Goal: Task Accomplishment & Management: Complete application form

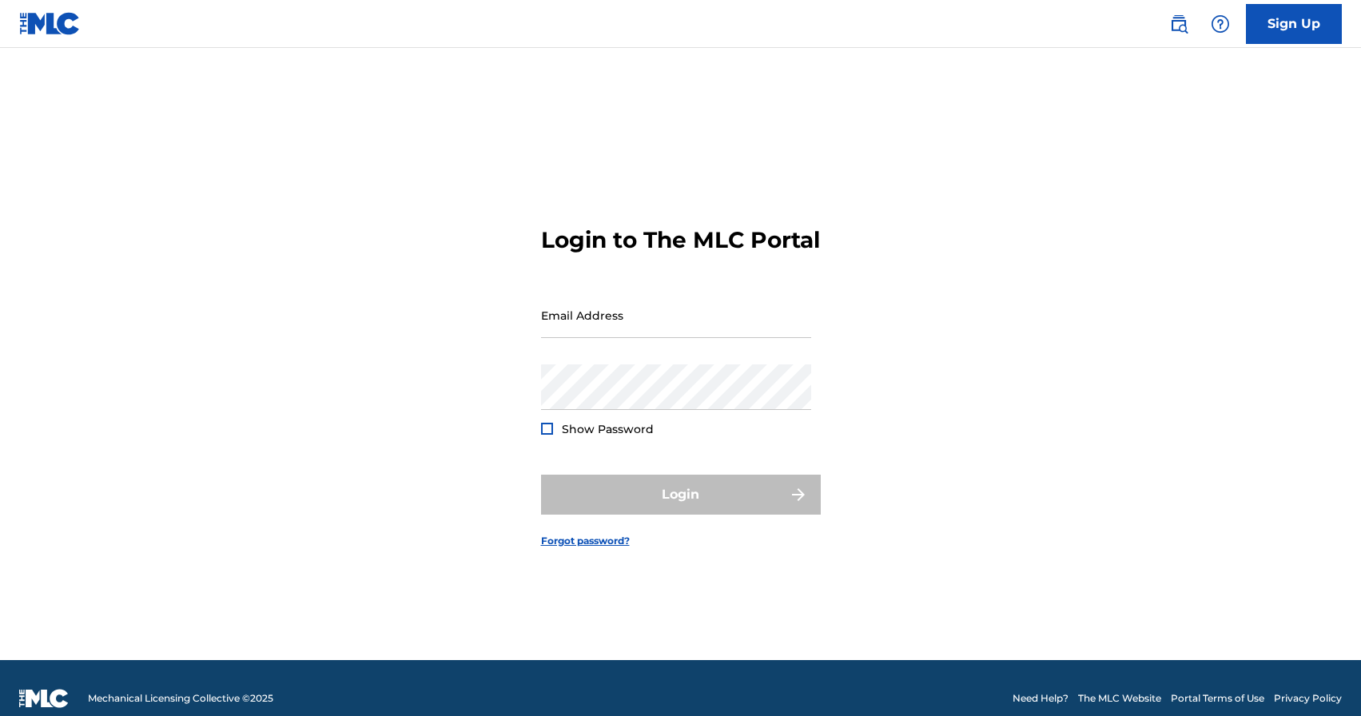
click at [600, 352] on div "Email Address" at bounding box center [676, 328] width 270 height 72
click at [595, 337] on input "Email Address" at bounding box center [676, 315] width 270 height 46
type input "[EMAIL_ADDRESS][DOMAIN_NAME]"
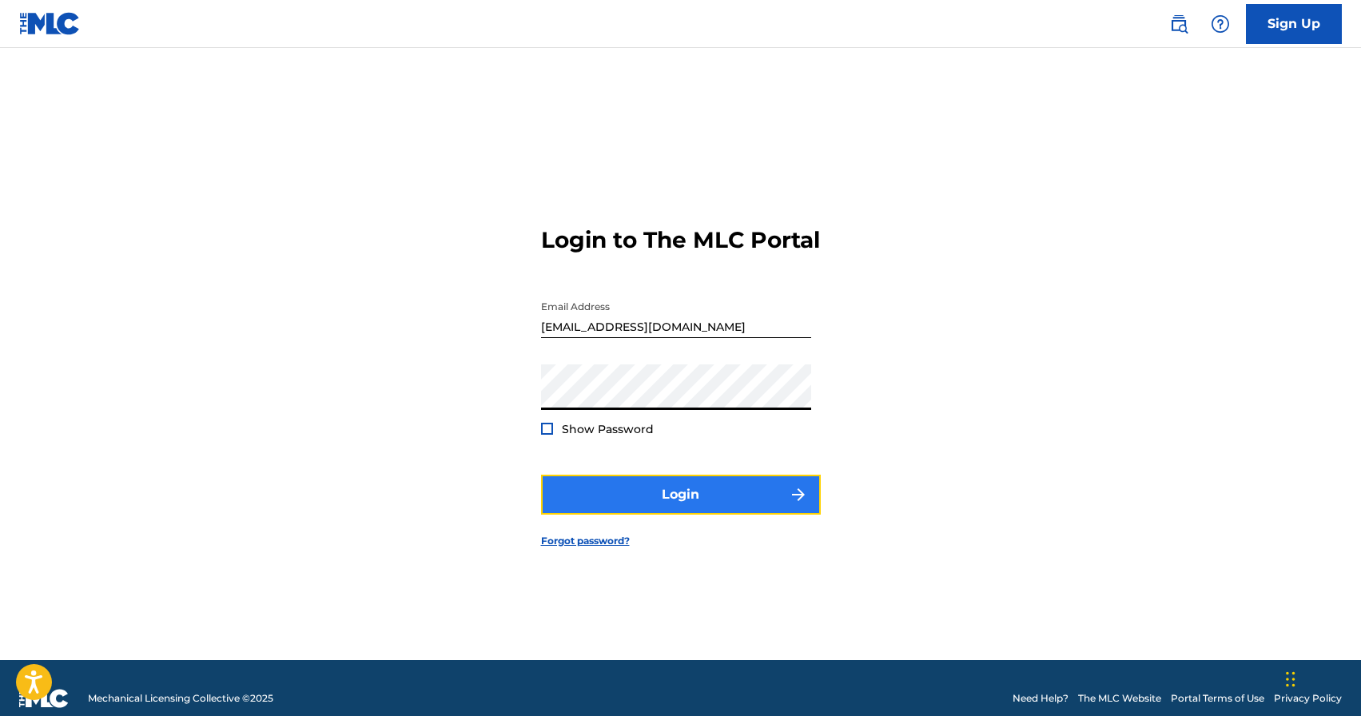
click at [671, 511] on button "Login" at bounding box center [681, 495] width 280 height 40
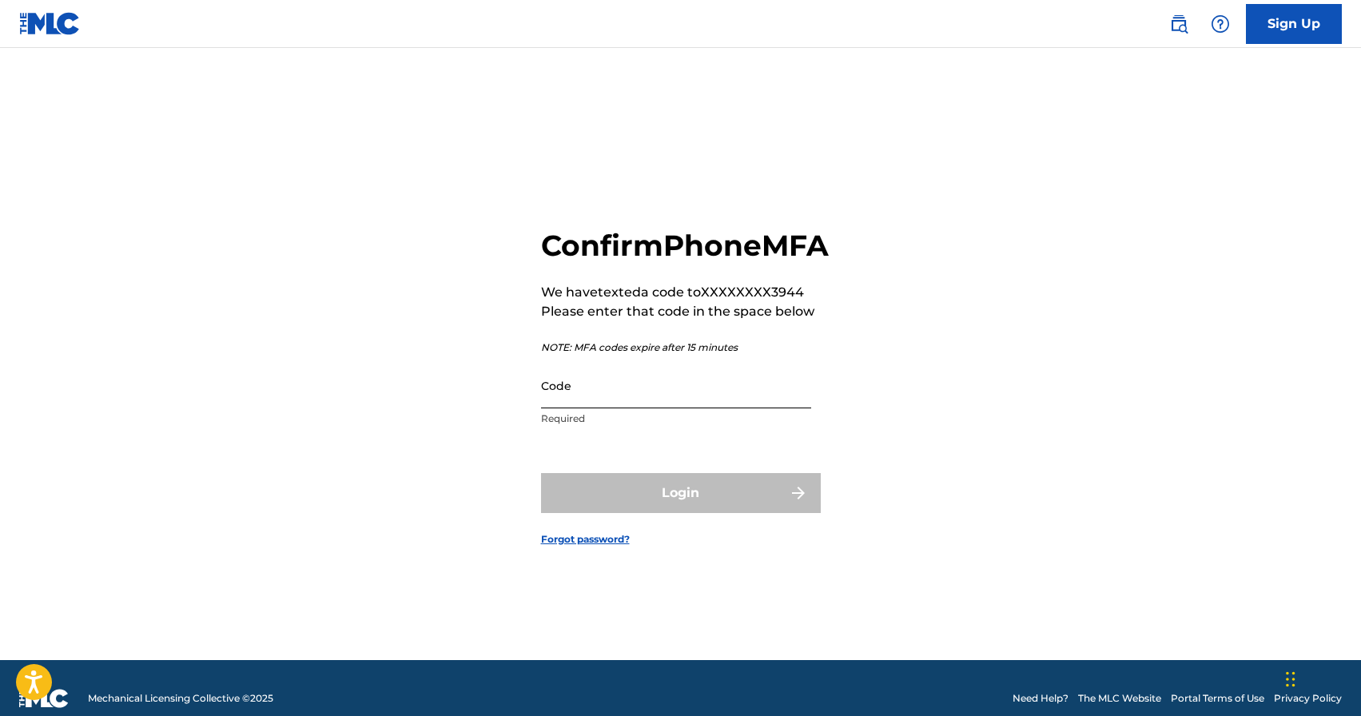
click at [603, 408] on input "Code" at bounding box center [676, 386] width 270 height 46
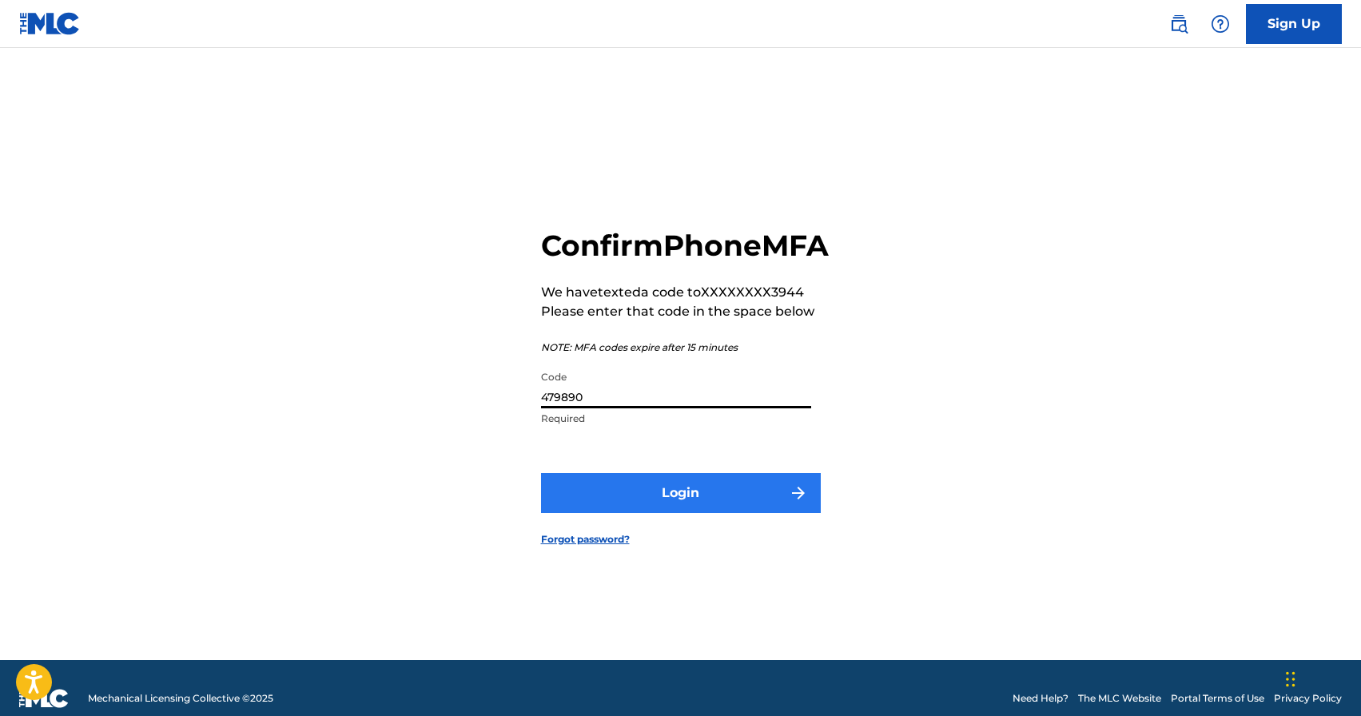
type input "479890"
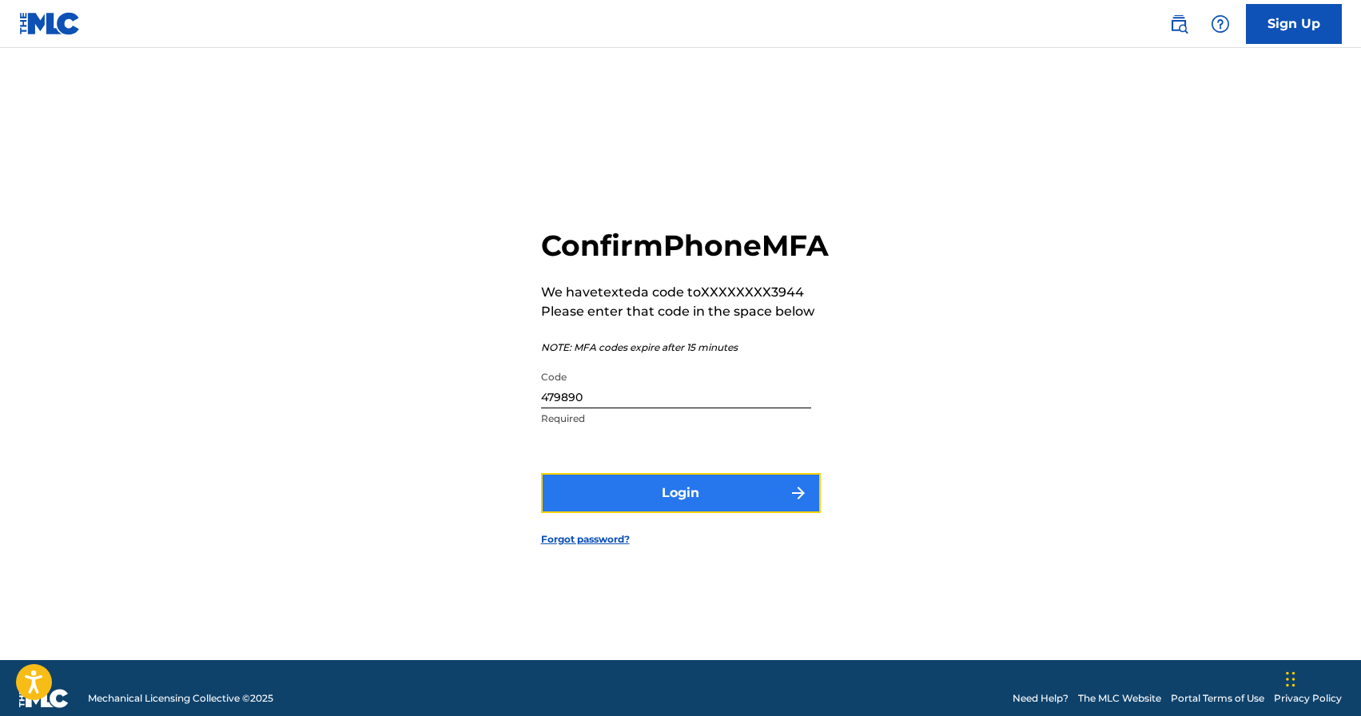
click at [685, 513] on button "Login" at bounding box center [681, 493] width 280 height 40
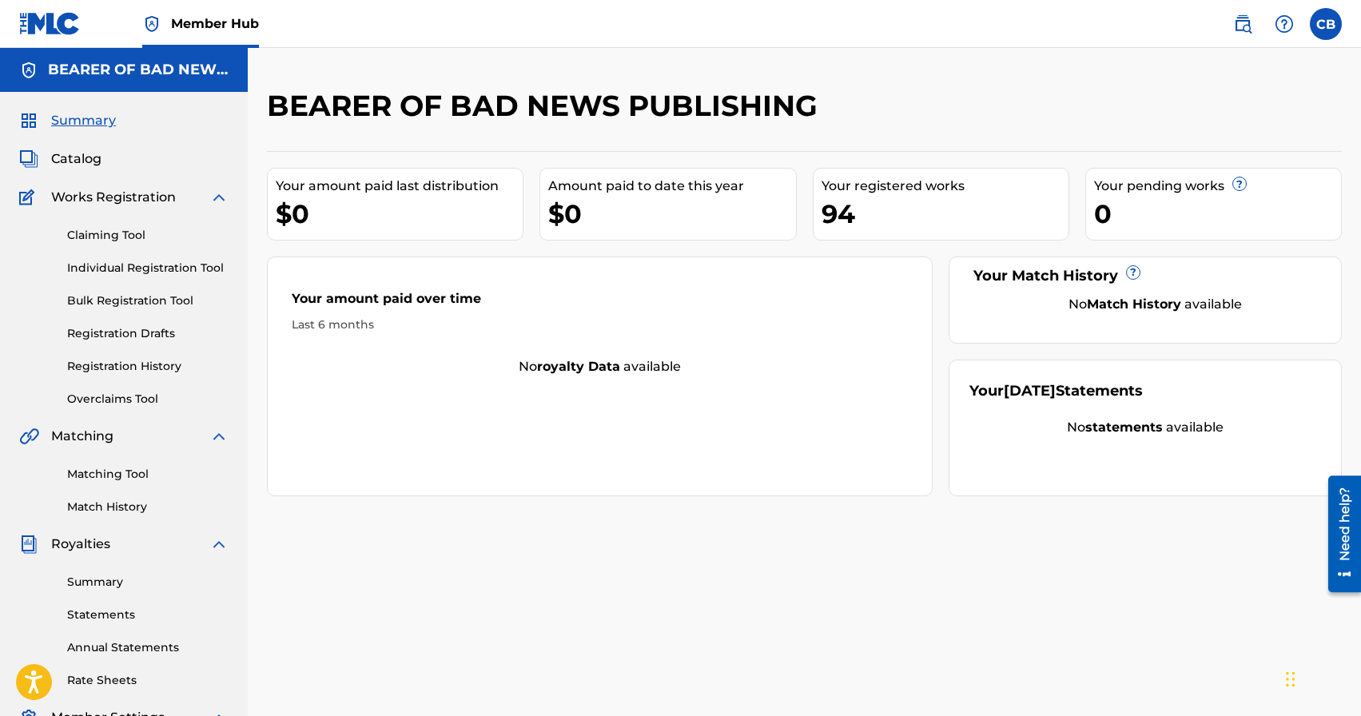
click at [737, 554] on div "BEARER OF BAD NEWS PUBLISHING Your amount paid last distribution $0 Amount paid…" at bounding box center [804, 501] width 1113 height 826
click at [121, 365] on link "Registration History" at bounding box center [147, 366] width 161 height 17
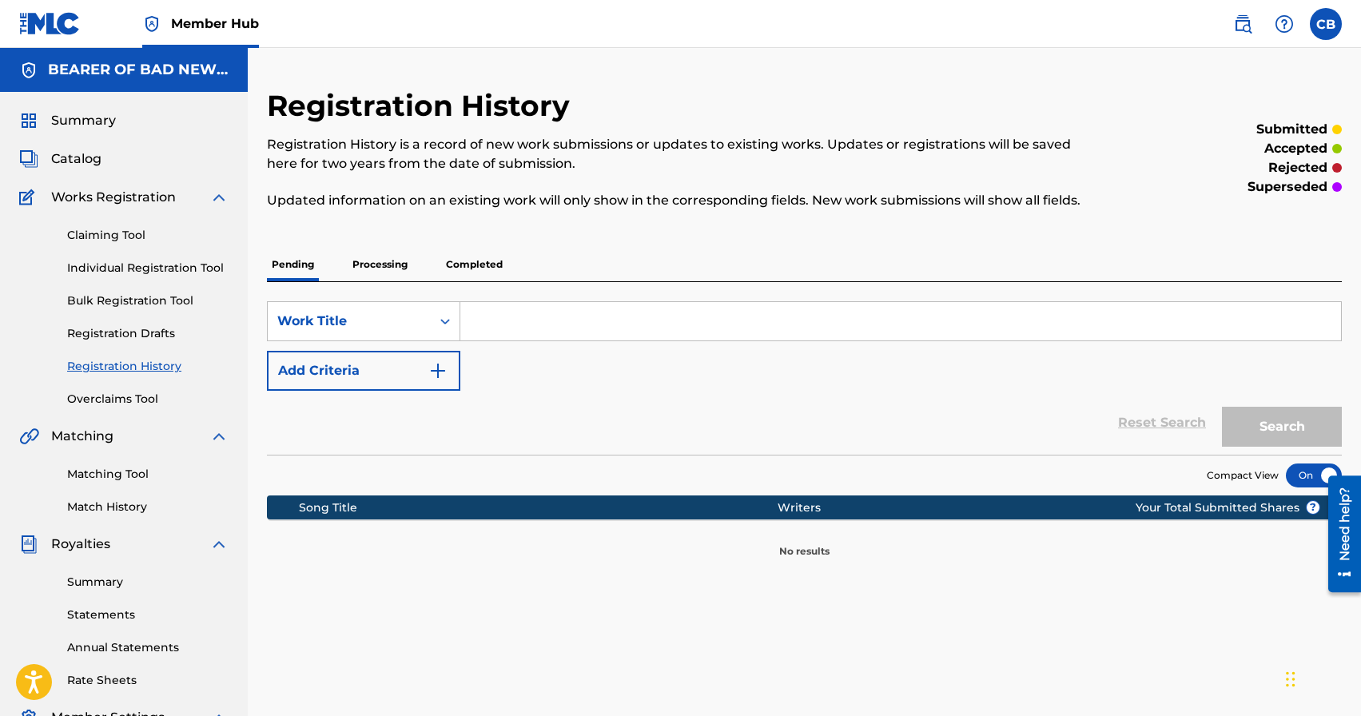
click at [388, 270] on p "Processing" at bounding box center [380, 265] width 65 height 34
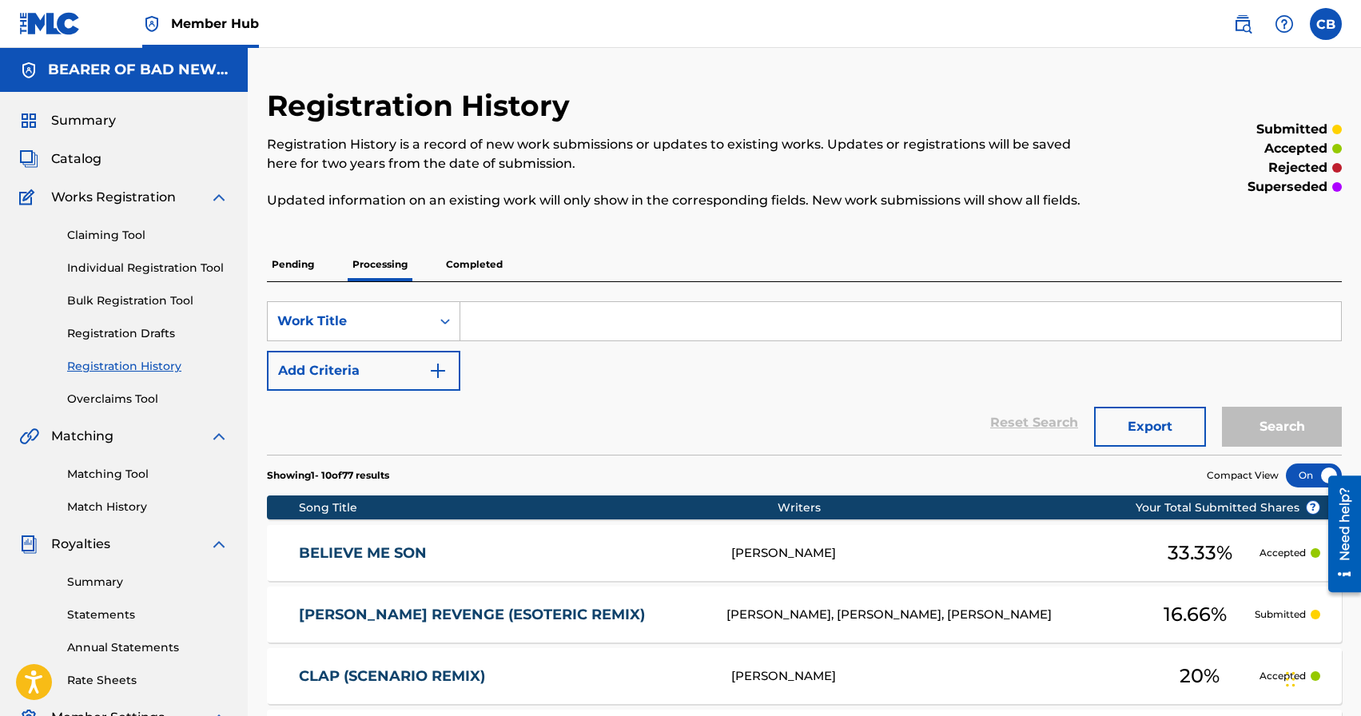
click at [484, 264] on p "Completed" at bounding box center [474, 265] width 66 height 34
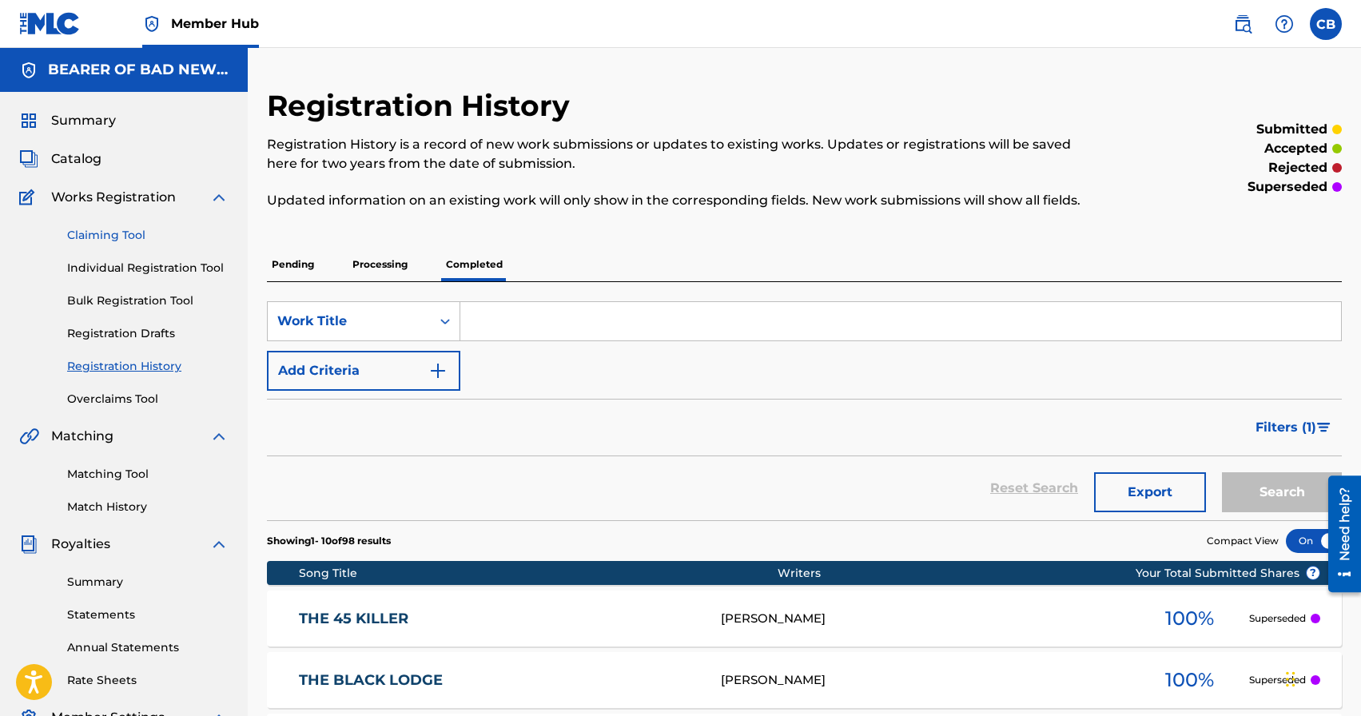
click at [116, 237] on link "Claiming Tool" at bounding box center [147, 235] width 161 height 17
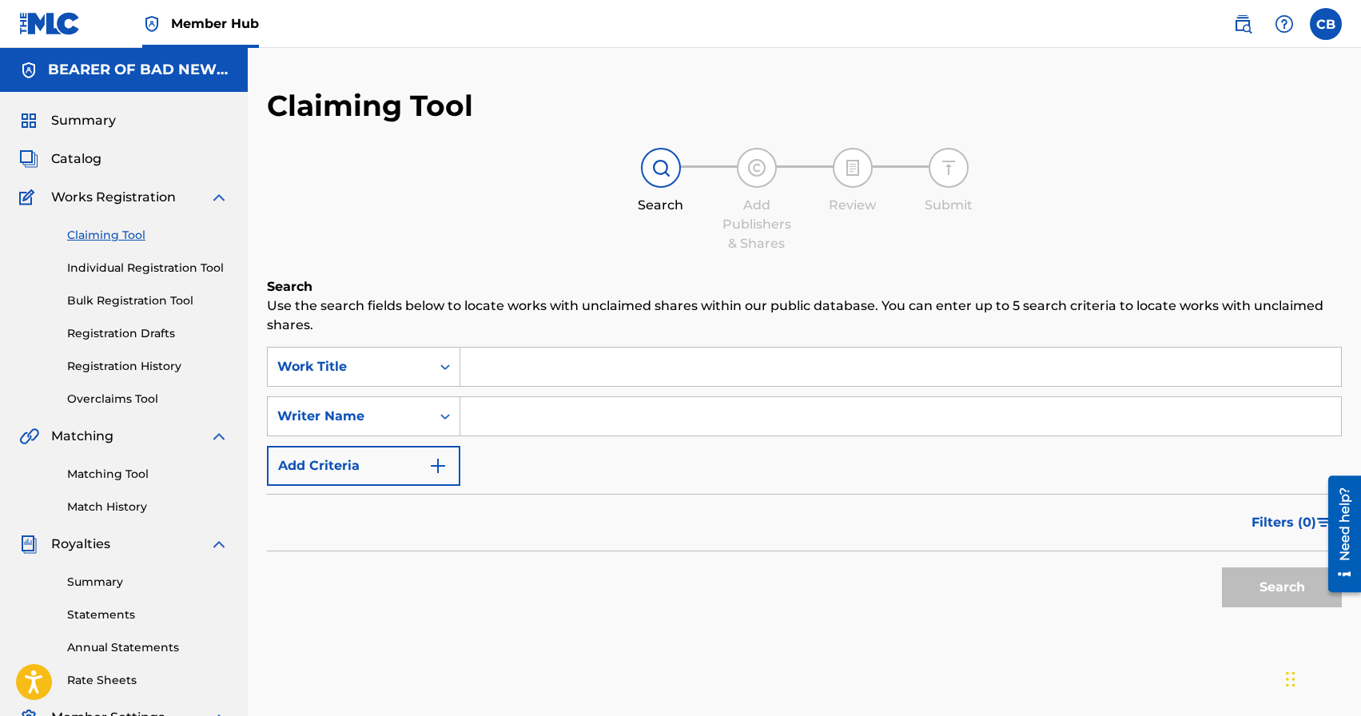
click at [526, 348] on div "Search Form" at bounding box center [900, 367] width 881 height 40
click at [523, 367] on input "Search Form" at bounding box center [900, 367] width 881 height 38
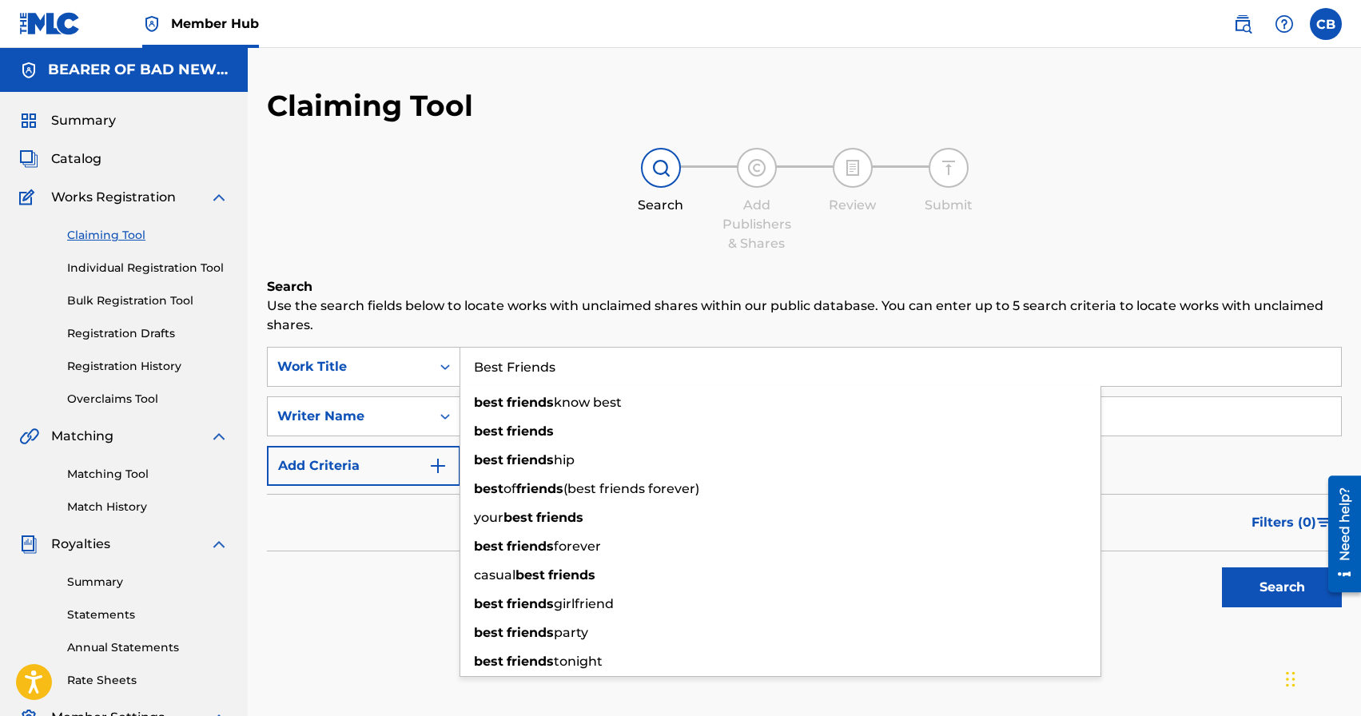
type input "Best Friends"
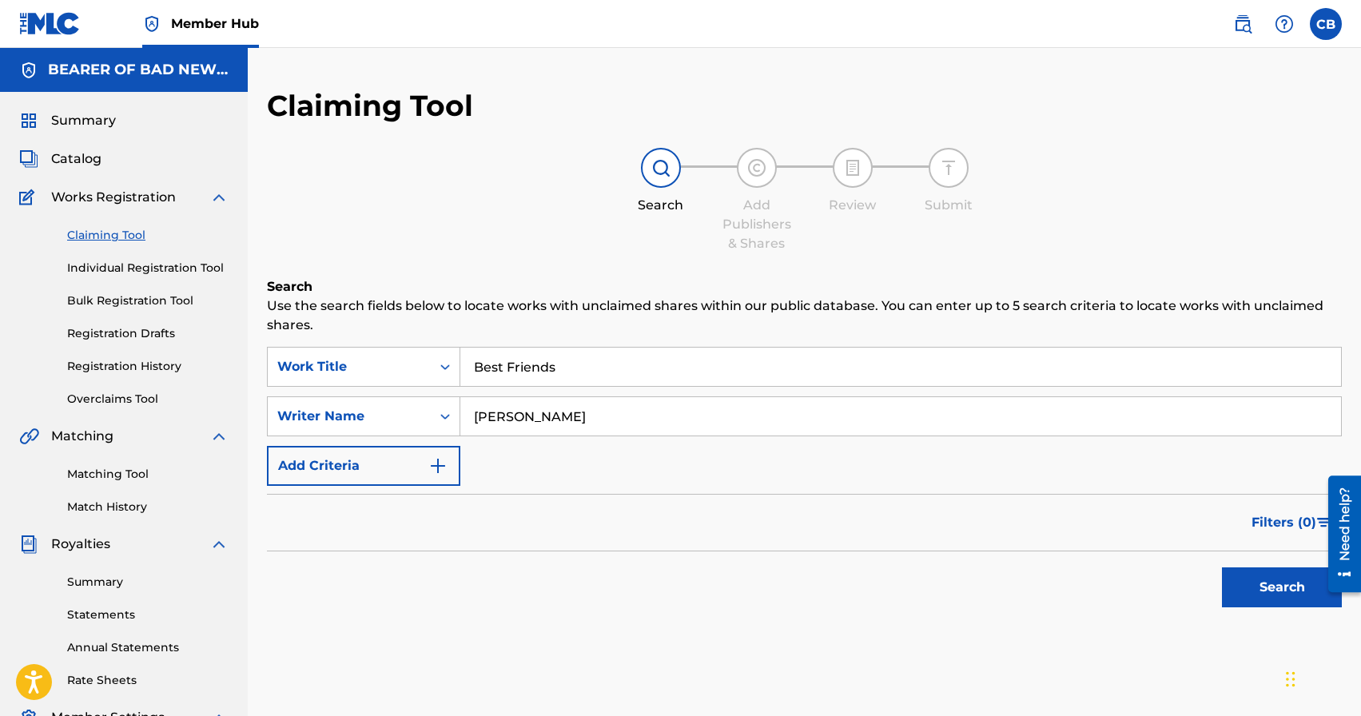
click at [1222, 567] on button "Search" at bounding box center [1282, 587] width 120 height 40
type input "D"
paste input "[PERSON_NAME]"
type input "[PERSON_NAME]"
click at [1260, 598] on button "Search" at bounding box center [1282, 587] width 120 height 40
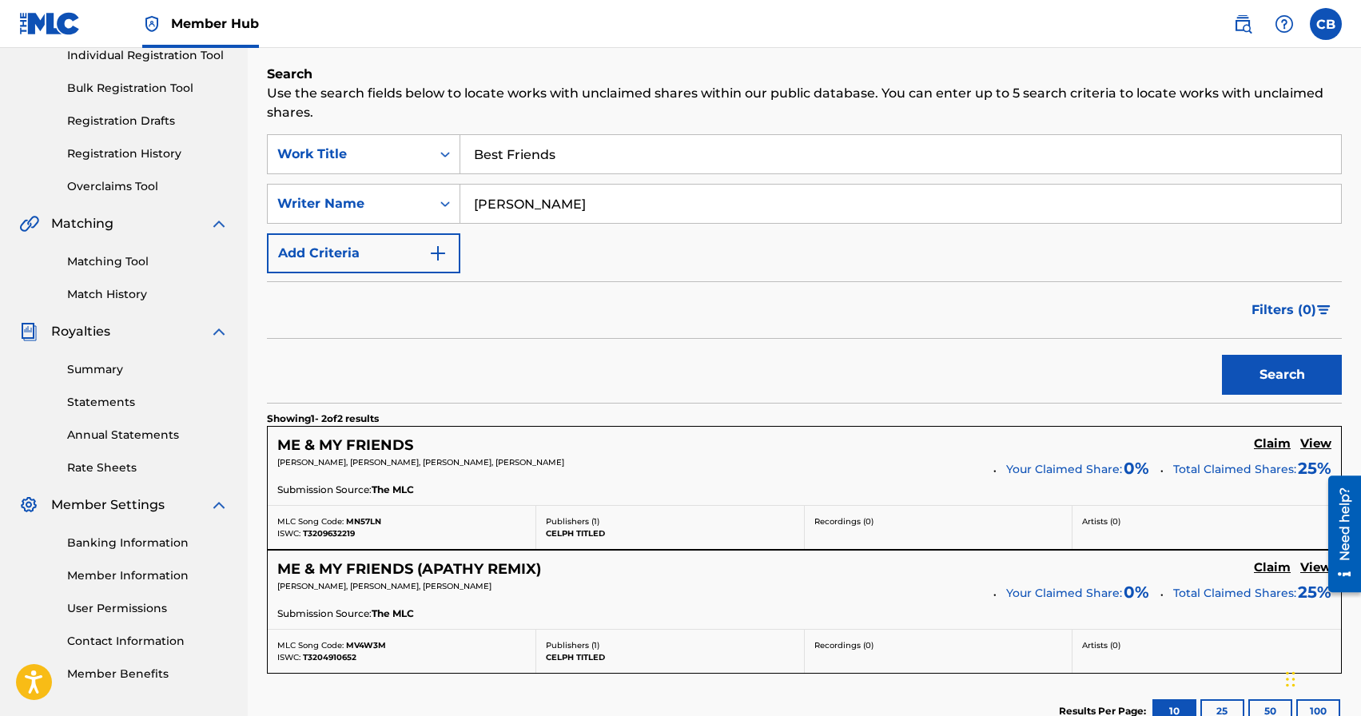
scroll to position [223, 0]
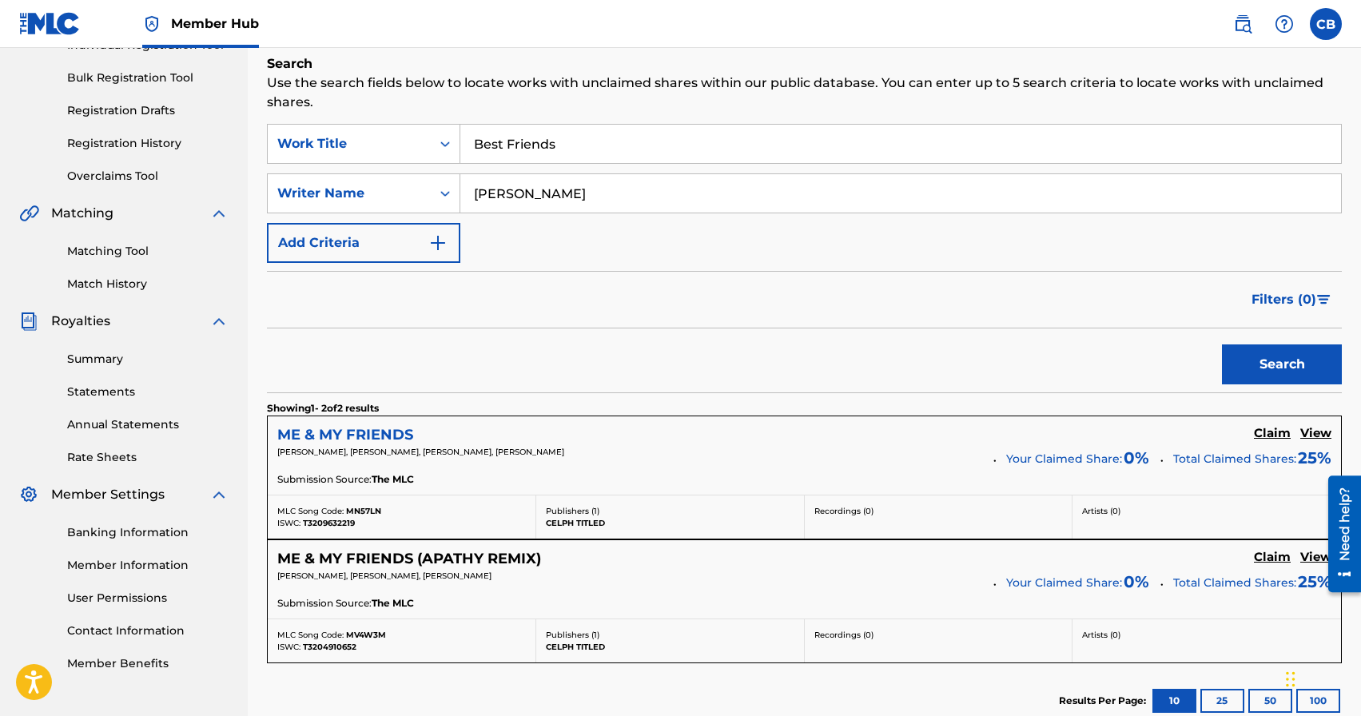
click at [369, 434] on h5 "ME & MY FRIENDS" at bounding box center [345, 435] width 136 height 18
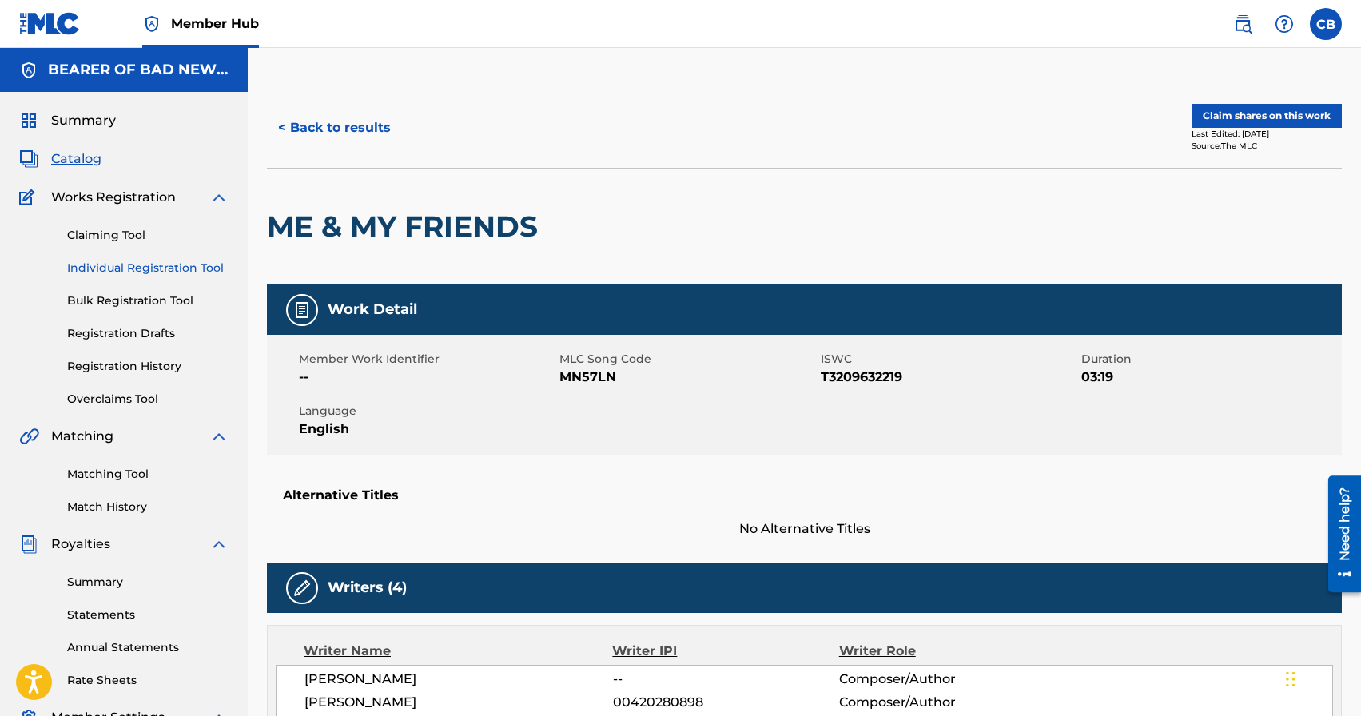
click at [155, 268] on link "Individual Registration Tool" at bounding box center [147, 268] width 161 height 17
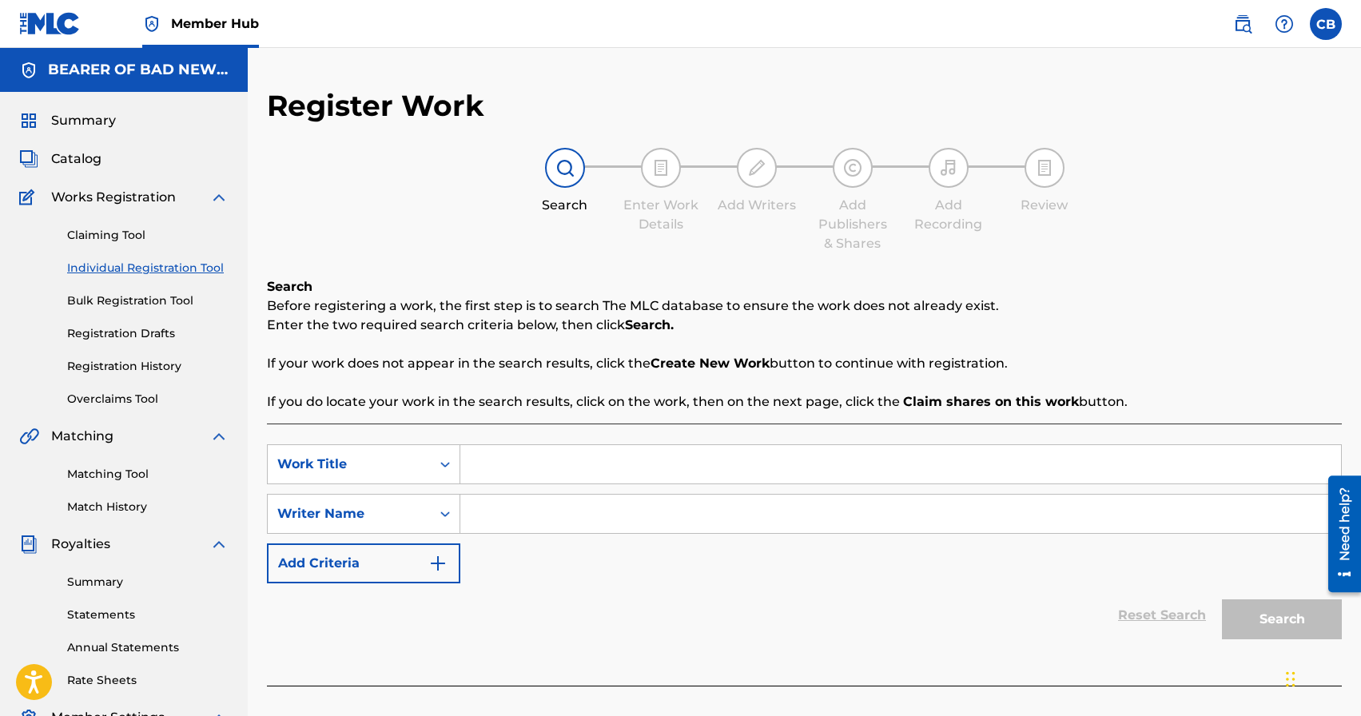
click at [530, 474] on input "Search Form" at bounding box center [900, 464] width 881 height 38
type input "Best Friends"
paste input "[PERSON_NAME]"
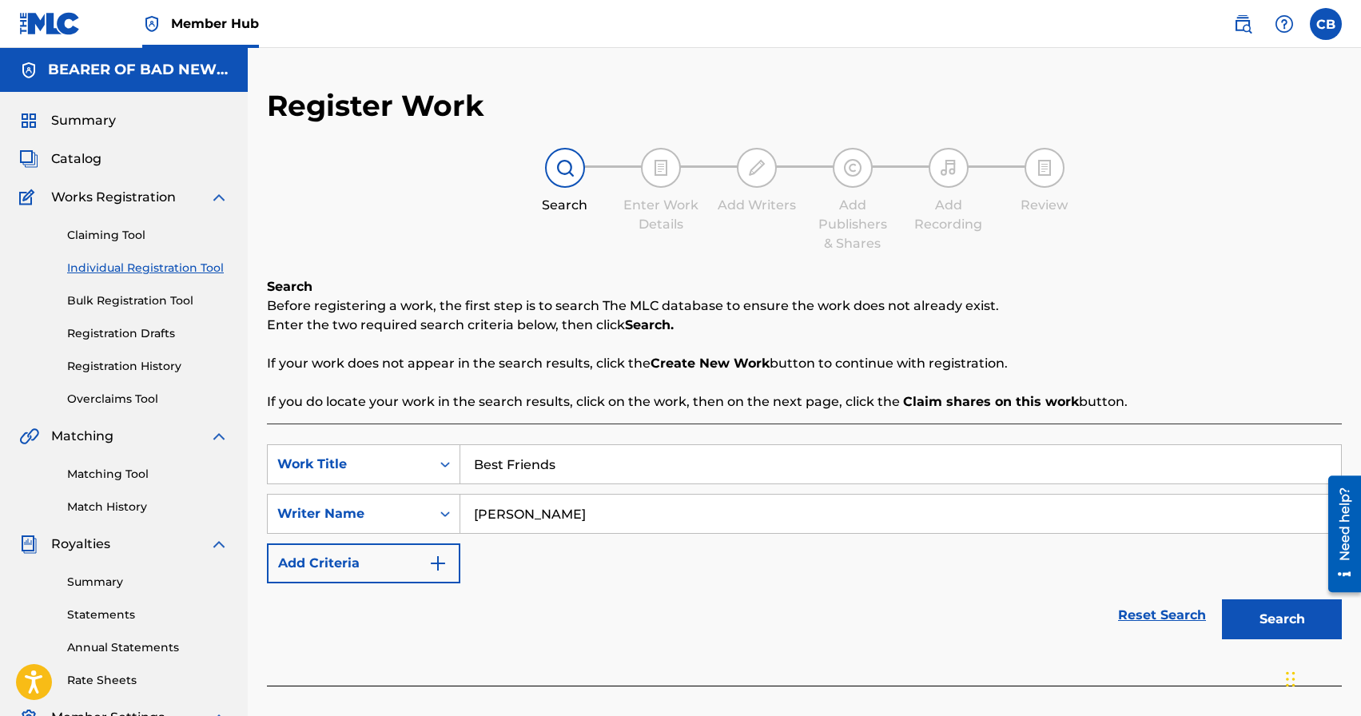
type input "[PERSON_NAME]"
click at [1280, 618] on button "Search" at bounding box center [1282, 619] width 120 height 40
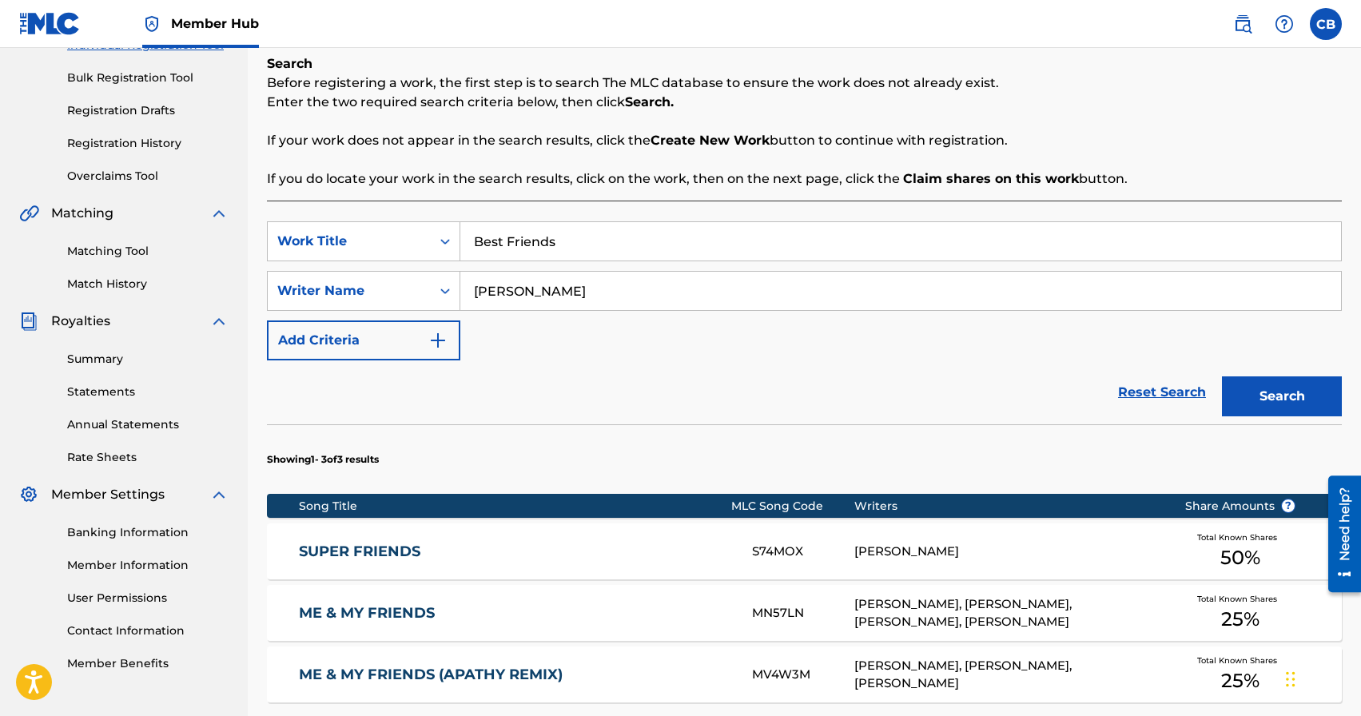
scroll to position [482, 0]
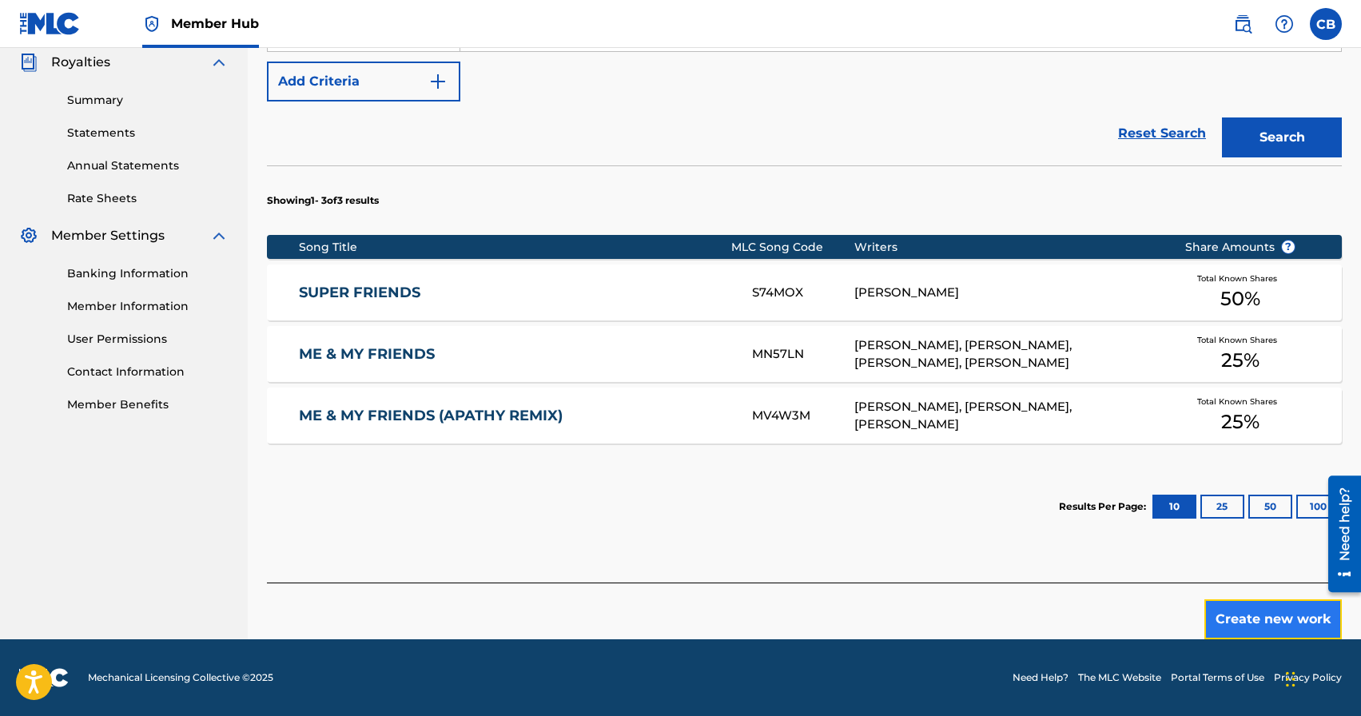
click at [1258, 626] on button "Create new work" at bounding box center [1272, 619] width 137 height 40
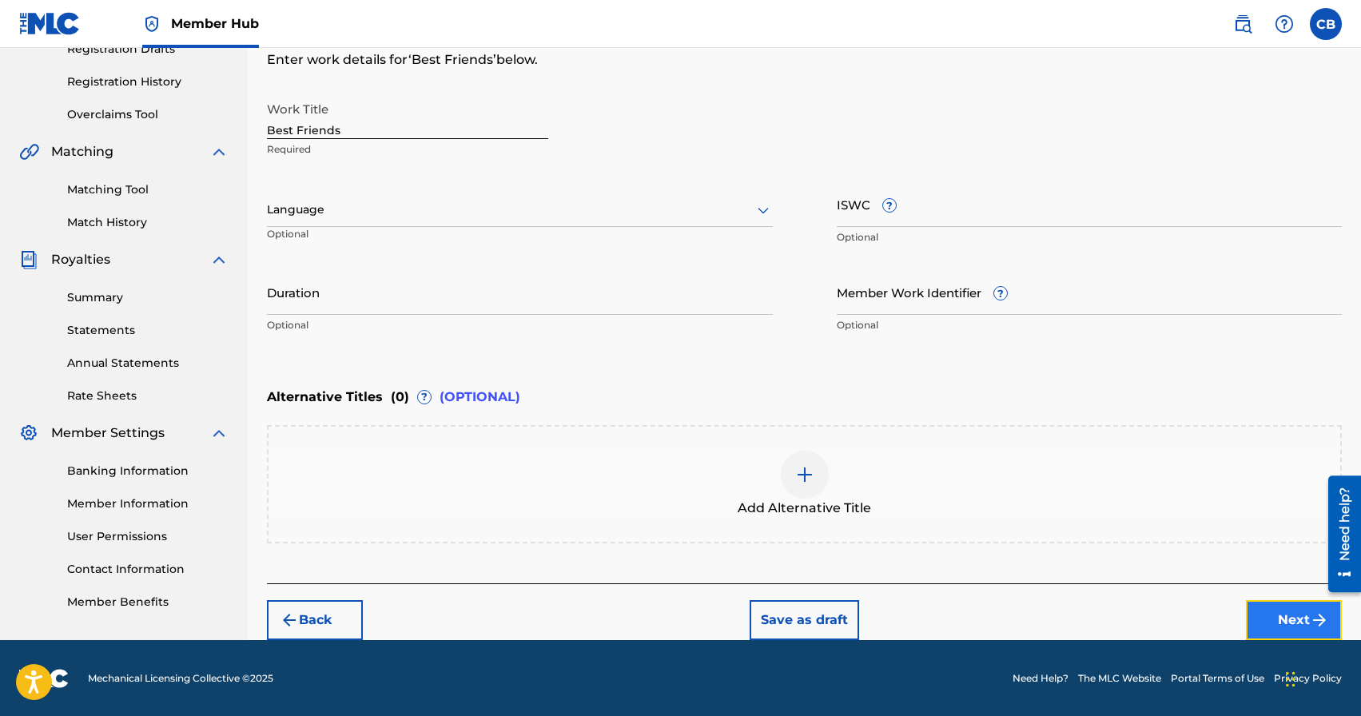
click at [1295, 631] on button "Next" at bounding box center [1294, 620] width 96 height 40
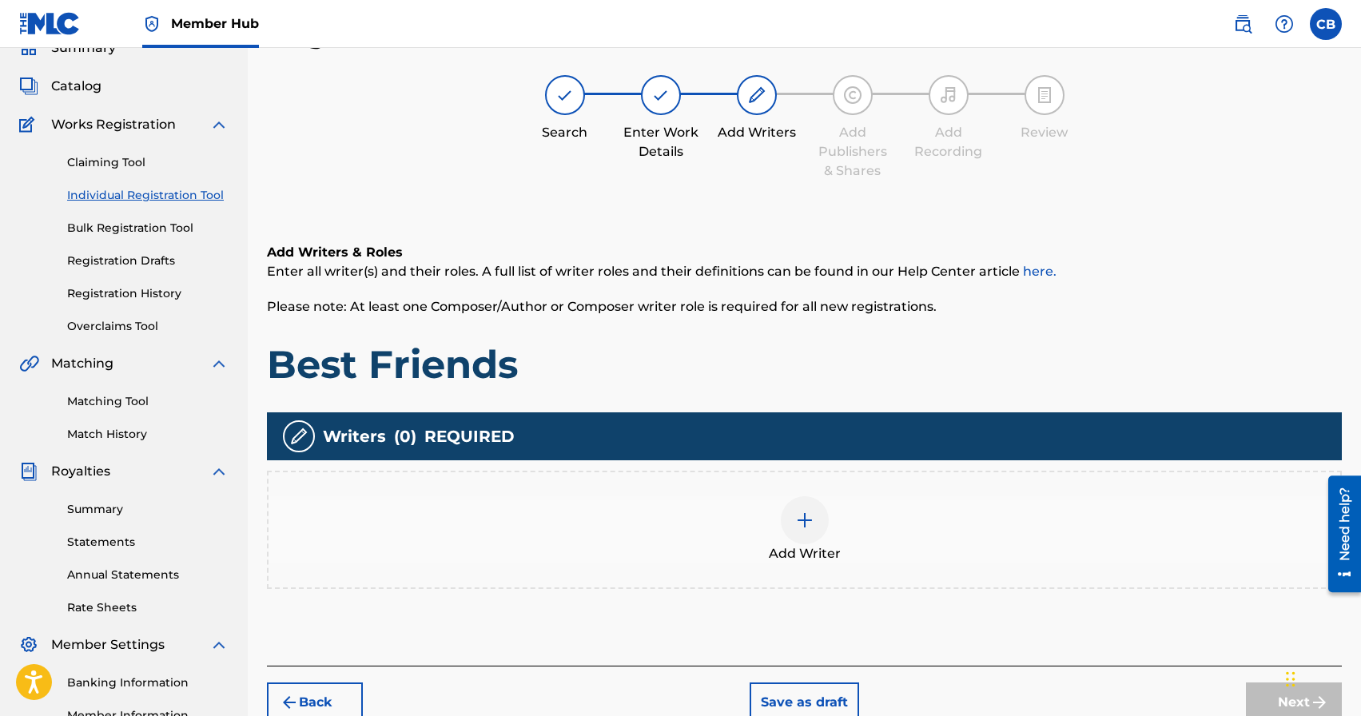
scroll to position [72, 0]
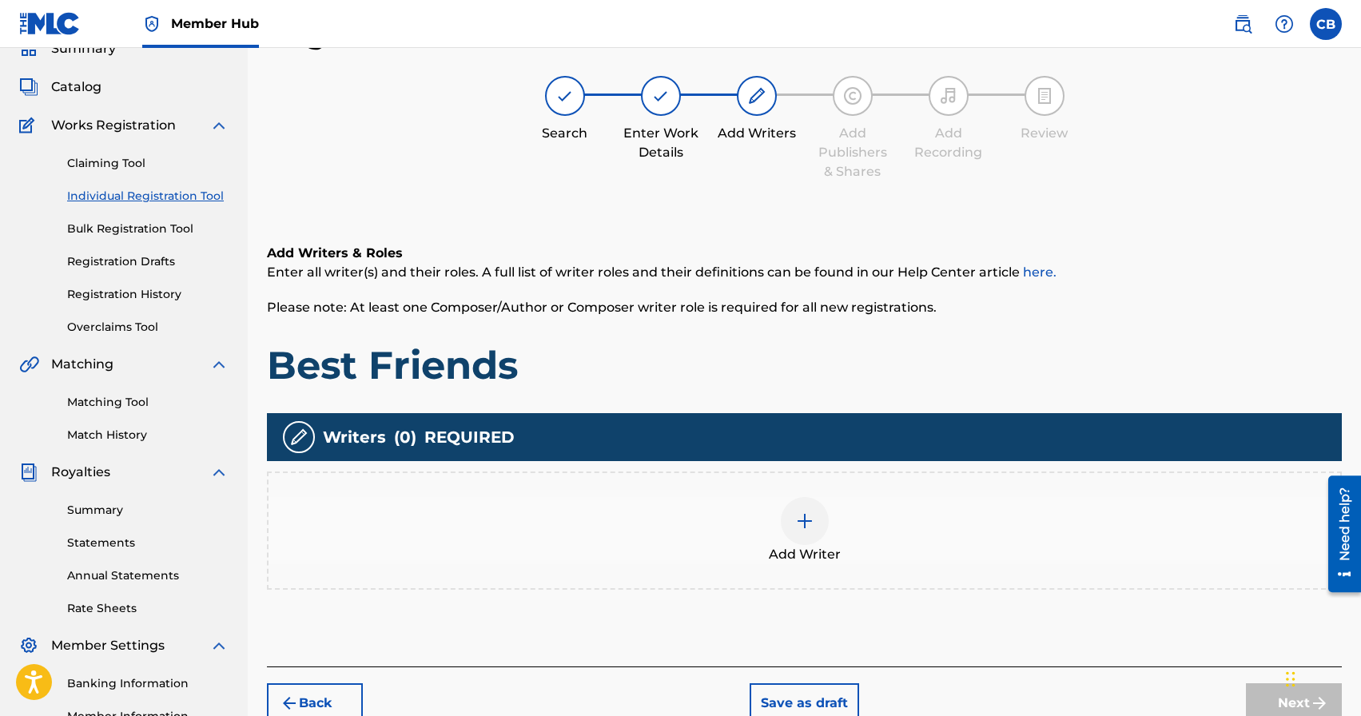
click at [810, 523] on img at bounding box center [804, 520] width 19 height 19
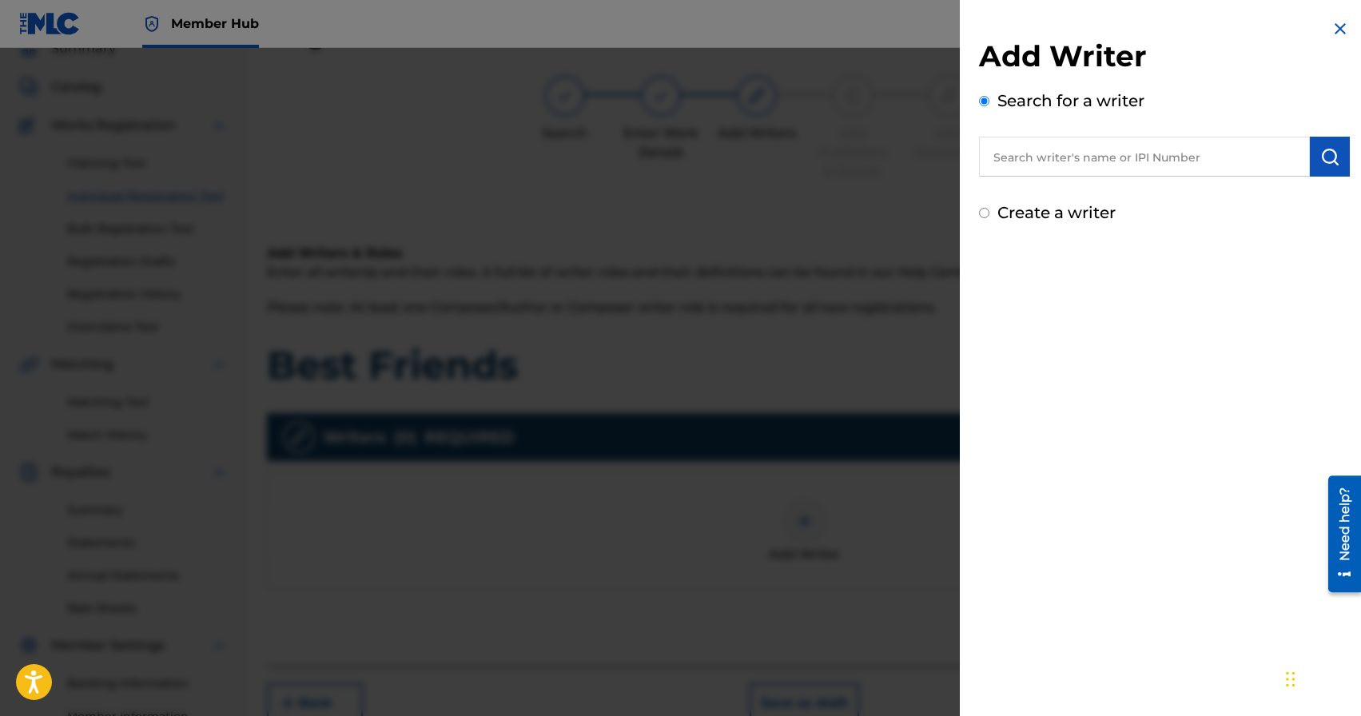
click at [1063, 165] on input "text" at bounding box center [1144, 157] width 331 height 40
paste input "[PERSON_NAME]"
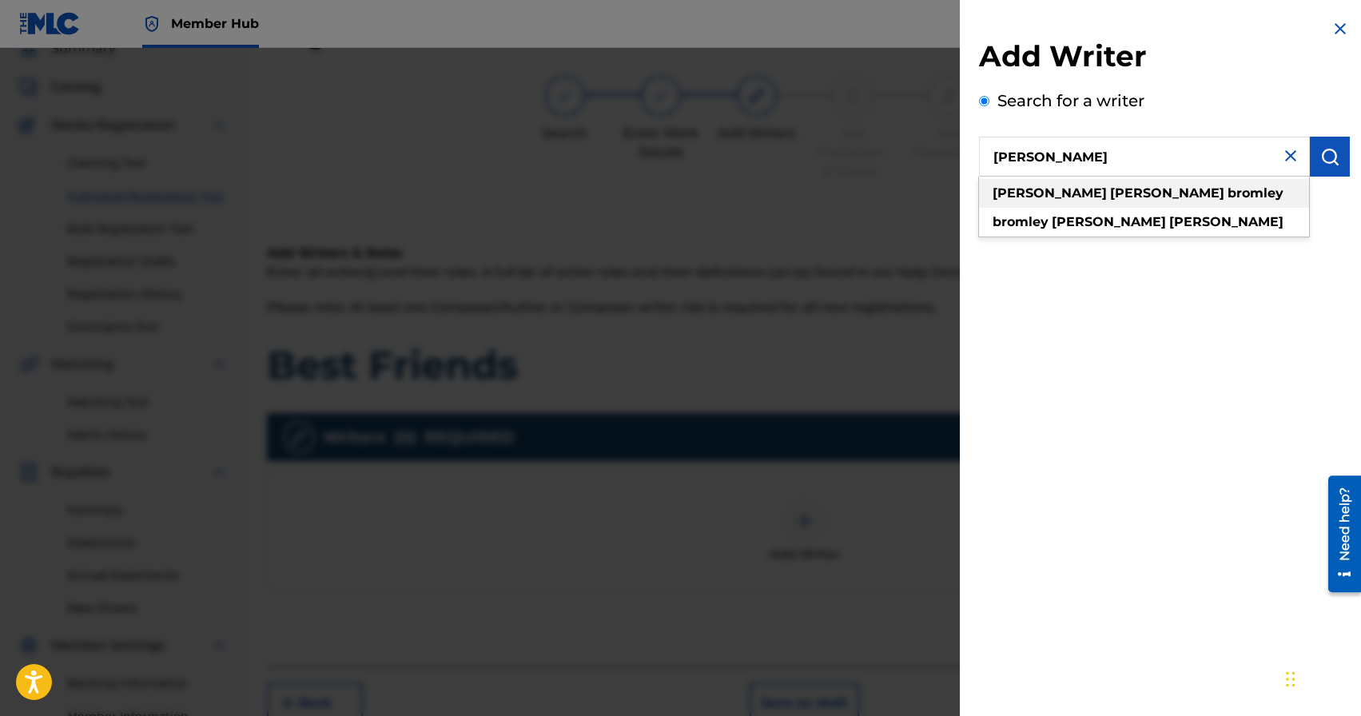
click at [1228, 193] on strong "bromley" at bounding box center [1256, 192] width 56 height 15
type input "chad aaron bromley"
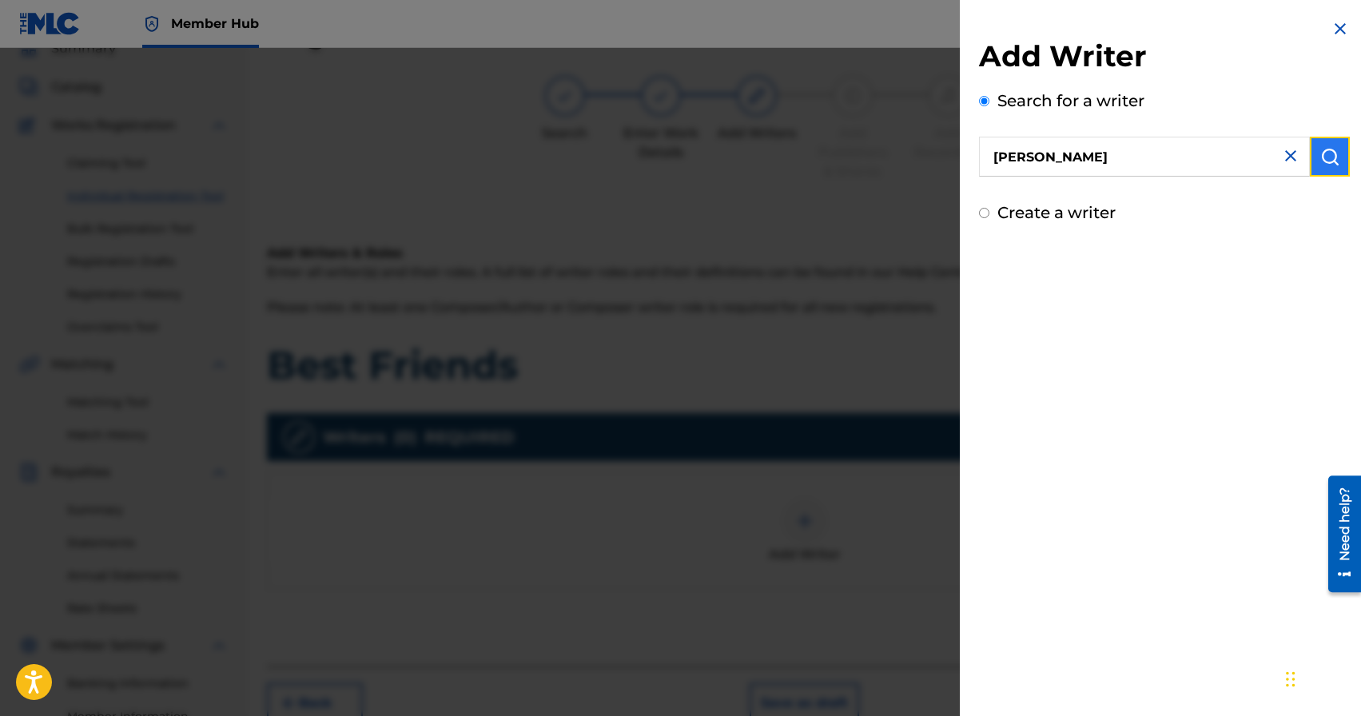
click at [1321, 161] on img "submit" at bounding box center [1329, 156] width 19 height 19
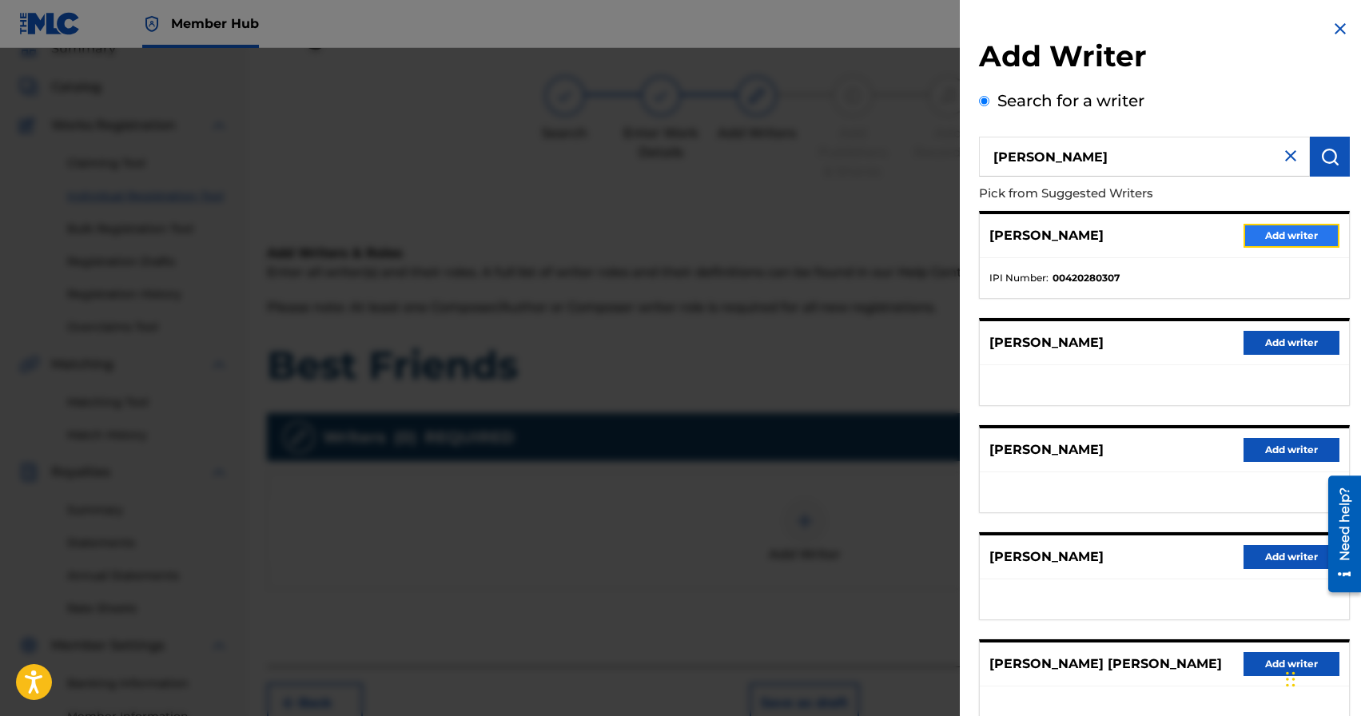
click at [1293, 238] on button "Add writer" at bounding box center [1292, 236] width 96 height 24
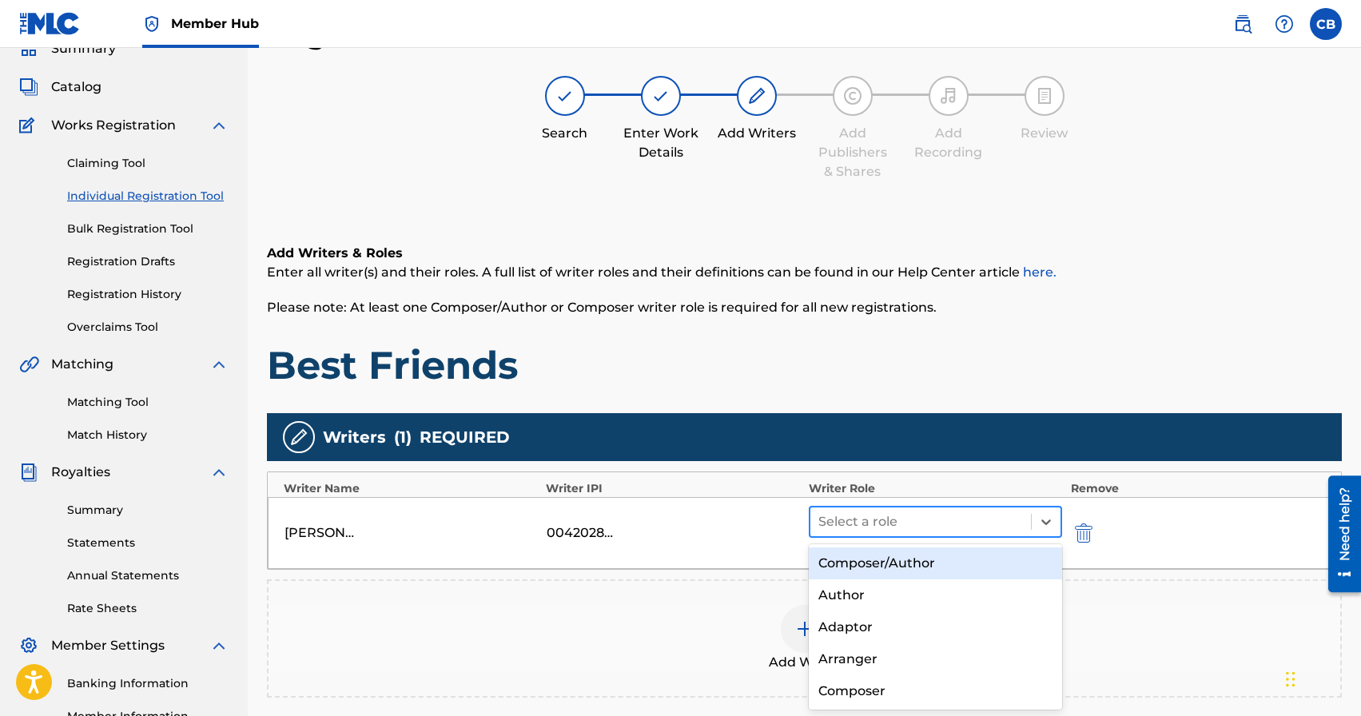
click at [880, 523] on div at bounding box center [920, 522] width 205 height 22
click at [874, 567] on div "Composer/Author" at bounding box center [936, 563] width 254 height 32
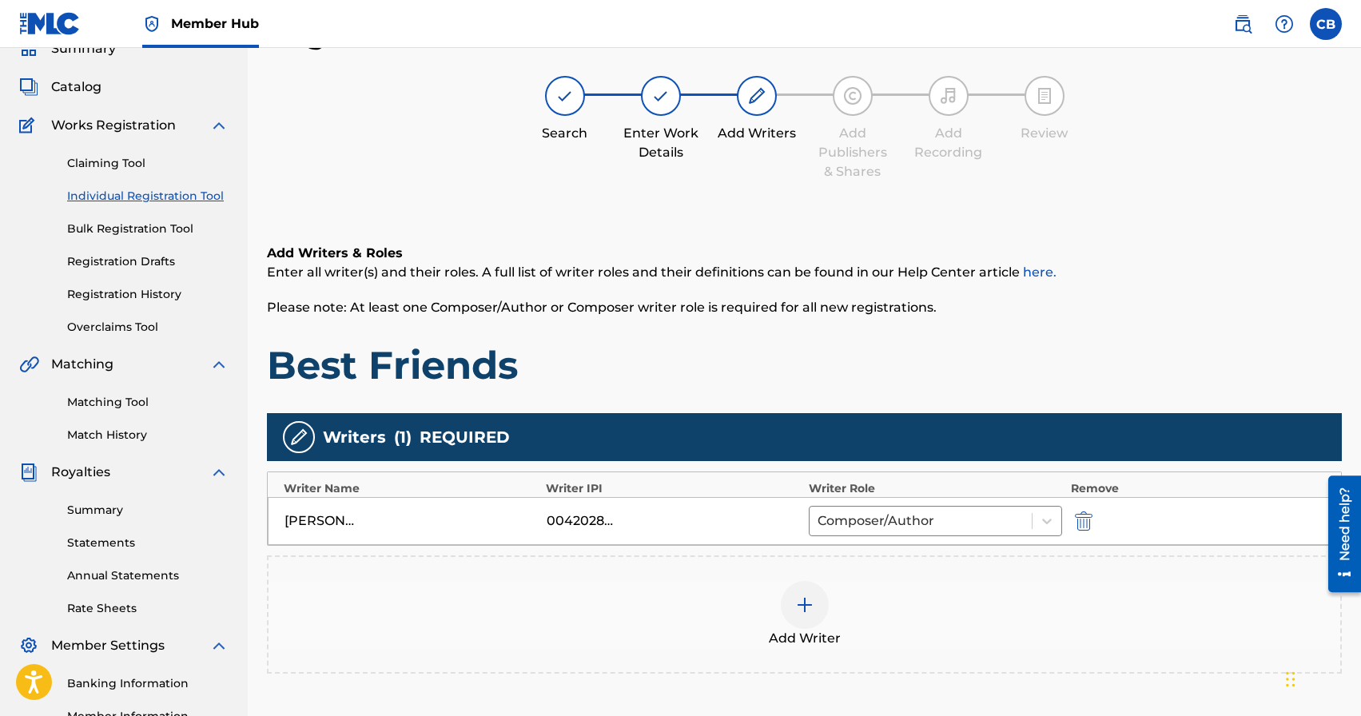
click at [980, 441] on div "Writers ( 1 ) REQUIRED" at bounding box center [804, 437] width 1075 height 48
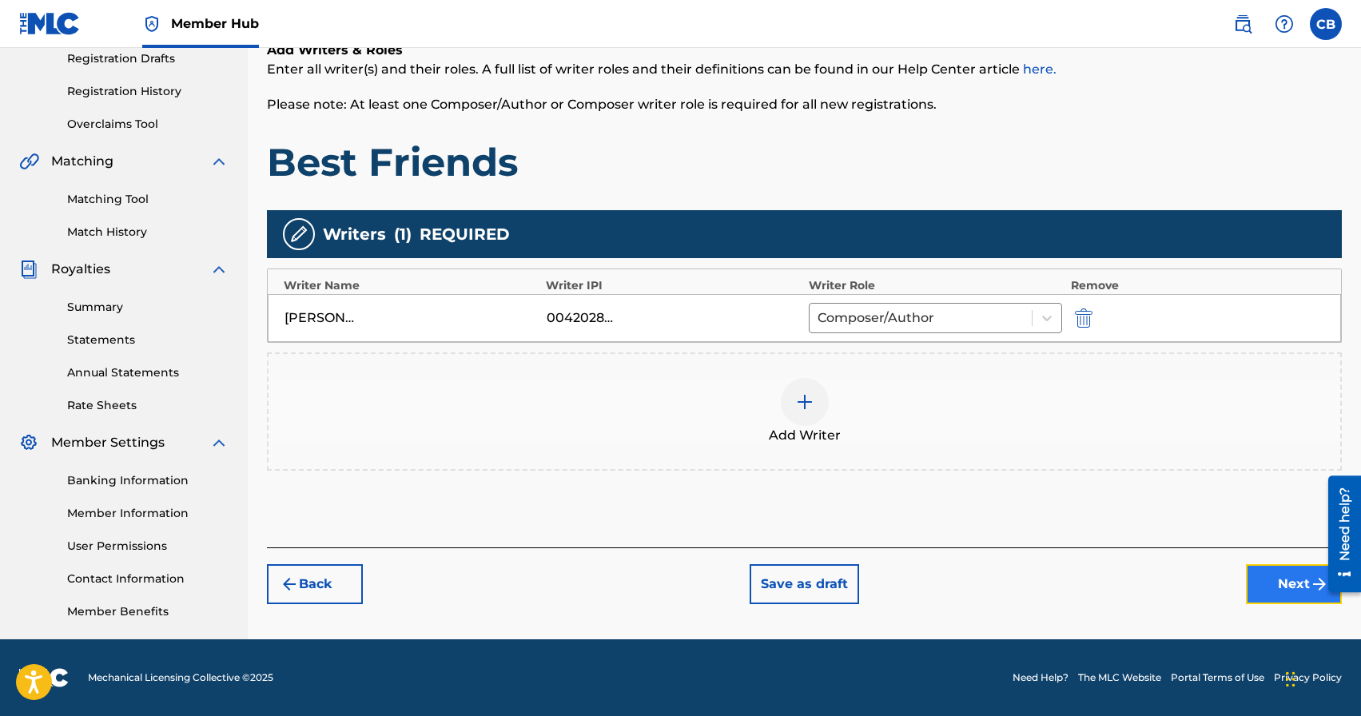
click at [1298, 591] on button "Next" at bounding box center [1294, 584] width 96 height 40
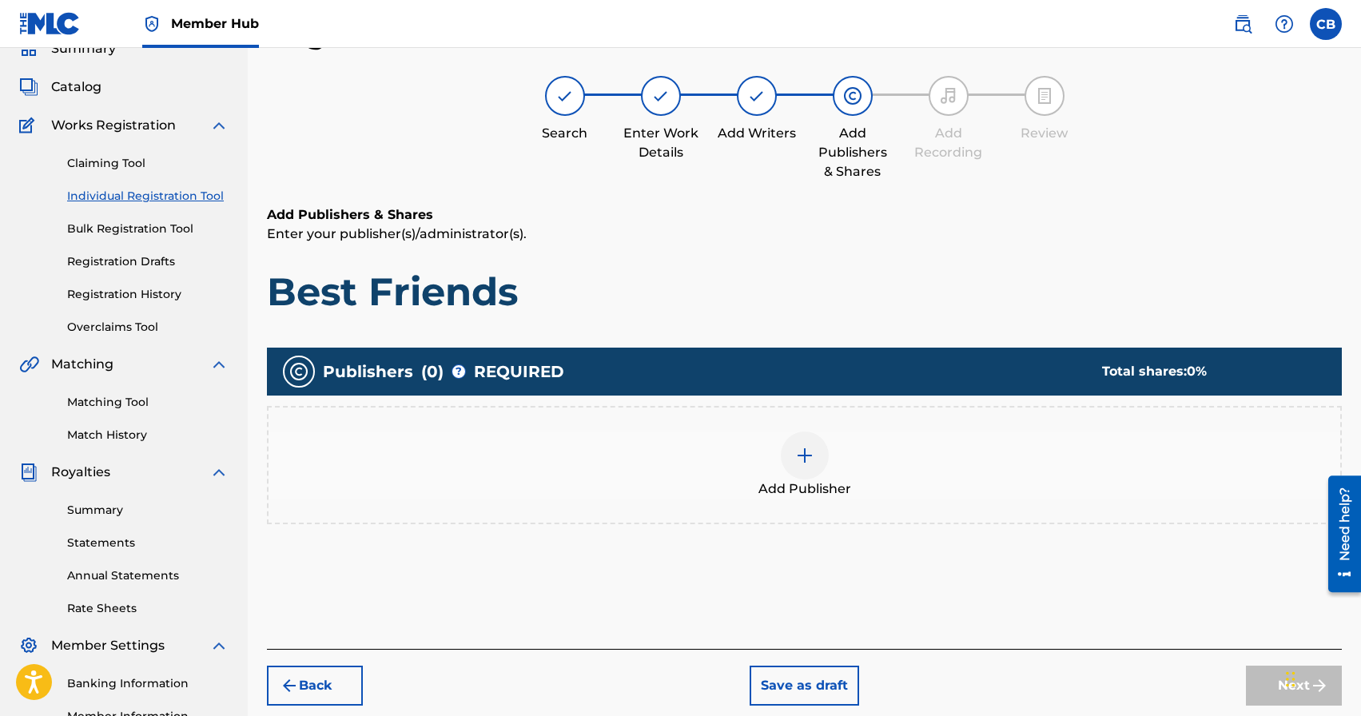
scroll to position [72, 0]
click at [791, 460] on div at bounding box center [805, 456] width 48 height 48
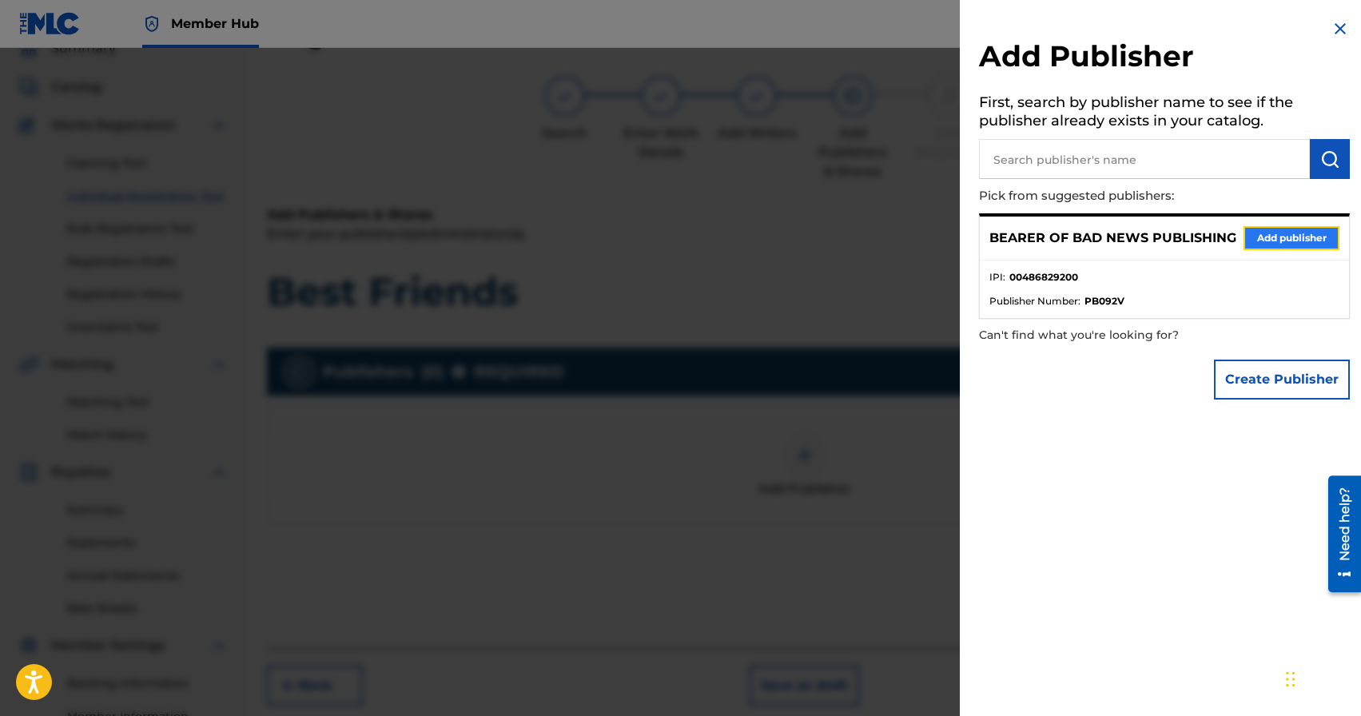
click at [1287, 235] on button "Add publisher" at bounding box center [1292, 238] width 96 height 24
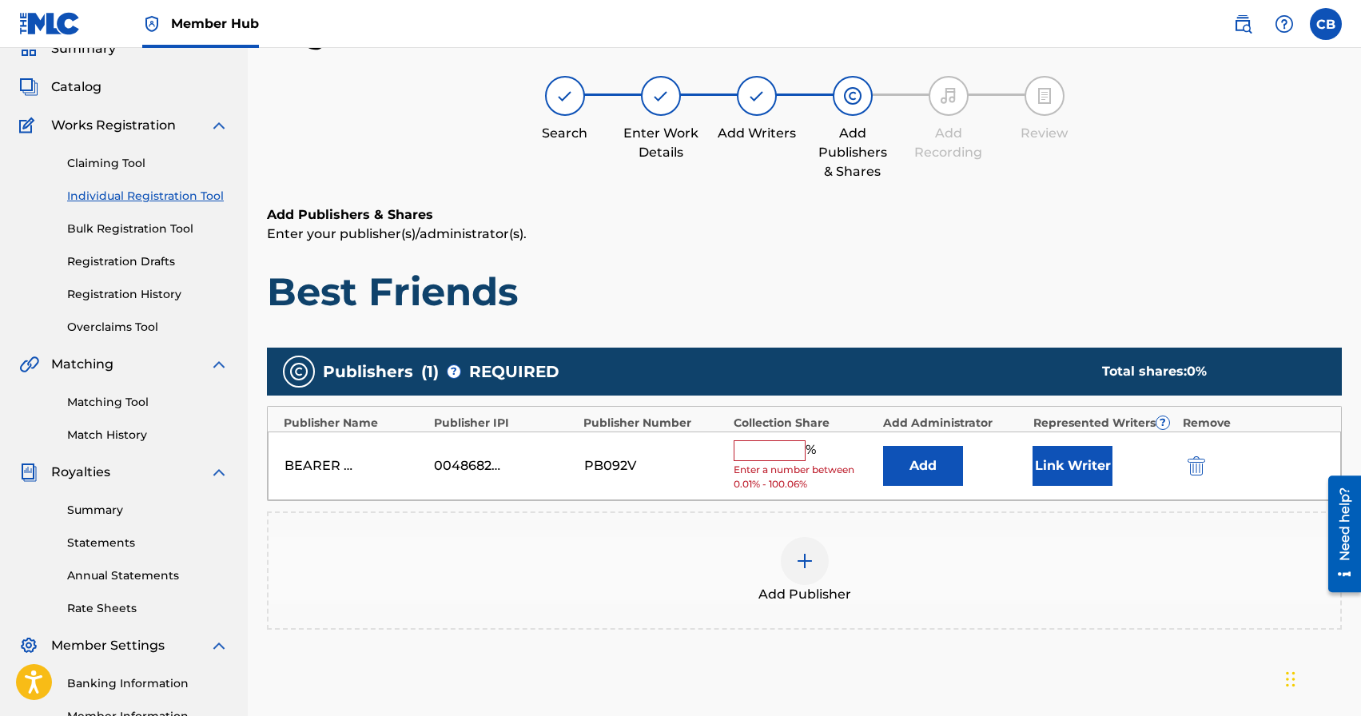
click at [759, 444] on input "text" at bounding box center [770, 450] width 72 height 21
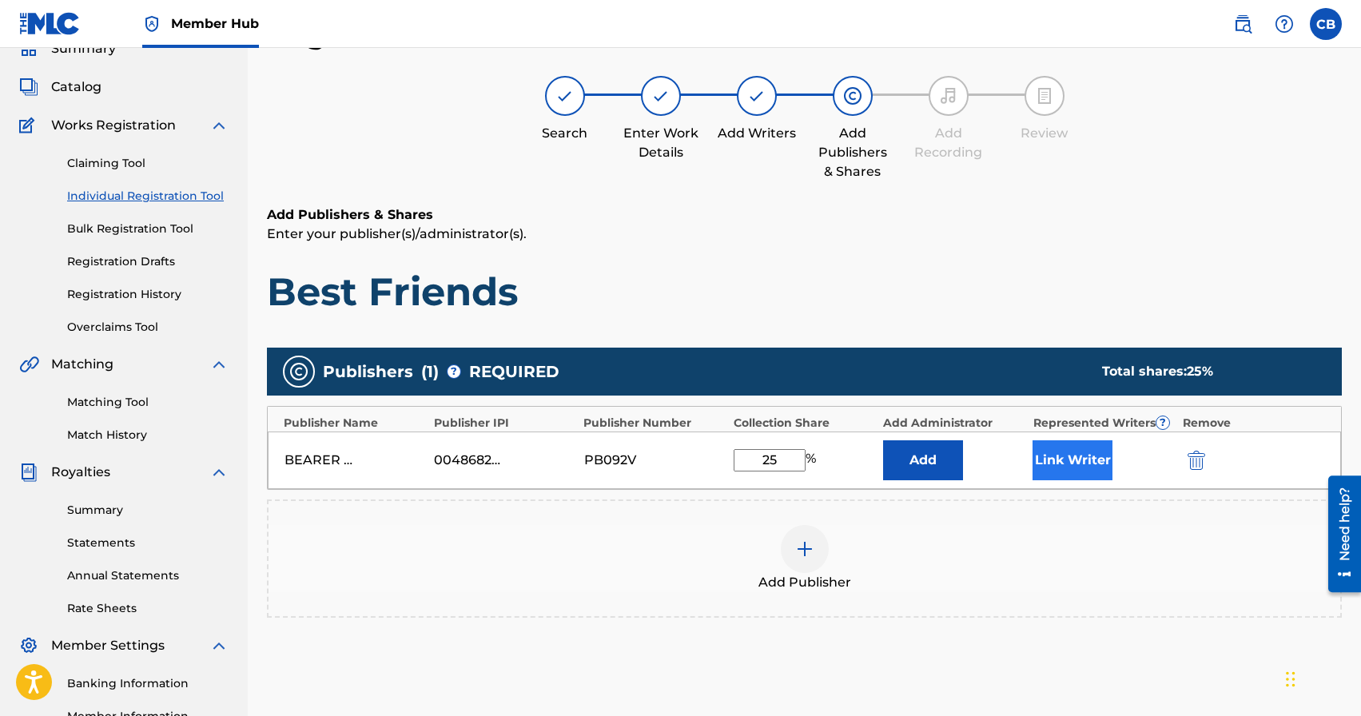
type input "25"
click at [1079, 457] on button "Link Writer" at bounding box center [1073, 460] width 80 height 40
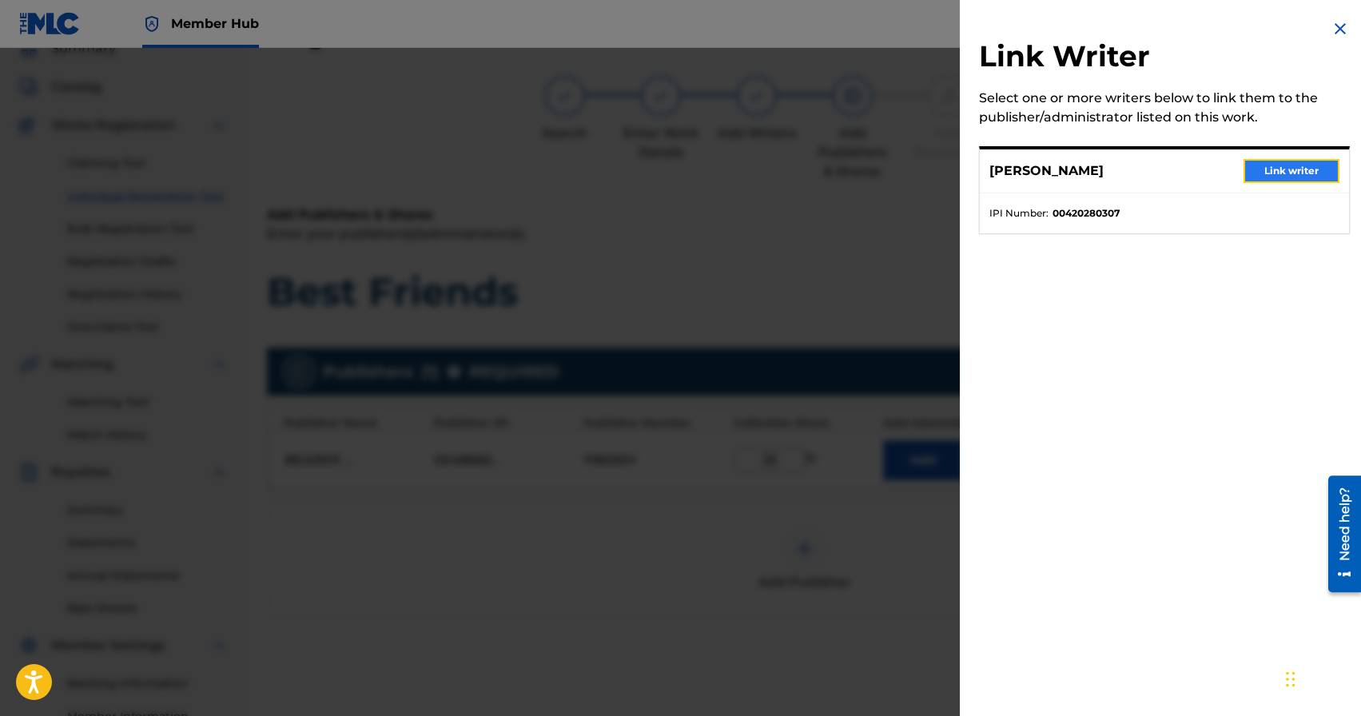
click at [1303, 172] on button "Link writer" at bounding box center [1292, 171] width 96 height 24
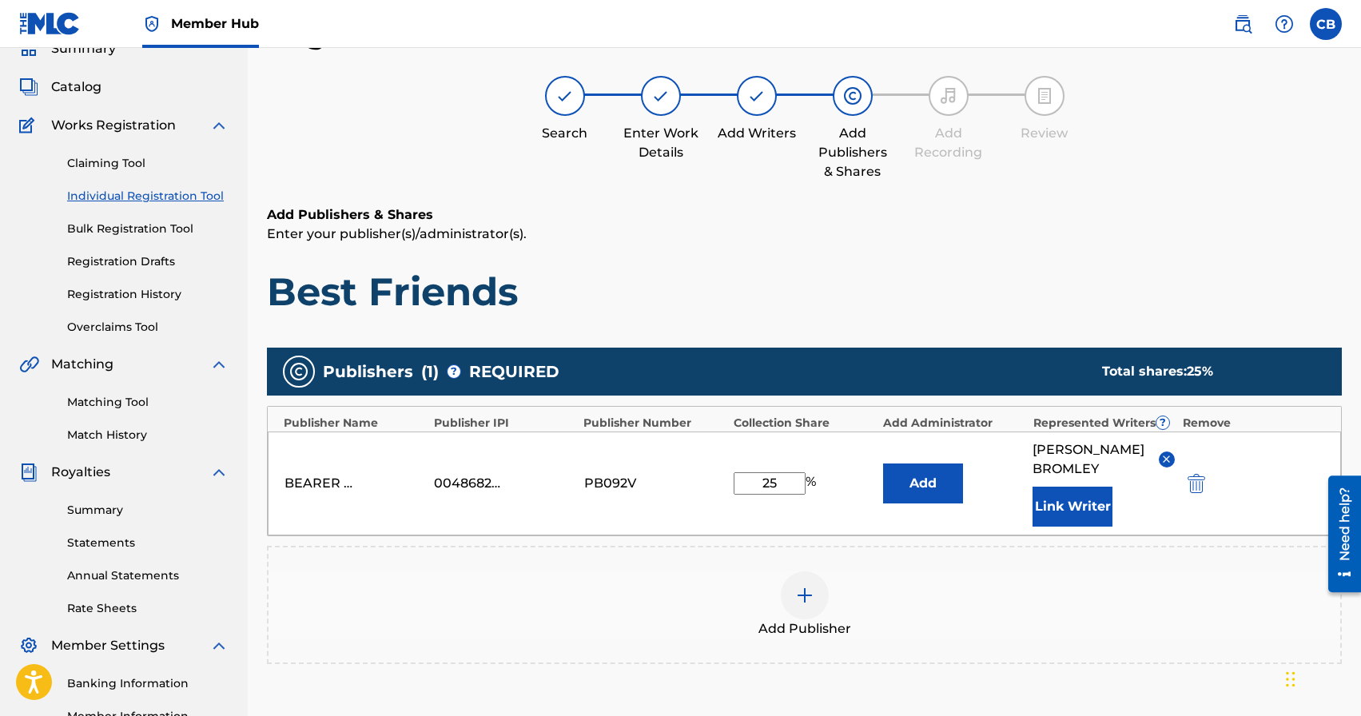
scroll to position [278, 0]
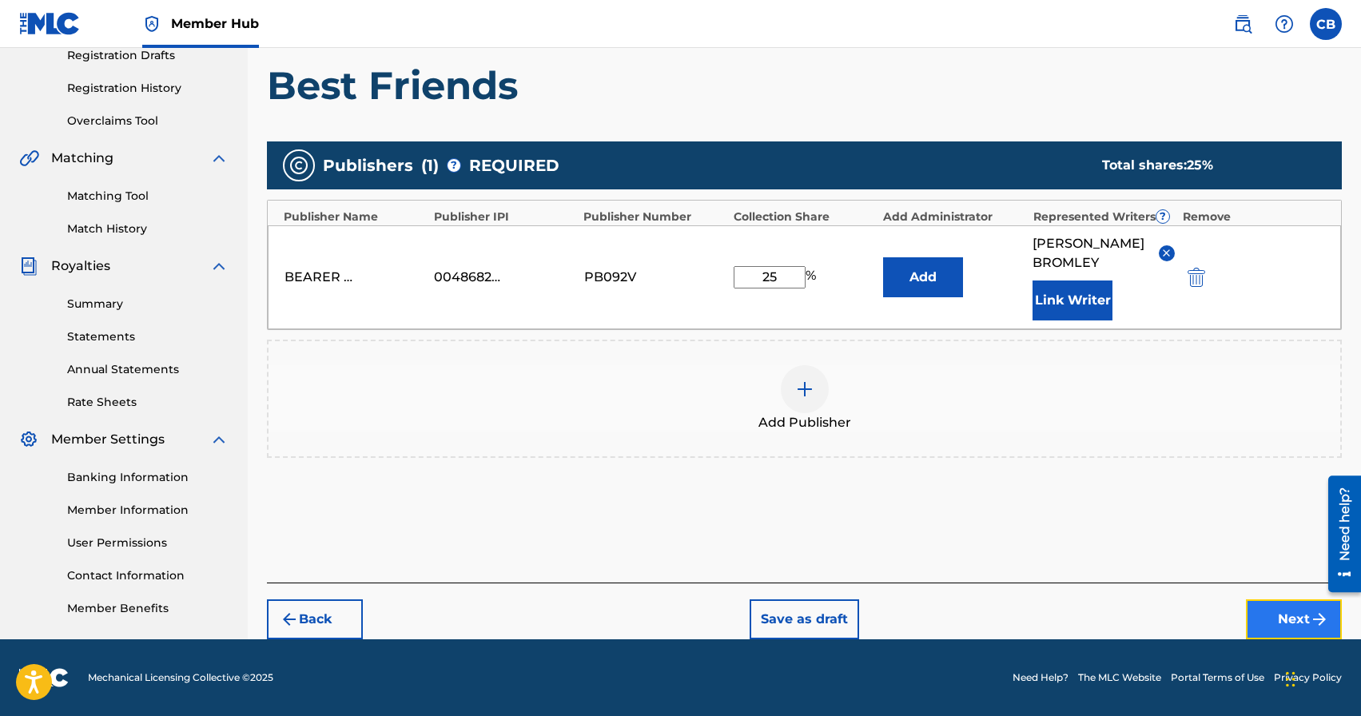
click at [1292, 616] on button "Next" at bounding box center [1294, 619] width 96 height 40
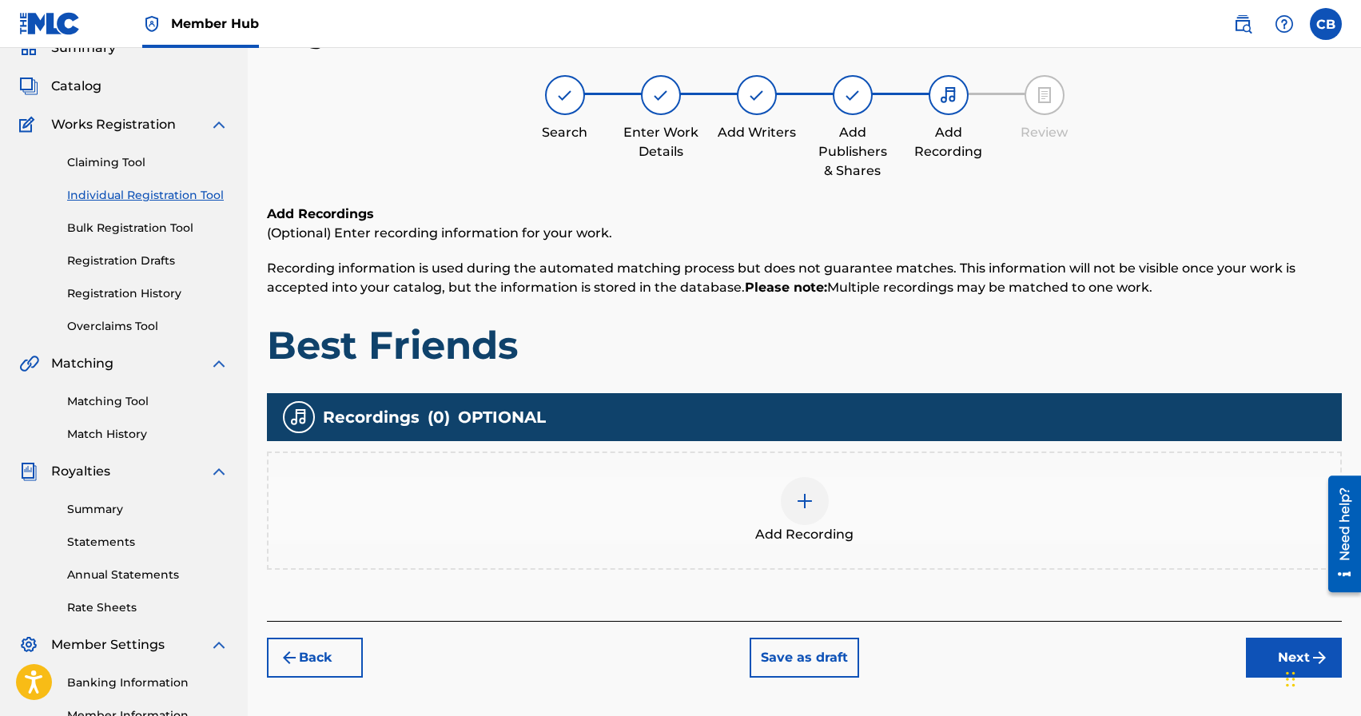
scroll to position [72, 0]
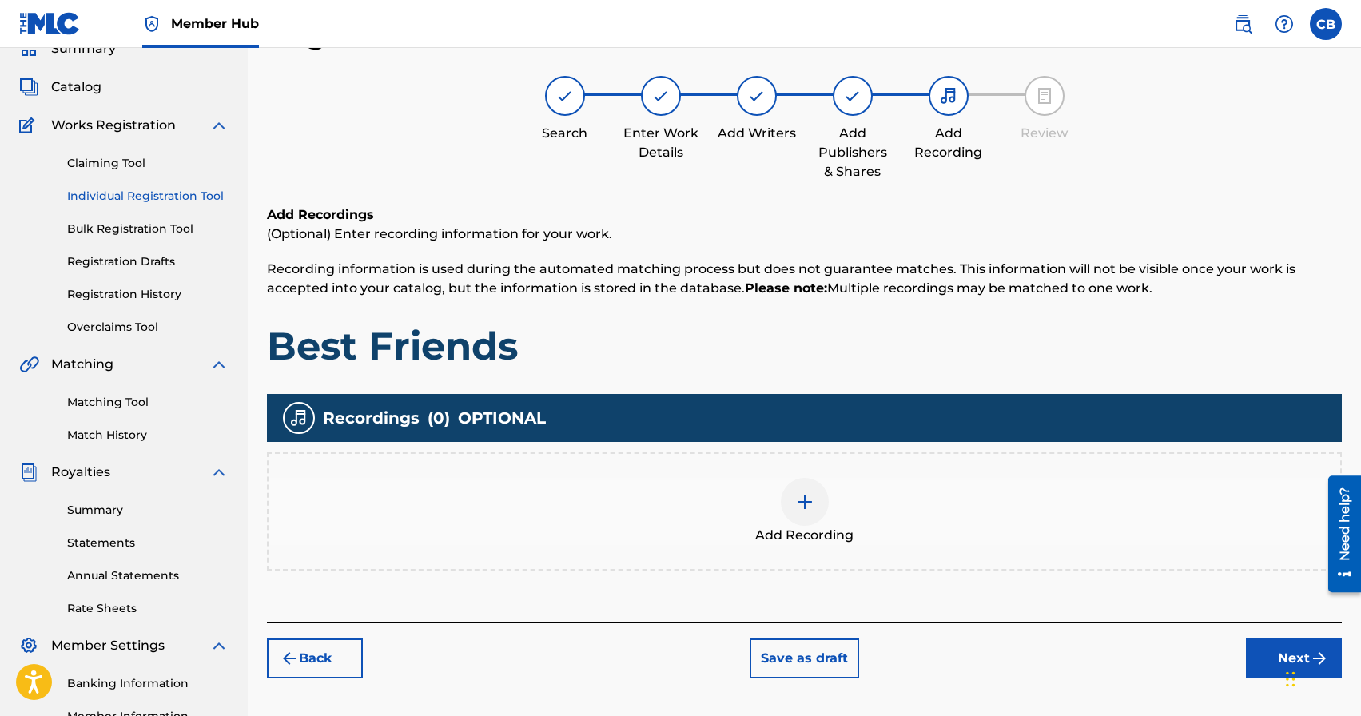
click at [811, 507] on img at bounding box center [804, 501] width 19 height 19
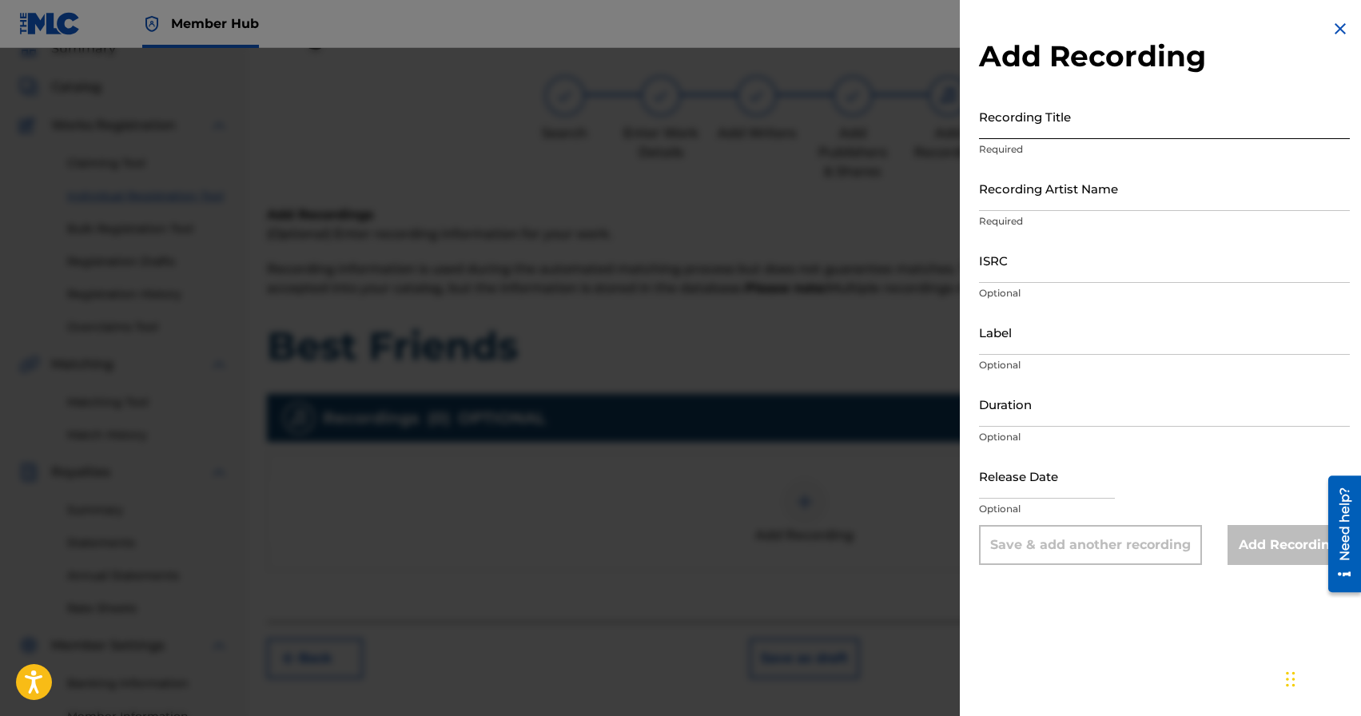
click at [1023, 134] on input "Recording Title" at bounding box center [1164, 117] width 371 height 46
type input "Best Friends"
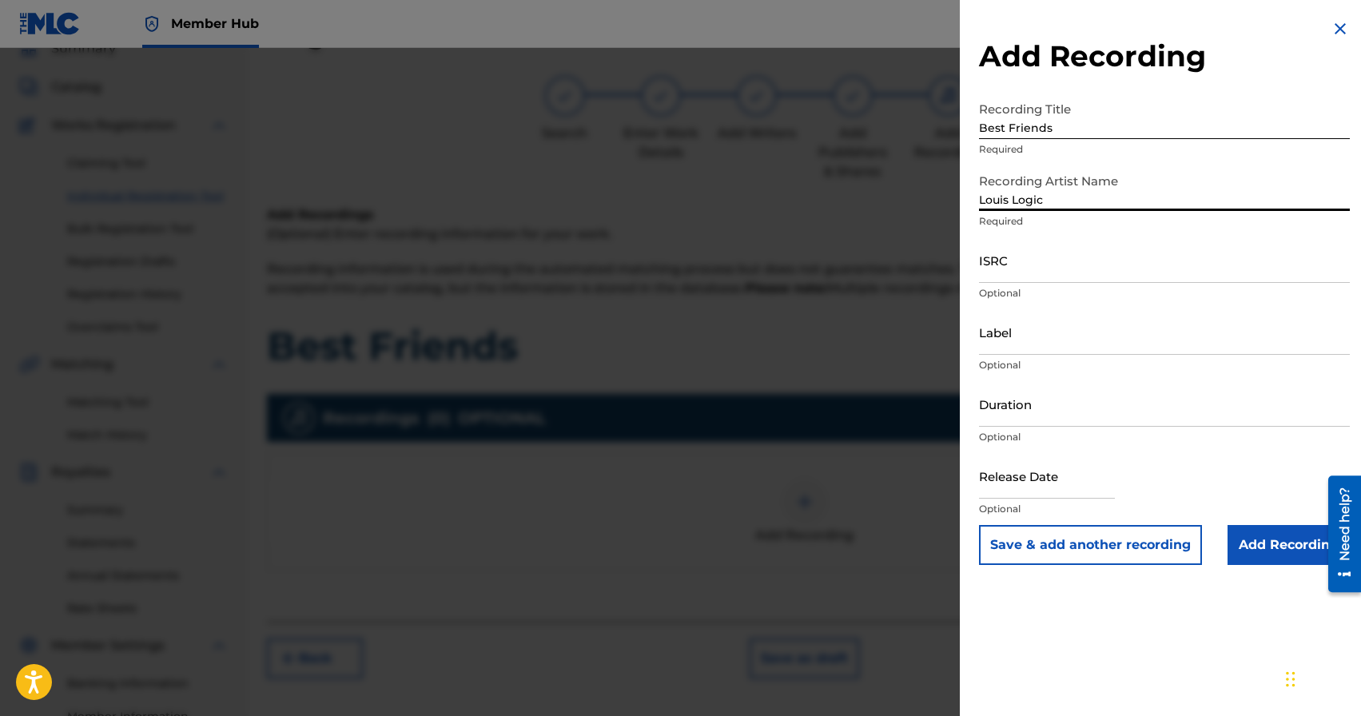
type input "Louis Logic"
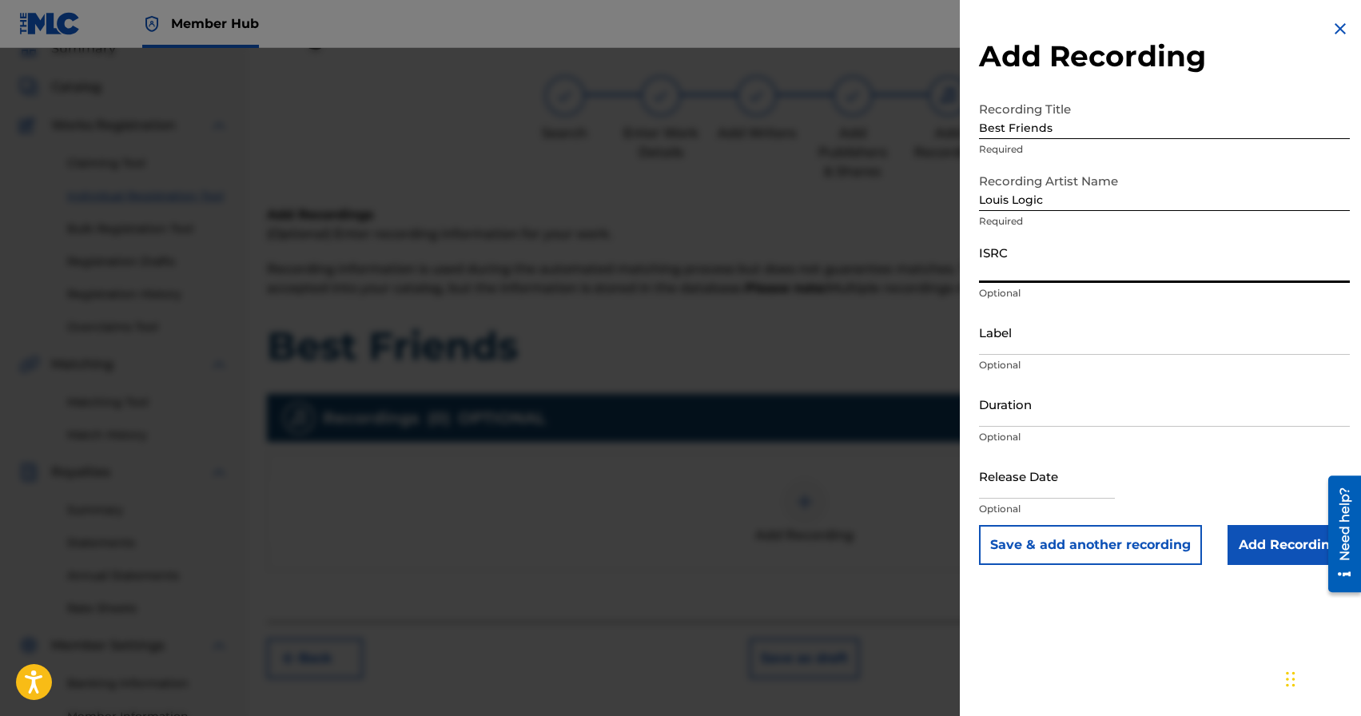
click at [1013, 272] on input "ISRC" at bounding box center [1164, 260] width 371 height 46
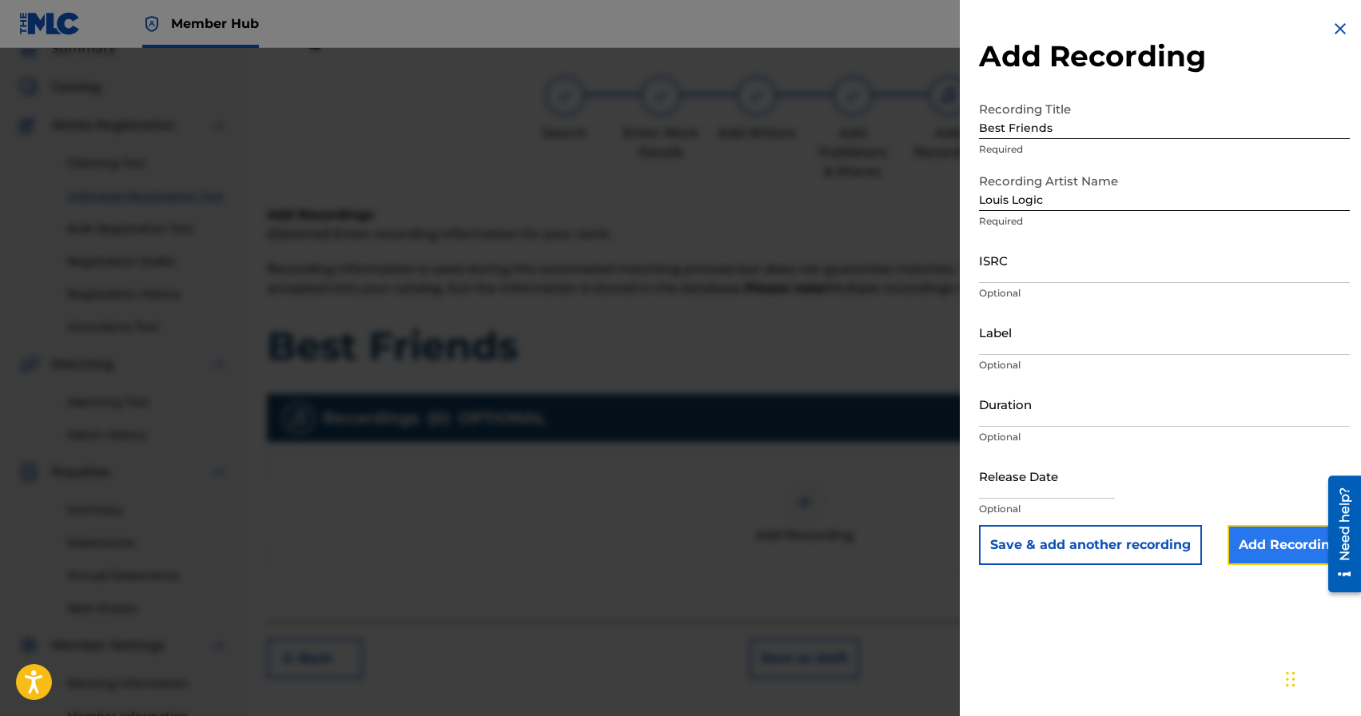
click at [1279, 546] on input "Add Recording" at bounding box center [1289, 545] width 122 height 40
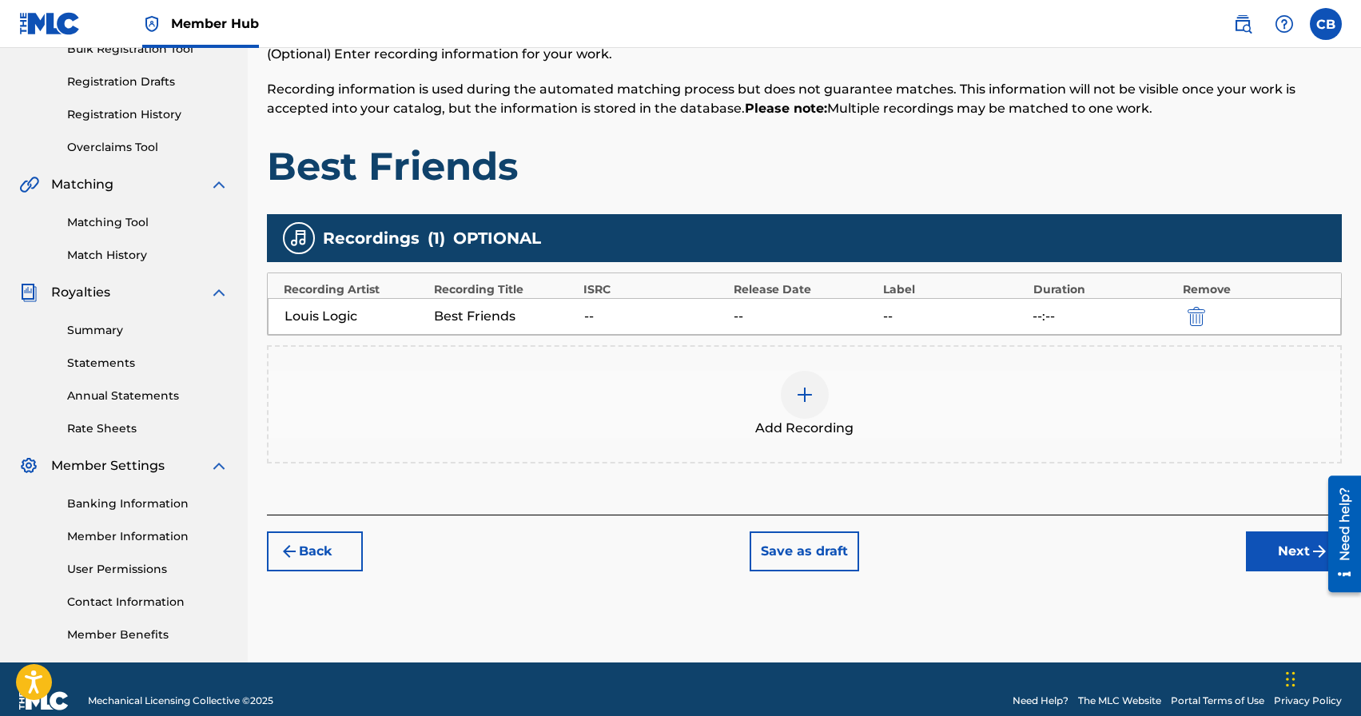
scroll to position [275, 0]
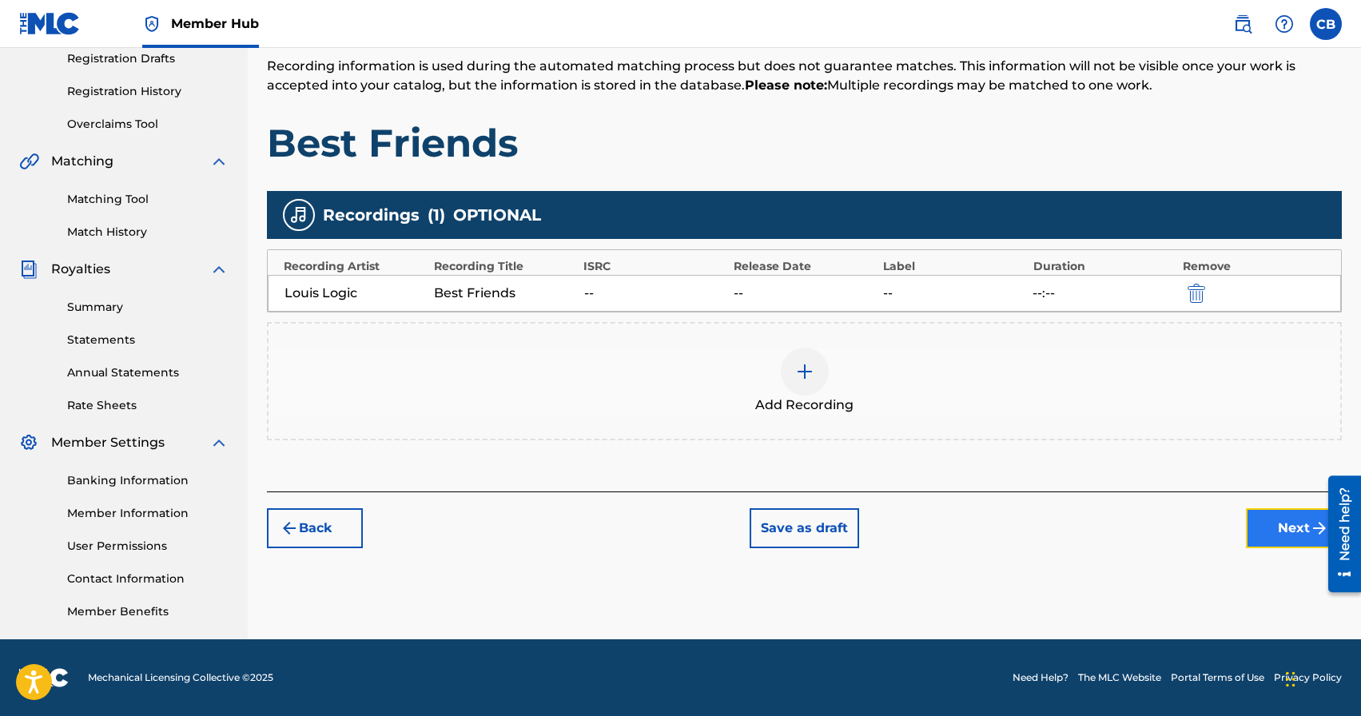
click at [1288, 534] on button "Next" at bounding box center [1294, 528] width 96 height 40
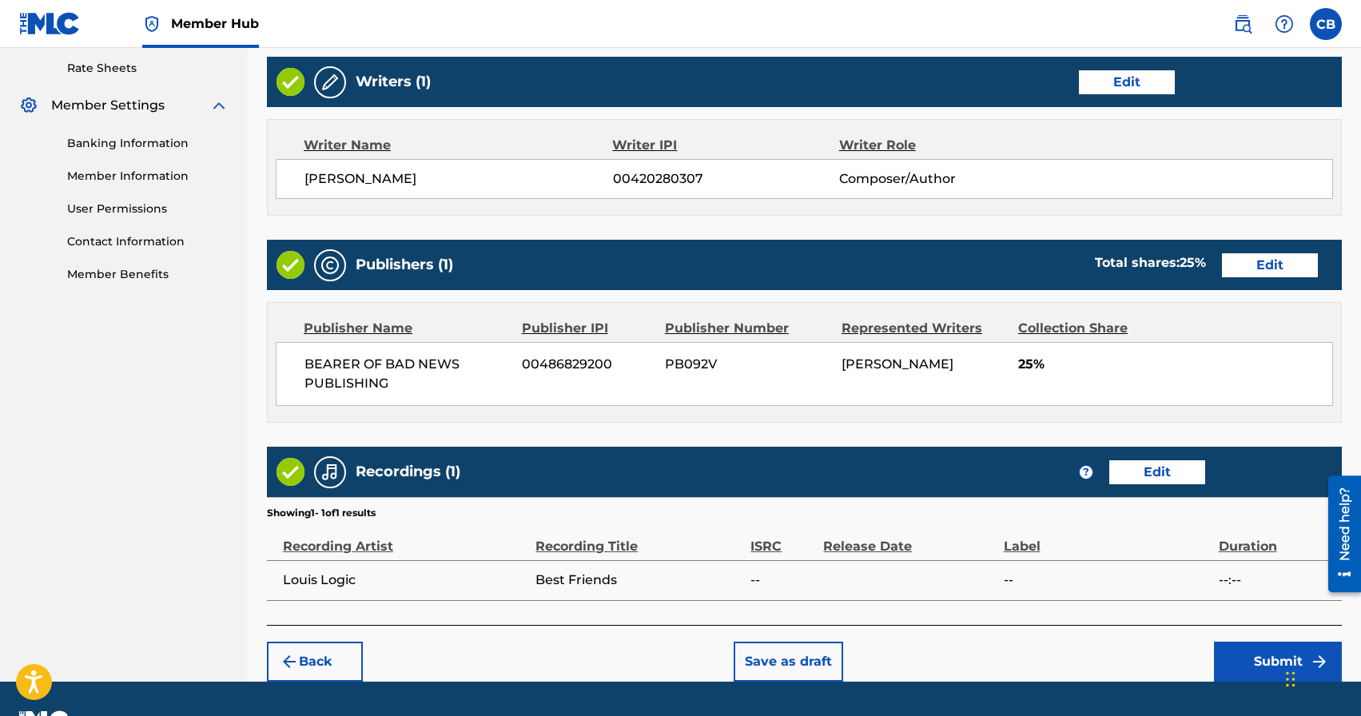
scroll to position [653, 0]
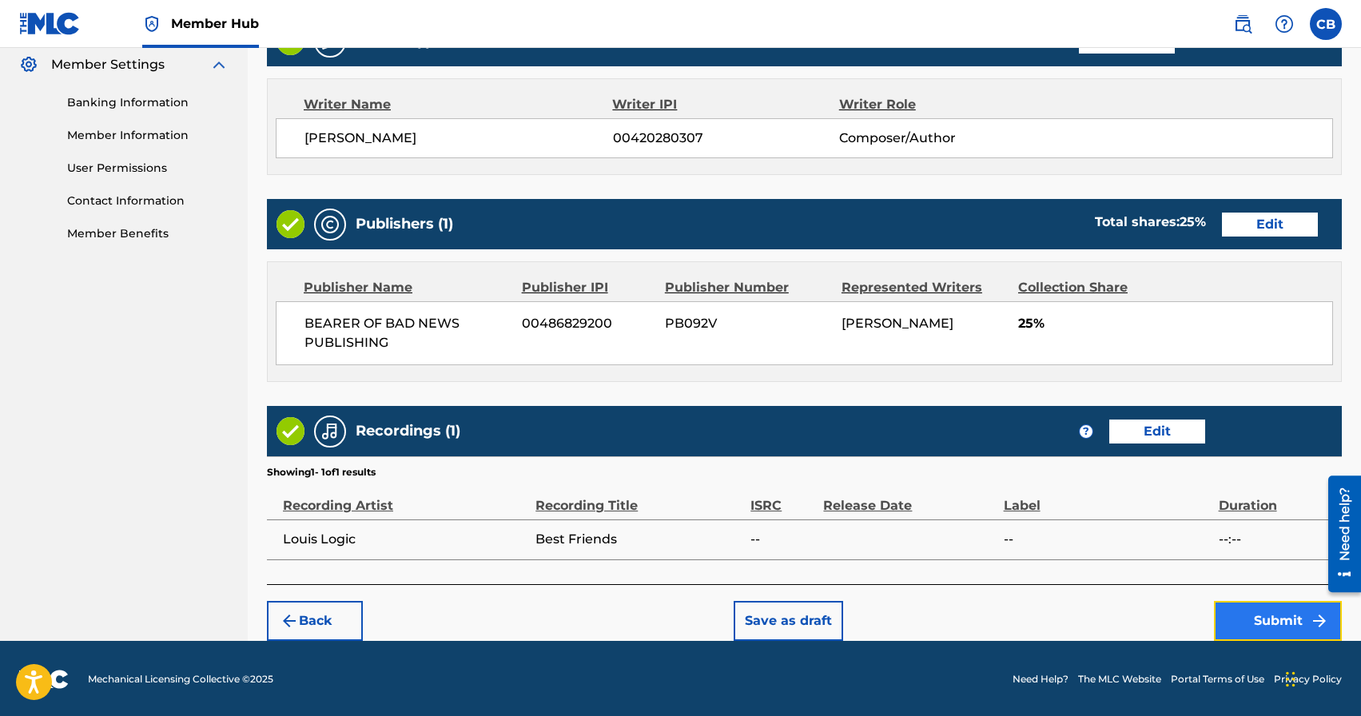
click at [1257, 614] on button "Submit" at bounding box center [1278, 621] width 128 height 40
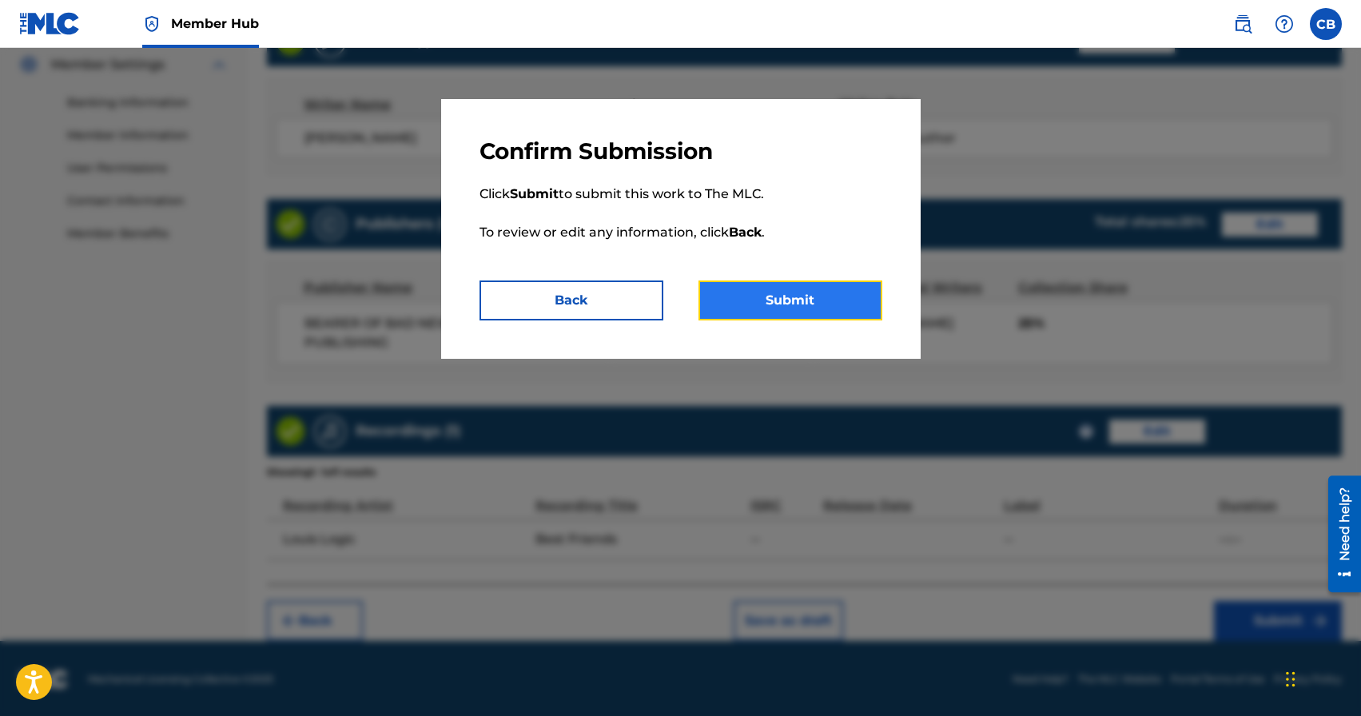
click at [782, 305] on button "Submit" at bounding box center [790, 301] width 184 height 40
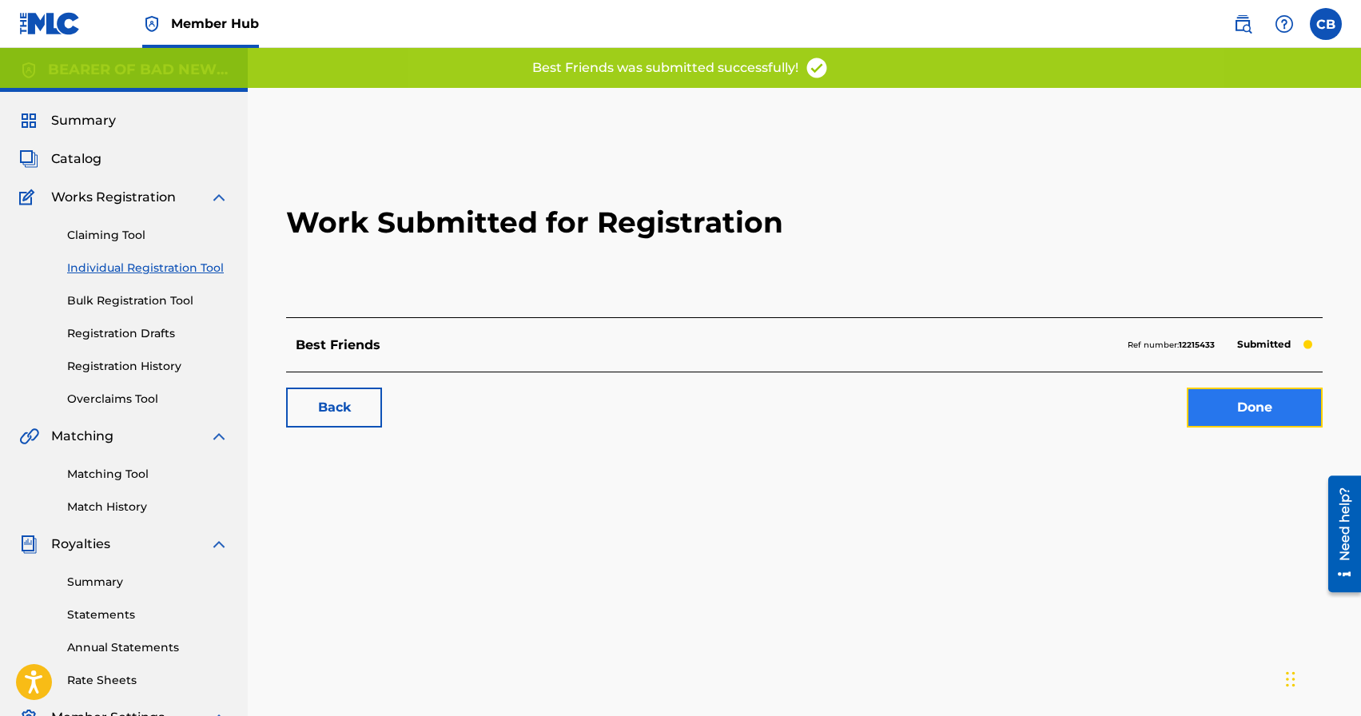
click at [1265, 404] on link "Done" at bounding box center [1255, 408] width 136 height 40
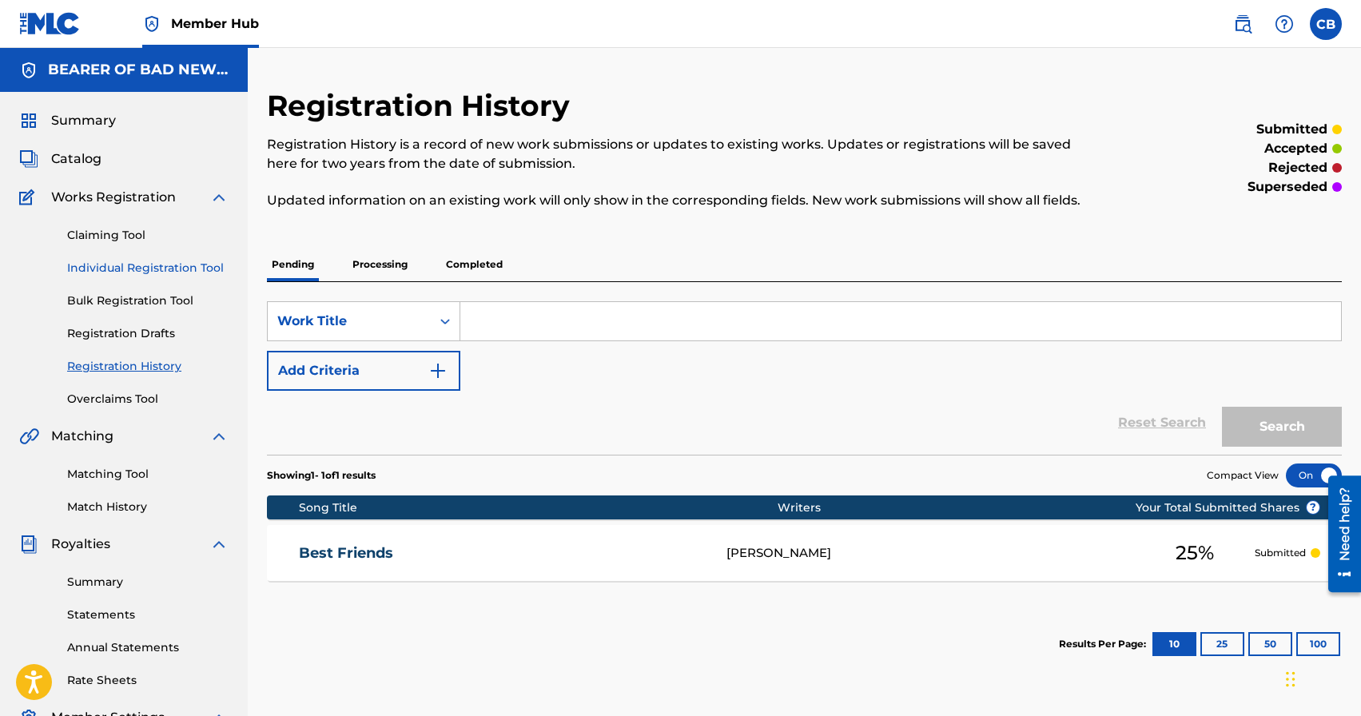
click at [167, 269] on link "Individual Registration Tool" at bounding box center [147, 268] width 161 height 17
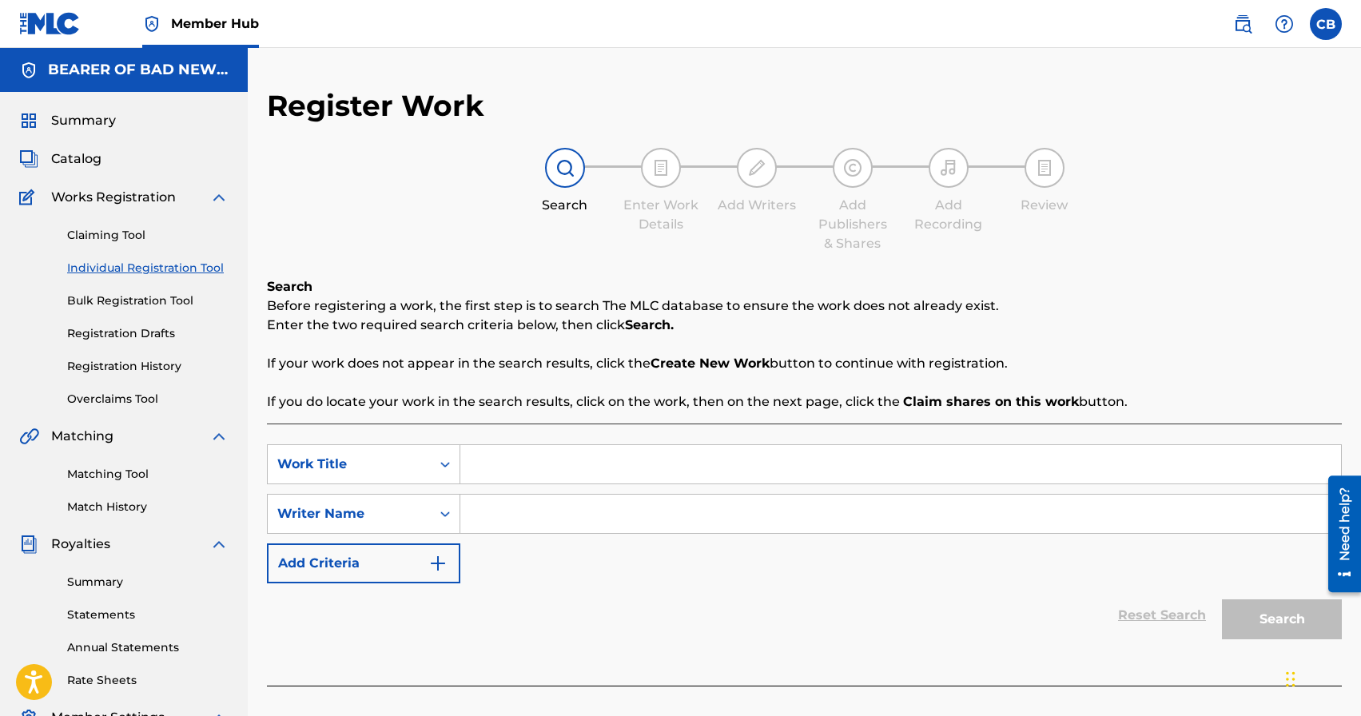
click at [504, 458] on input "Search Form" at bounding box center [900, 464] width 881 height 38
type input "Best Friends (feat. Apathy & J-Zone)"
click at [545, 518] on input "Search Form" at bounding box center [900, 514] width 881 height 38
paste input "[PERSON_NAME]"
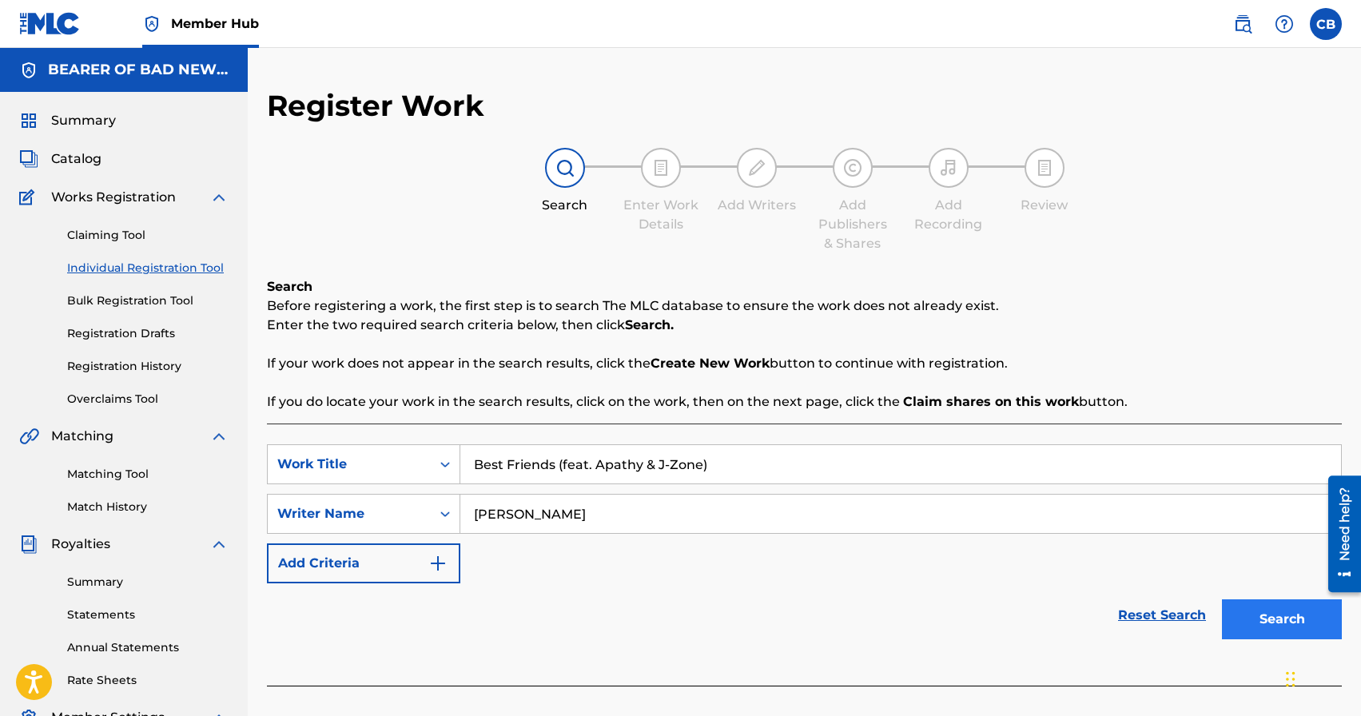
type input "[PERSON_NAME]"
click at [1285, 625] on button "Search" at bounding box center [1282, 619] width 120 height 40
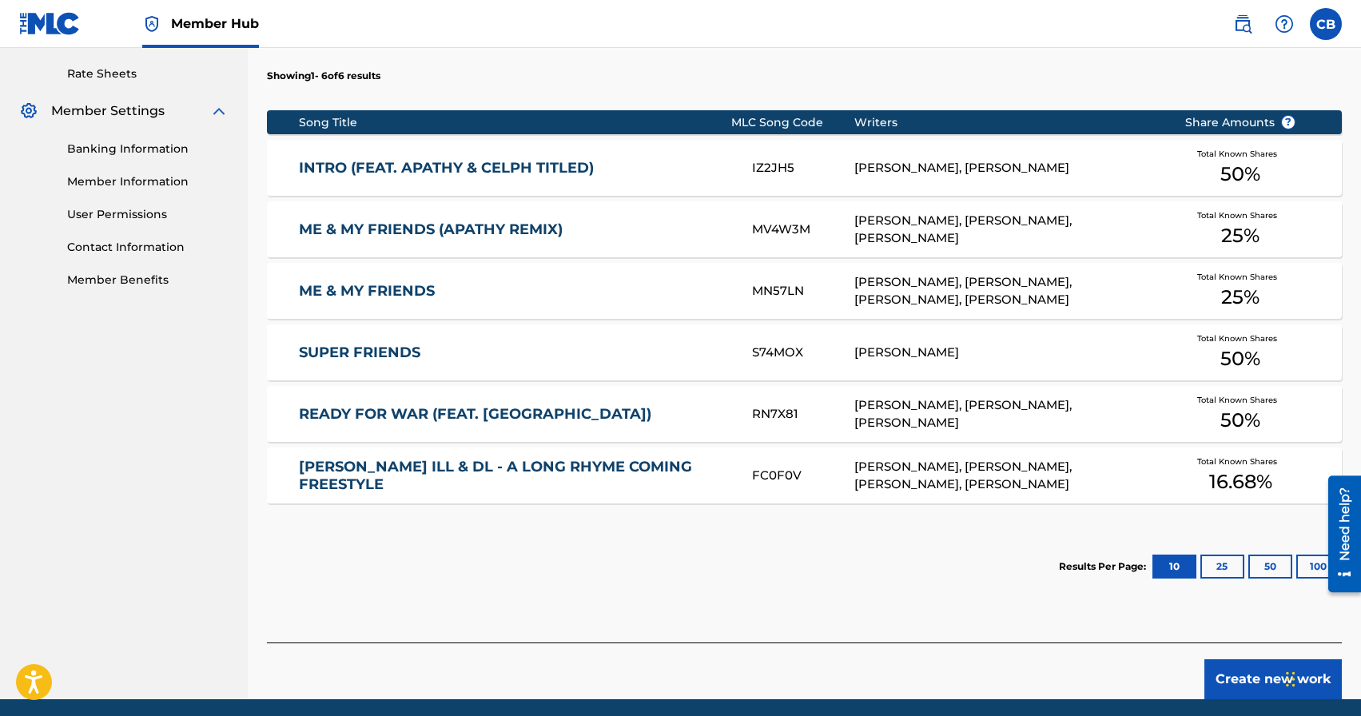
scroll to position [667, 0]
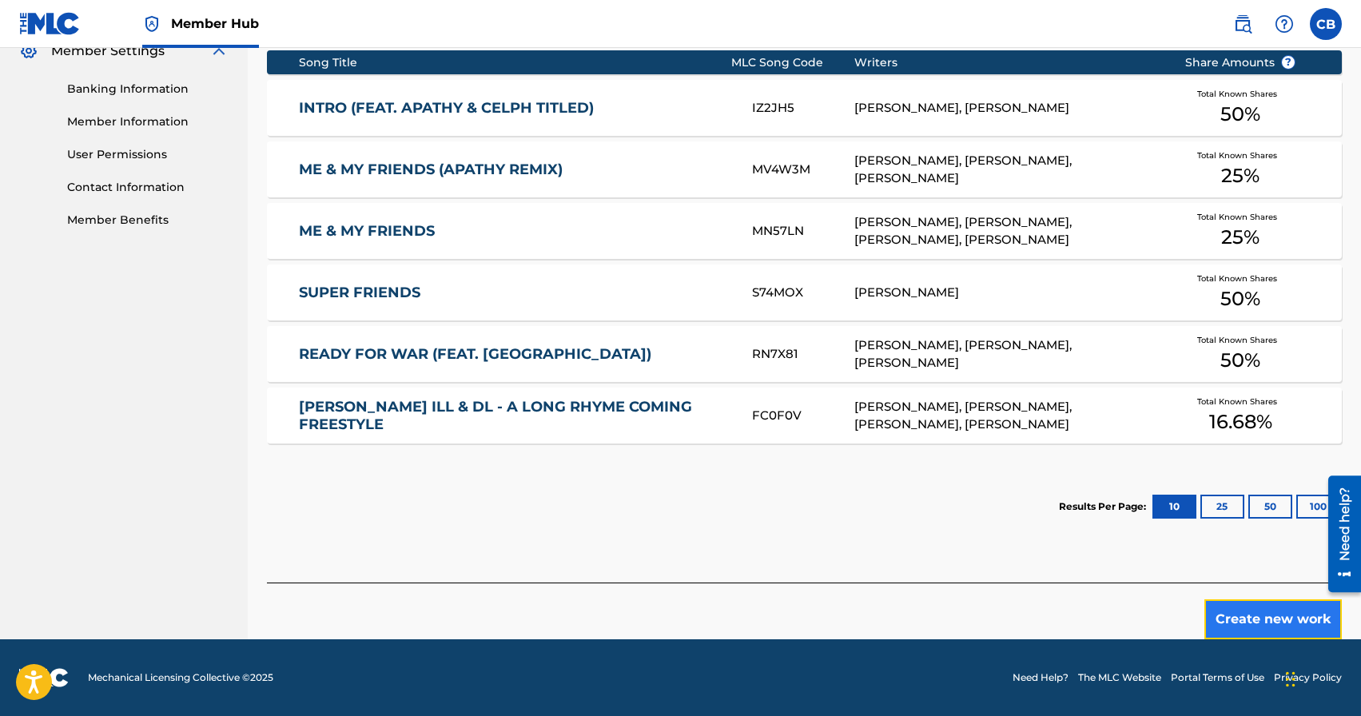
click at [1241, 618] on button "Create new work" at bounding box center [1272, 619] width 137 height 40
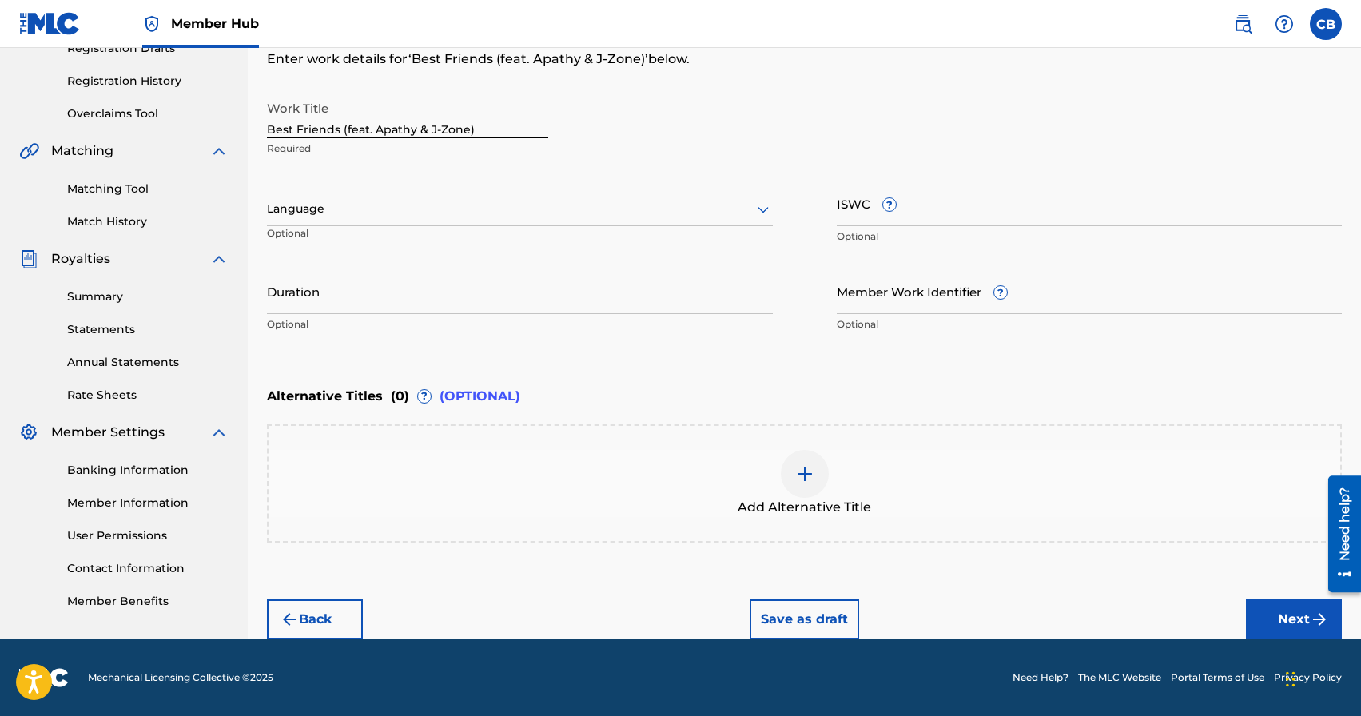
scroll to position [285, 0]
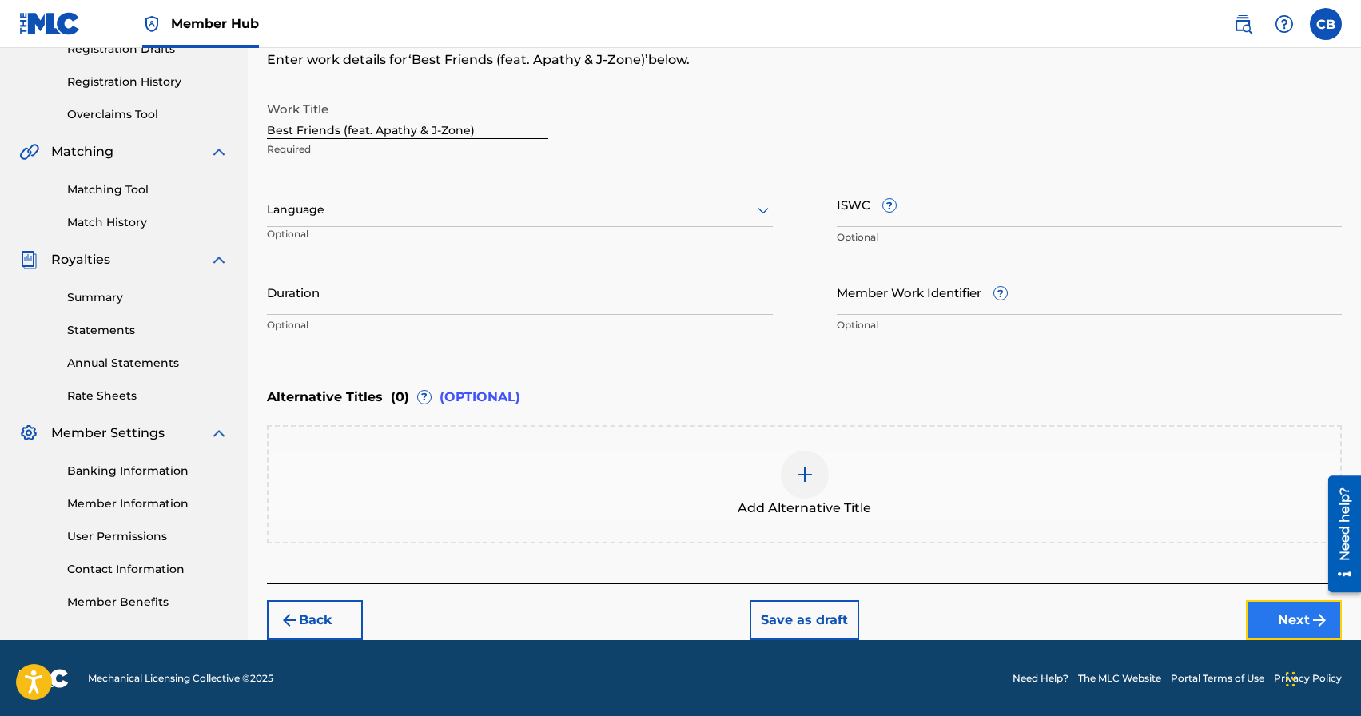
click at [1301, 620] on button "Next" at bounding box center [1294, 620] width 96 height 40
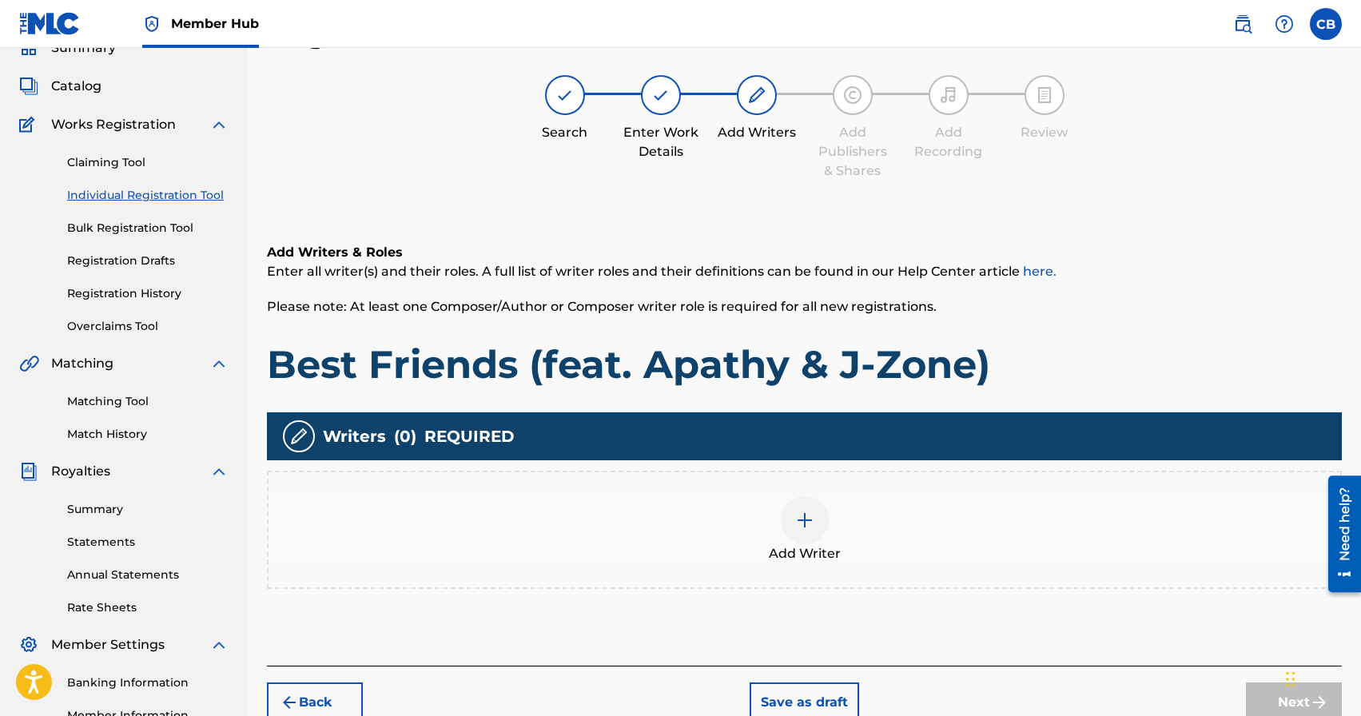
scroll to position [72, 0]
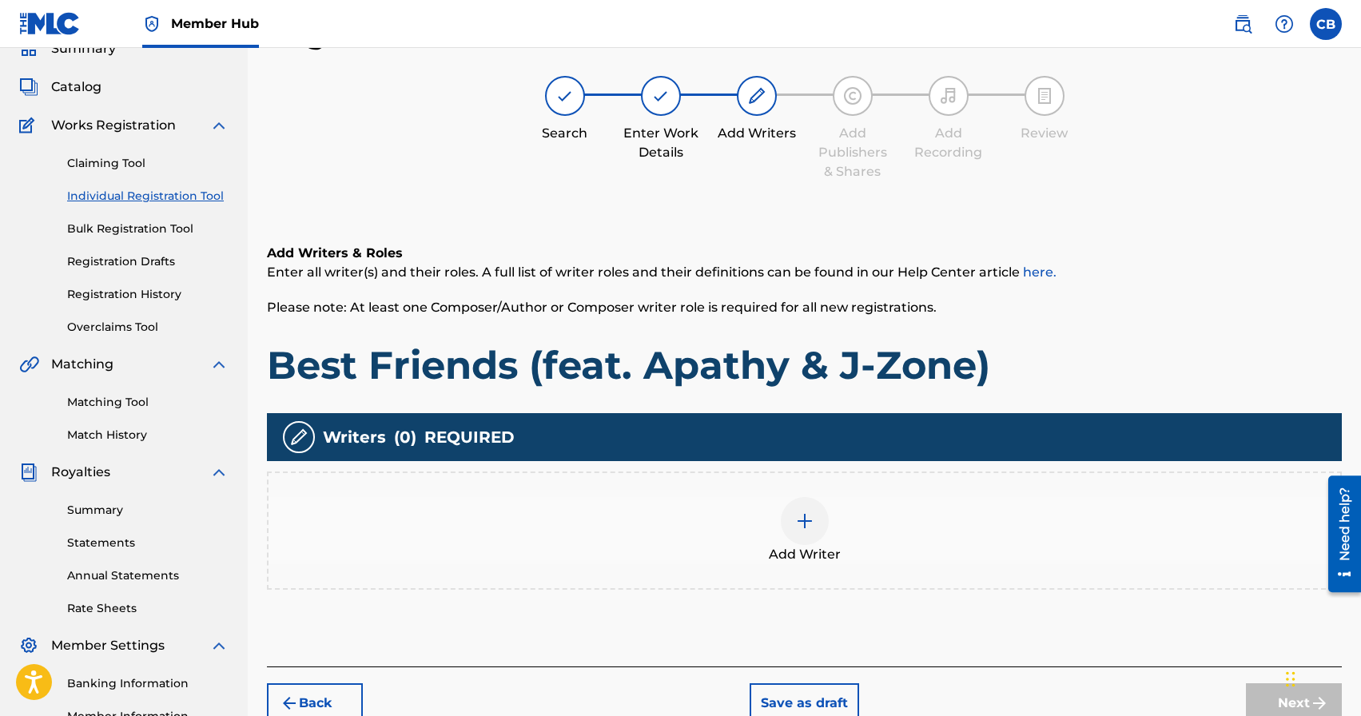
click at [798, 519] on img at bounding box center [804, 520] width 19 height 19
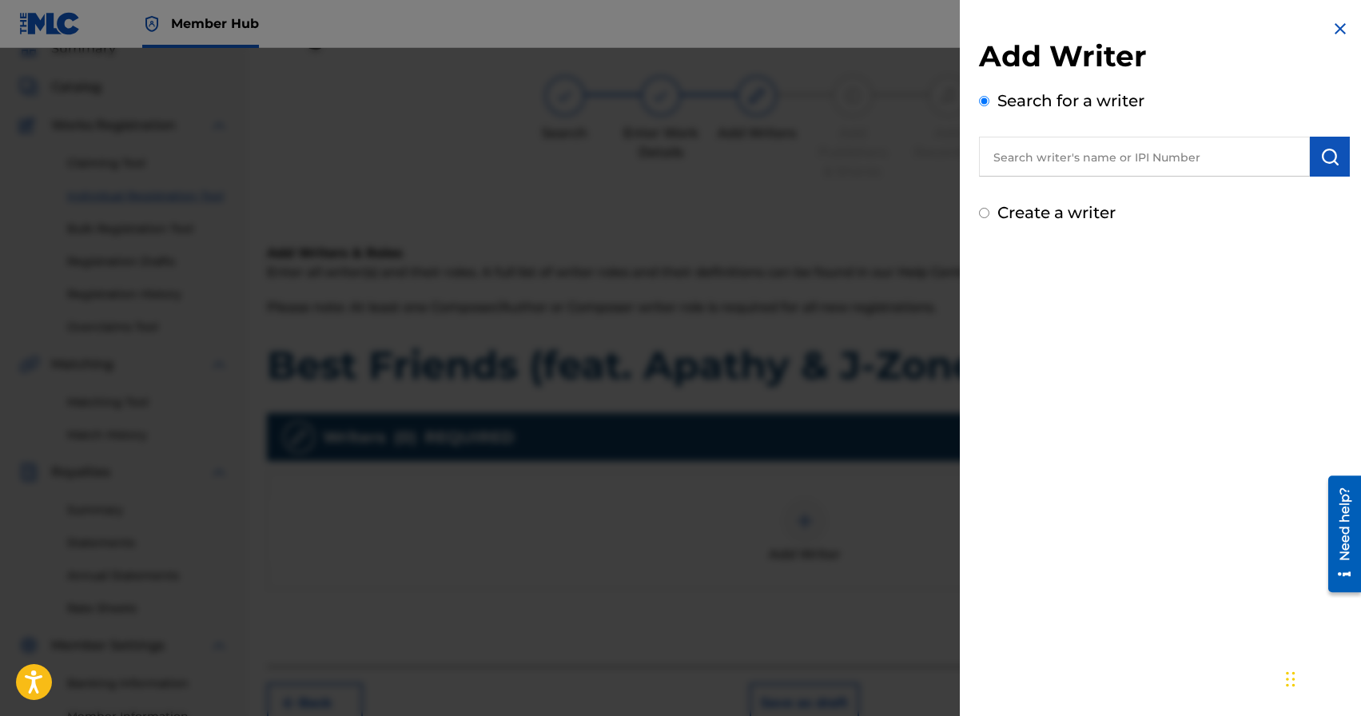
click at [1107, 173] on input "text" at bounding box center [1144, 157] width 331 height 40
paste input "[PERSON_NAME]"
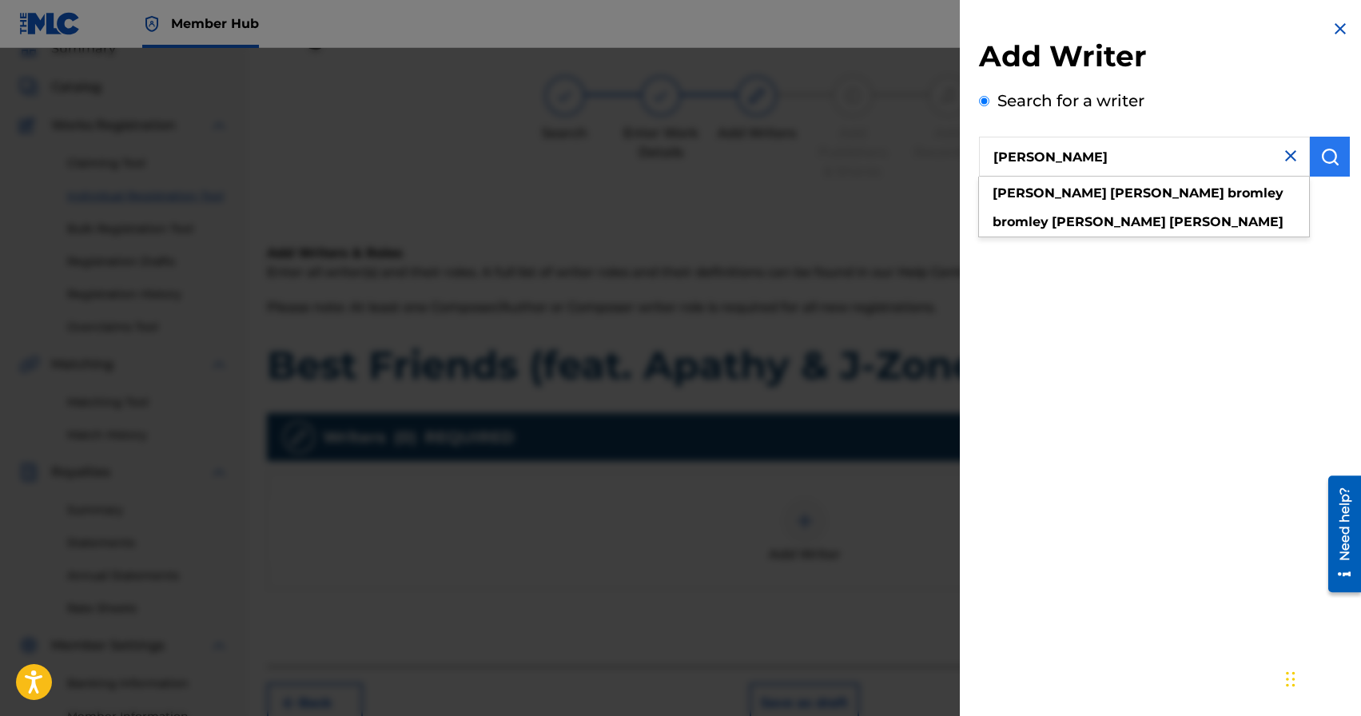
type input "[PERSON_NAME]"
click at [1328, 163] on img "submit" at bounding box center [1329, 156] width 19 height 19
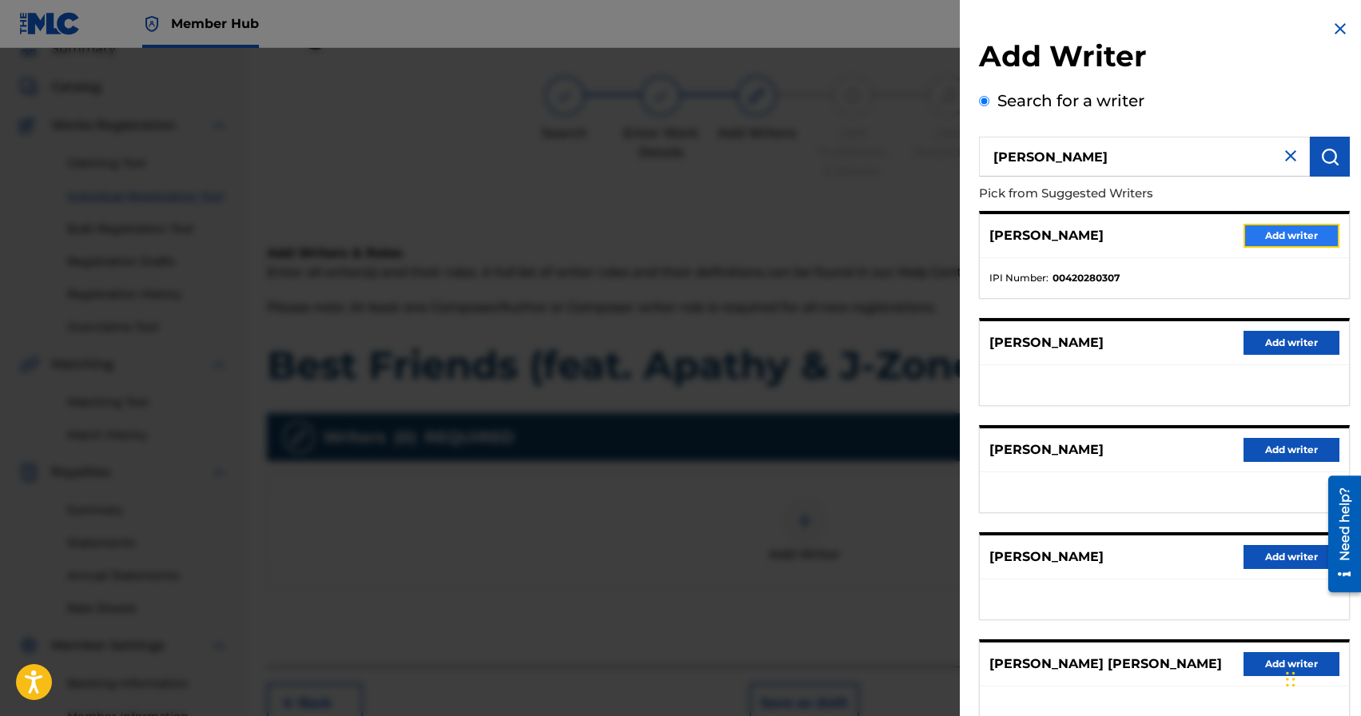
click at [1286, 233] on button "Add writer" at bounding box center [1292, 236] width 96 height 24
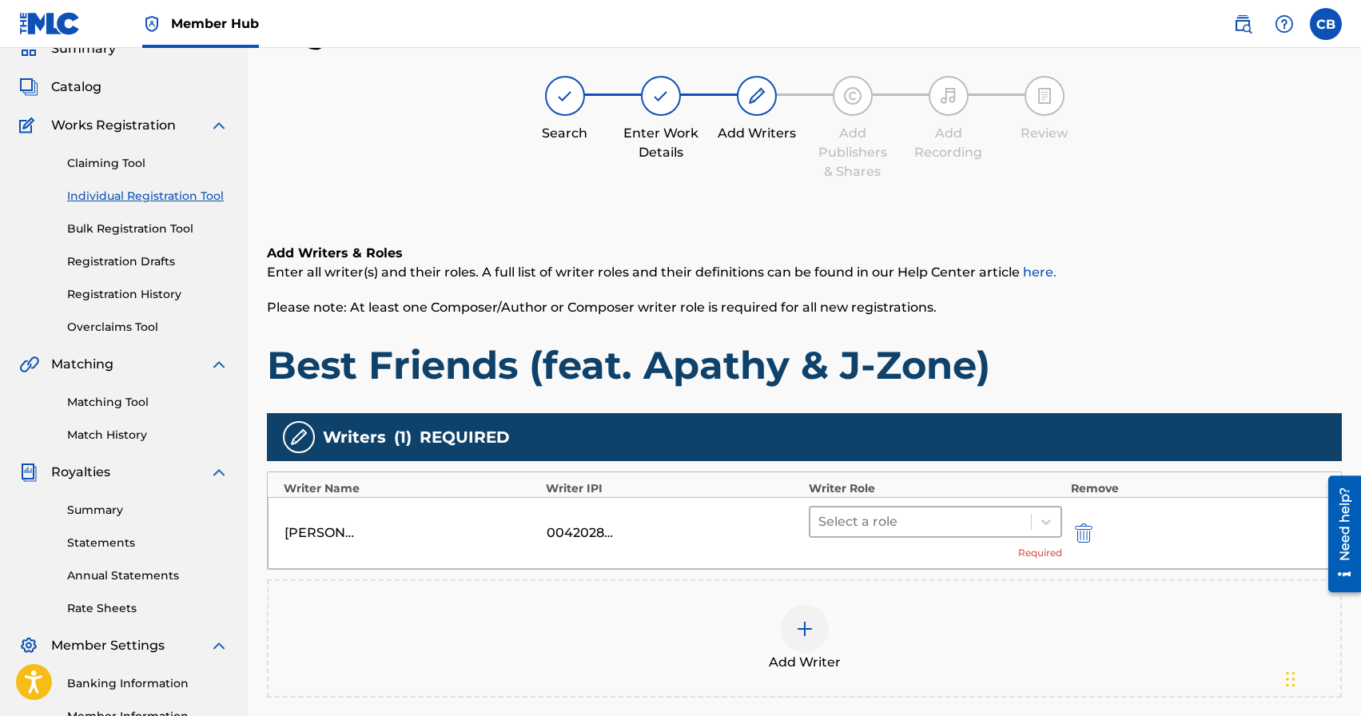
click at [885, 531] on div at bounding box center [920, 522] width 205 height 22
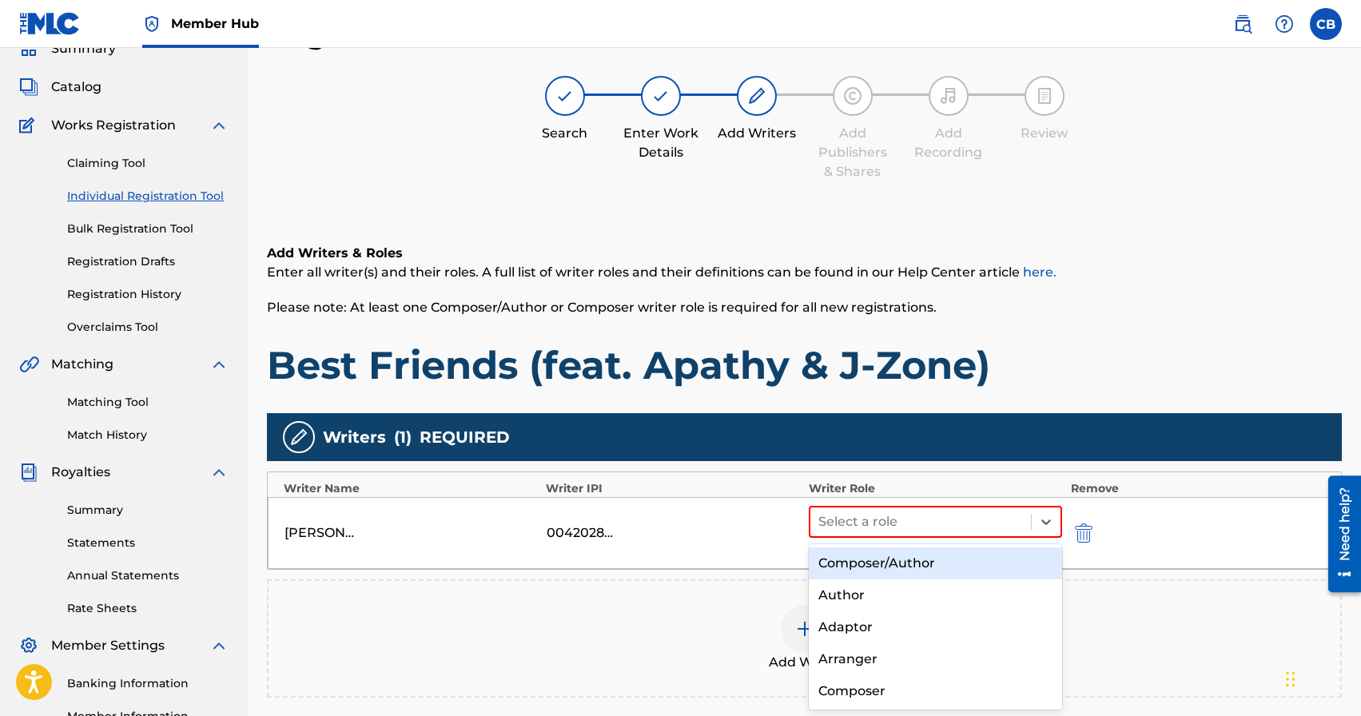
click at [870, 564] on div "Composer/Author" at bounding box center [936, 563] width 254 height 32
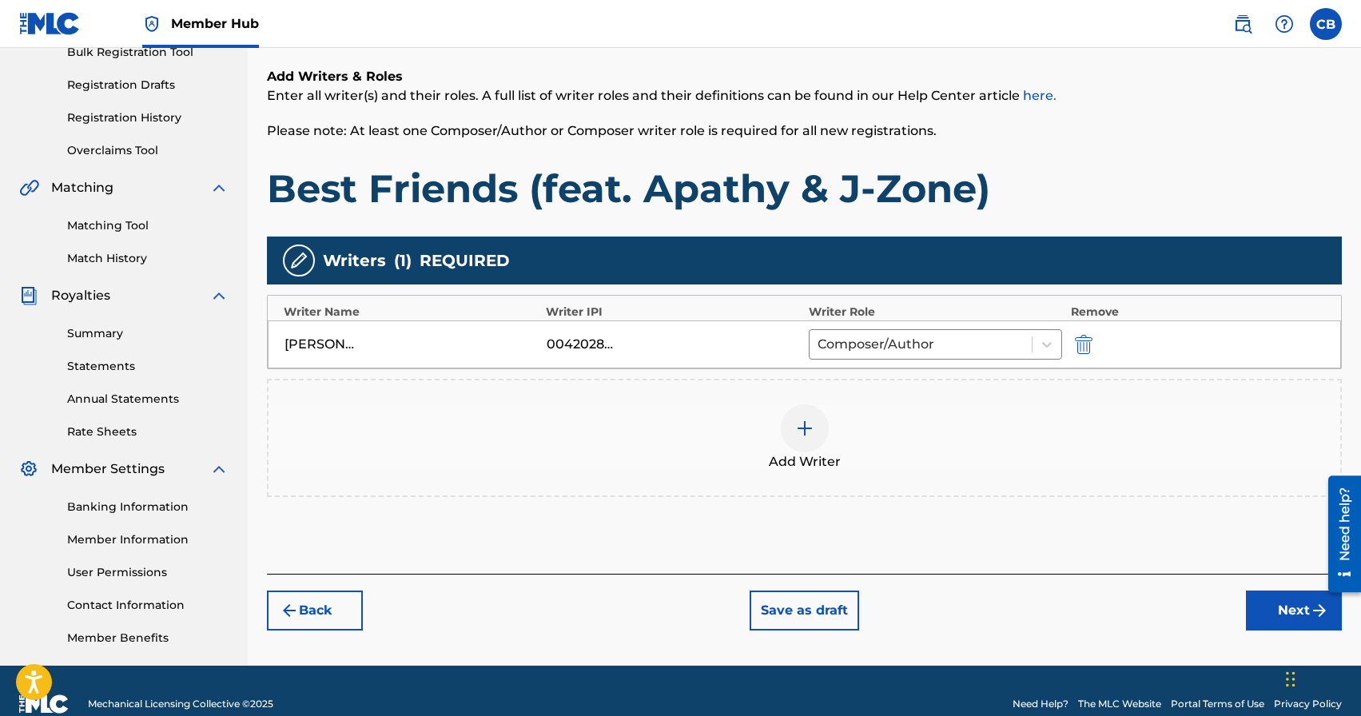
scroll to position [275, 0]
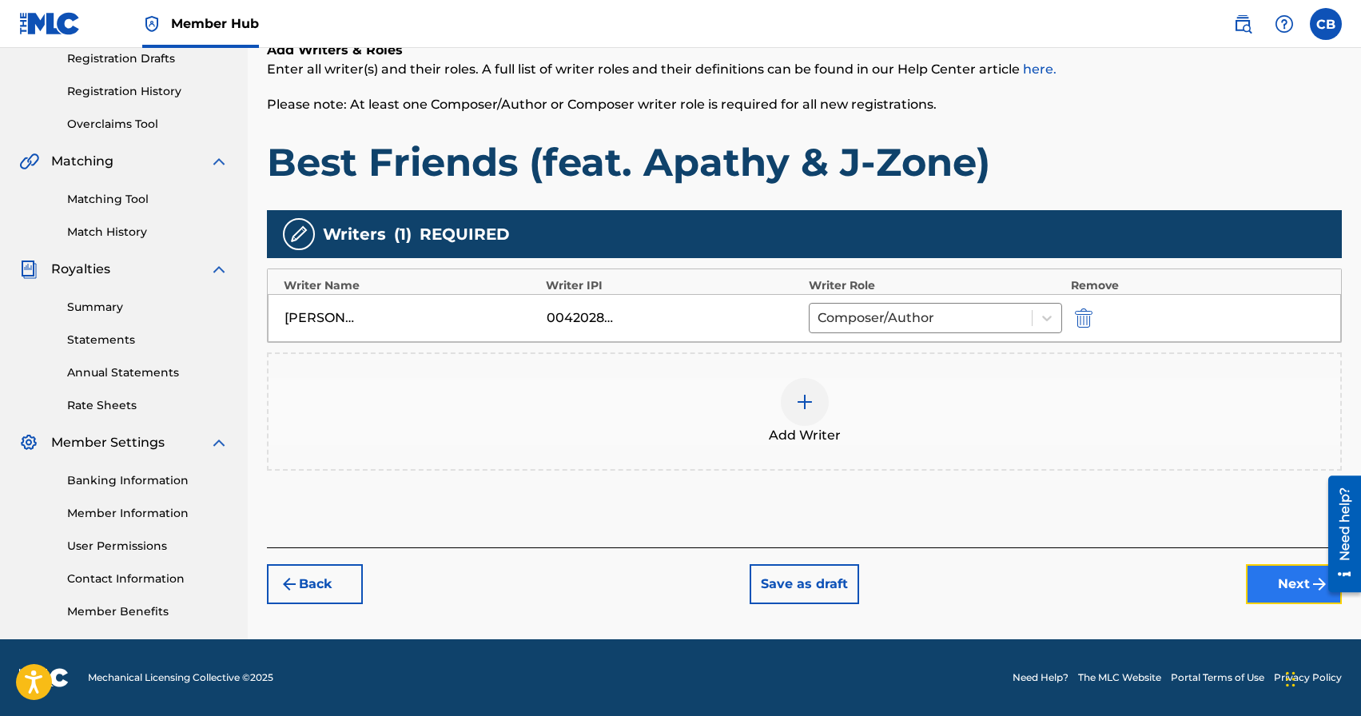
click at [1272, 585] on button "Next" at bounding box center [1294, 584] width 96 height 40
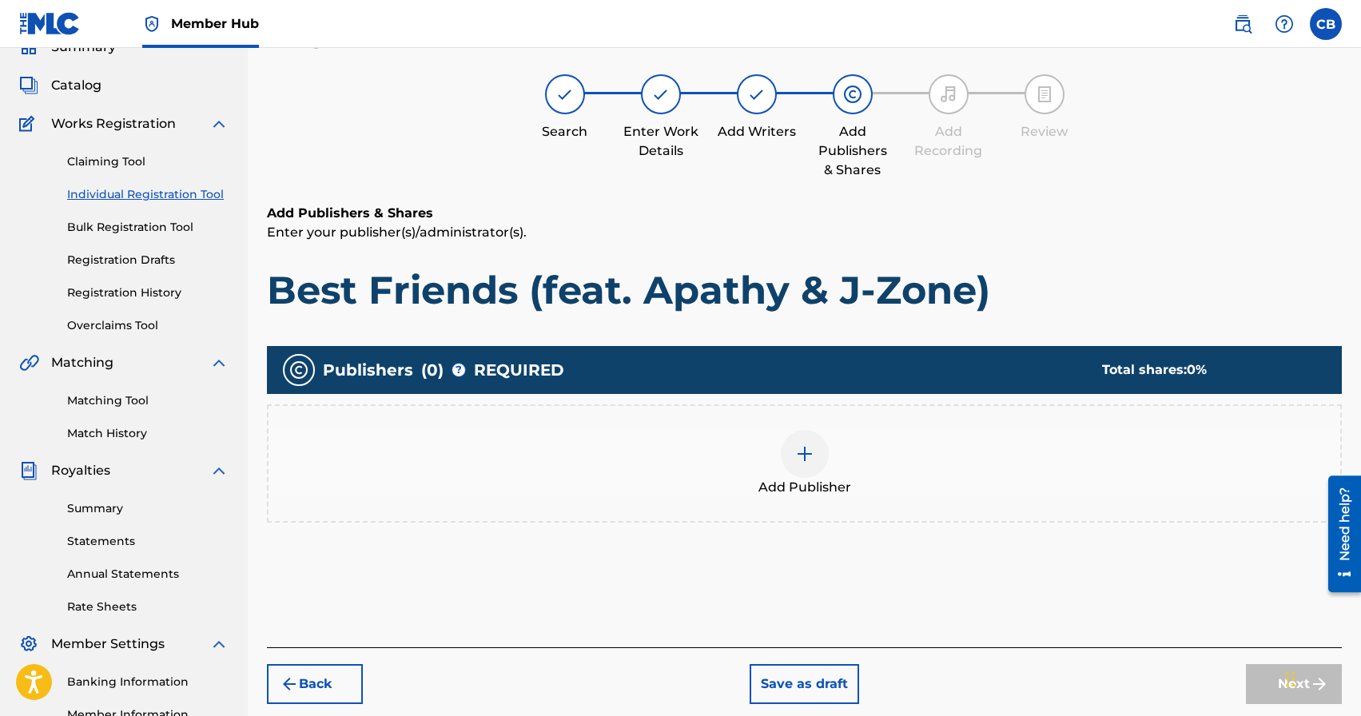
scroll to position [72, 0]
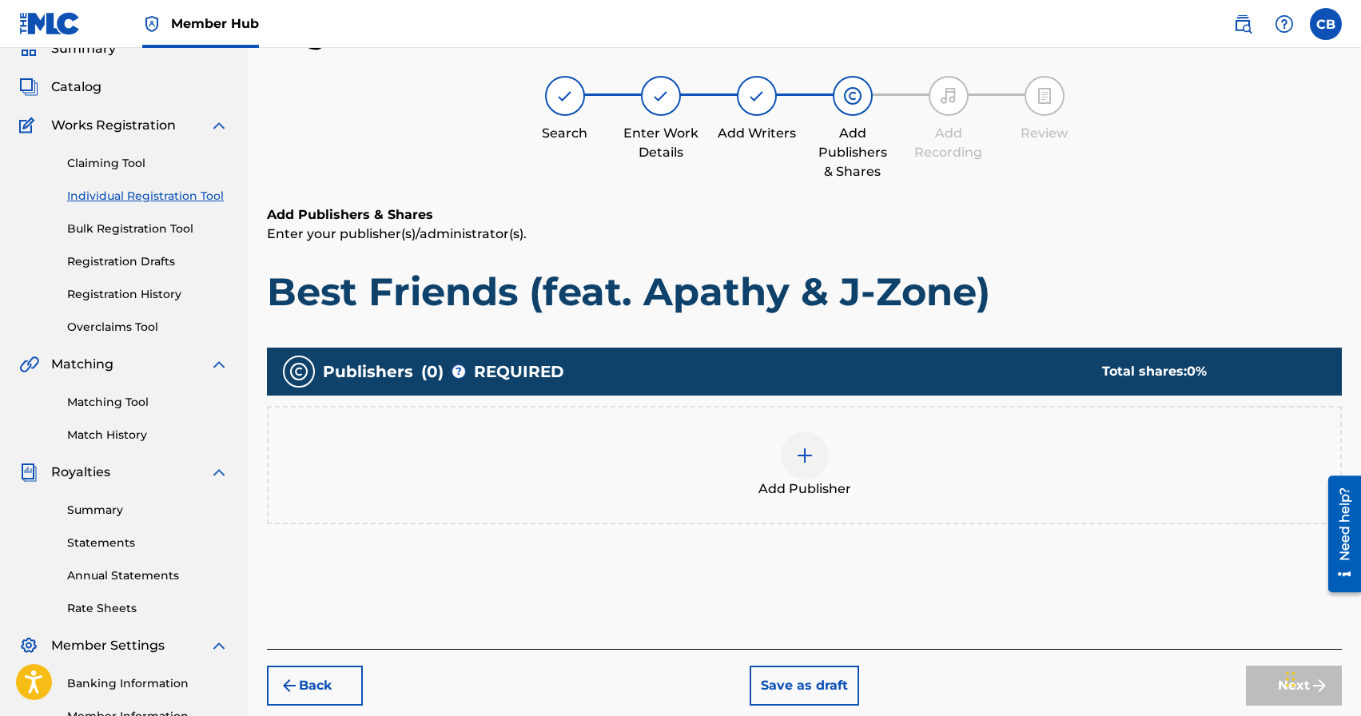
click at [789, 446] on div at bounding box center [805, 456] width 48 height 48
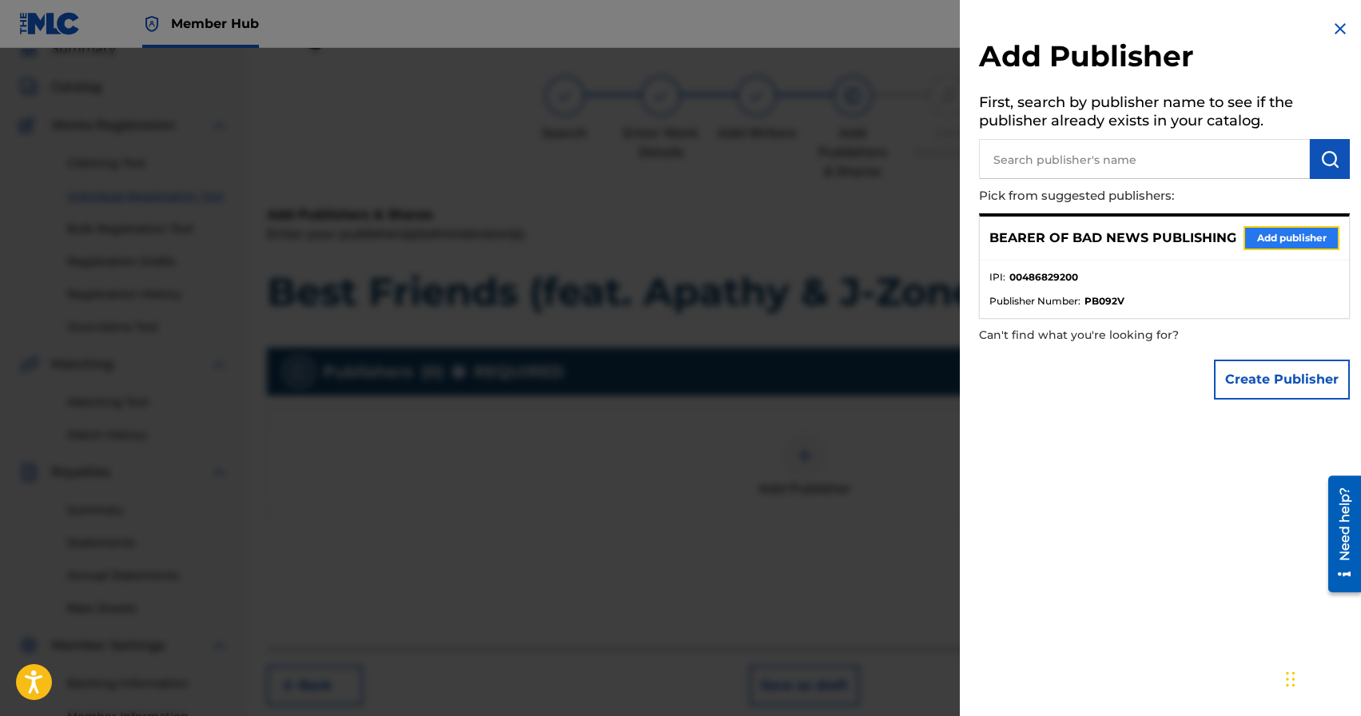
click at [1283, 239] on button "Add publisher" at bounding box center [1292, 238] width 96 height 24
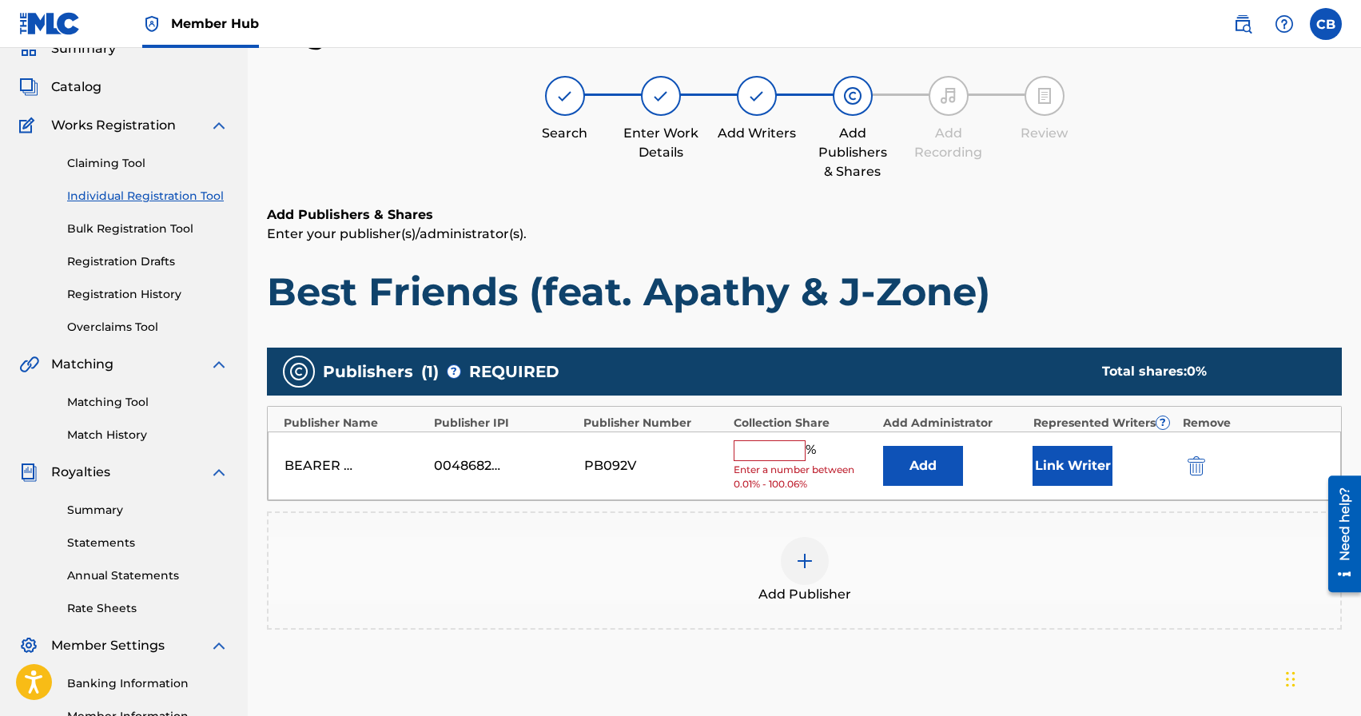
click at [760, 449] on input "text" at bounding box center [770, 450] width 72 height 21
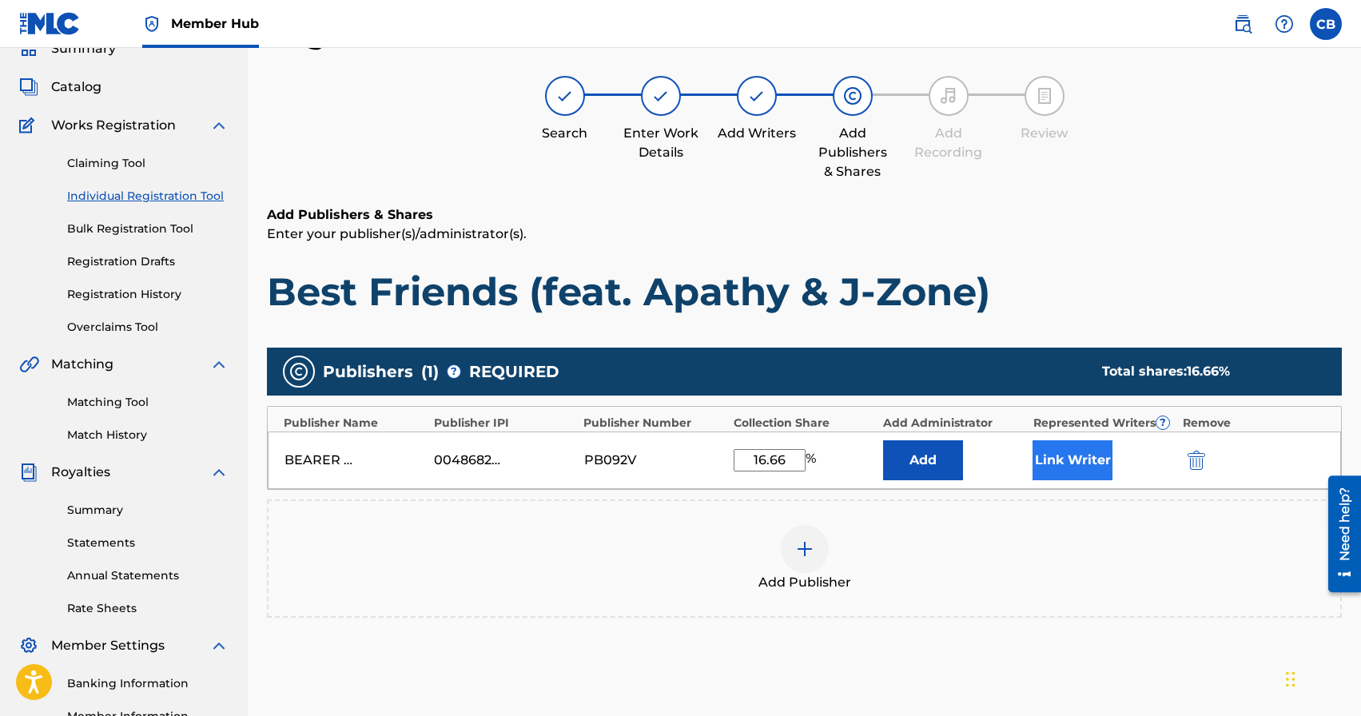
type input "16.66"
click at [1073, 470] on button "Link Writer" at bounding box center [1073, 460] width 80 height 40
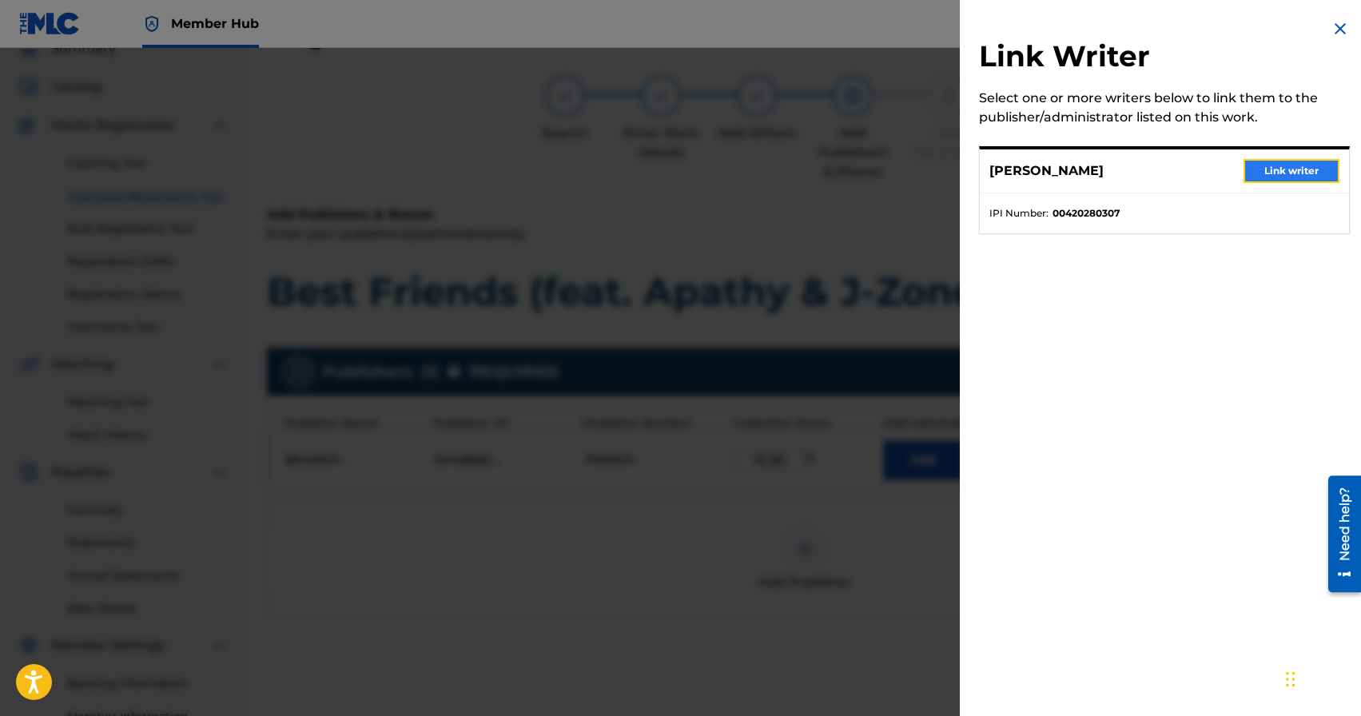
click at [1283, 180] on button "Link writer" at bounding box center [1292, 171] width 96 height 24
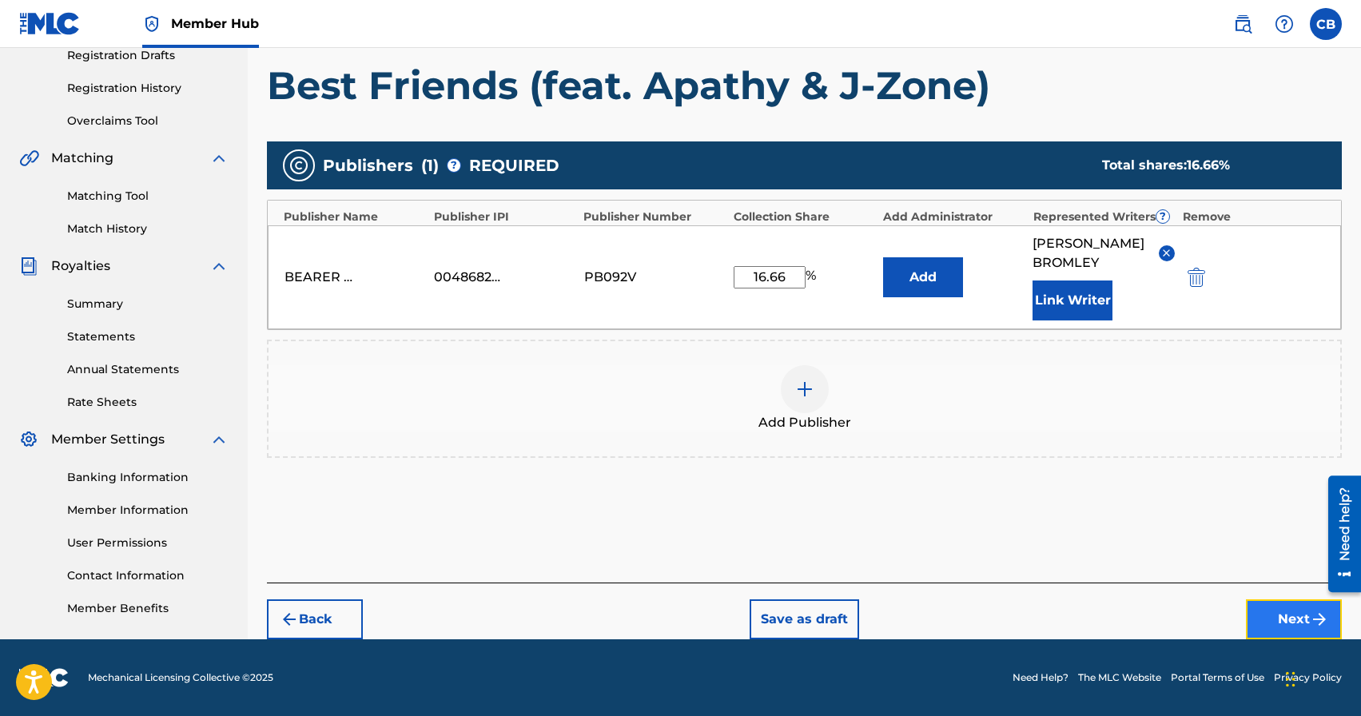
click at [1271, 624] on button "Next" at bounding box center [1294, 619] width 96 height 40
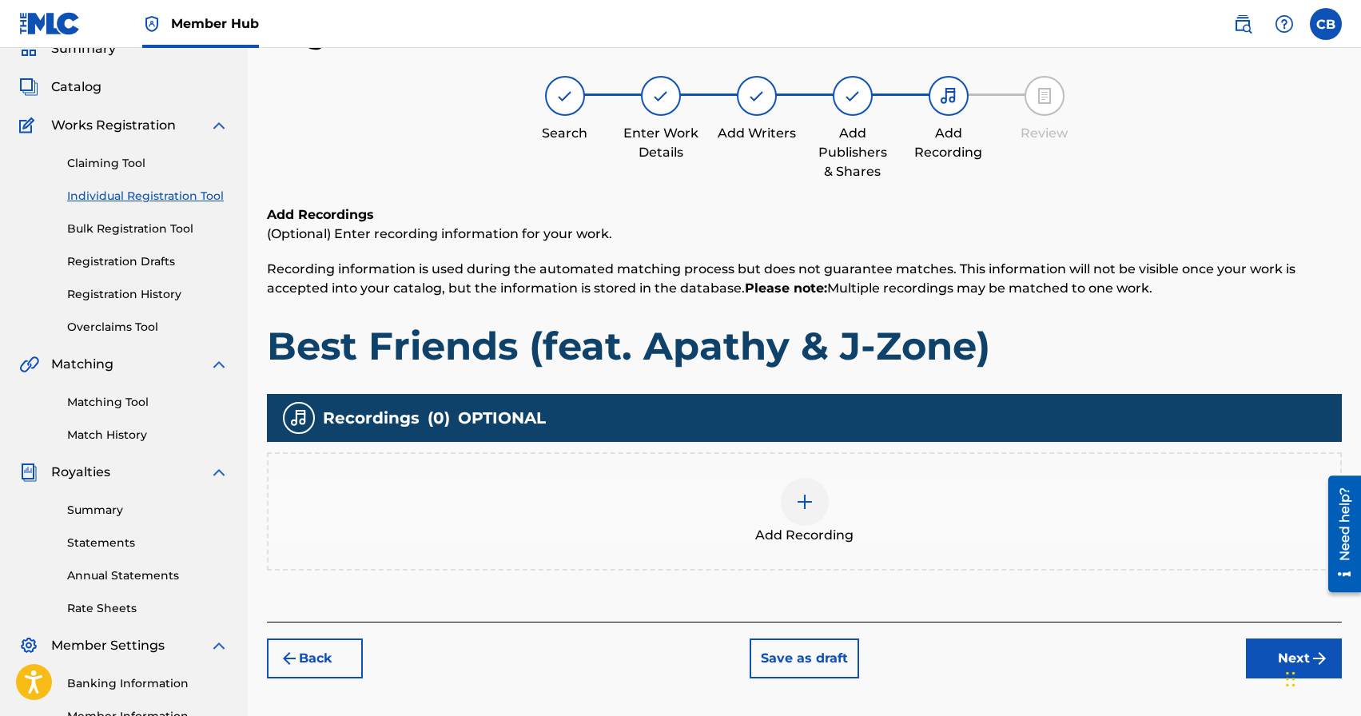
click at [805, 494] on img at bounding box center [804, 501] width 19 height 19
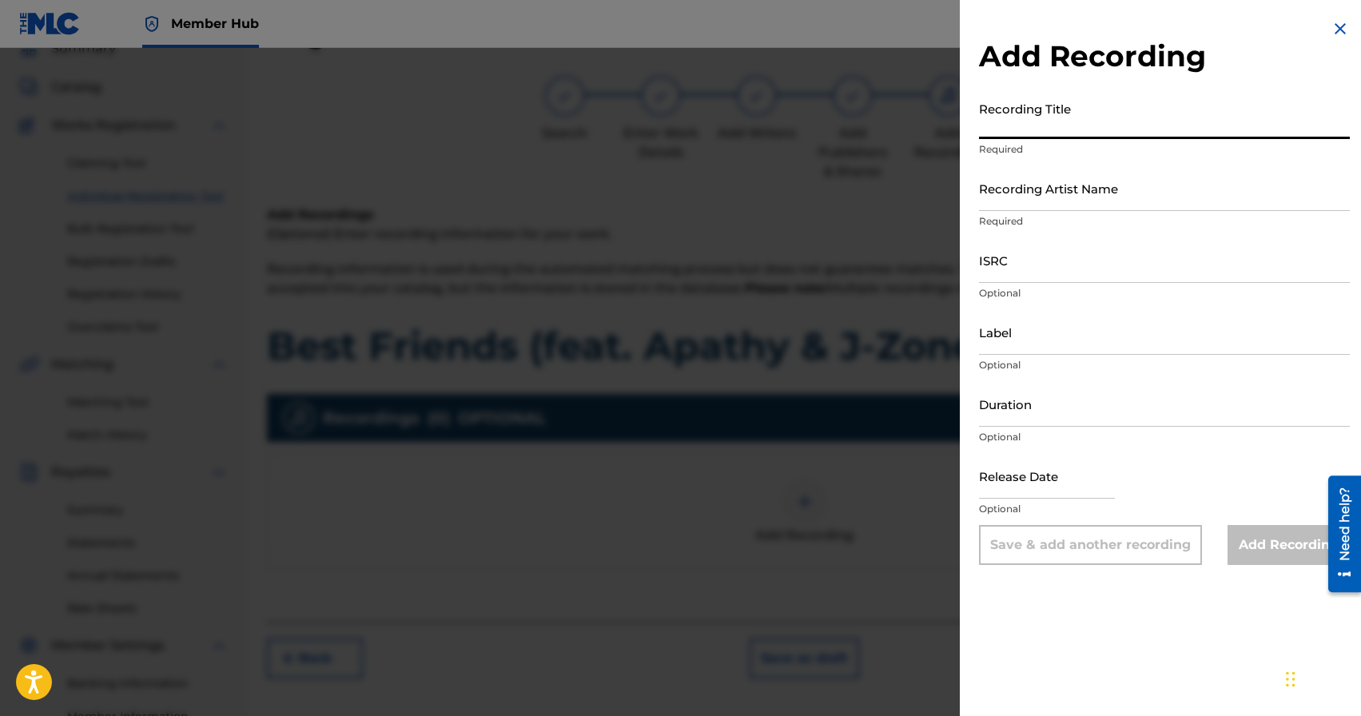
click at [1029, 133] on input "Recording Title" at bounding box center [1164, 117] width 371 height 46
type input "Best Friends (feat. Apathy & J-Zone)"
click at [1128, 193] on input "Recording Artist Name" at bounding box center [1164, 188] width 371 height 46
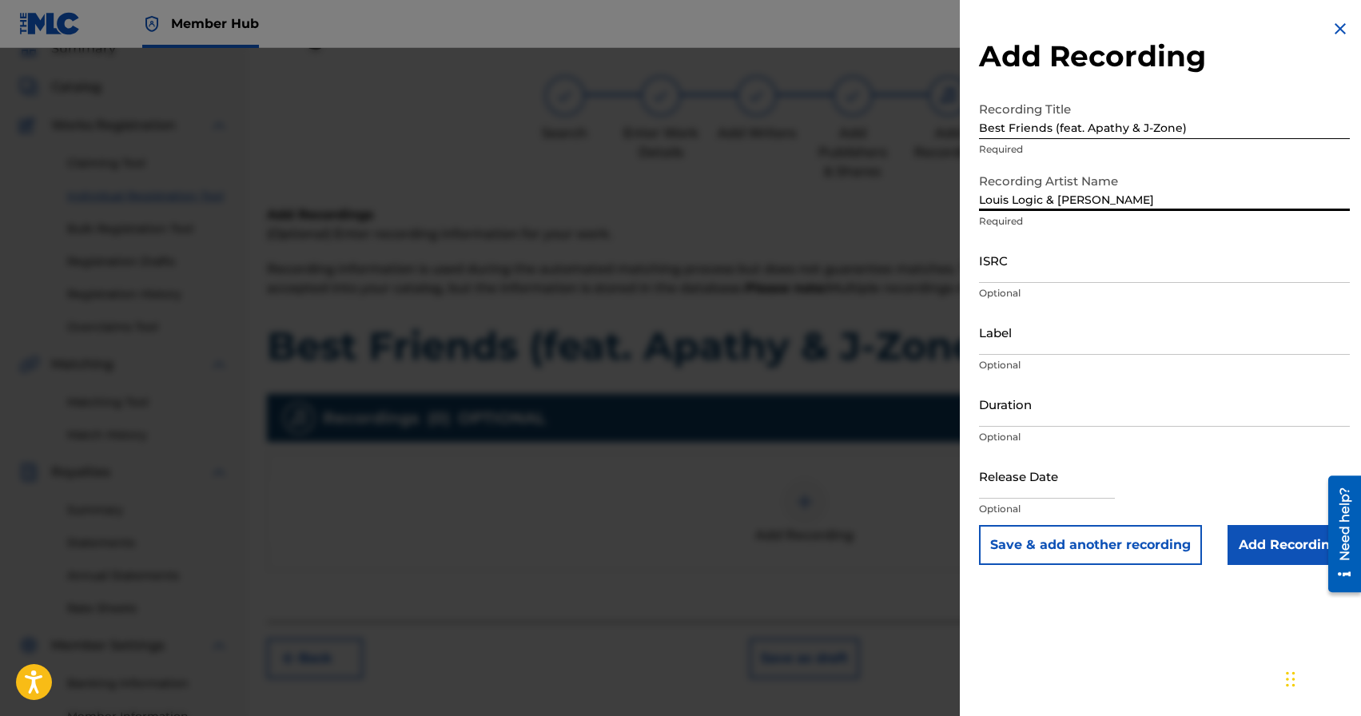
type input "Louis Logic & JJ Brown"
click at [1273, 551] on input "Add Recording" at bounding box center [1289, 545] width 122 height 40
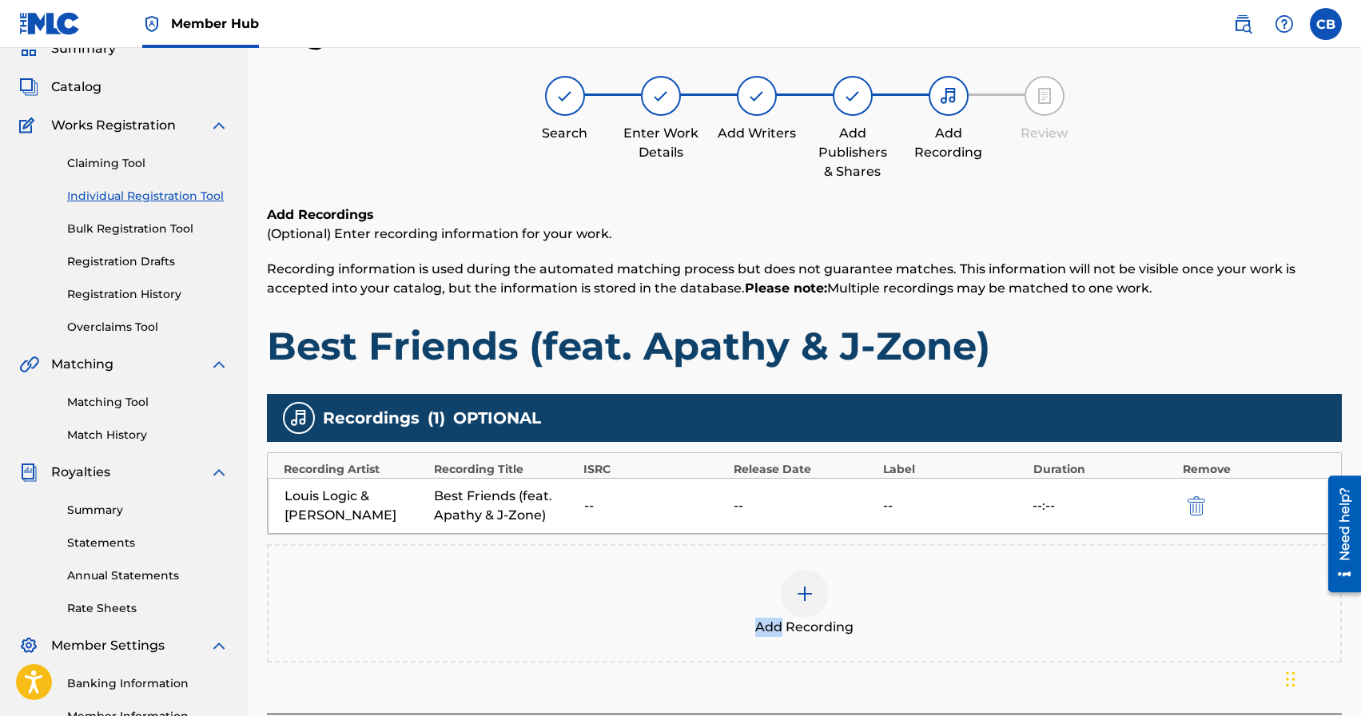
click at [1273, 551] on div "Add Recording" at bounding box center [804, 603] width 1075 height 118
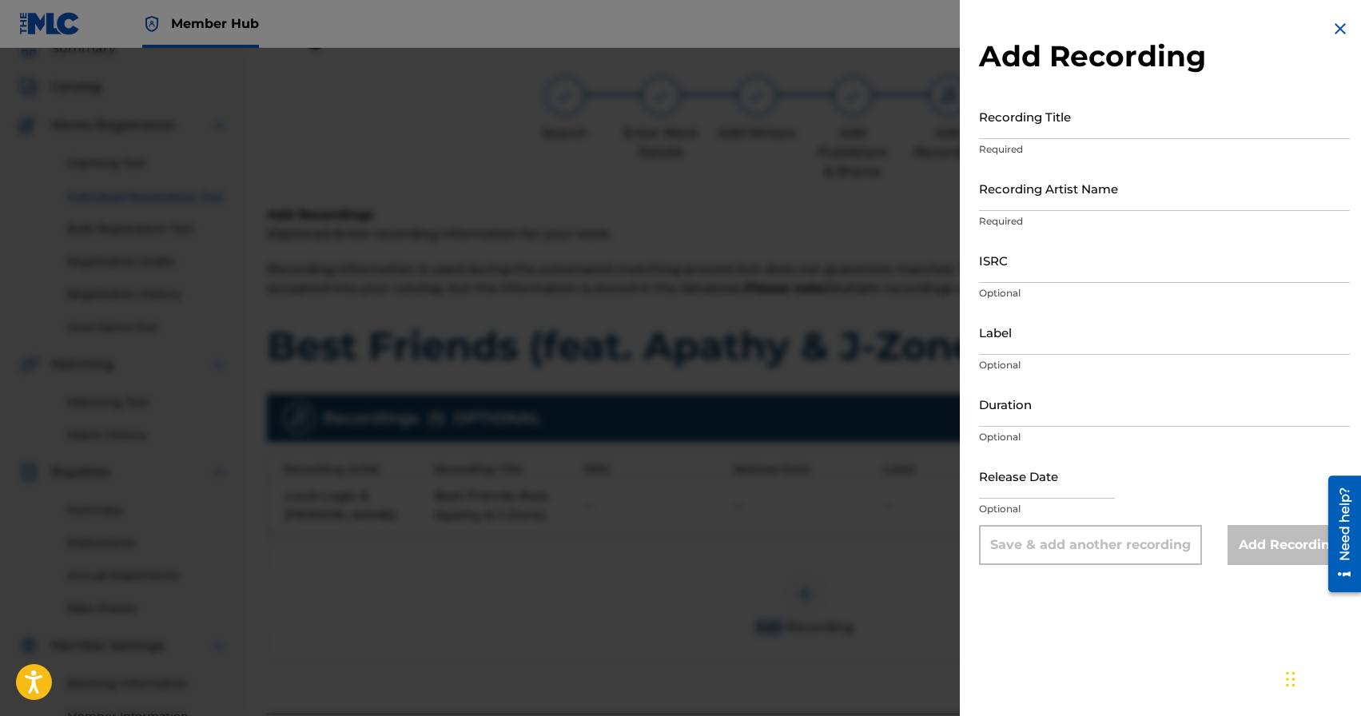
click at [1331, 26] on img at bounding box center [1340, 28] width 19 height 19
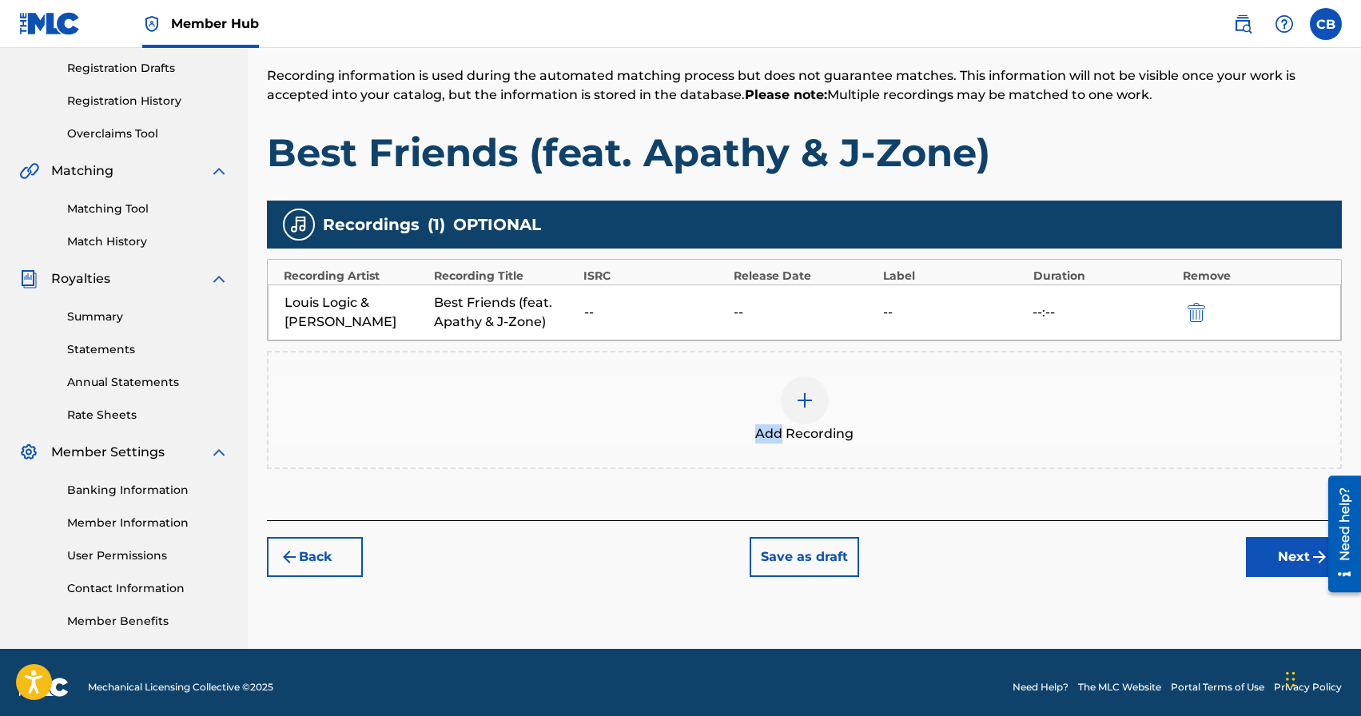
scroll to position [275, 0]
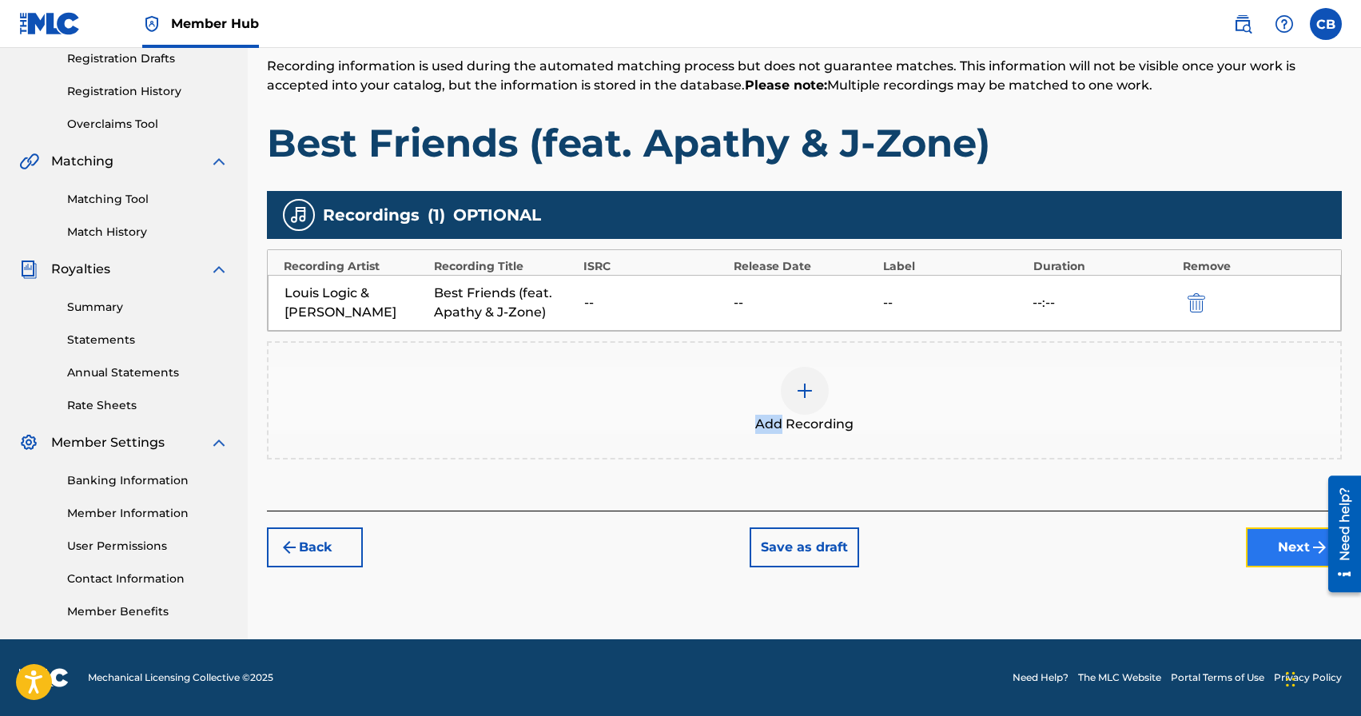
click at [1276, 548] on button "Next" at bounding box center [1294, 547] width 96 height 40
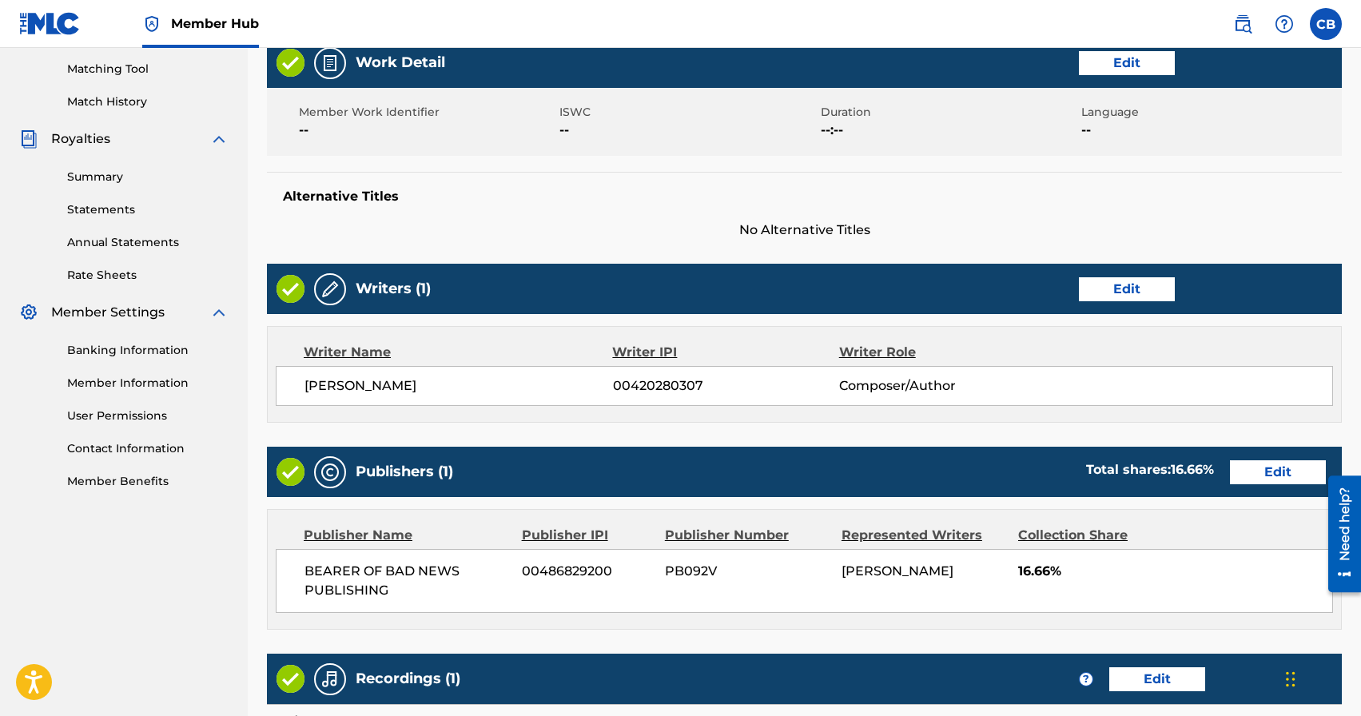
scroll to position [653, 0]
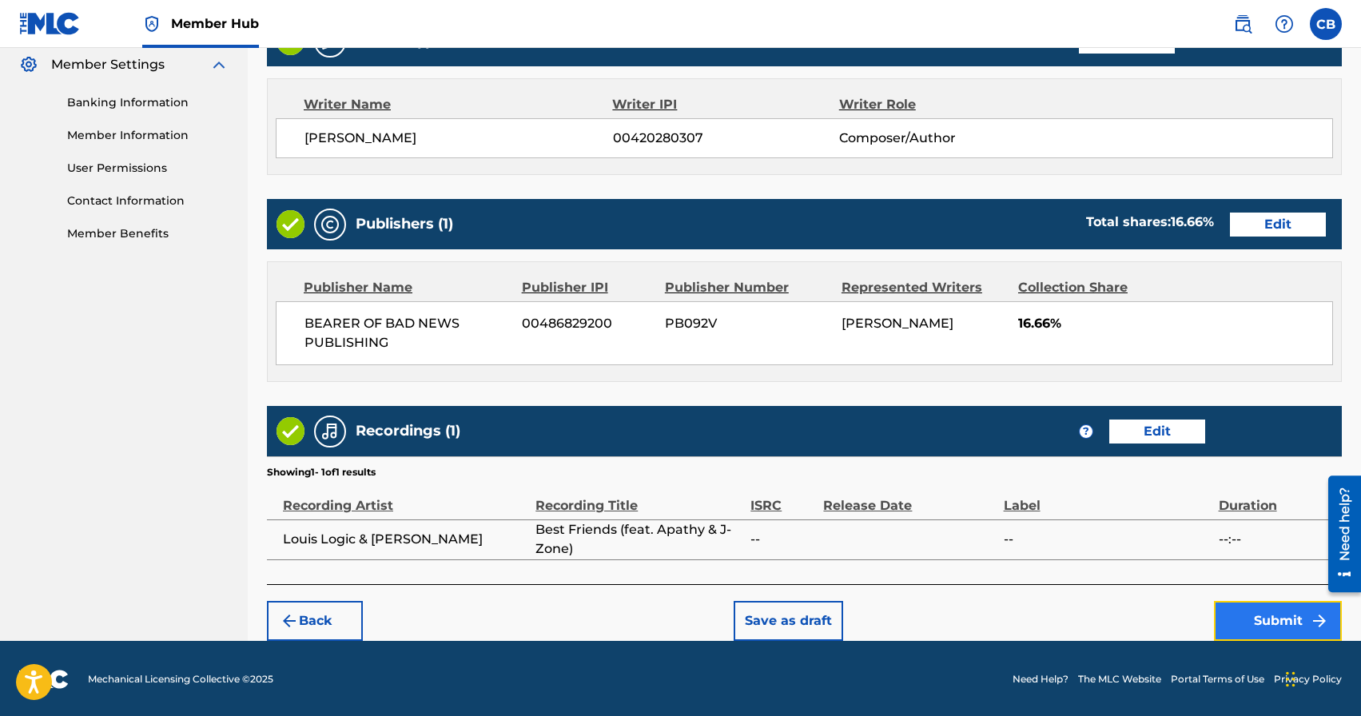
click at [1244, 623] on button "Submit" at bounding box center [1278, 621] width 128 height 40
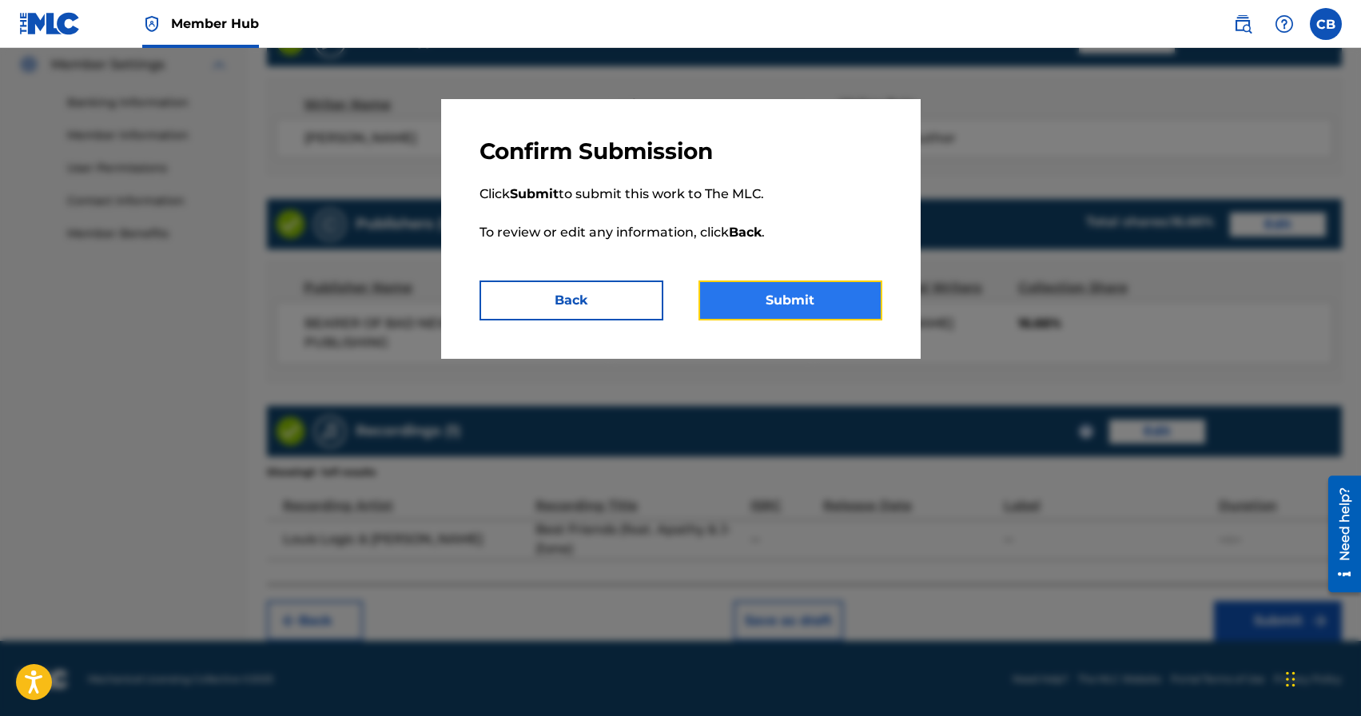
click at [774, 293] on button "Submit" at bounding box center [790, 301] width 184 height 40
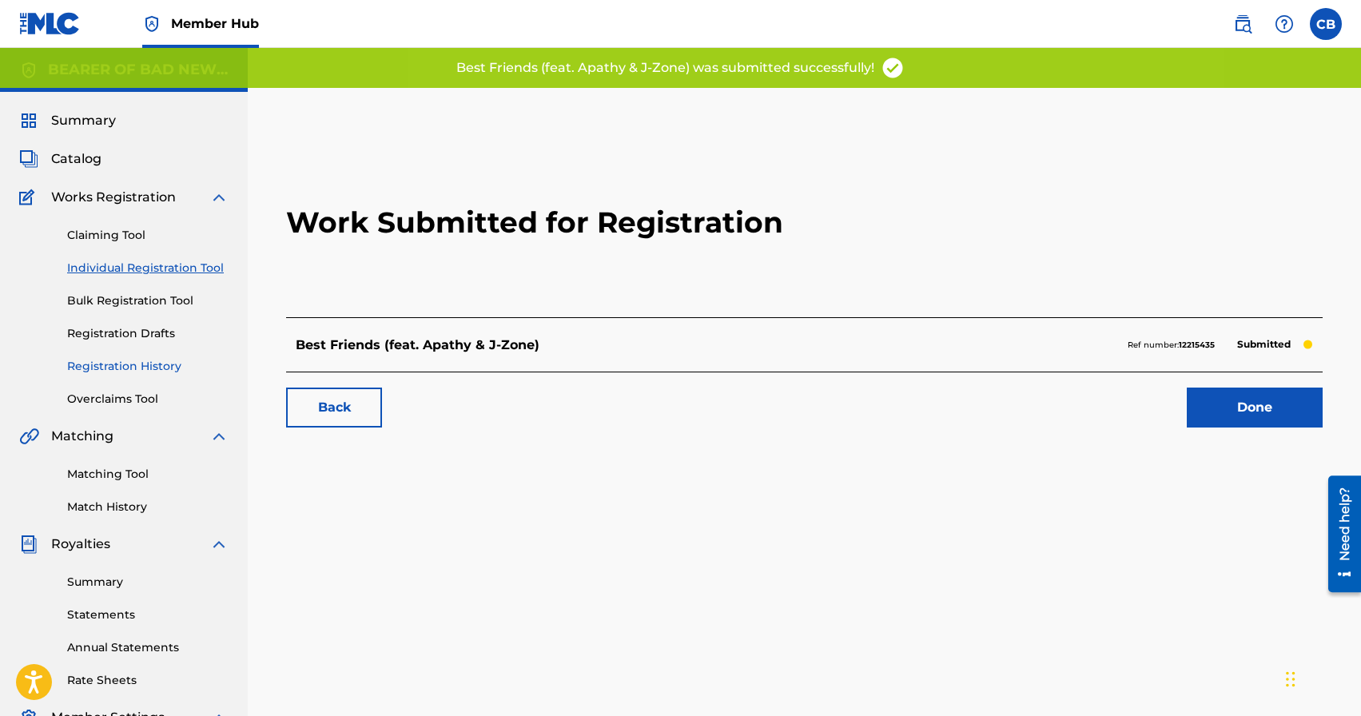
click at [135, 372] on link "Registration History" at bounding box center [147, 366] width 161 height 17
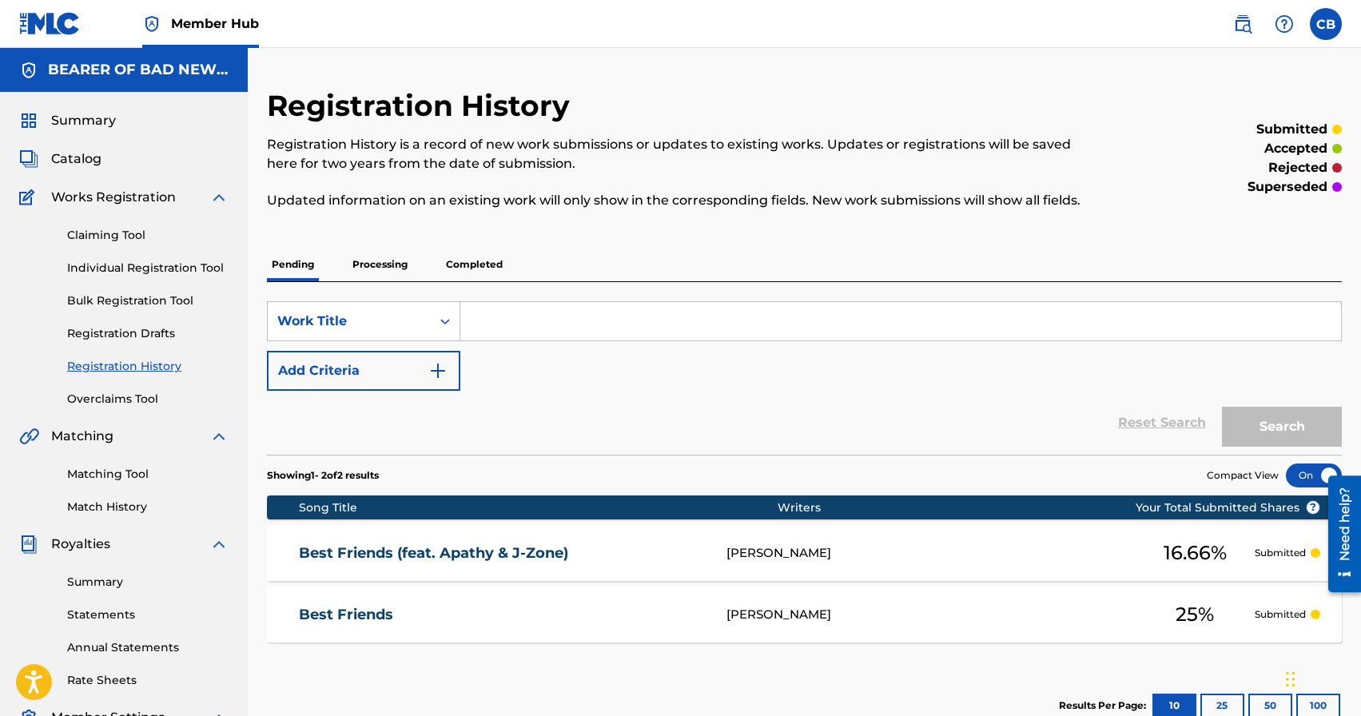
click at [587, 338] on input "Search Form" at bounding box center [900, 321] width 881 height 38
click at [143, 265] on link "Individual Registration Tool" at bounding box center [147, 268] width 161 height 17
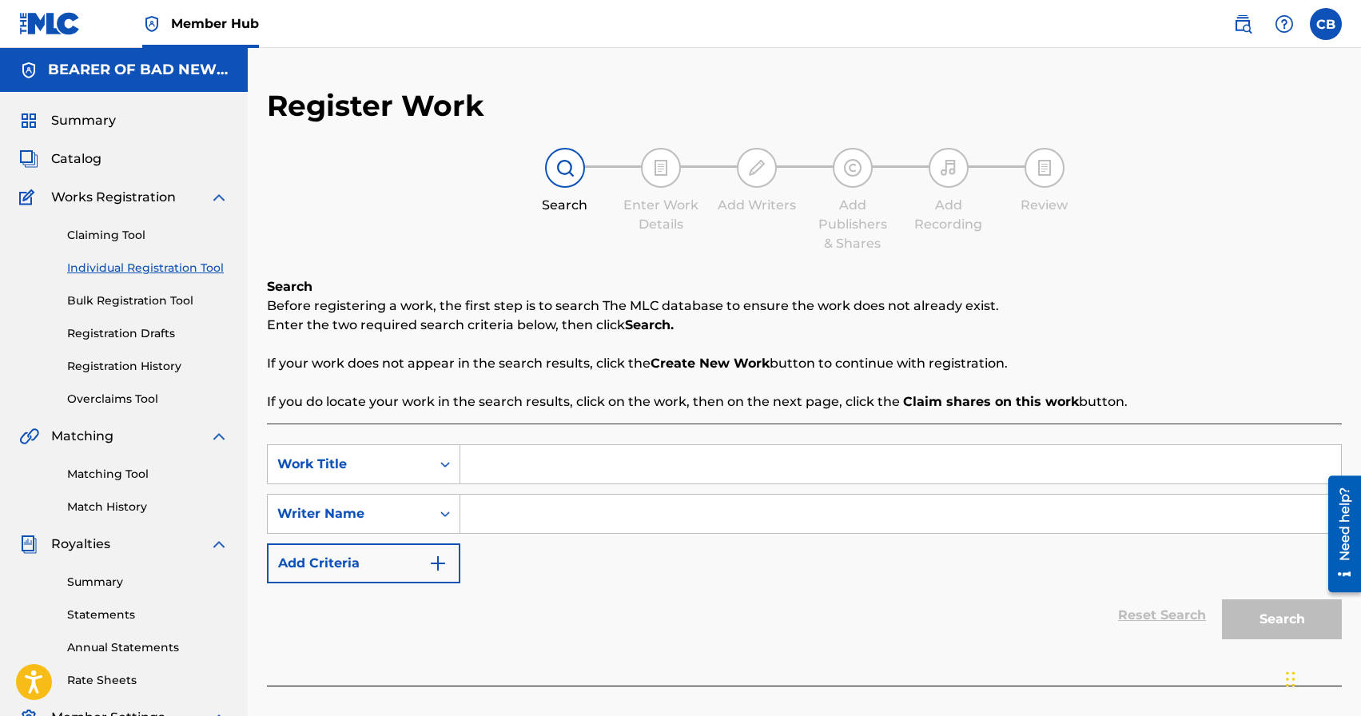
click at [503, 470] on input "Search Form" at bounding box center [900, 464] width 881 height 38
type input "All That I Know"
paste input "[PERSON_NAME]"
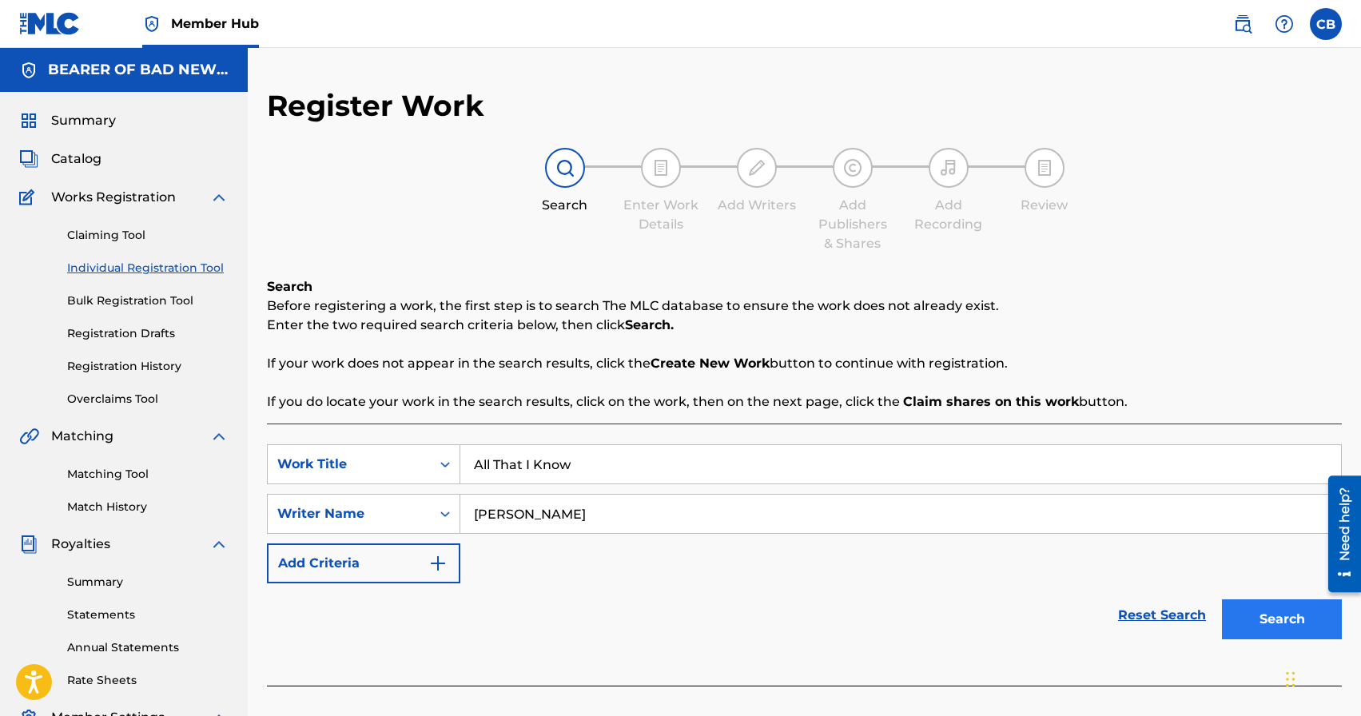
type input "[PERSON_NAME]"
click at [1283, 622] on button "Search" at bounding box center [1282, 619] width 120 height 40
click at [953, 607] on div "Reset Search Search" at bounding box center [804, 615] width 1075 height 64
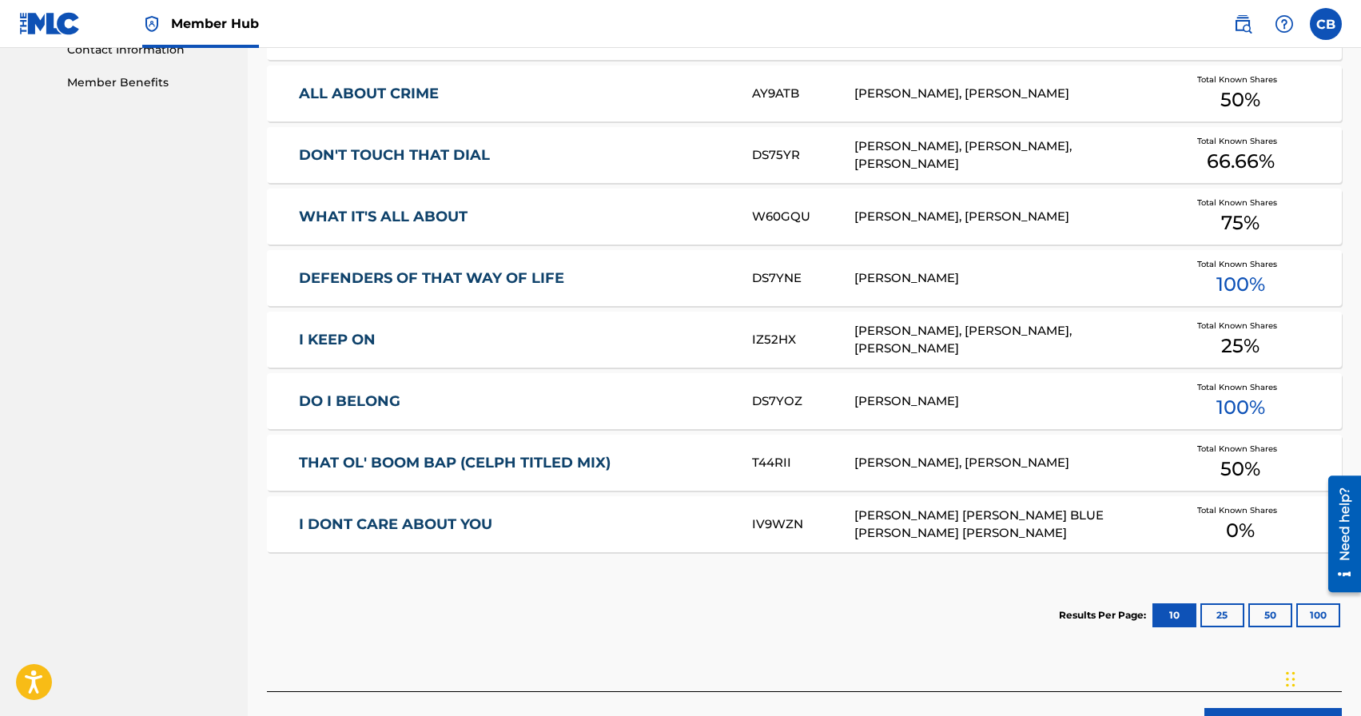
scroll to position [913, 0]
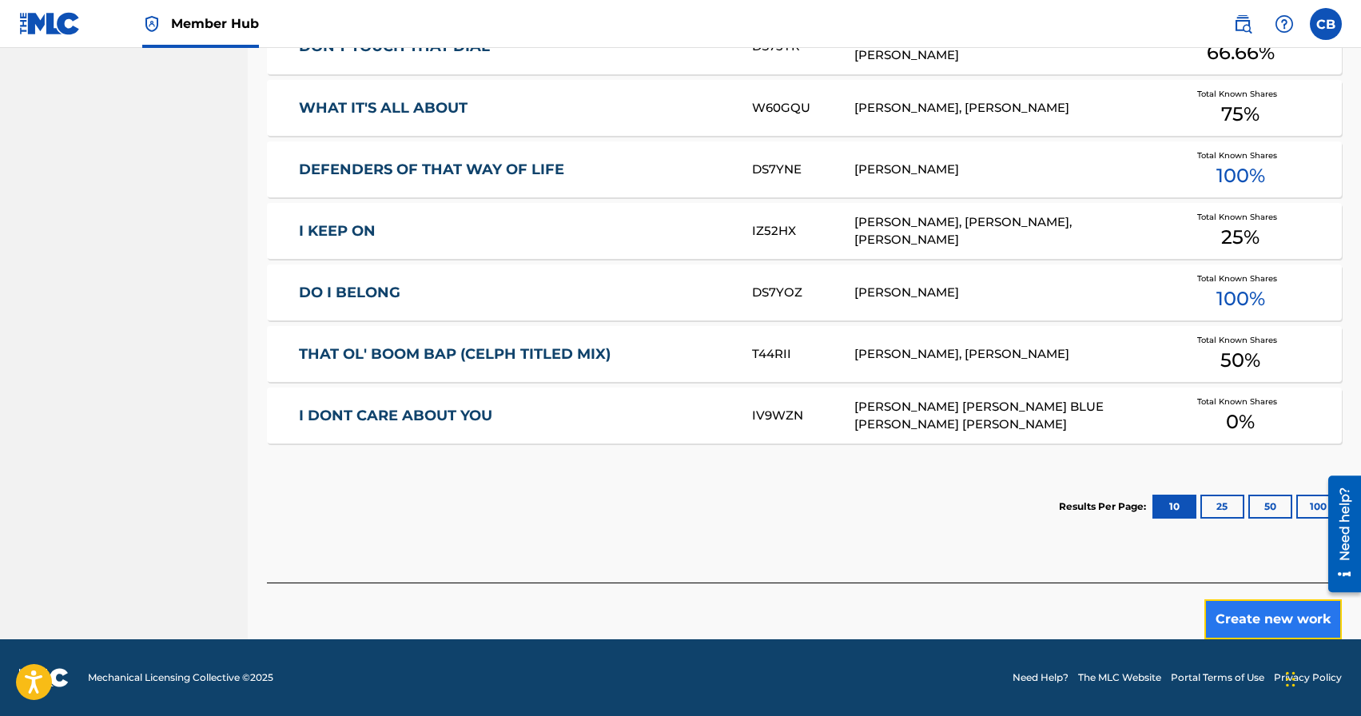
click at [1260, 622] on button "Create new work" at bounding box center [1272, 619] width 137 height 40
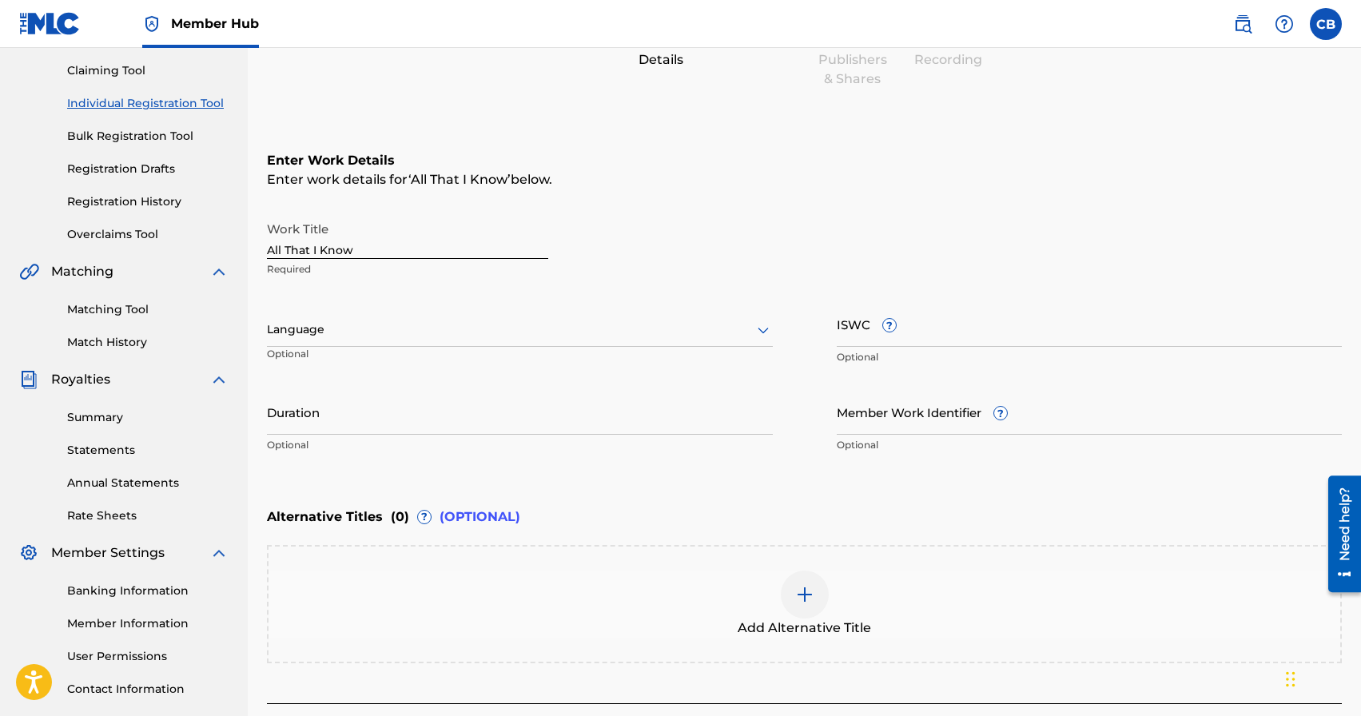
scroll to position [285, 0]
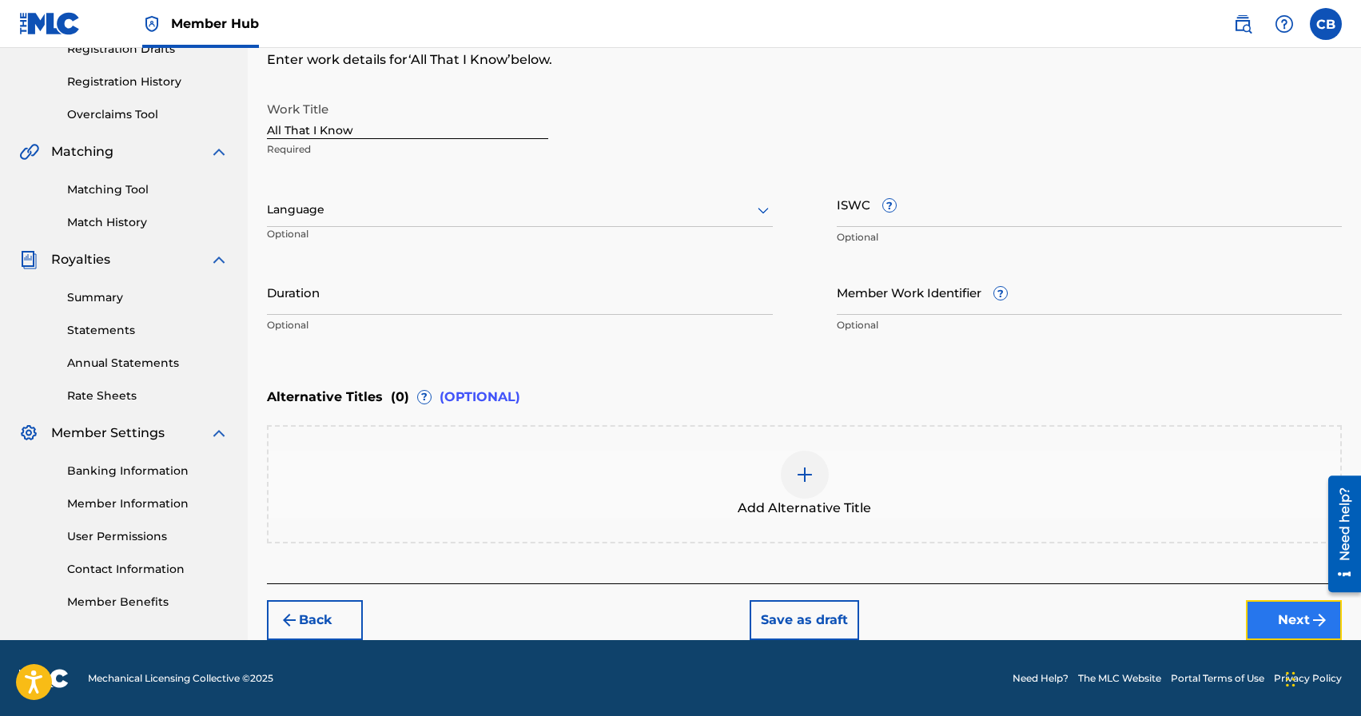
click at [1283, 622] on button "Next" at bounding box center [1294, 620] width 96 height 40
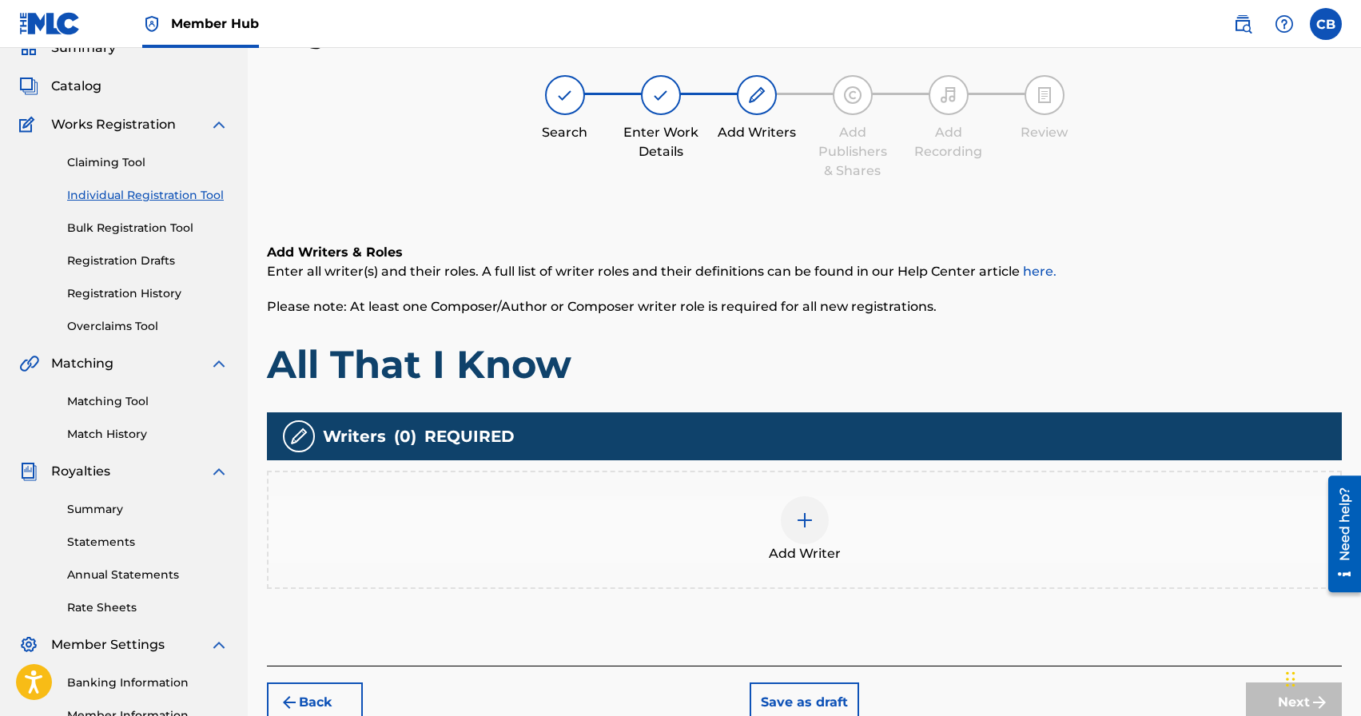
scroll to position [72, 0]
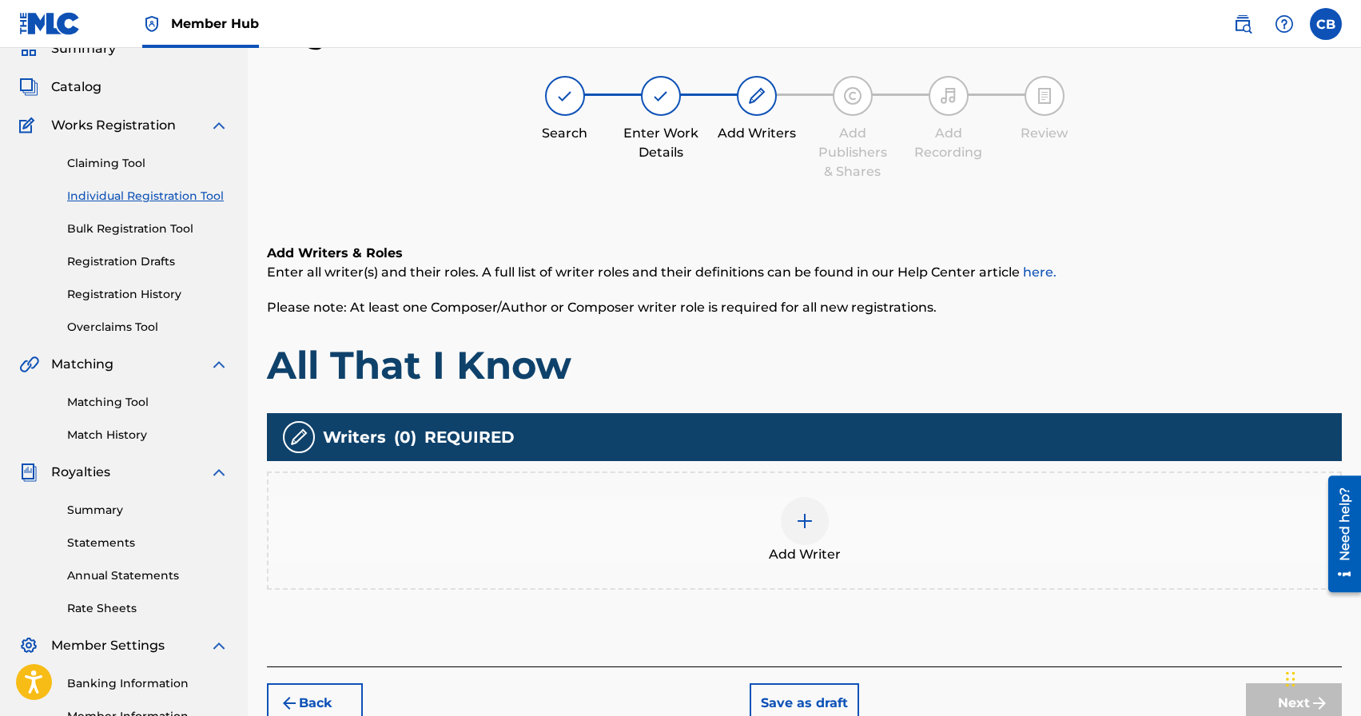
click at [806, 515] on img at bounding box center [804, 520] width 19 height 19
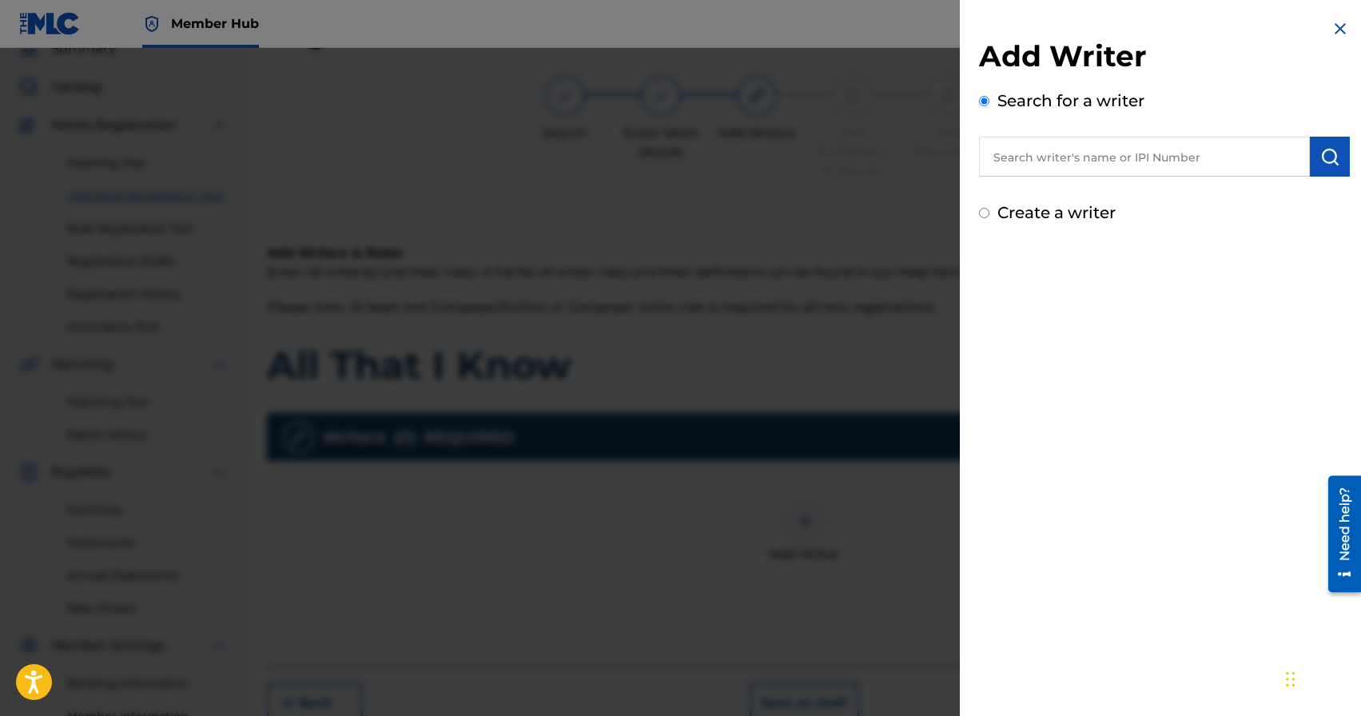
click at [1101, 158] on input "text" at bounding box center [1144, 157] width 331 height 40
paste input "[PERSON_NAME]"
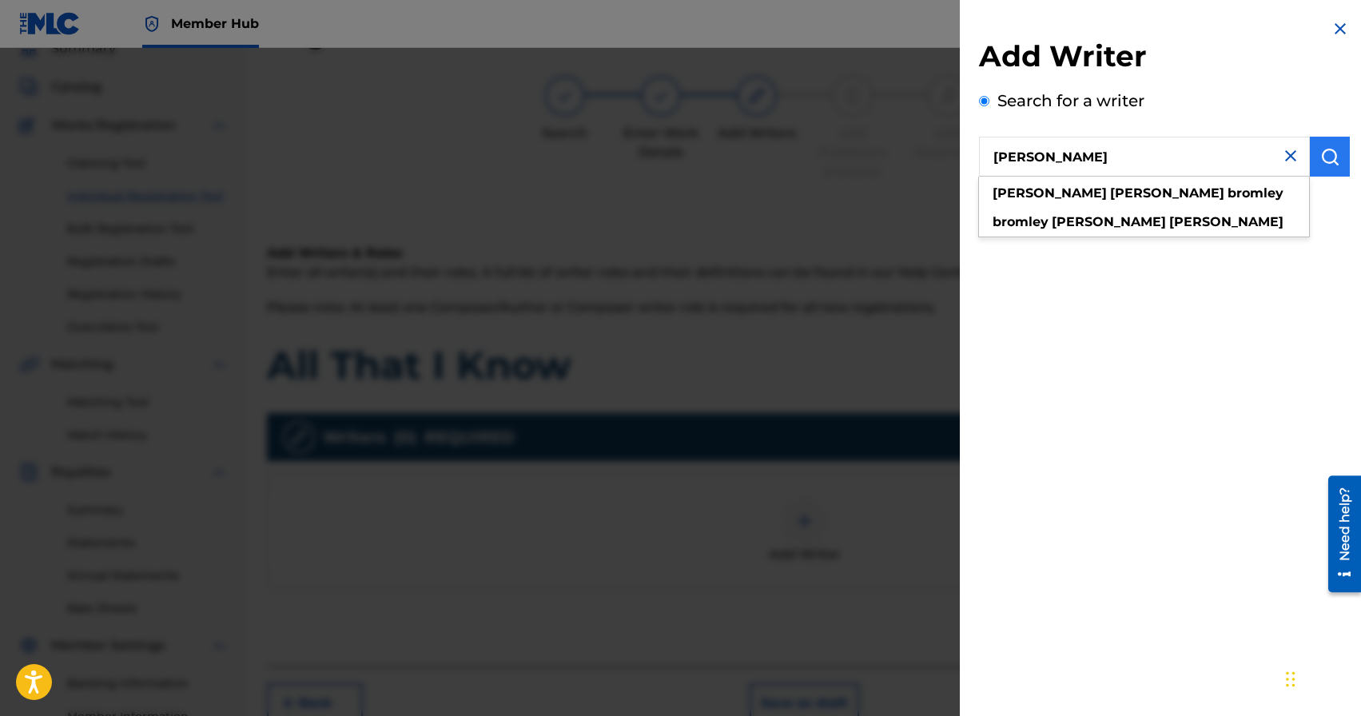
type input "[PERSON_NAME]"
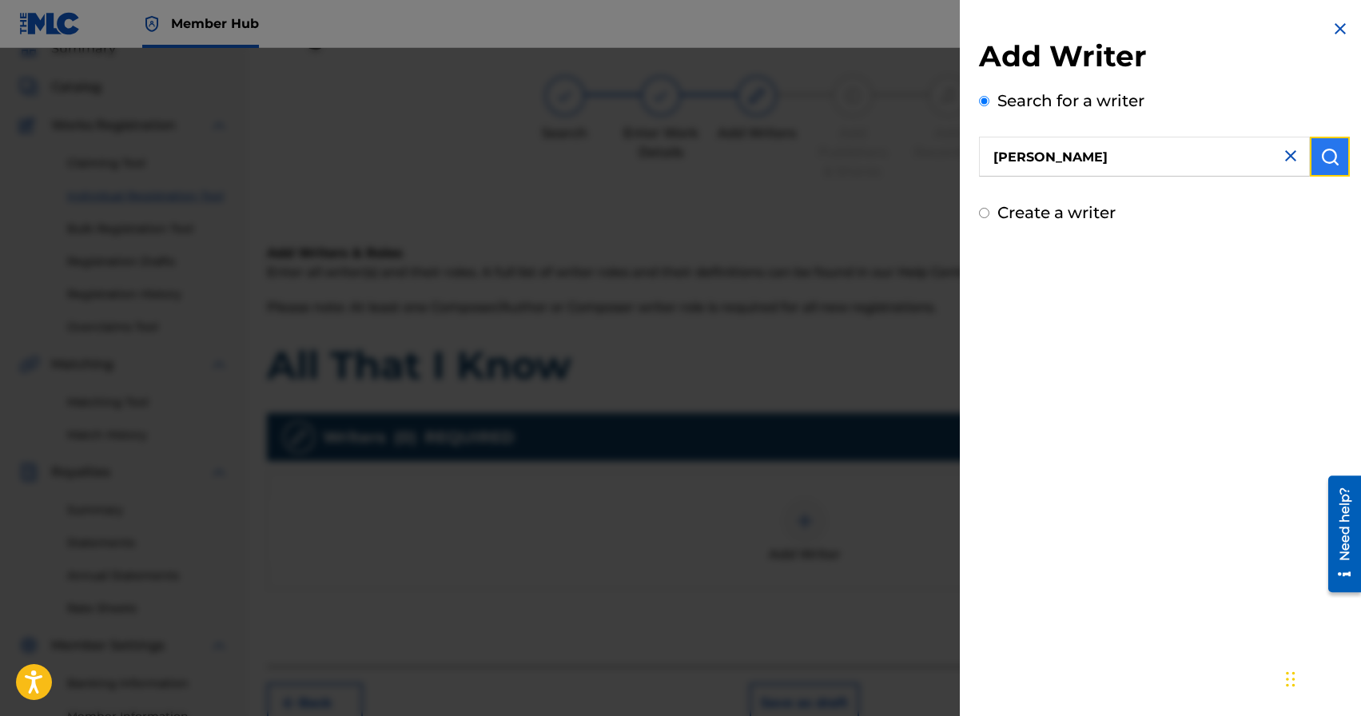
click at [1326, 161] on img "submit" at bounding box center [1329, 156] width 19 height 19
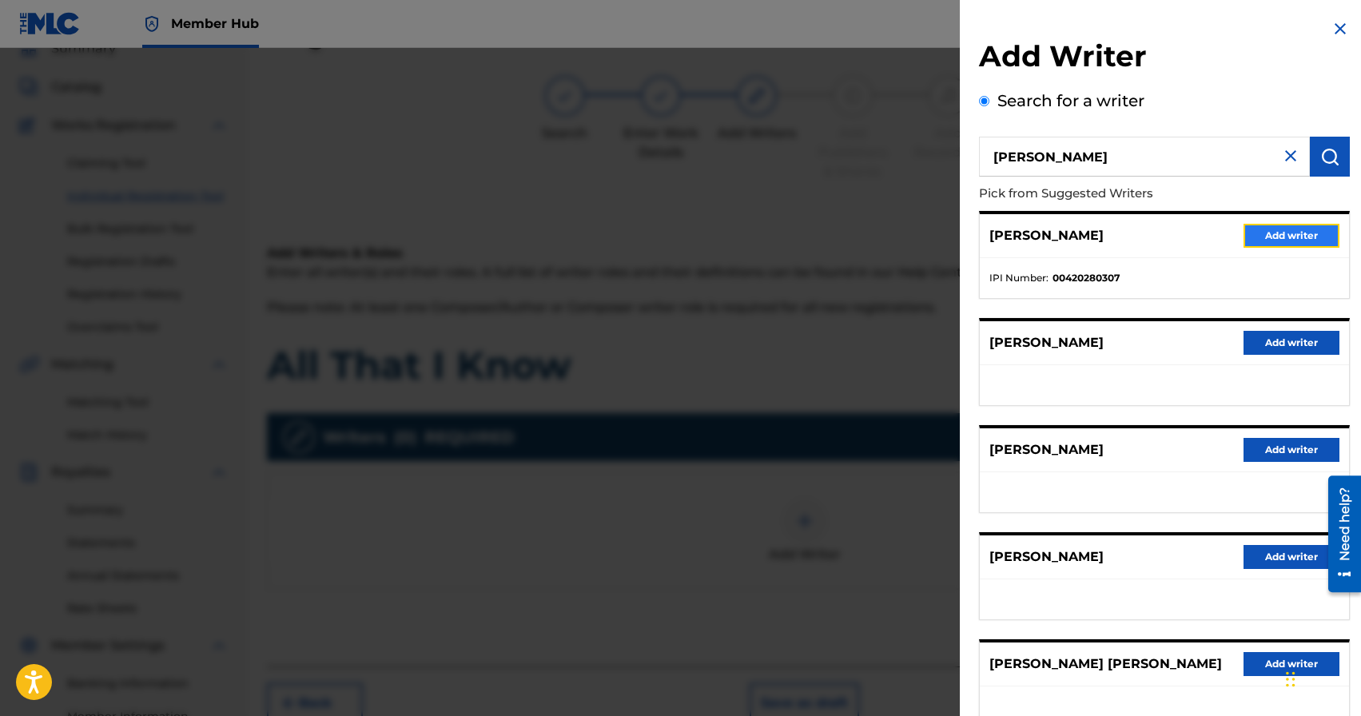
click at [1269, 235] on button "Add writer" at bounding box center [1292, 236] width 96 height 24
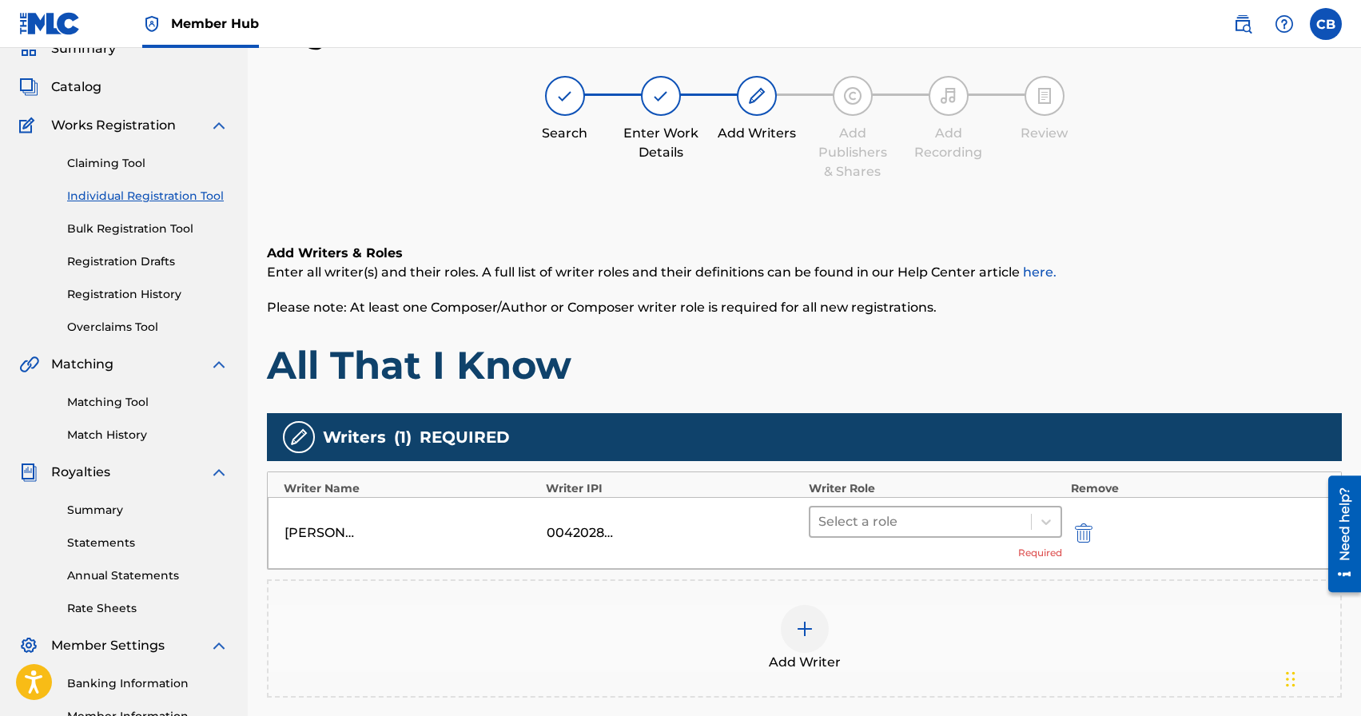
click at [867, 525] on div at bounding box center [920, 522] width 205 height 22
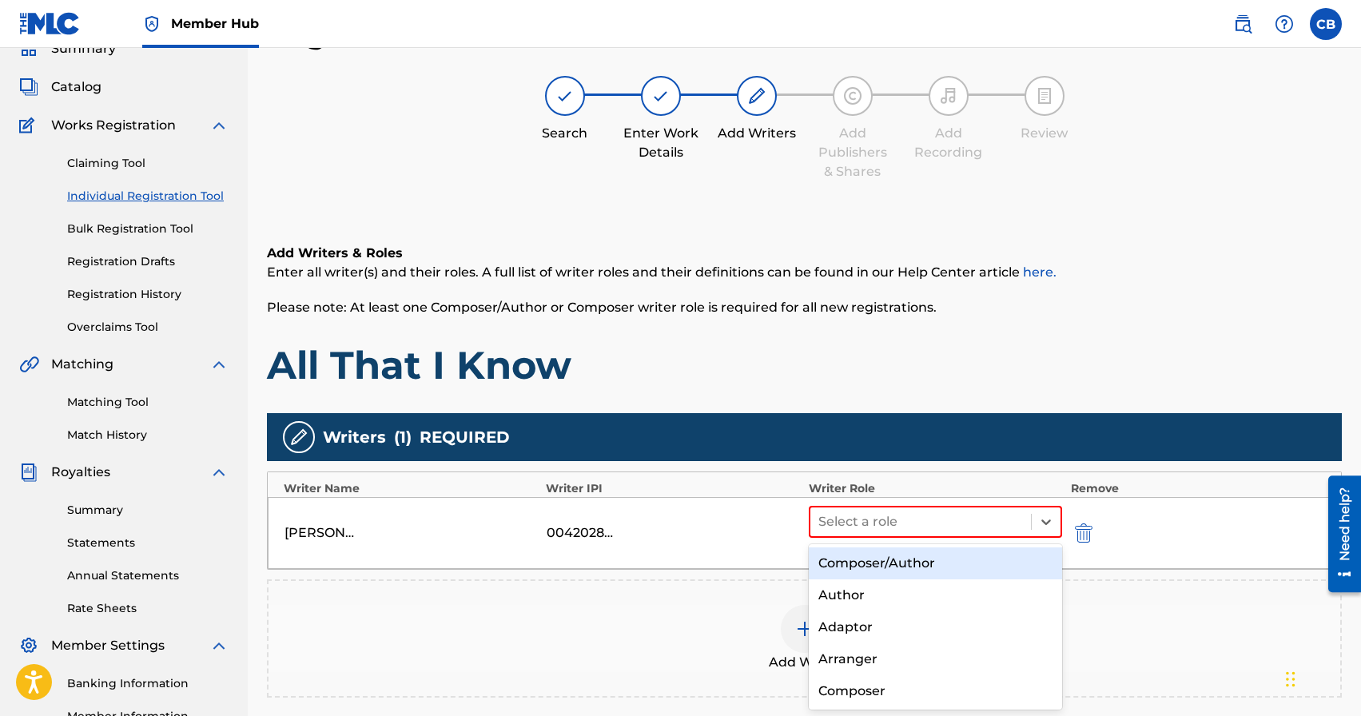
click at [866, 561] on div "Composer/Author" at bounding box center [936, 563] width 254 height 32
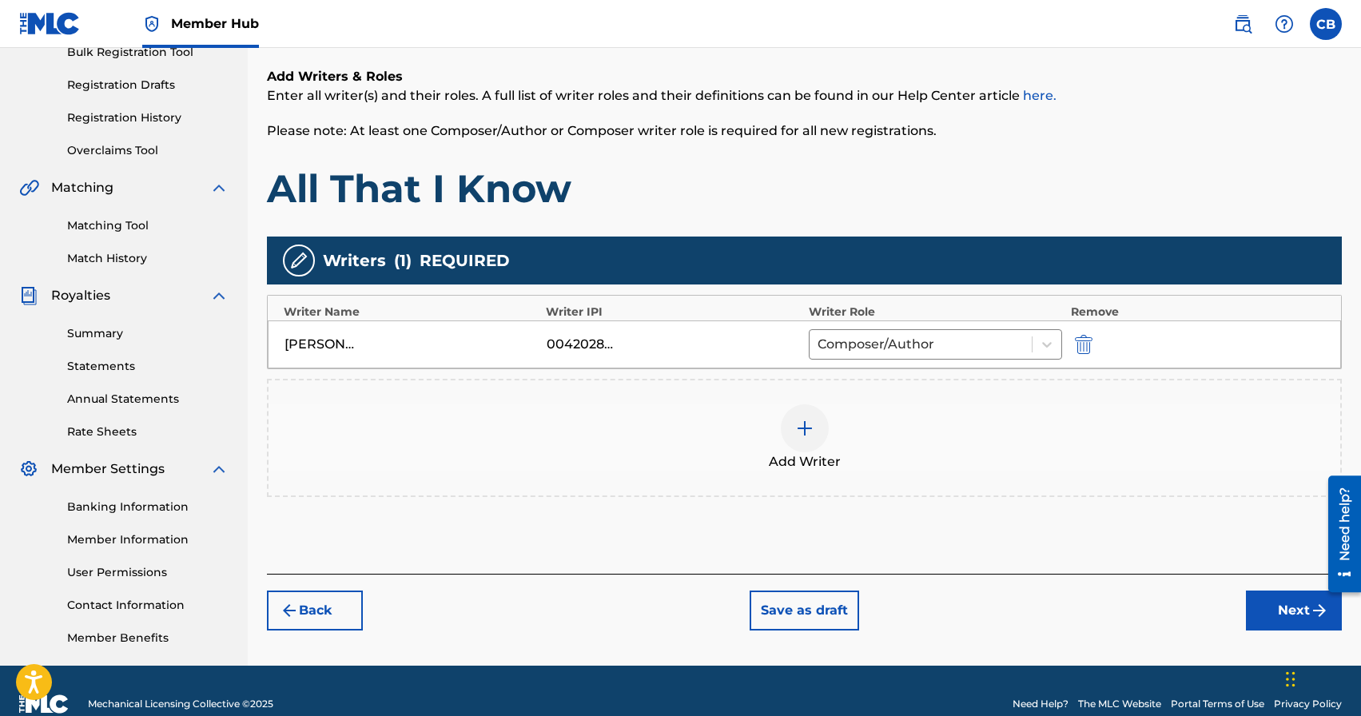
scroll to position [275, 0]
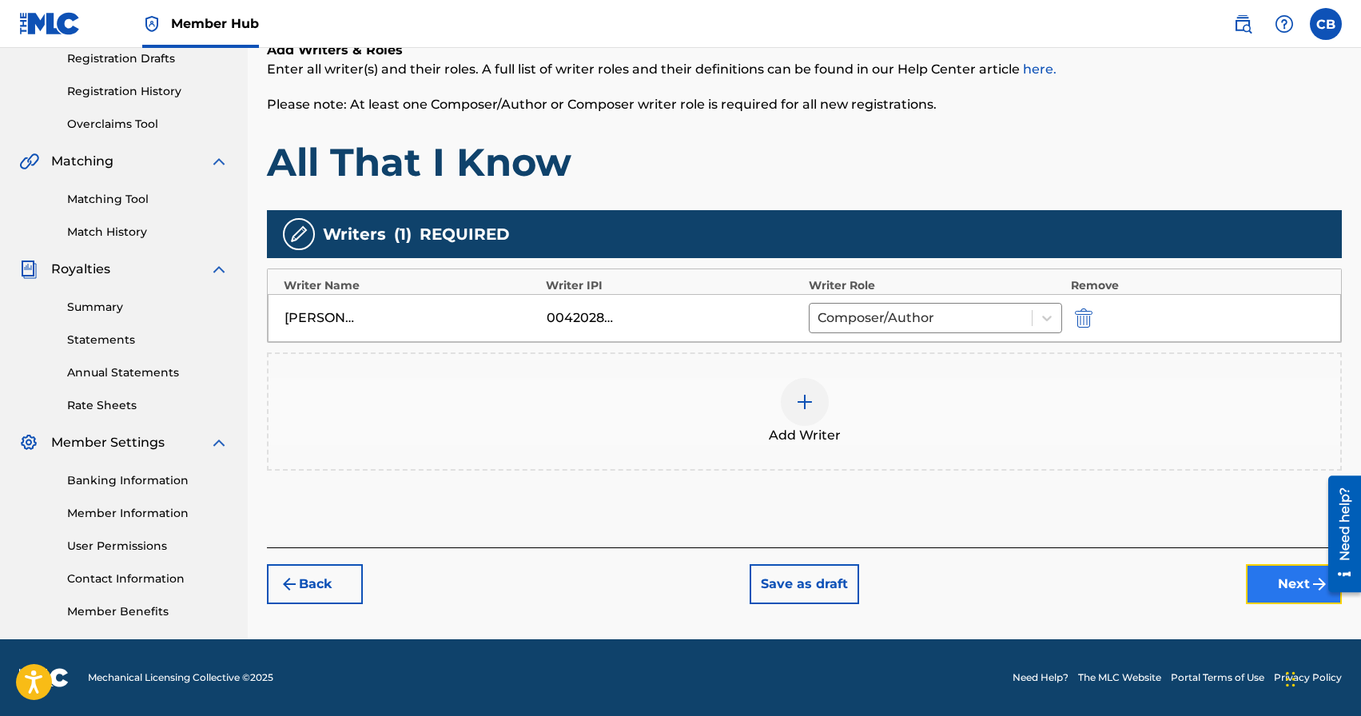
click at [1278, 583] on button "Next" at bounding box center [1294, 584] width 96 height 40
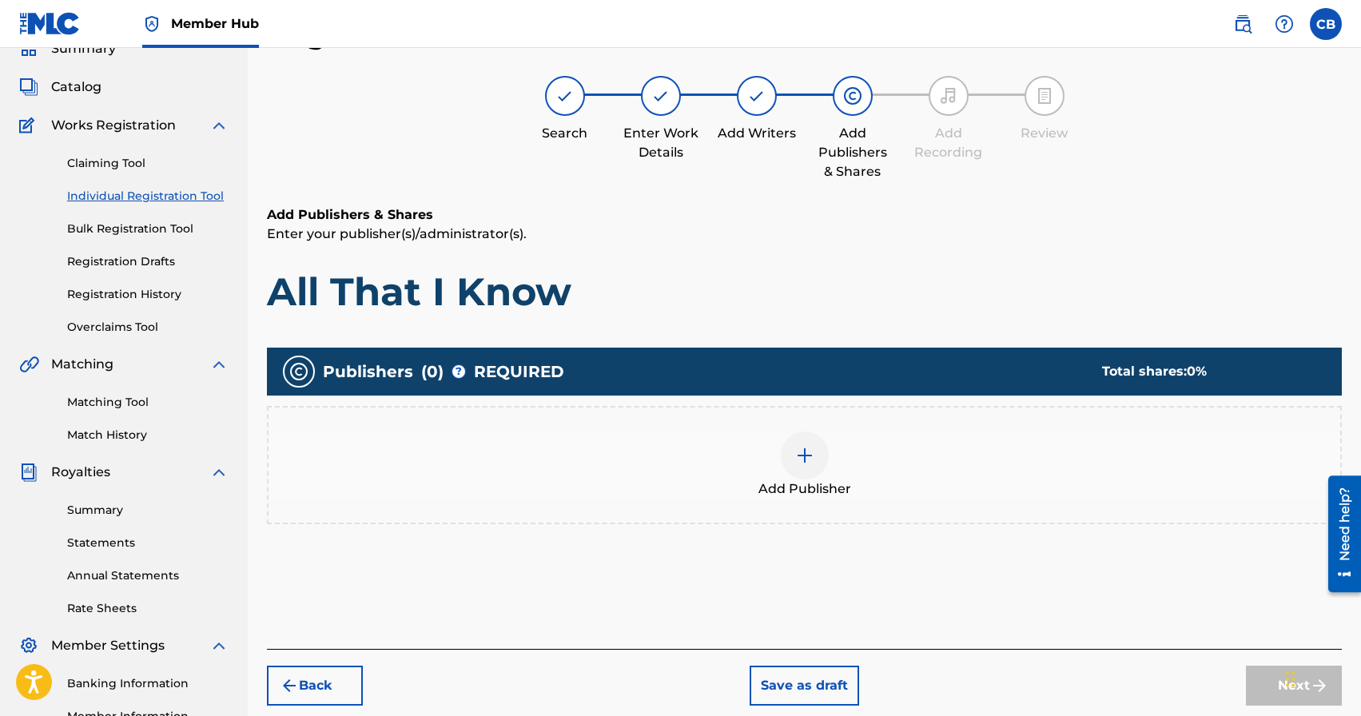
scroll to position [72, 0]
click at [805, 460] on img at bounding box center [804, 455] width 19 height 19
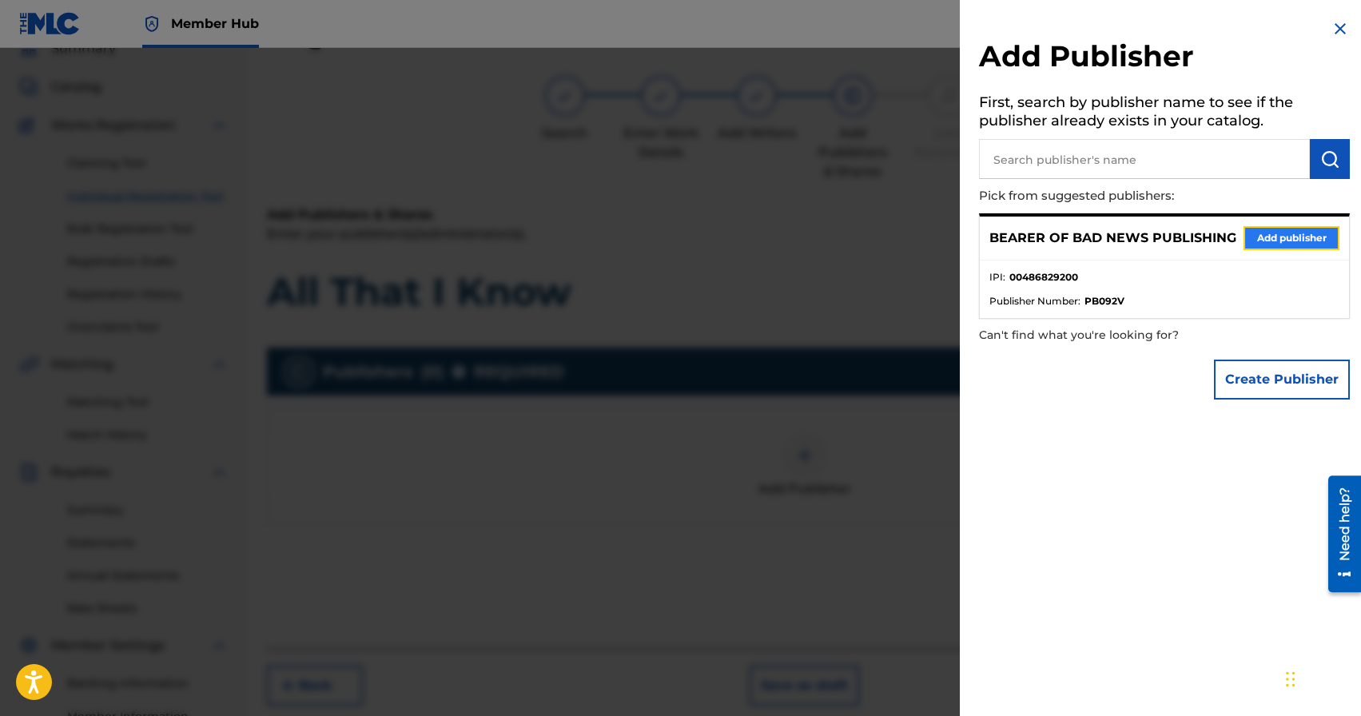
click at [1282, 248] on button "Add publisher" at bounding box center [1292, 238] width 96 height 24
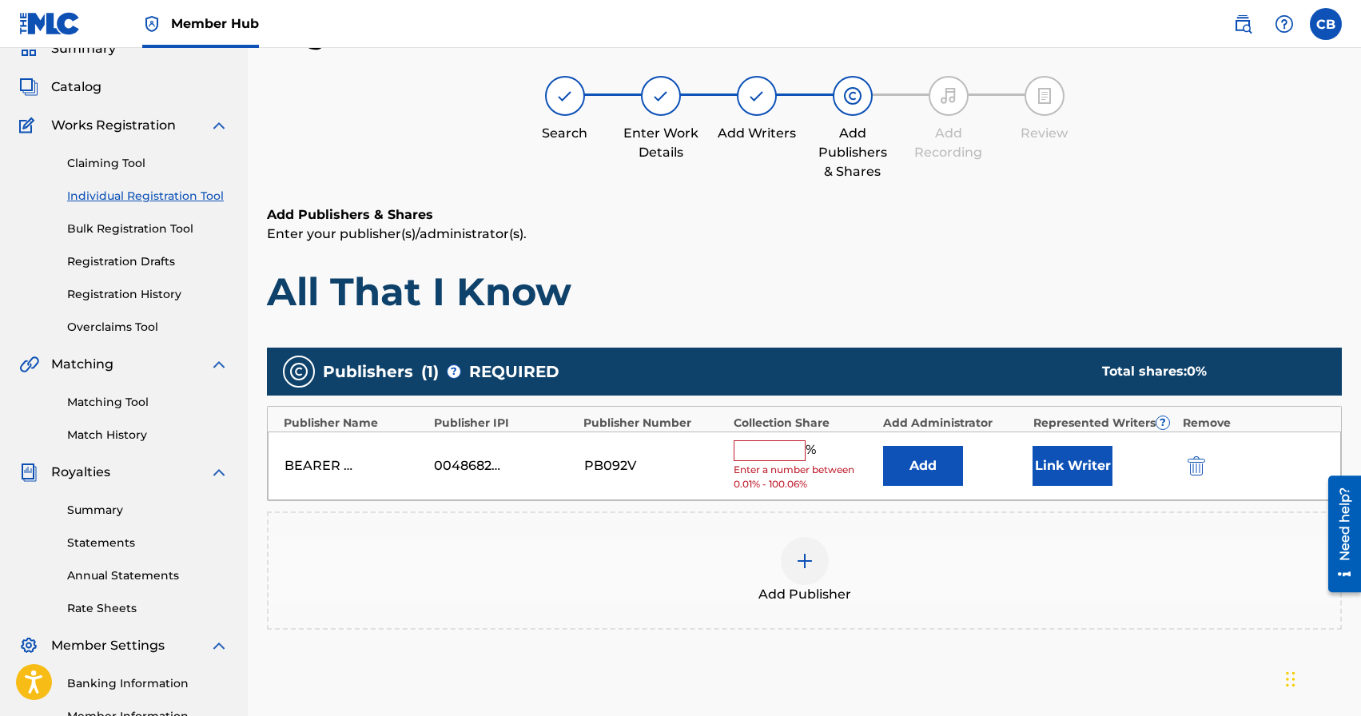
click at [773, 459] on input "text" at bounding box center [770, 450] width 72 height 21
type input "100"
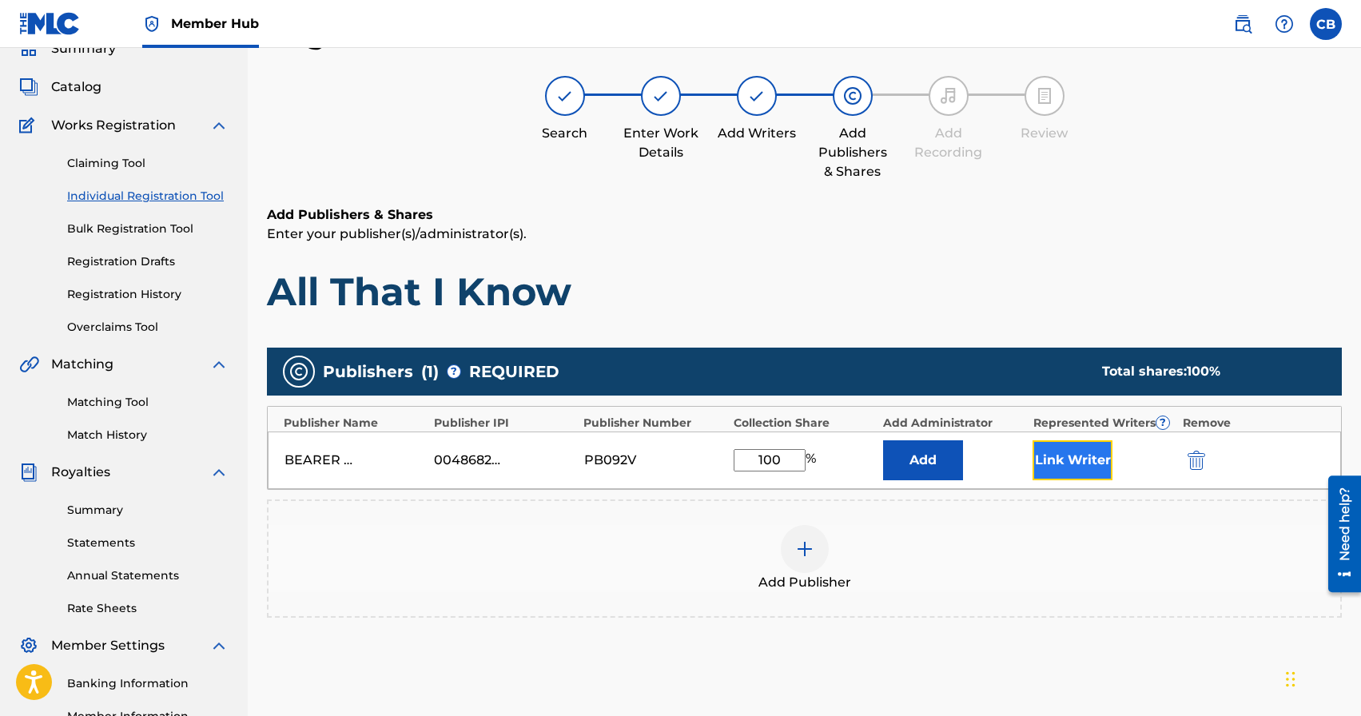
click at [1081, 464] on button "Link Writer" at bounding box center [1073, 460] width 80 height 40
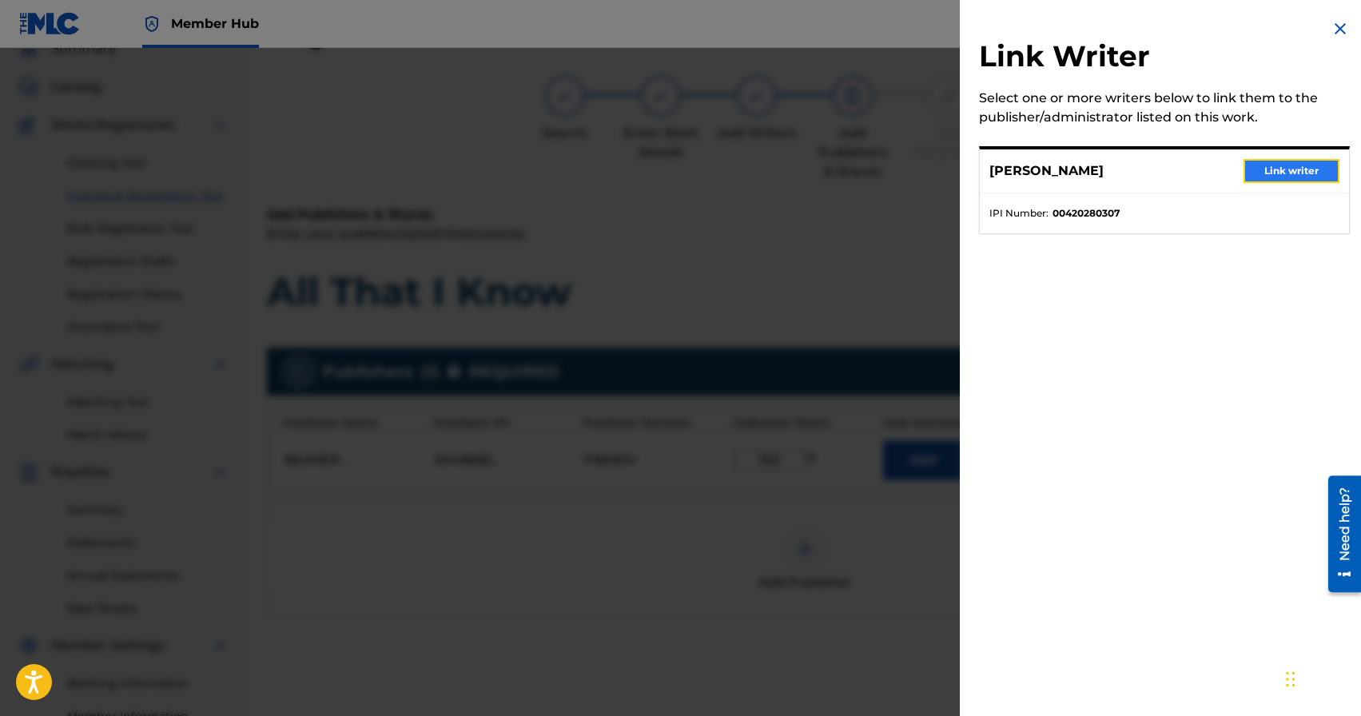
click at [1257, 175] on button "Link writer" at bounding box center [1292, 171] width 96 height 24
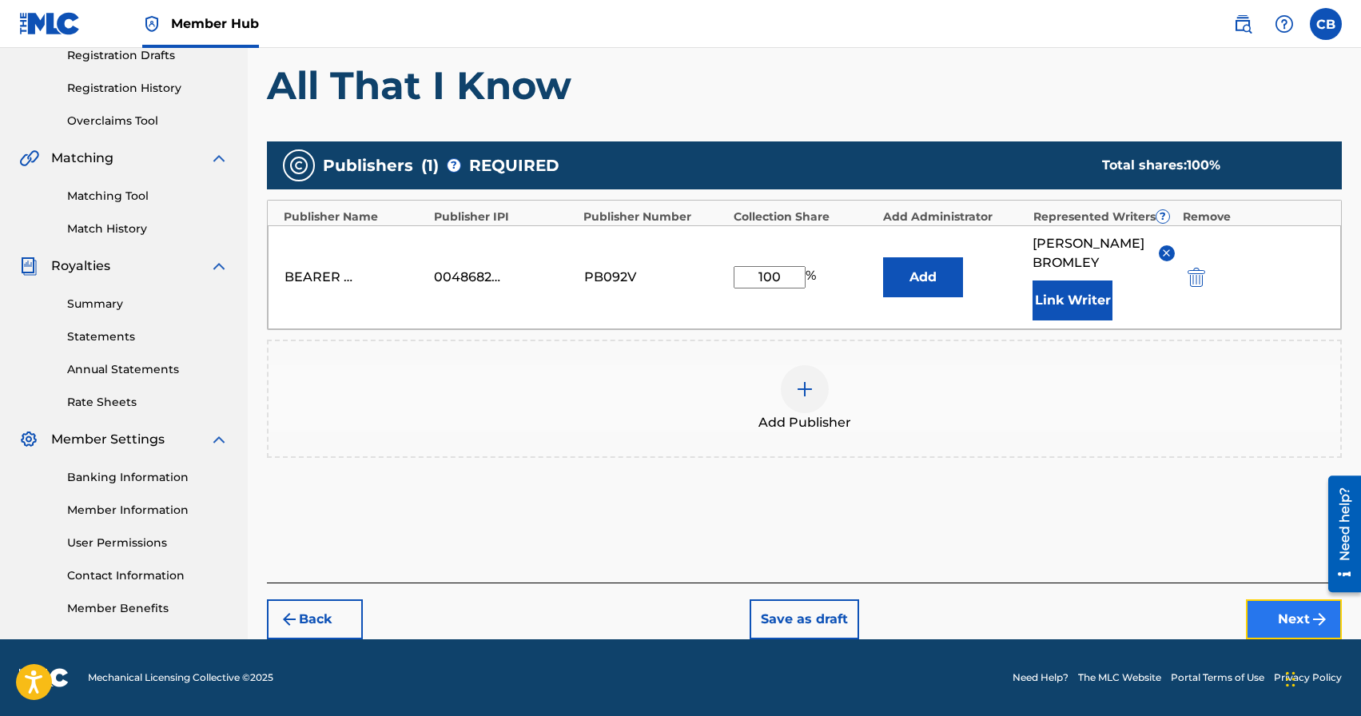
click at [1295, 612] on button "Next" at bounding box center [1294, 619] width 96 height 40
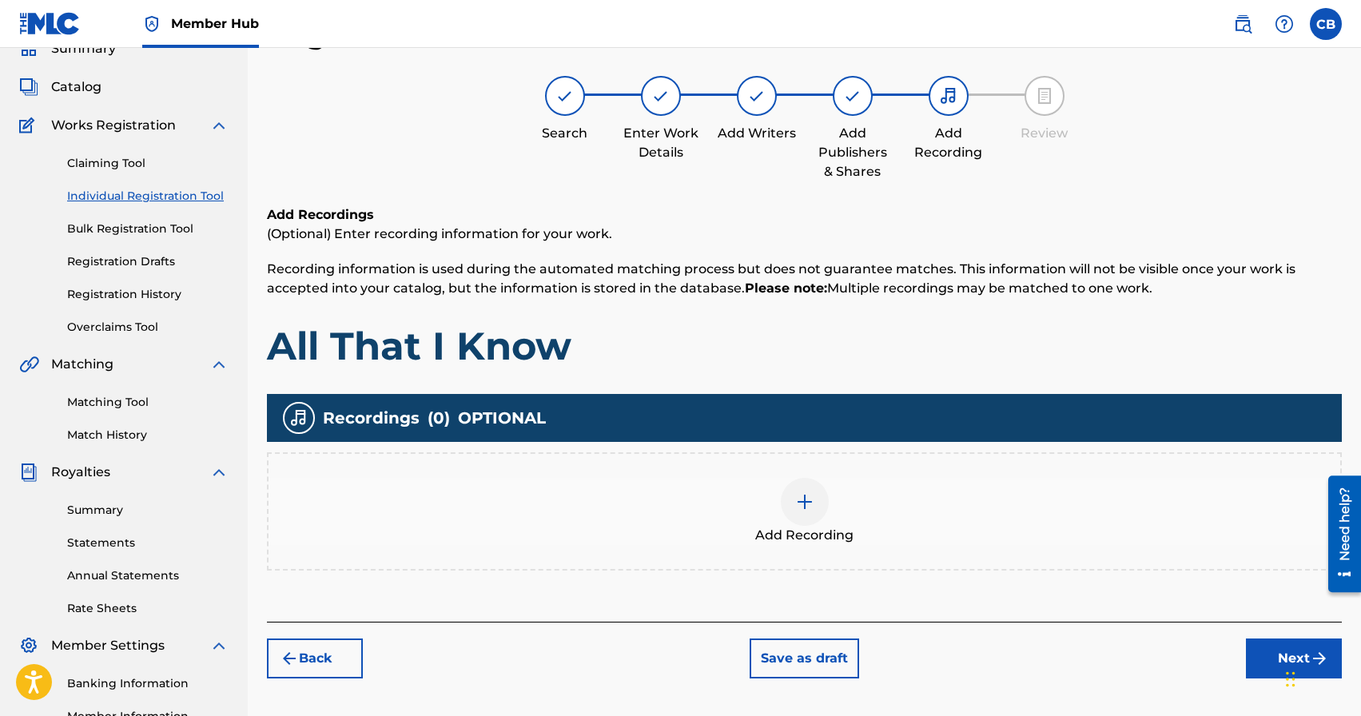
click at [810, 503] on img at bounding box center [804, 501] width 19 height 19
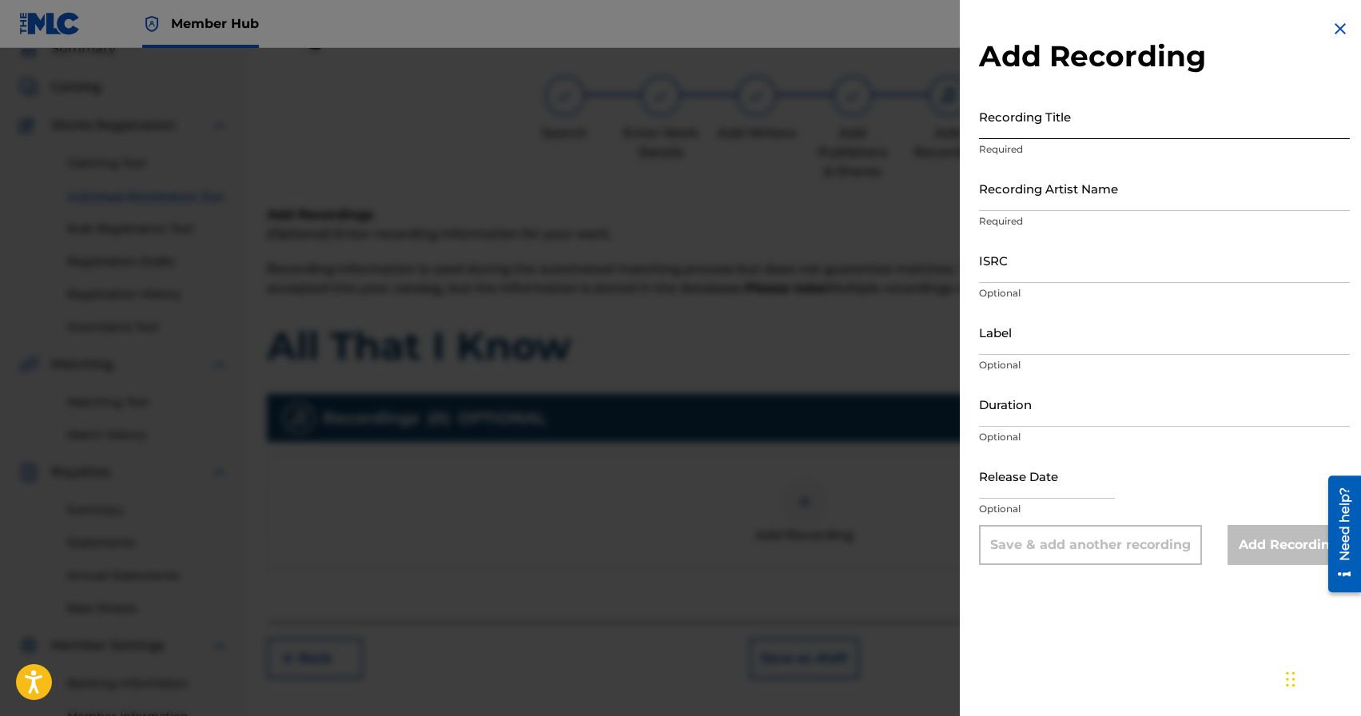
click at [1057, 122] on input "Recording Title" at bounding box center [1164, 117] width 371 height 46
click at [793, 444] on div at bounding box center [680, 406] width 1361 height 716
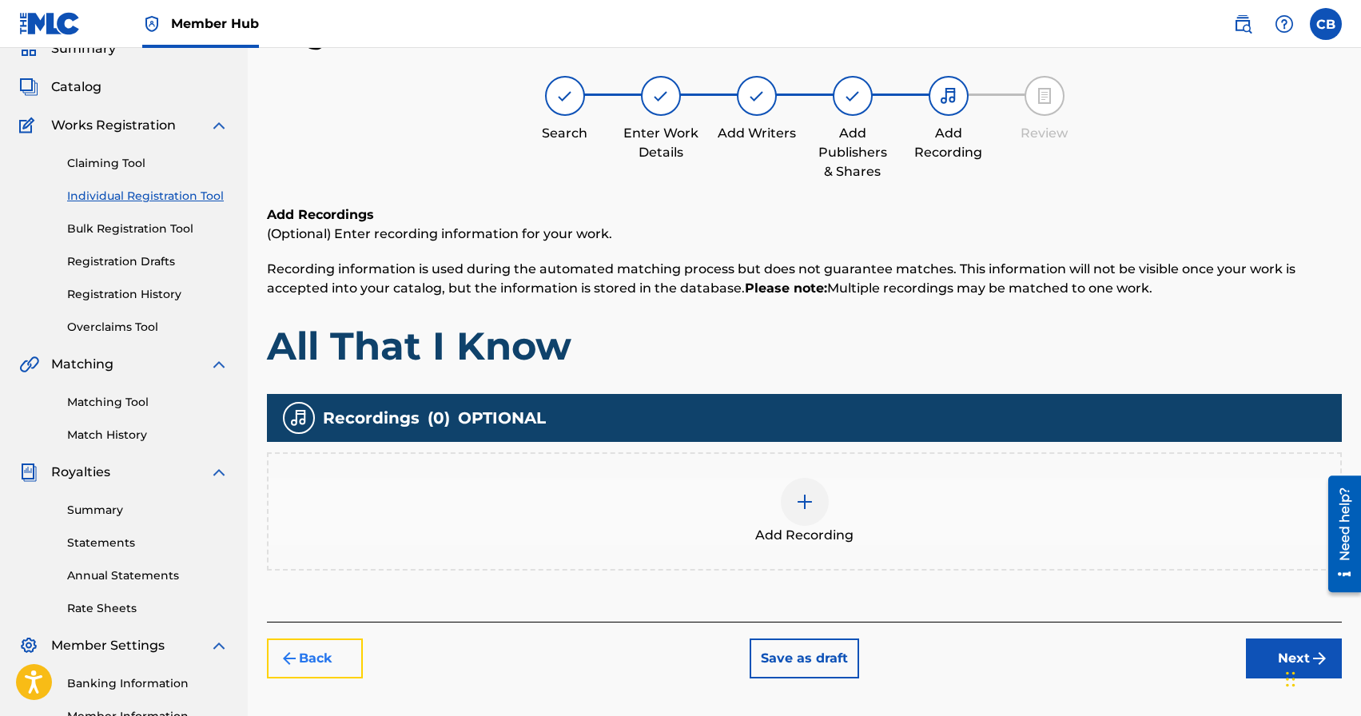
click at [326, 659] on button "Back" at bounding box center [315, 659] width 96 height 40
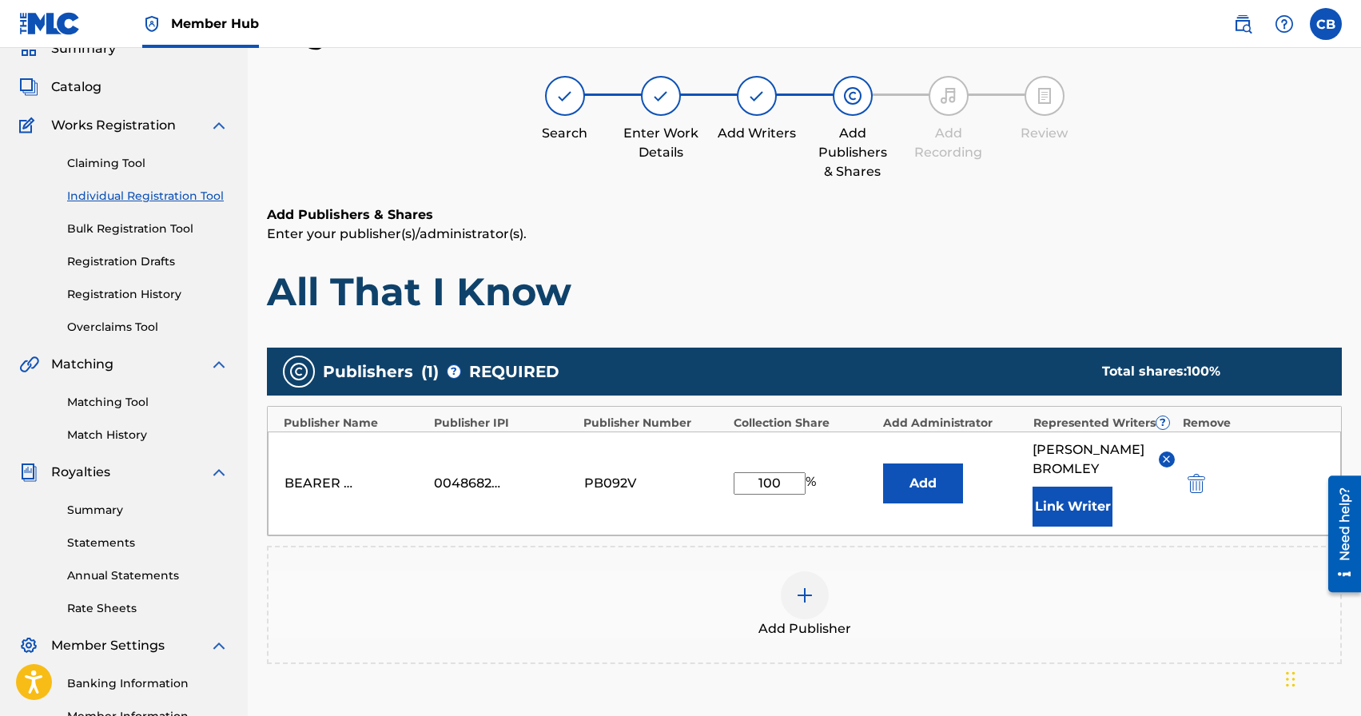
drag, startPoint x: 792, startPoint y: 484, endPoint x: 718, endPoint y: 484, distance: 73.5
click at [722, 484] on div "BEARER OF BAD NEWS PUBLISHING 00486829200 PB092V 100 % Add CHAD AARON BROMLEY L…" at bounding box center [804, 484] width 1073 height 104
type input "50"
click at [1148, 631] on div "Add Publisher" at bounding box center [805, 604] width 1072 height 67
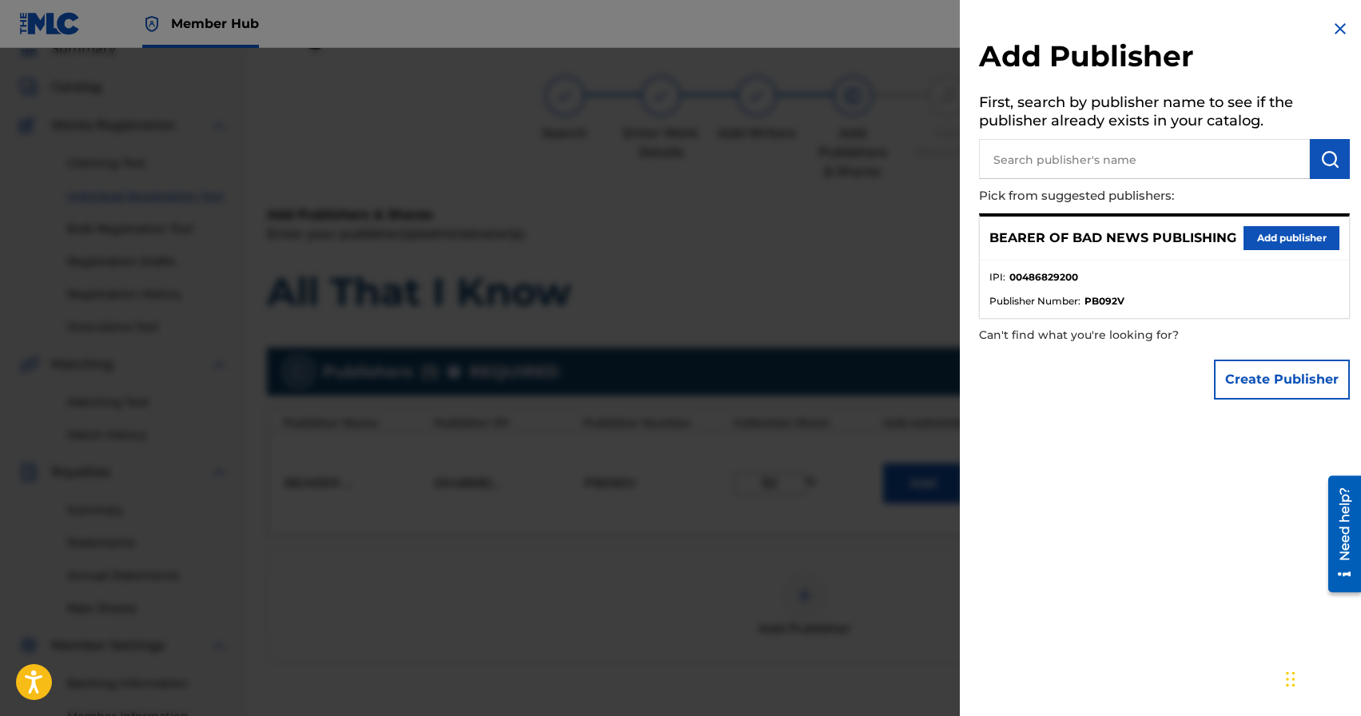
click at [893, 251] on div at bounding box center [680, 406] width 1361 height 716
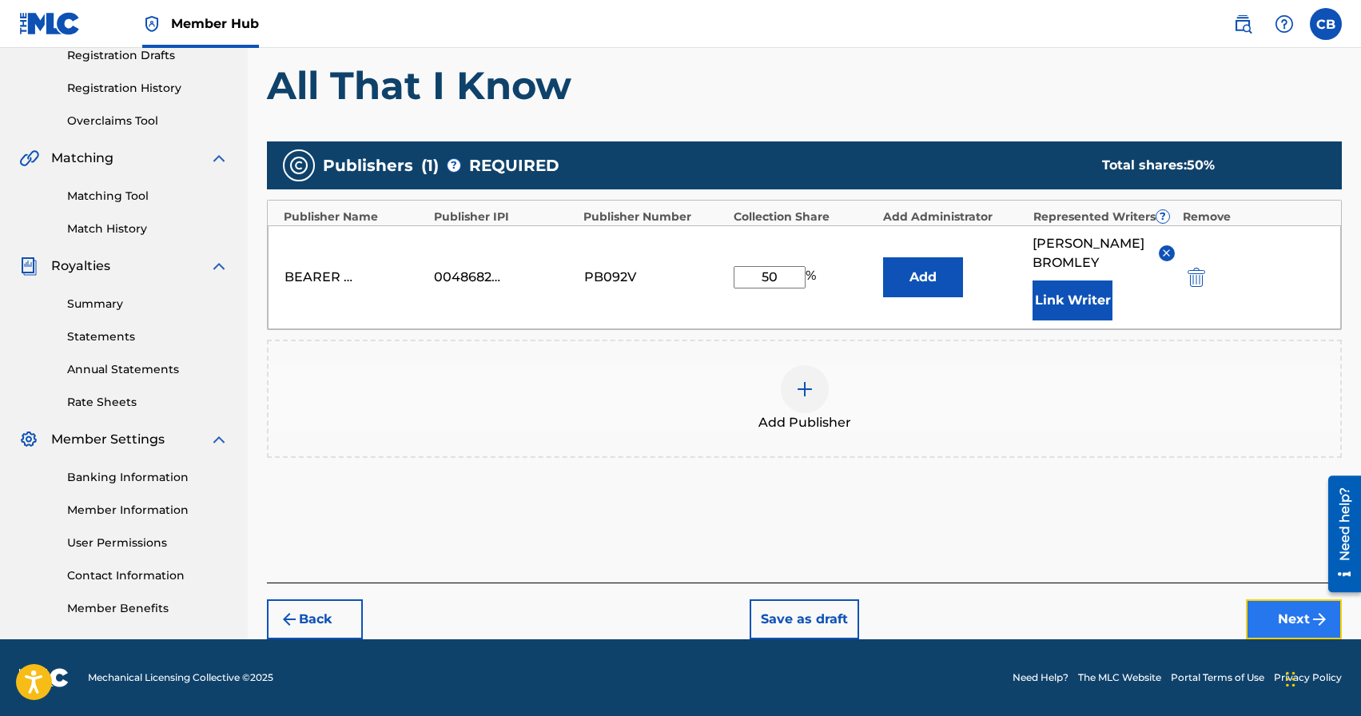
click at [1280, 628] on button "Next" at bounding box center [1294, 619] width 96 height 40
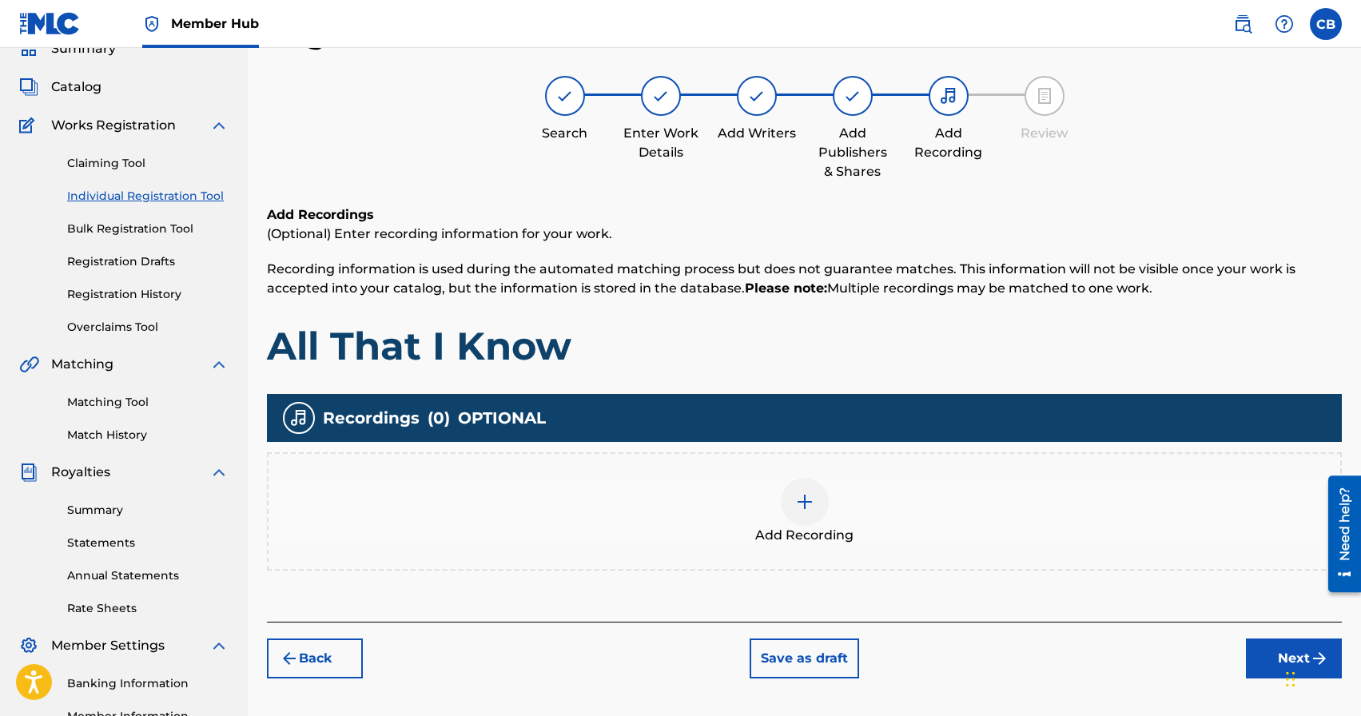
click at [804, 501] on img at bounding box center [804, 501] width 19 height 19
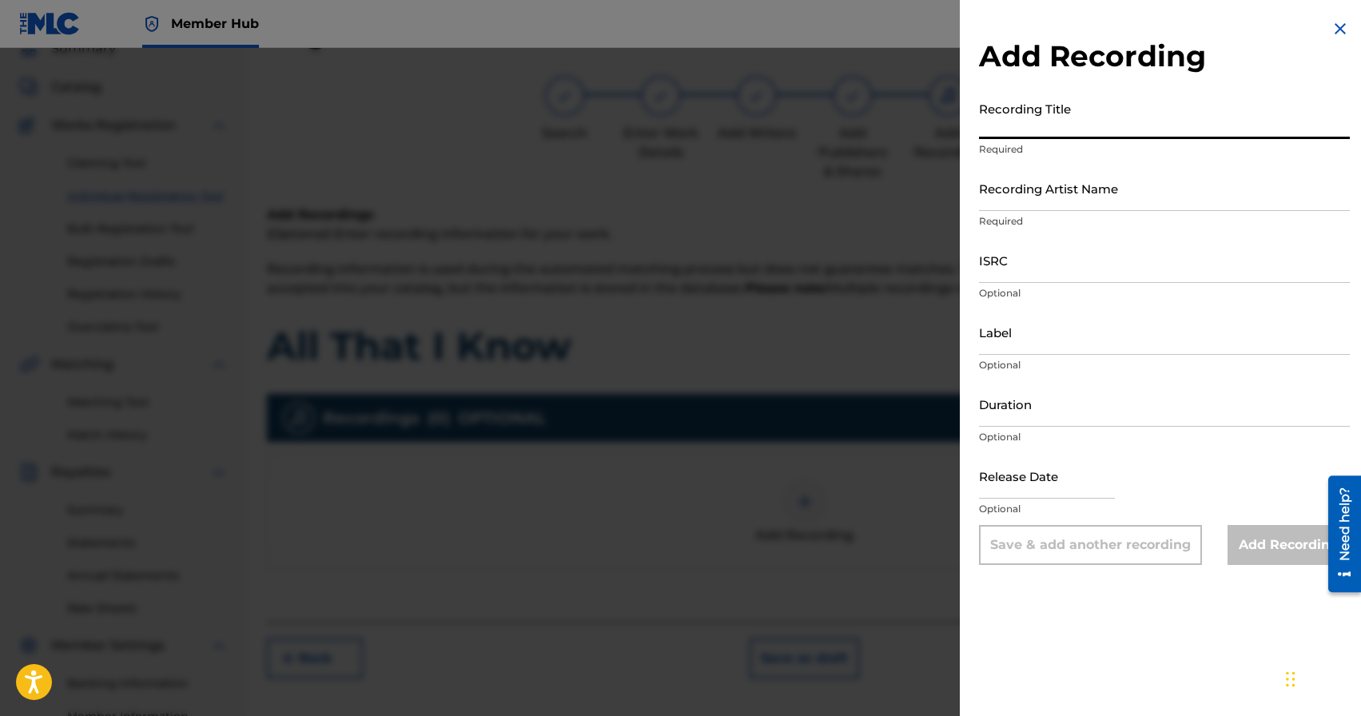
click at [1009, 130] on input "Recording Title" at bounding box center [1164, 117] width 371 height 46
type input "All That I Know"
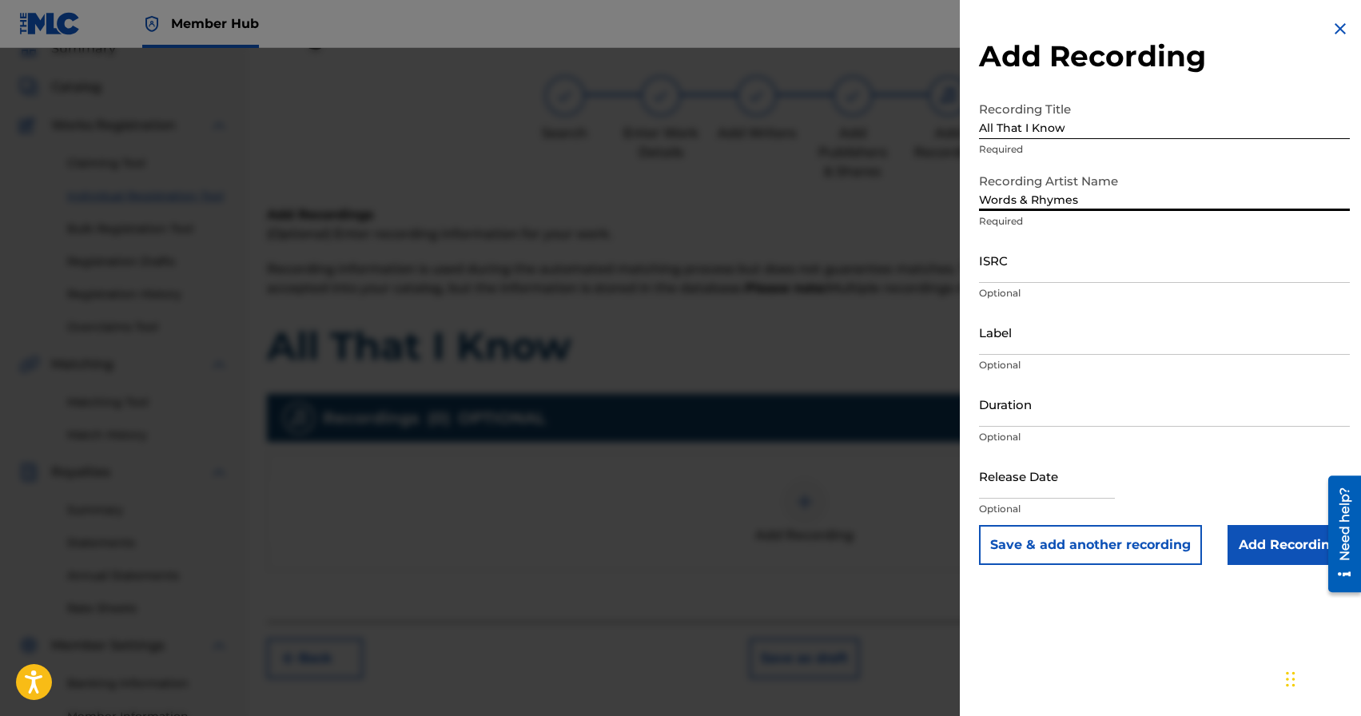
scroll to position [70, 0]
type input "Words & Rhymes"
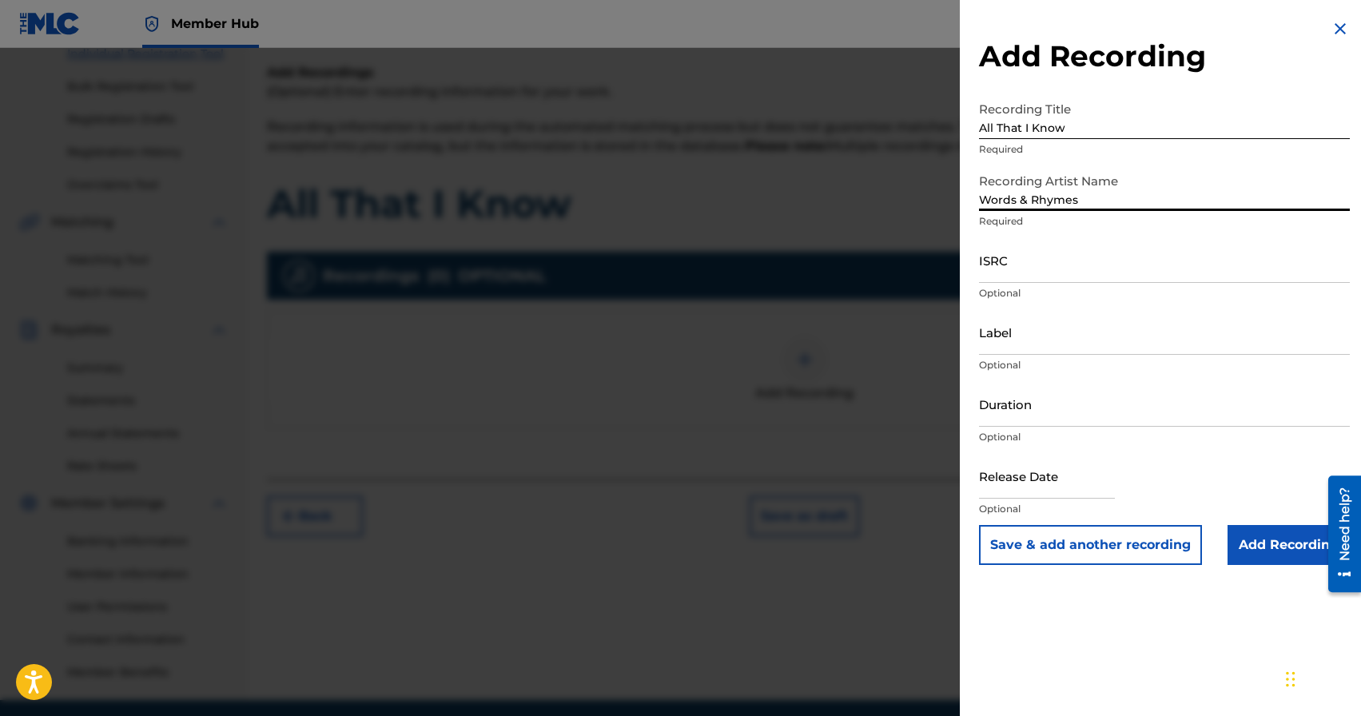
scroll to position [275, 0]
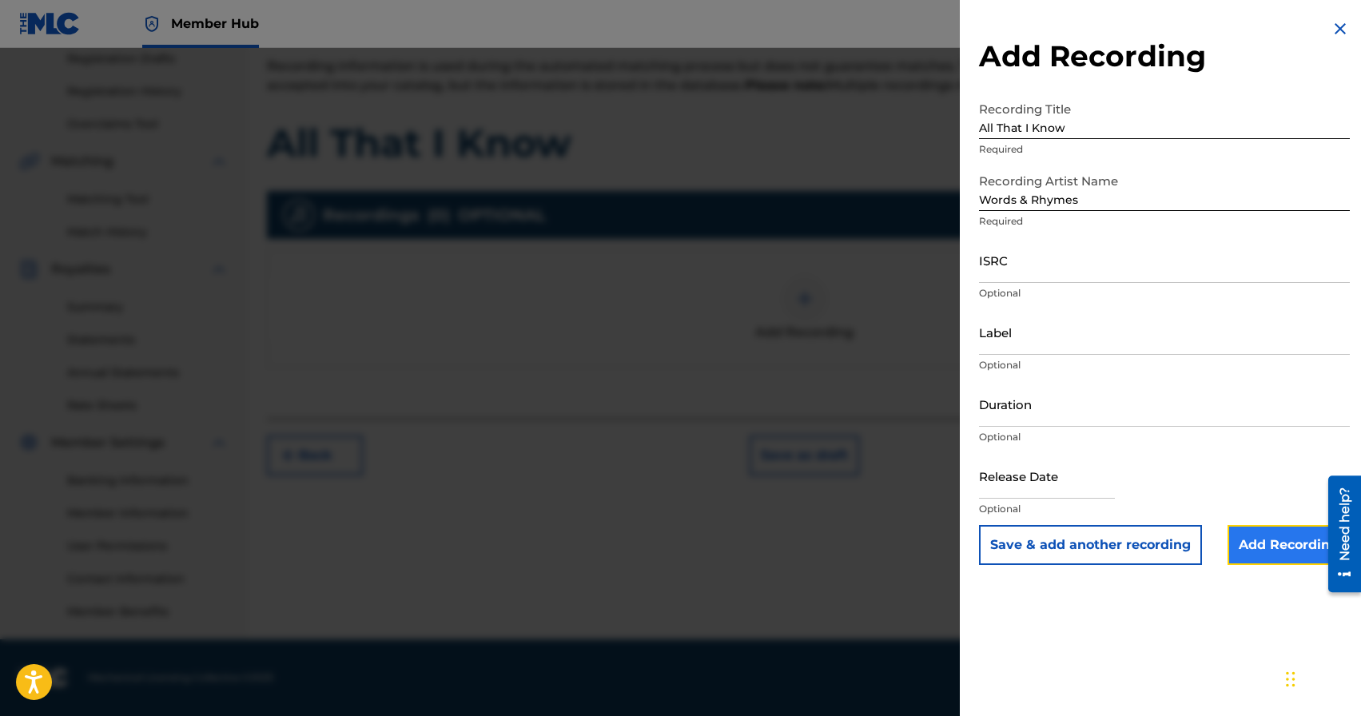
click at [1263, 548] on input "Add Recording" at bounding box center [1289, 545] width 122 height 40
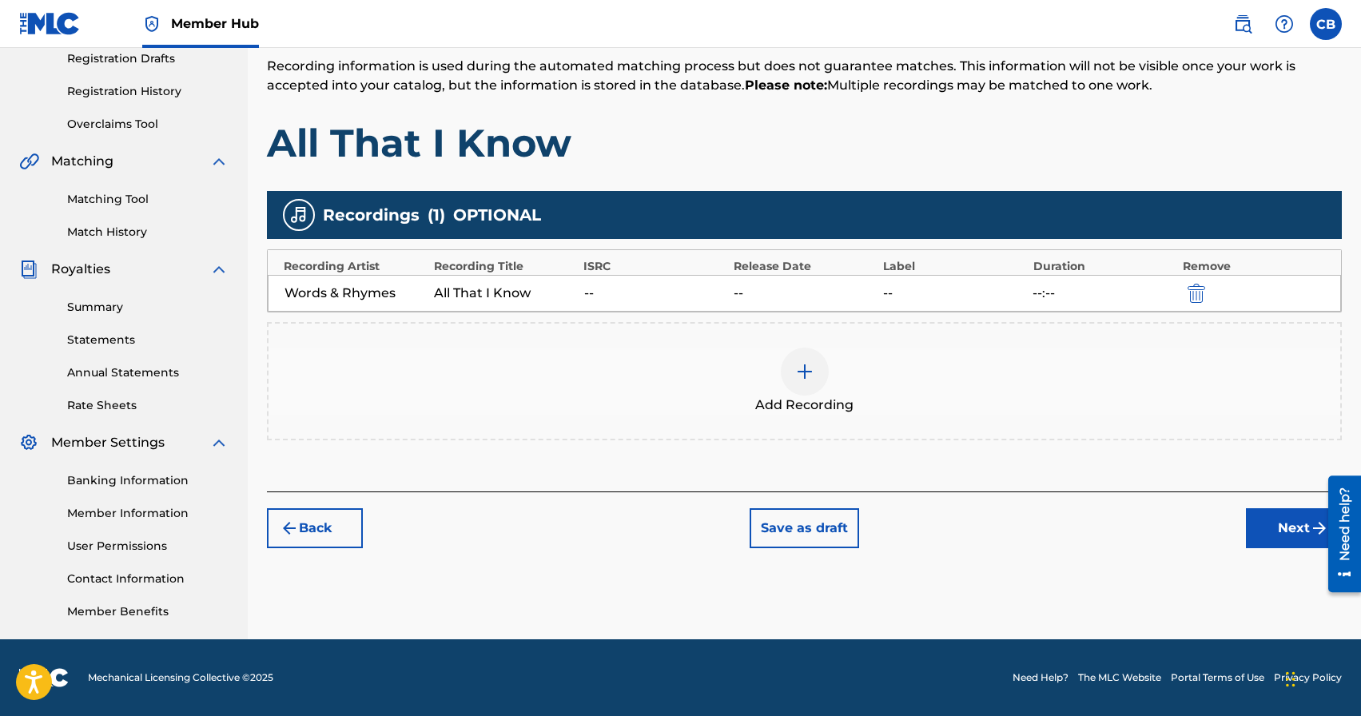
scroll to position [274, 0]
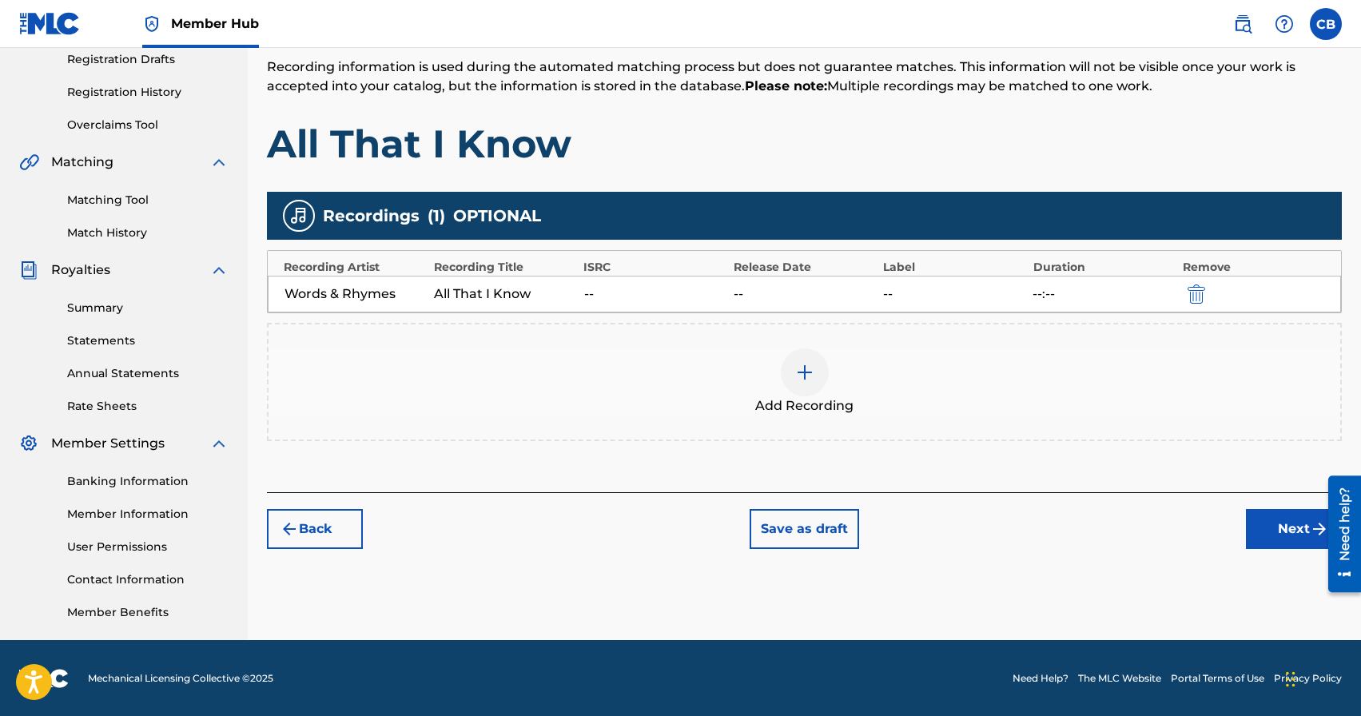
click at [1209, 386] on div "Add Recording" at bounding box center [805, 381] width 1072 height 67
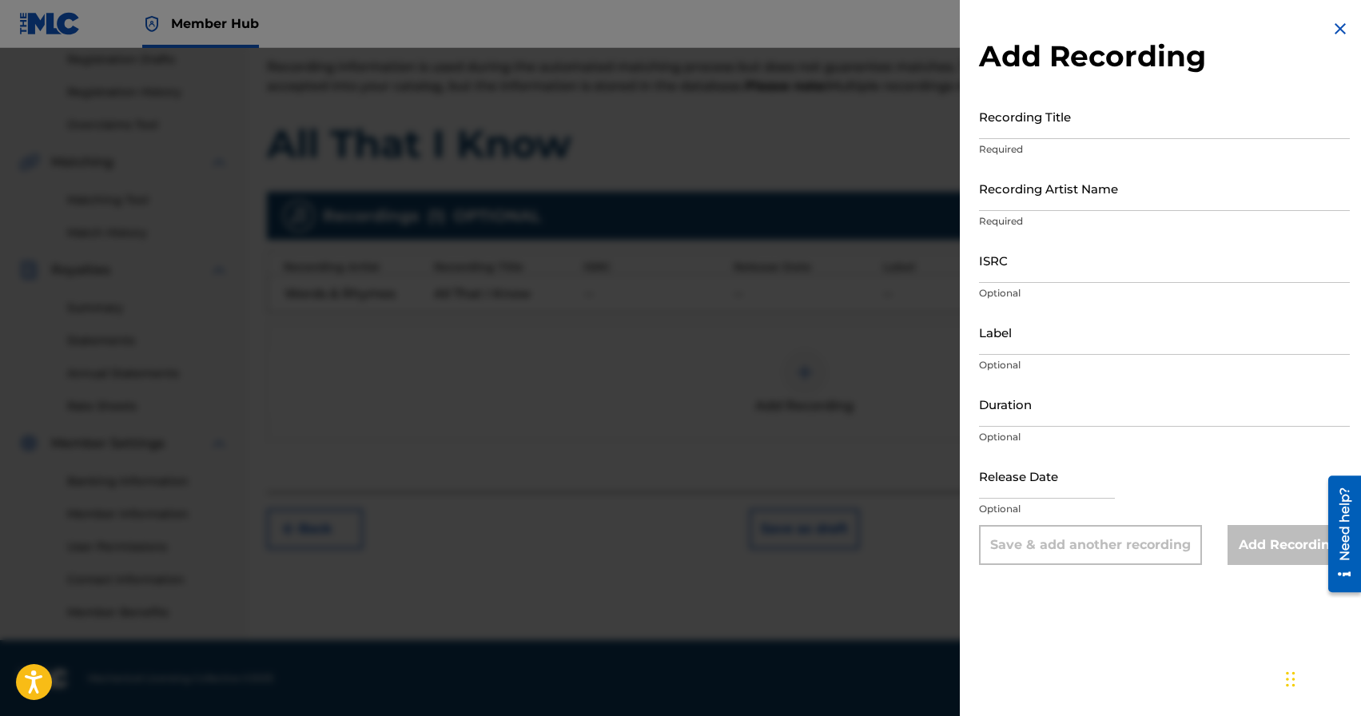
click at [885, 325] on div at bounding box center [680, 406] width 1361 height 716
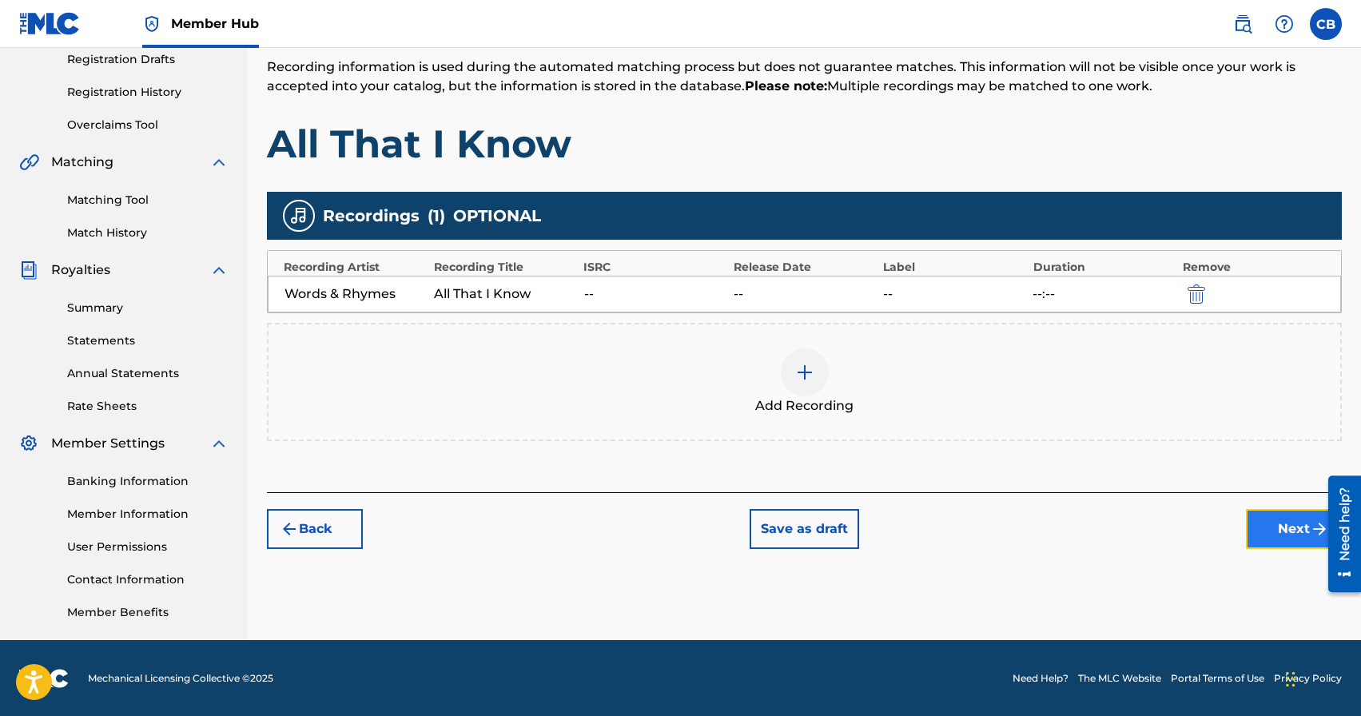
click at [1289, 528] on button "Next" at bounding box center [1294, 529] width 96 height 40
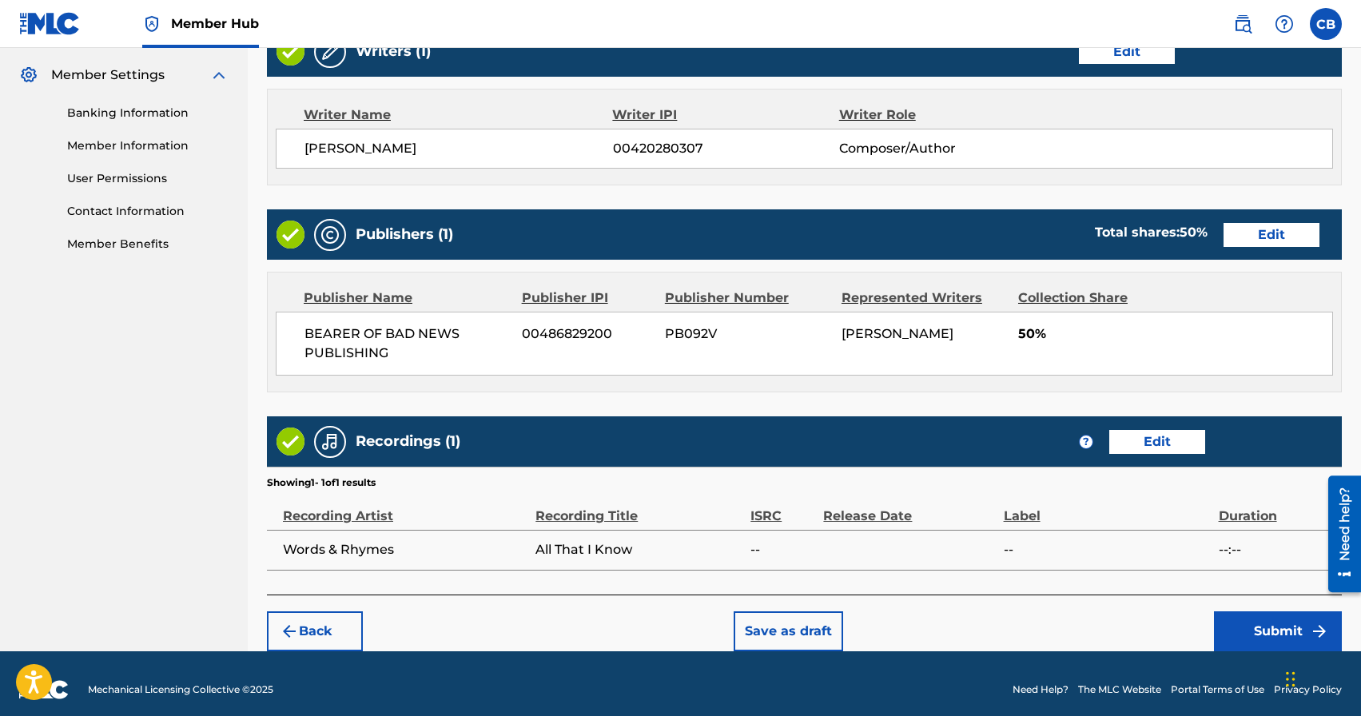
scroll to position [653, 0]
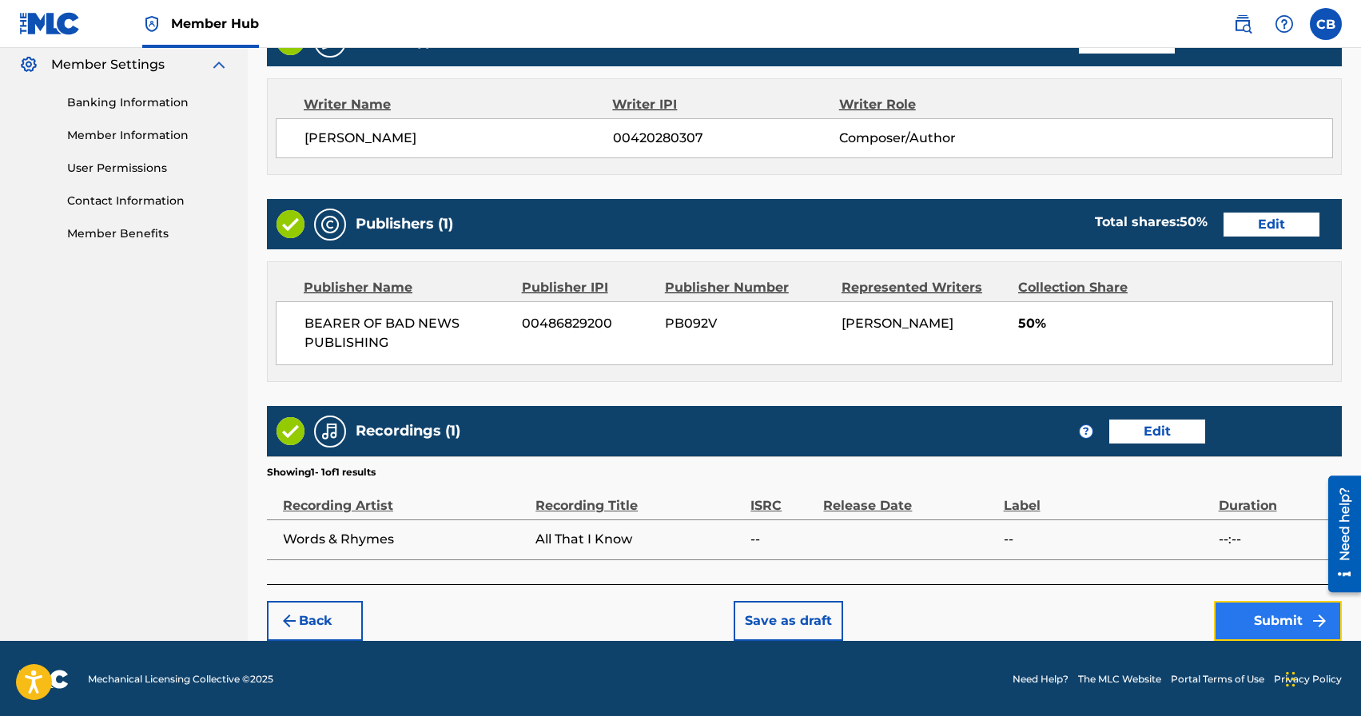
click at [1287, 625] on button "Submit" at bounding box center [1278, 621] width 128 height 40
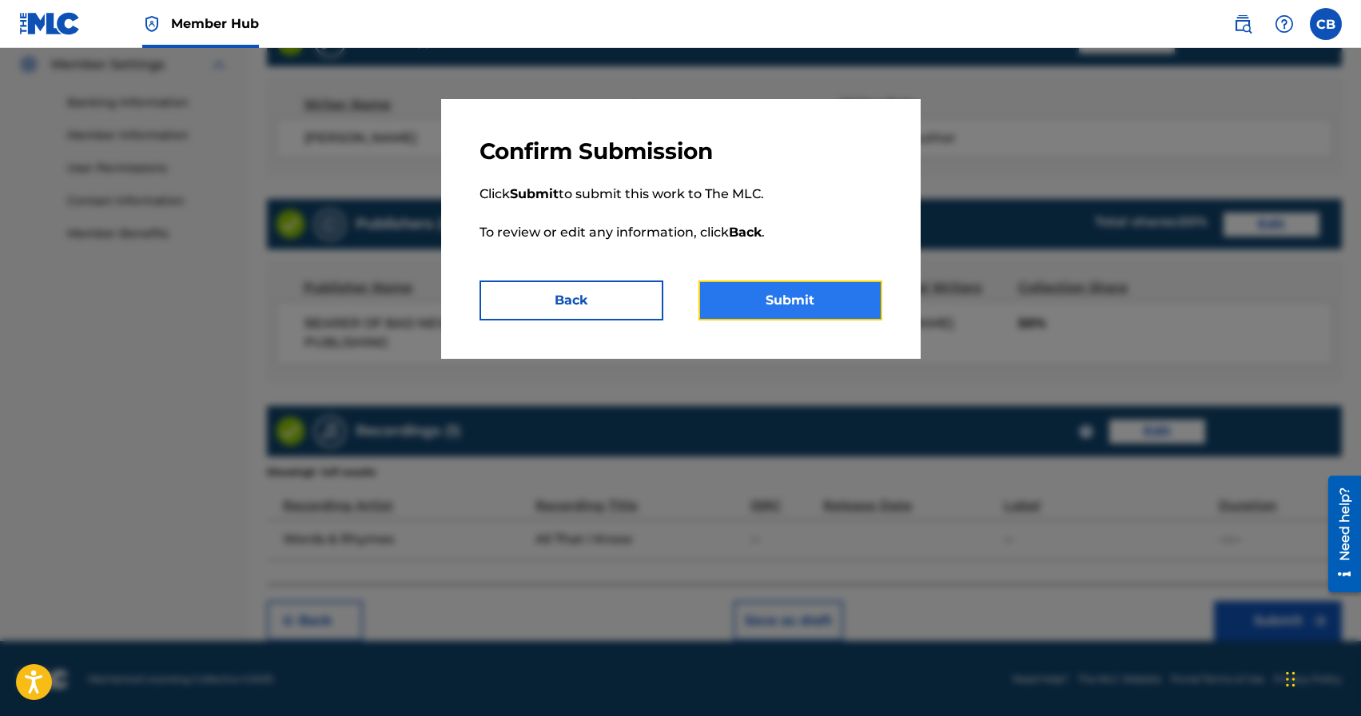
click at [782, 297] on button "Submit" at bounding box center [790, 301] width 184 height 40
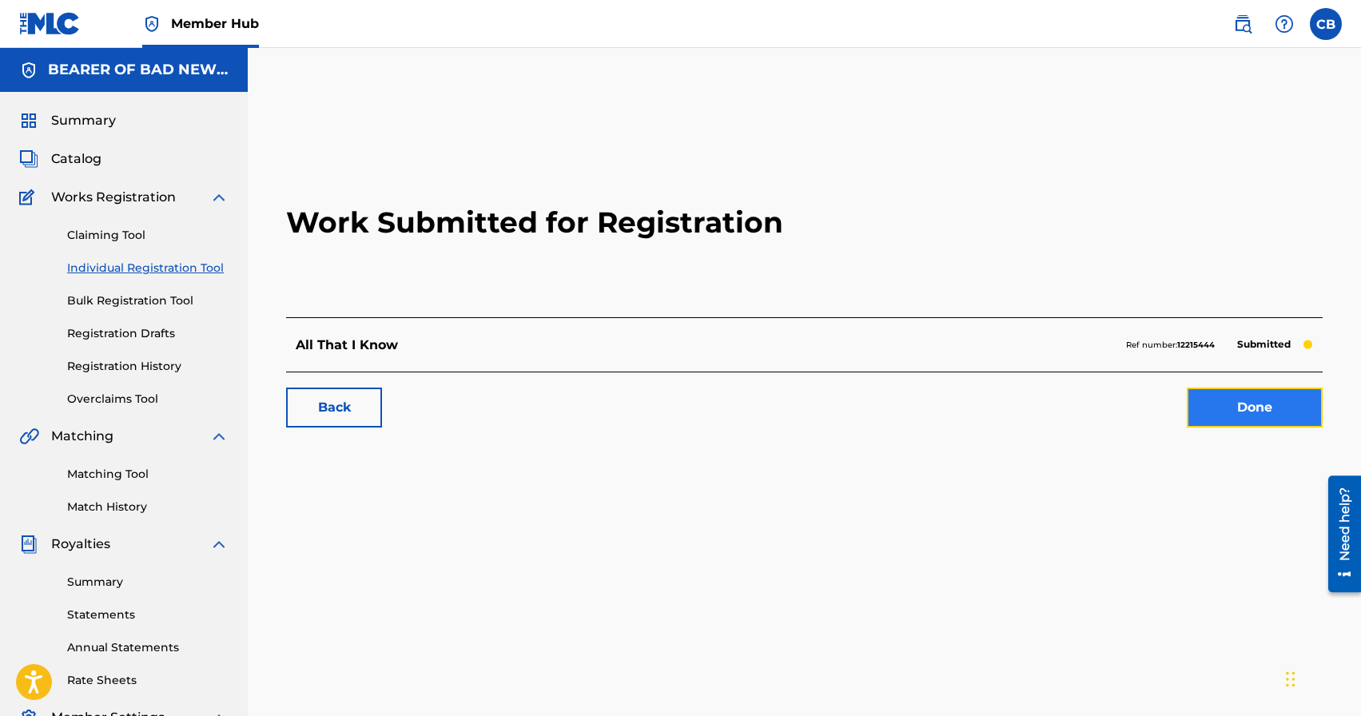
click at [1240, 404] on link "Done" at bounding box center [1255, 408] width 136 height 40
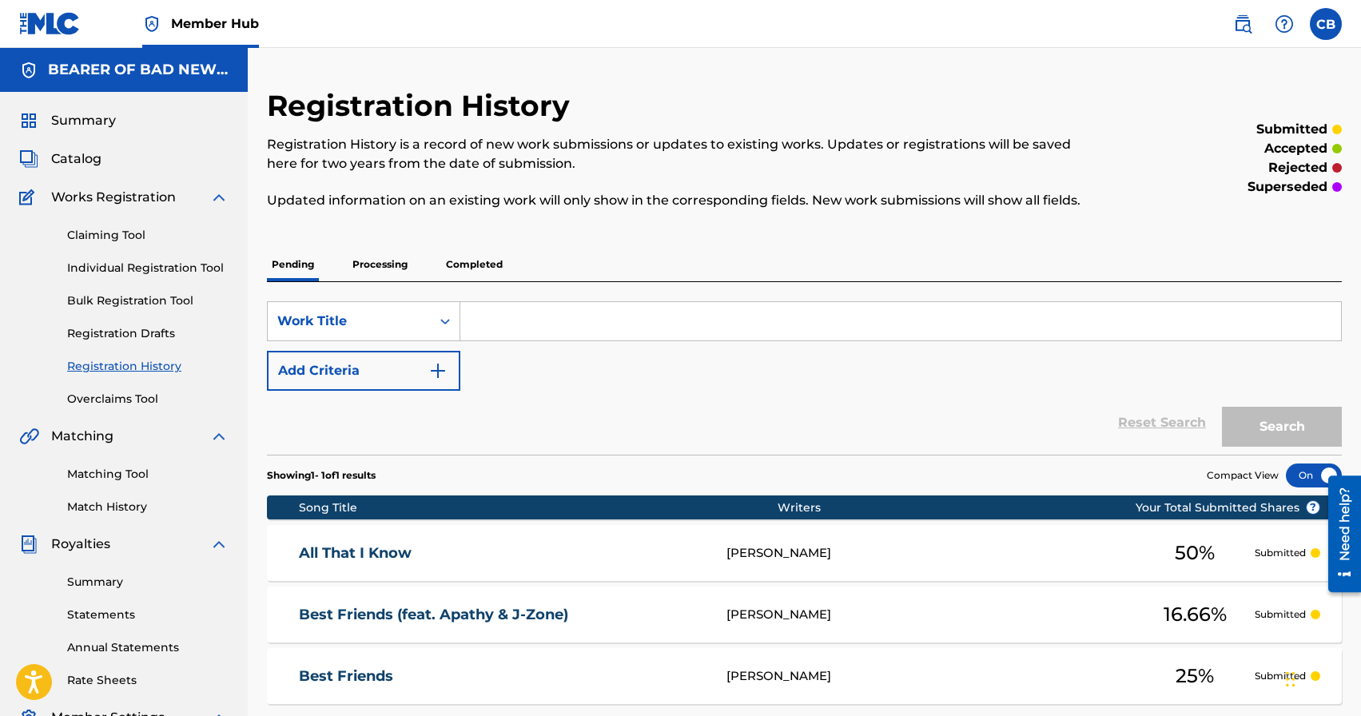
click at [795, 142] on p "Registration History is a record of new work submissions or updates to existing…" at bounding box center [681, 154] width 828 height 38
click at [149, 366] on link "Registration History" at bounding box center [147, 366] width 161 height 17
click at [395, 274] on p "Processing" at bounding box center [380, 265] width 65 height 34
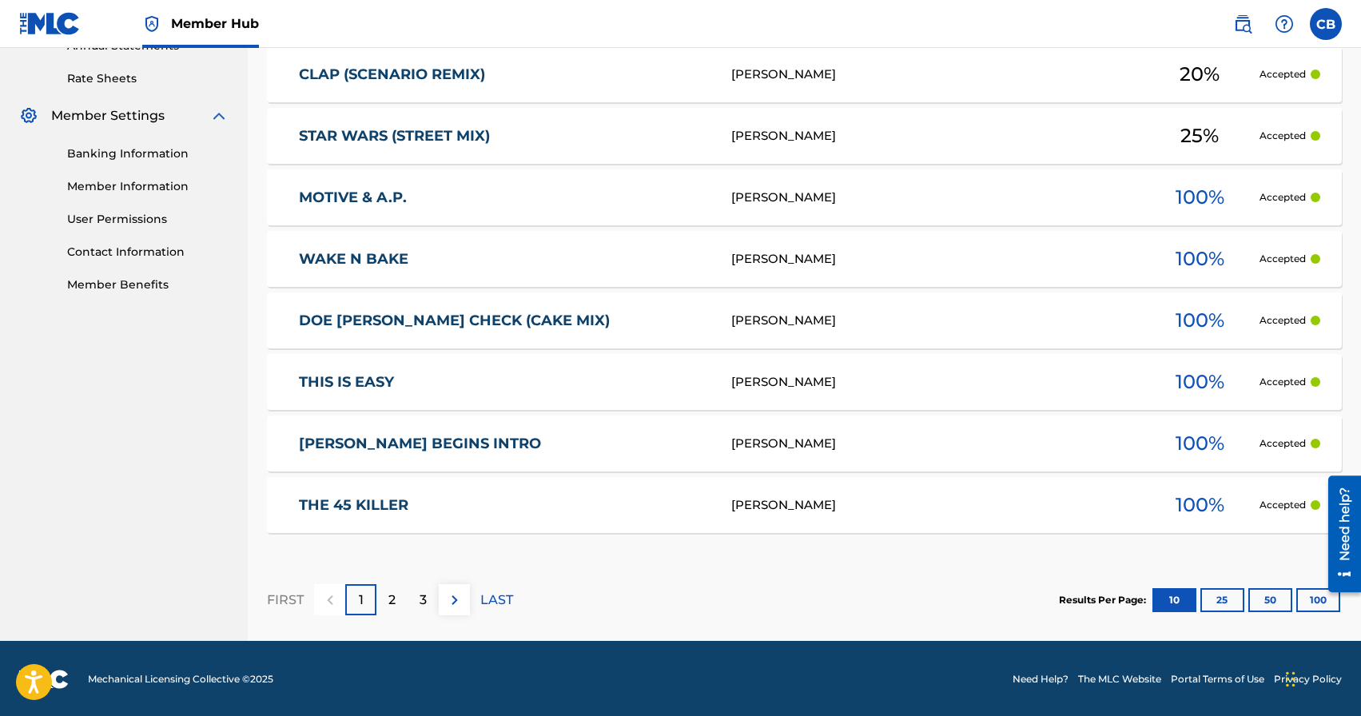
scroll to position [603, 0]
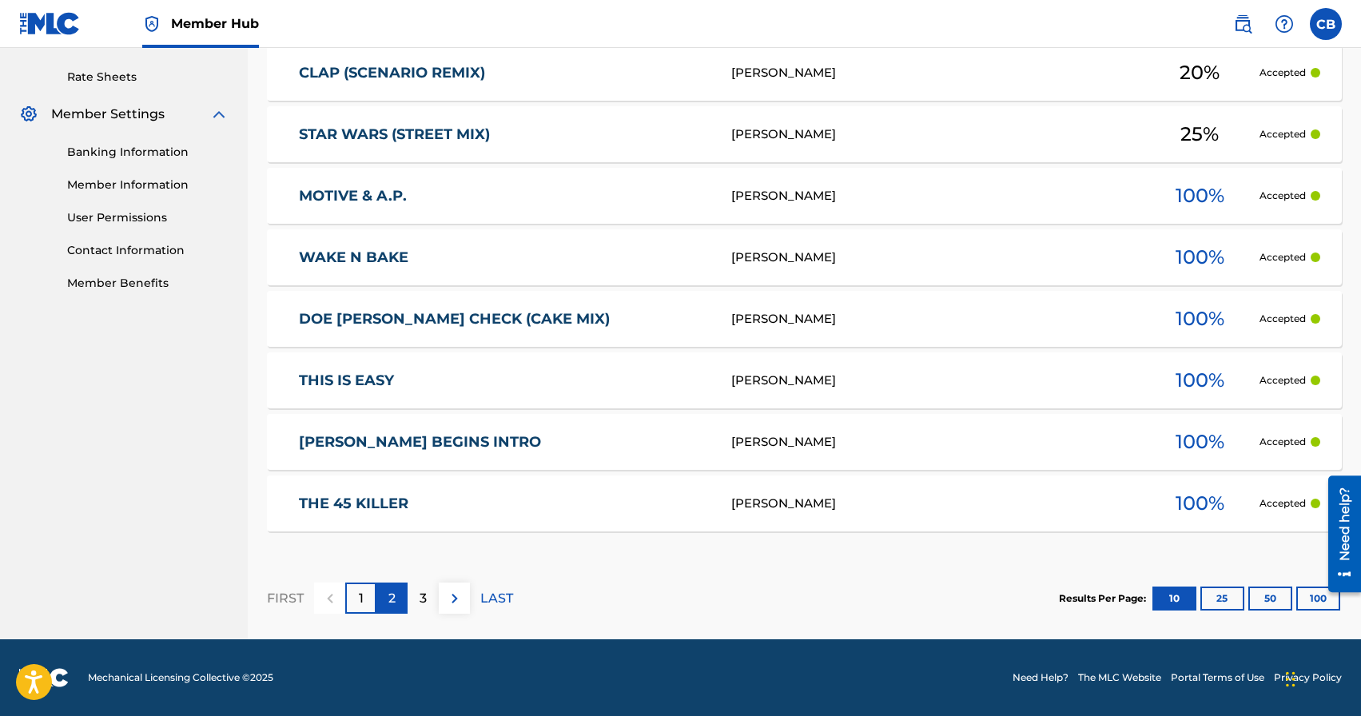
click at [385, 602] on div "2" at bounding box center [391, 598] width 31 height 31
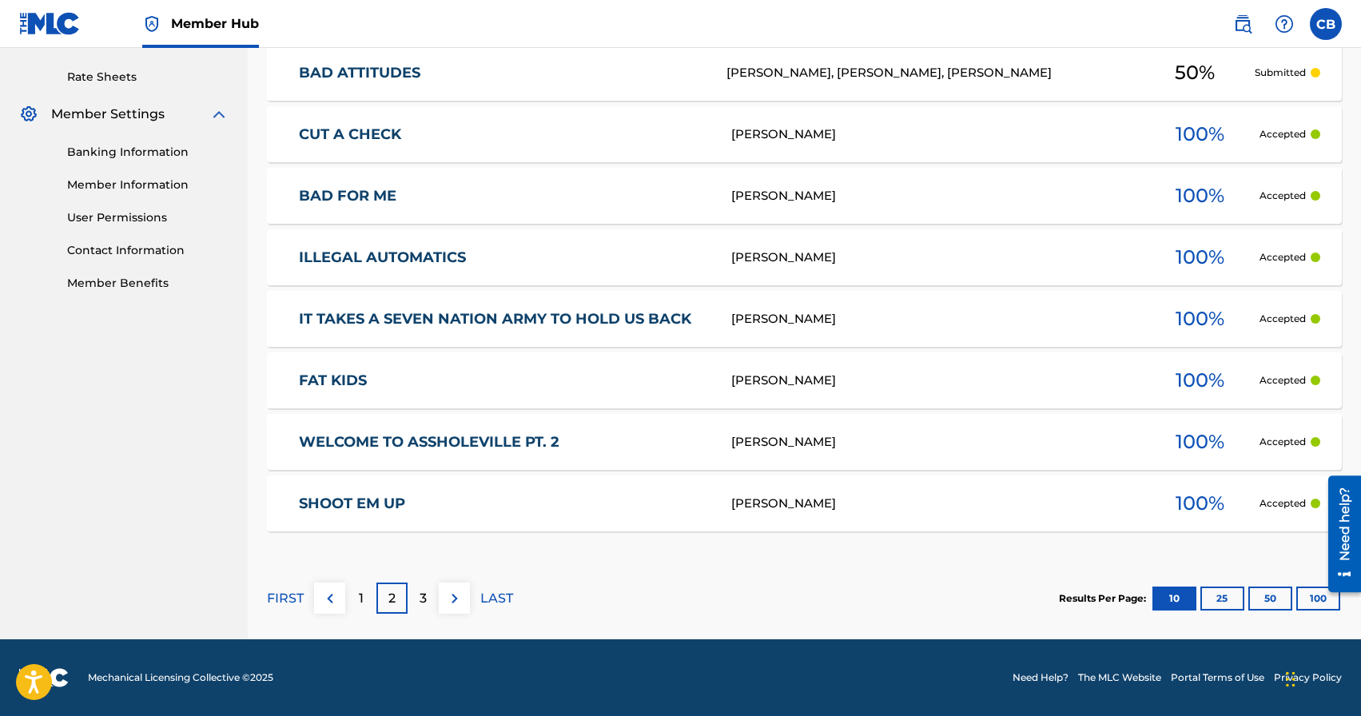
click at [519, 319] on link "IT TAKES A SEVEN NATION ARMY TO HOLD US BACK" at bounding box center [504, 319] width 411 height 18
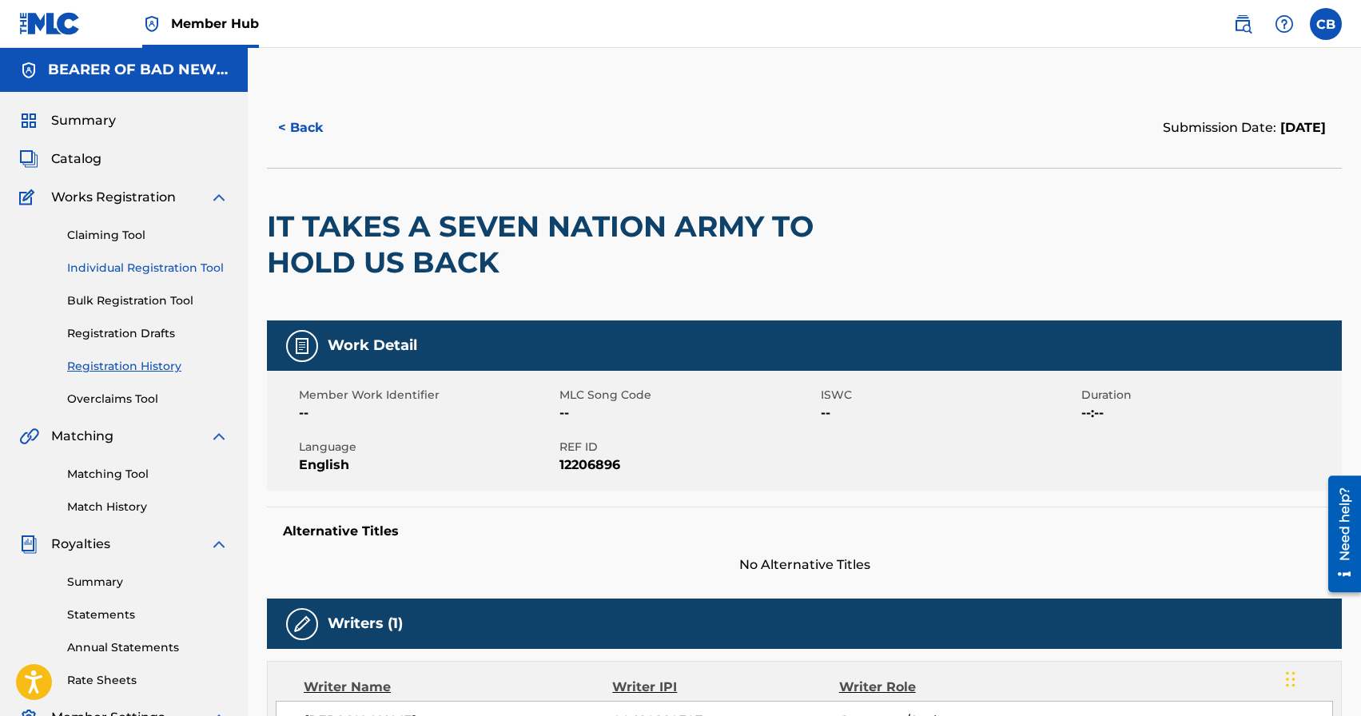
click at [173, 273] on link "Individual Registration Tool" at bounding box center [147, 268] width 161 height 17
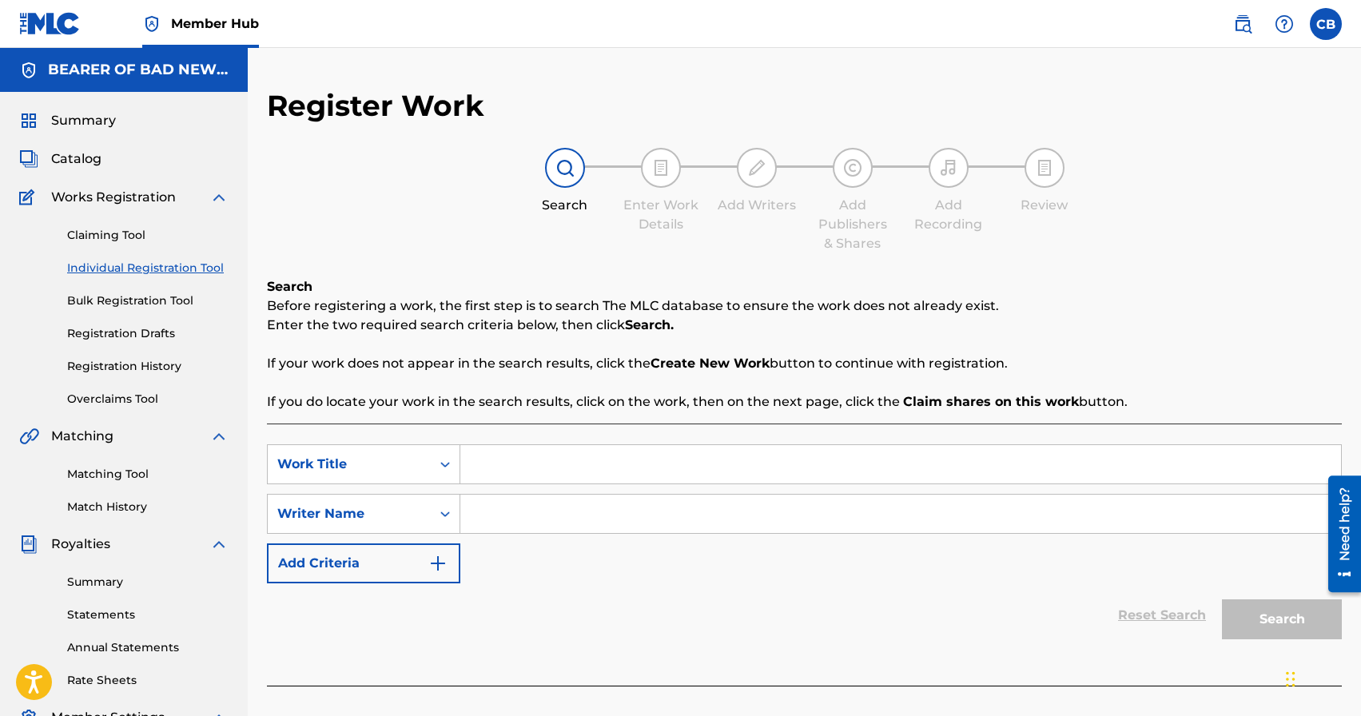
click at [510, 471] on input "Search Form" at bounding box center [900, 464] width 881 height 38
type input "2 many emcees"
paste input "[PERSON_NAME]"
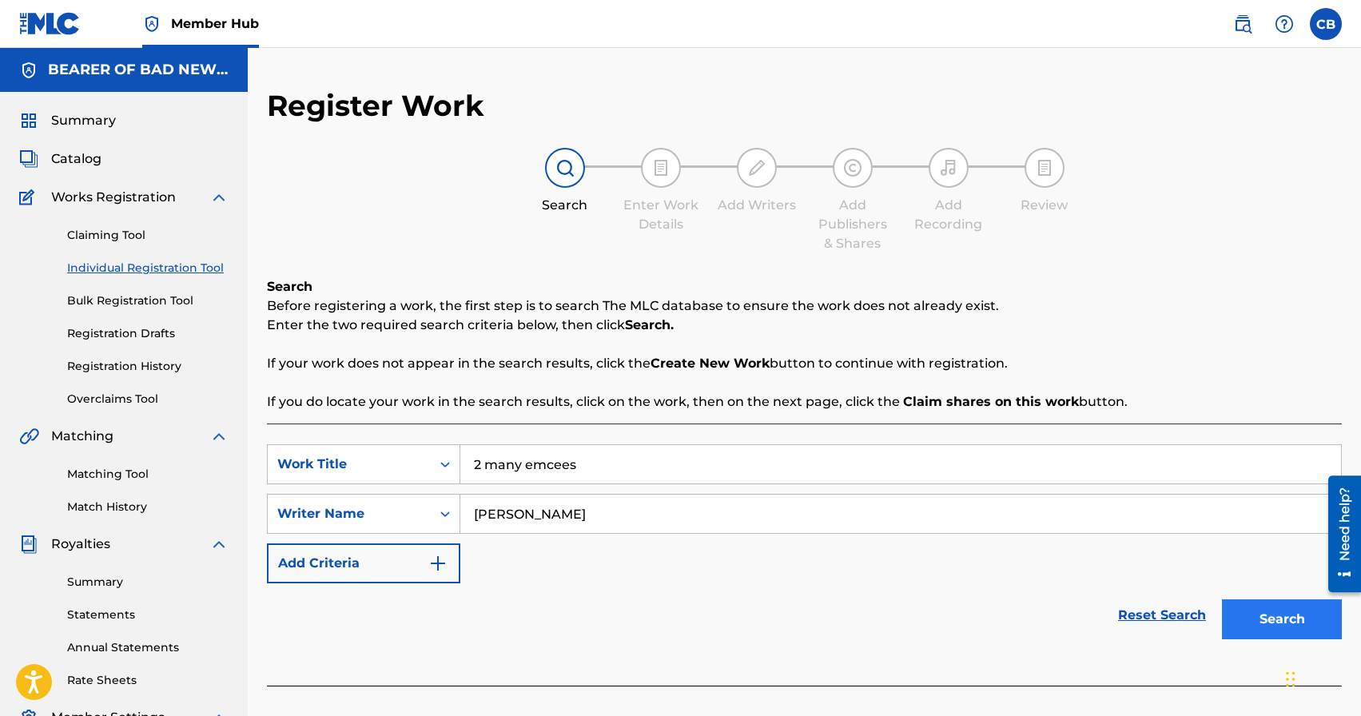
type input "[PERSON_NAME]"
click at [1303, 626] on button "Search" at bounding box center [1282, 619] width 120 height 40
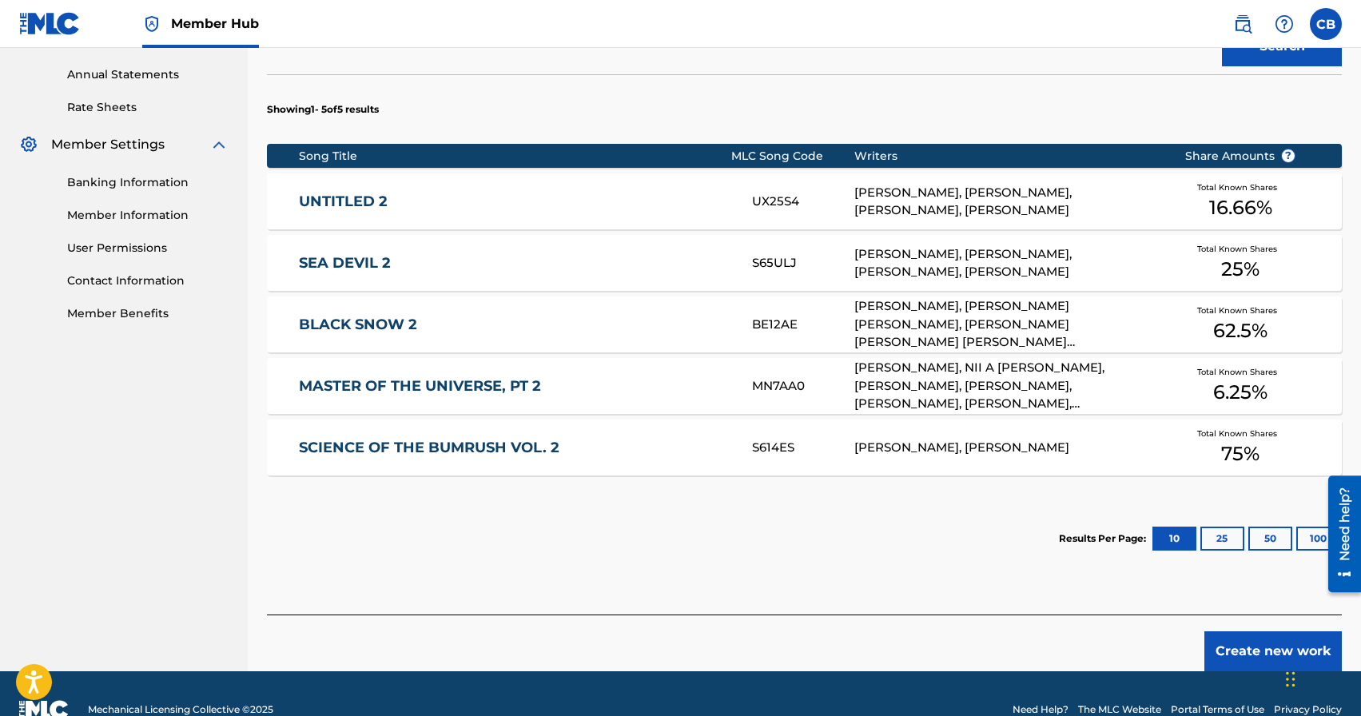
scroll to position [605, 0]
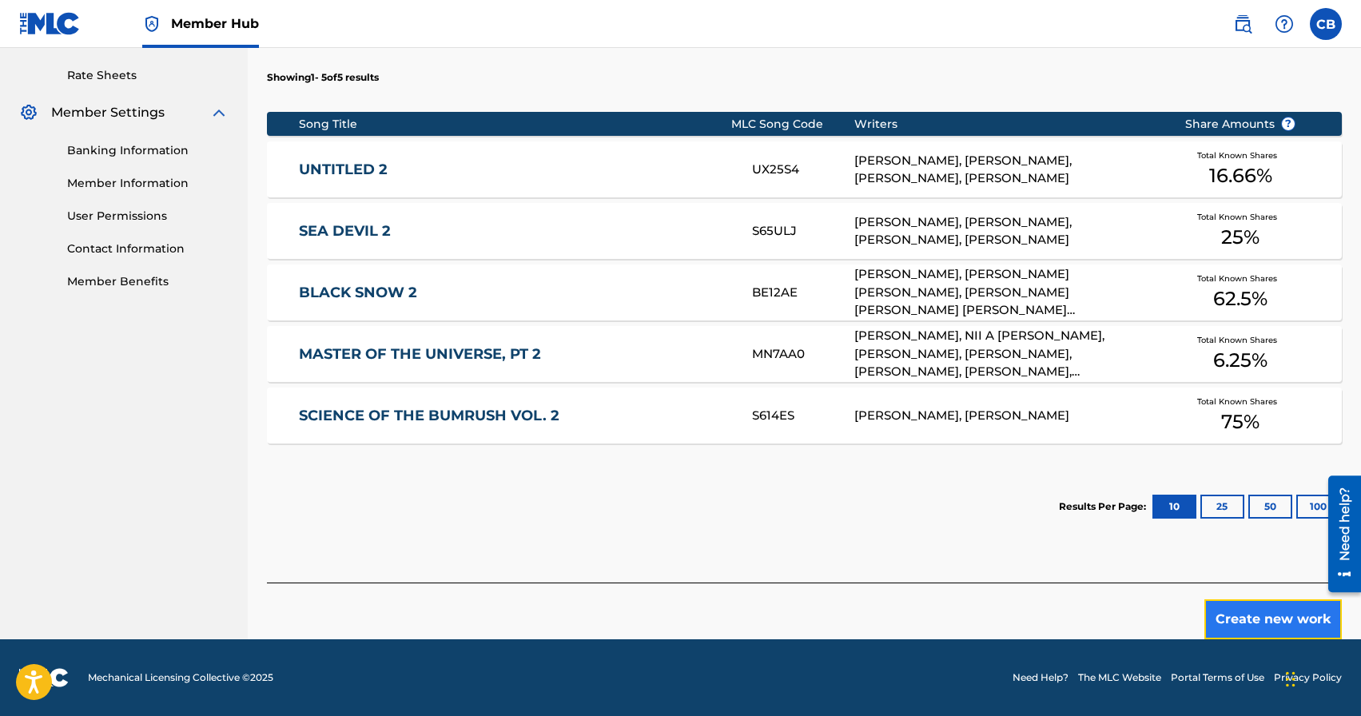
click at [1248, 615] on button "Create new work" at bounding box center [1272, 619] width 137 height 40
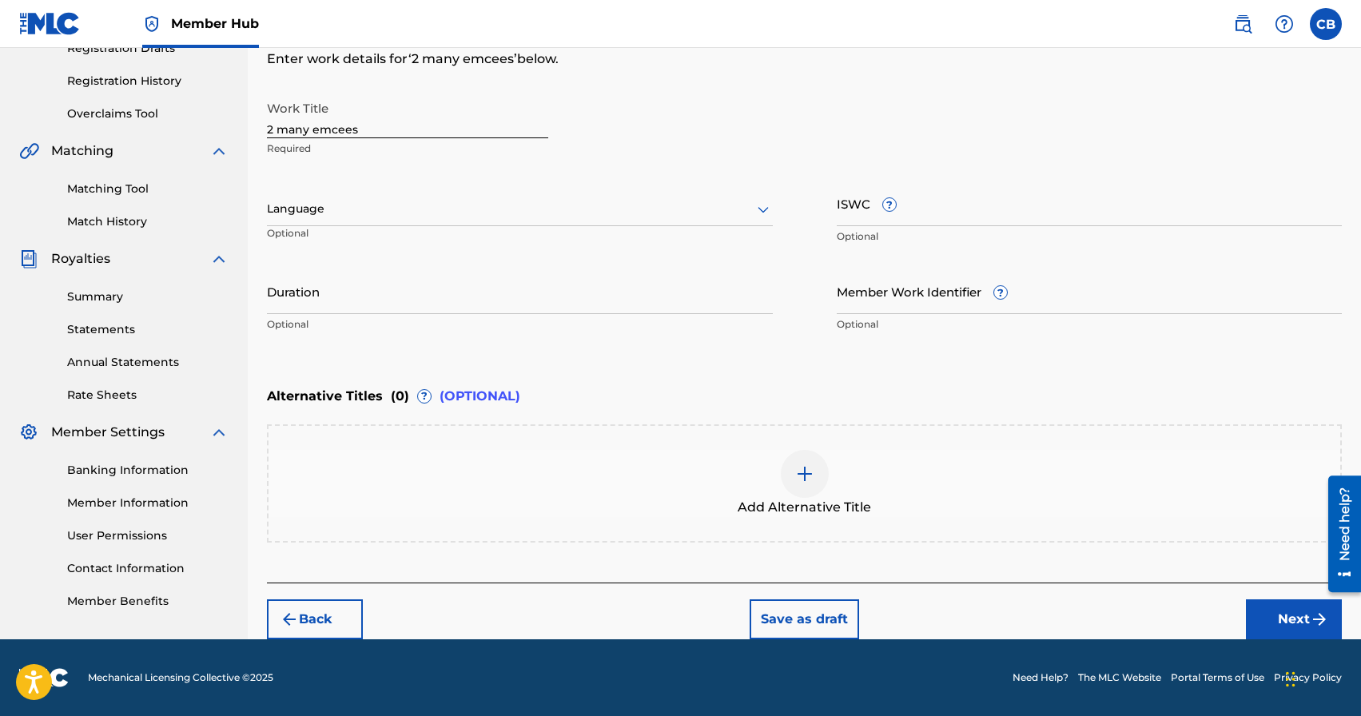
scroll to position [285, 0]
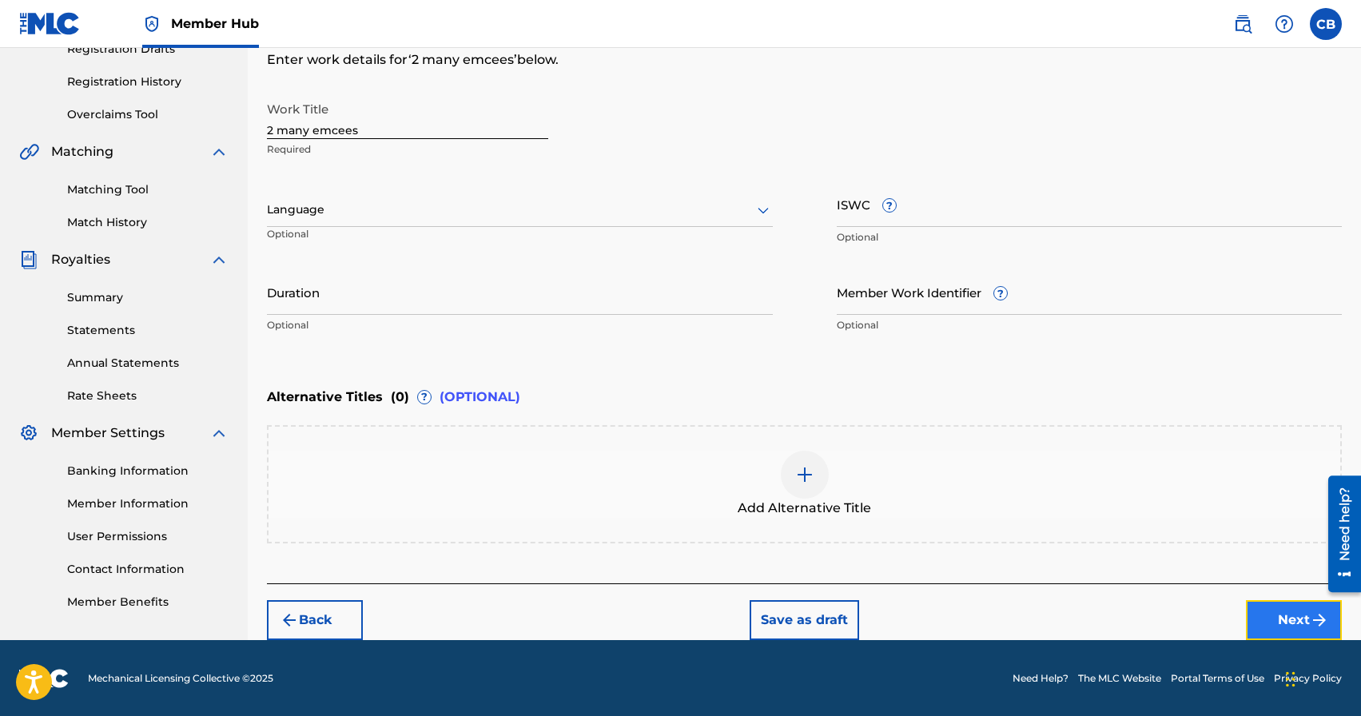
click at [1275, 613] on button "Next" at bounding box center [1294, 620] width 96 height 40
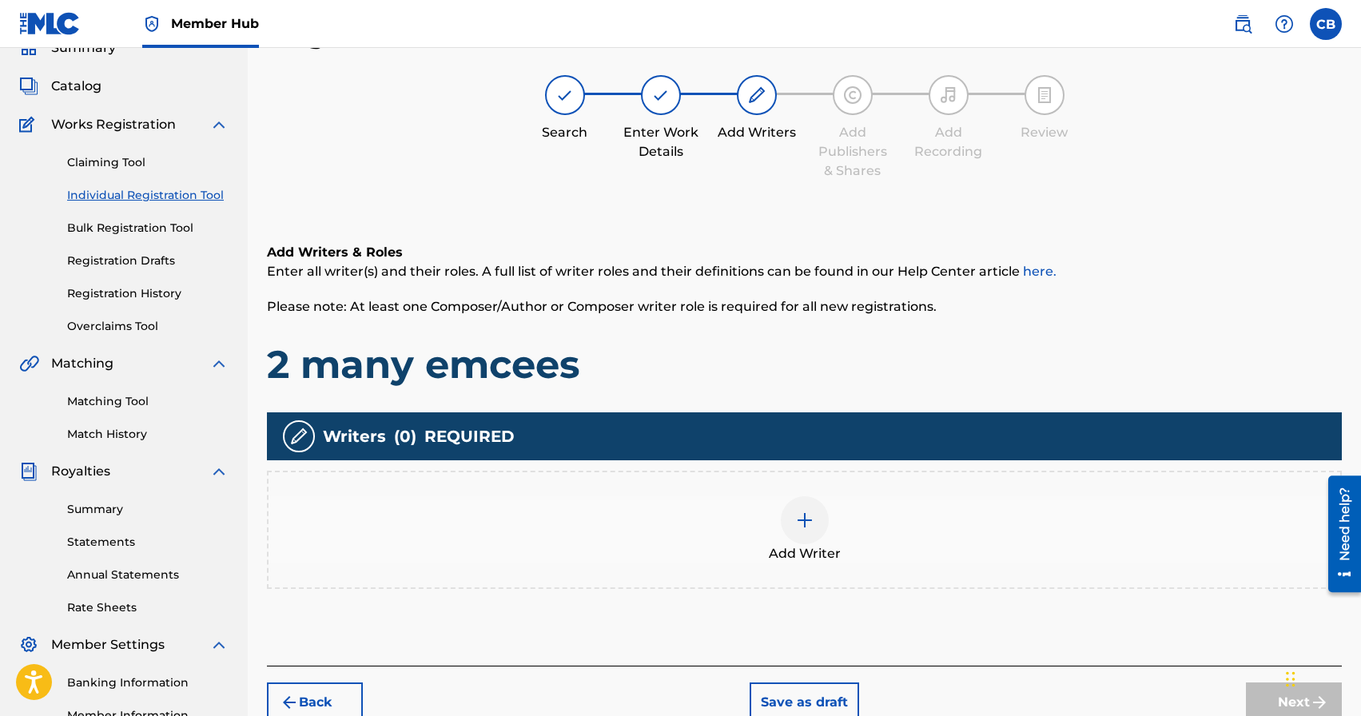
scroll to position [72, 0]
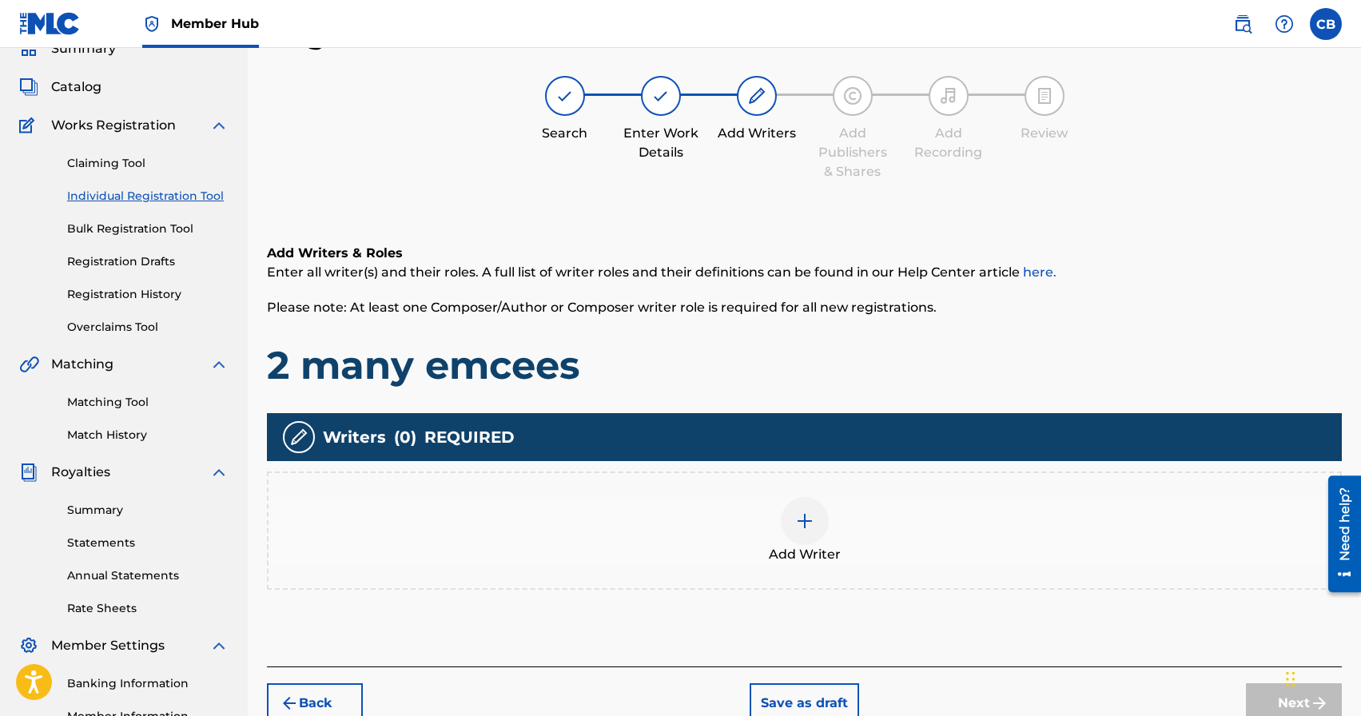
click at [801, 518] on img at bounding box center [804, 520] width 19 height 19
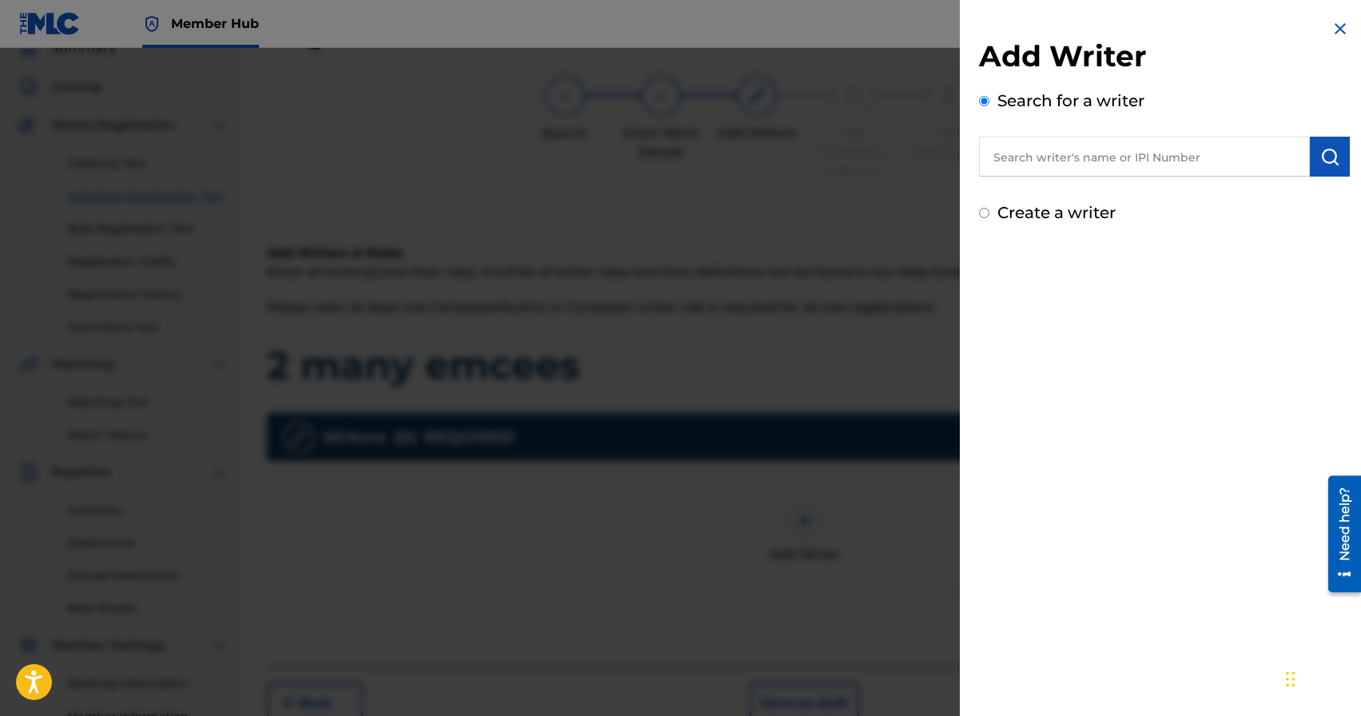
click at [1067, 164] on input "text" at bounding box center [1144, 157] width 331 height 40
paste input "[PERSON_NAME]"
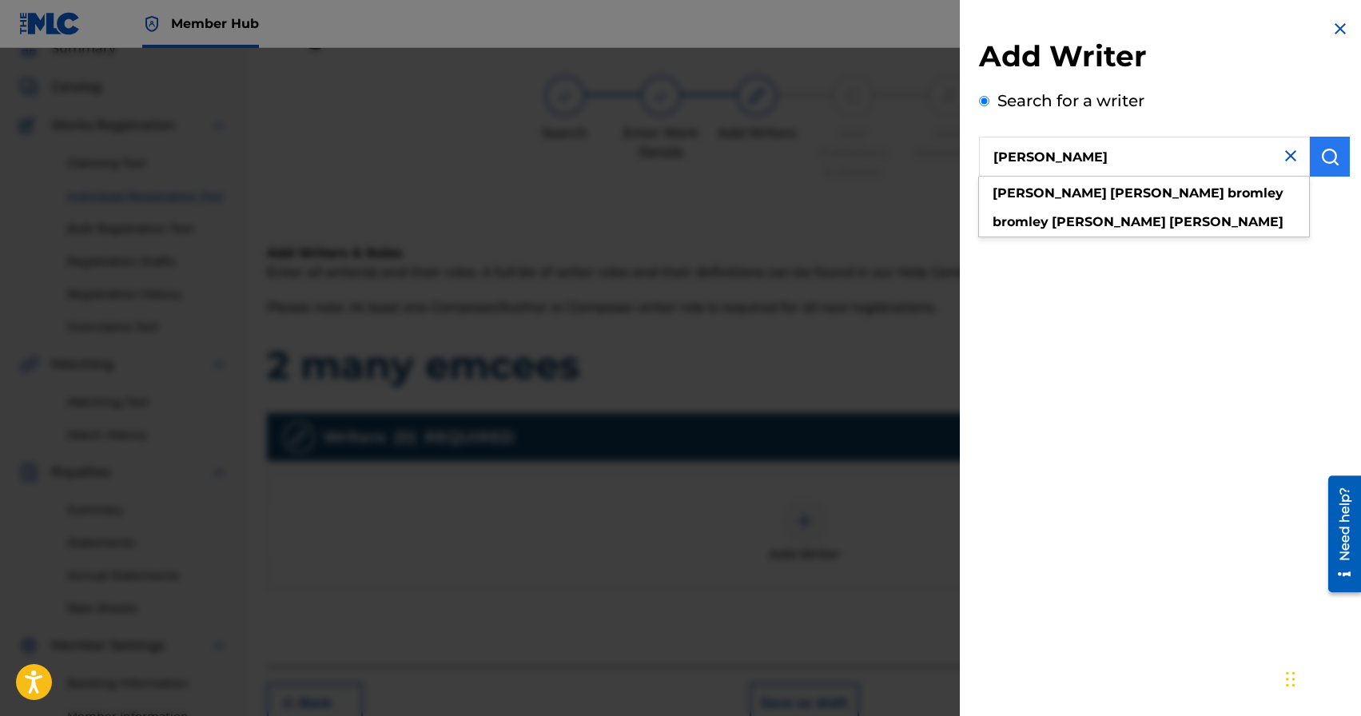
type input "[PERSON_NAME]"
click at [1330, 149] on img "submit" at bounding box center [1329, 156] width 19 height 19
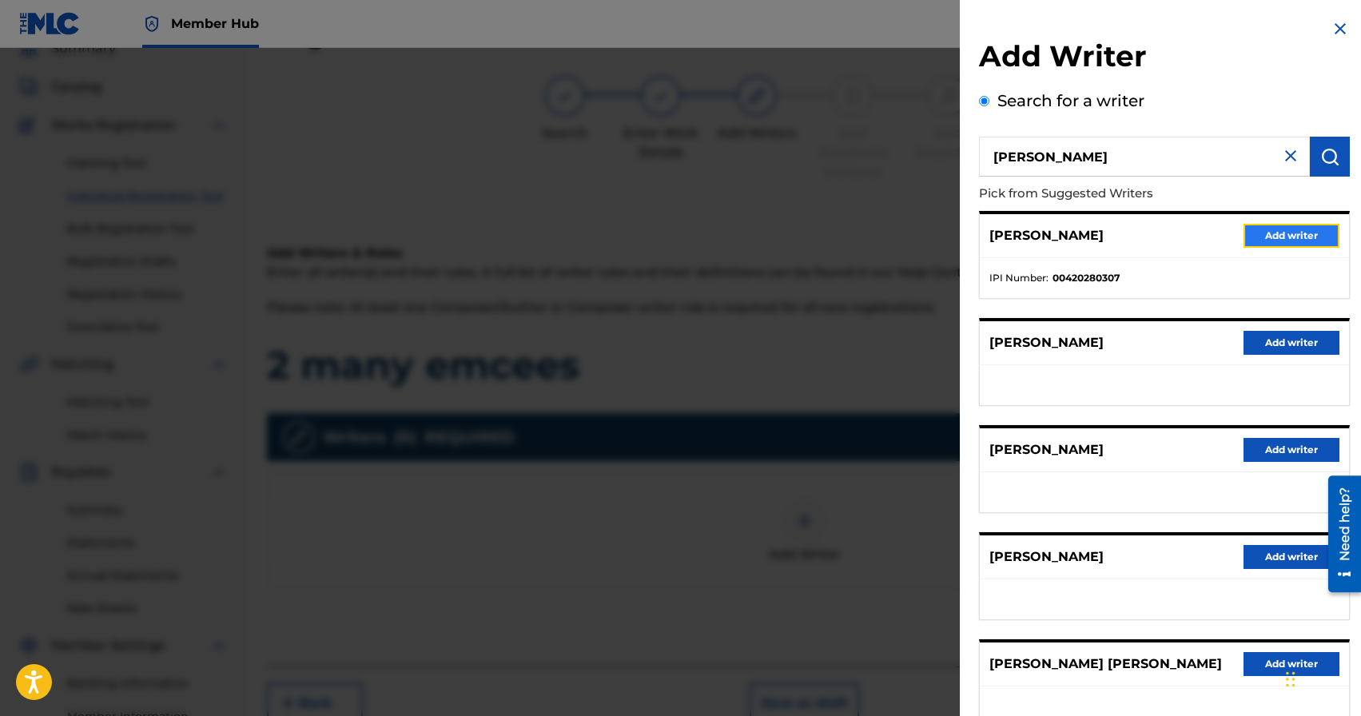
click at [1277, 230] on button "Add writer" at bounding box center [1292, 236] width 96 height 24
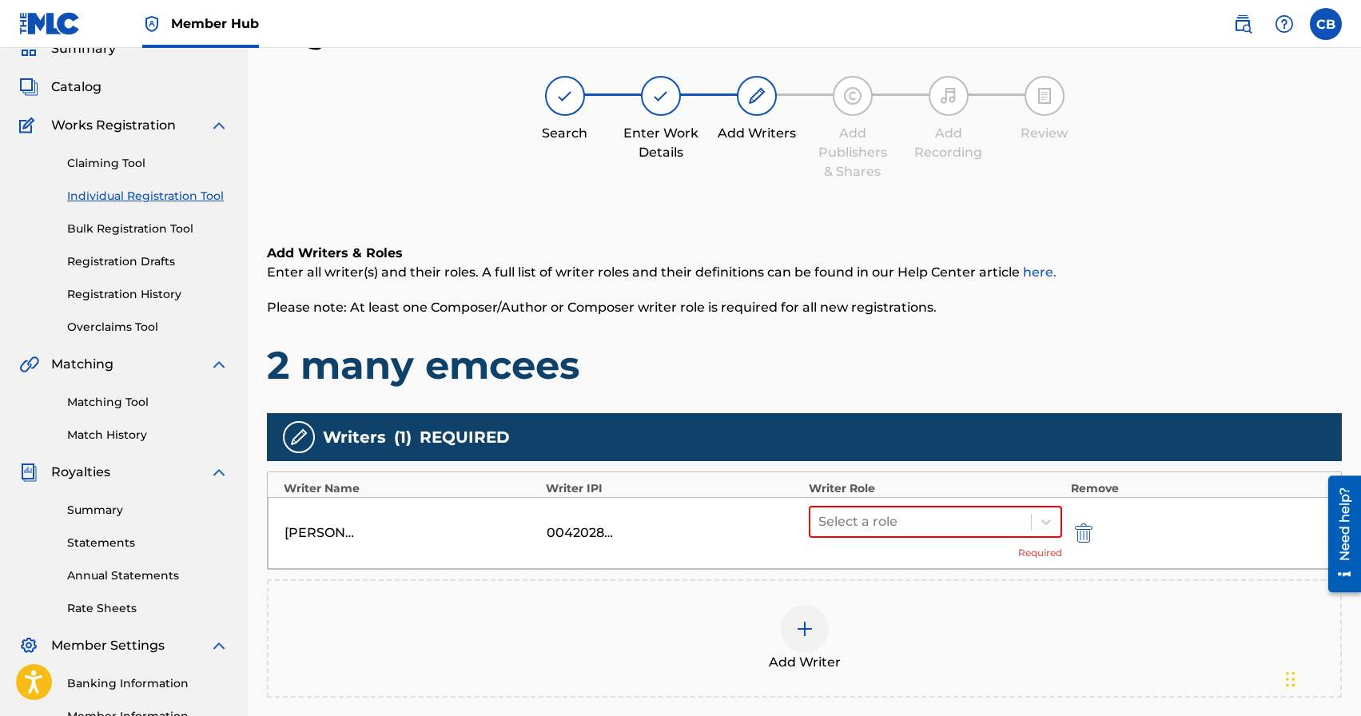
scroll to position [83, 0]
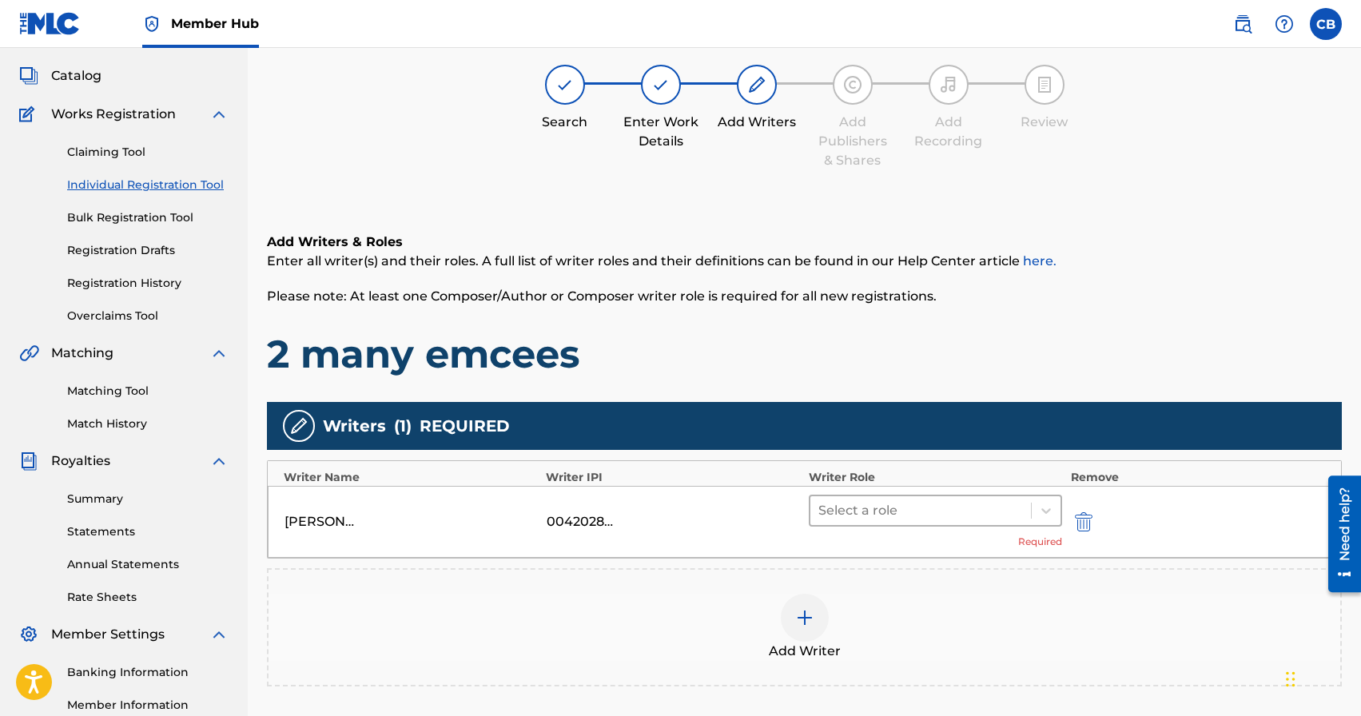
click at [859, 512] on div at bounding box center [920, 510] width 205 height 22
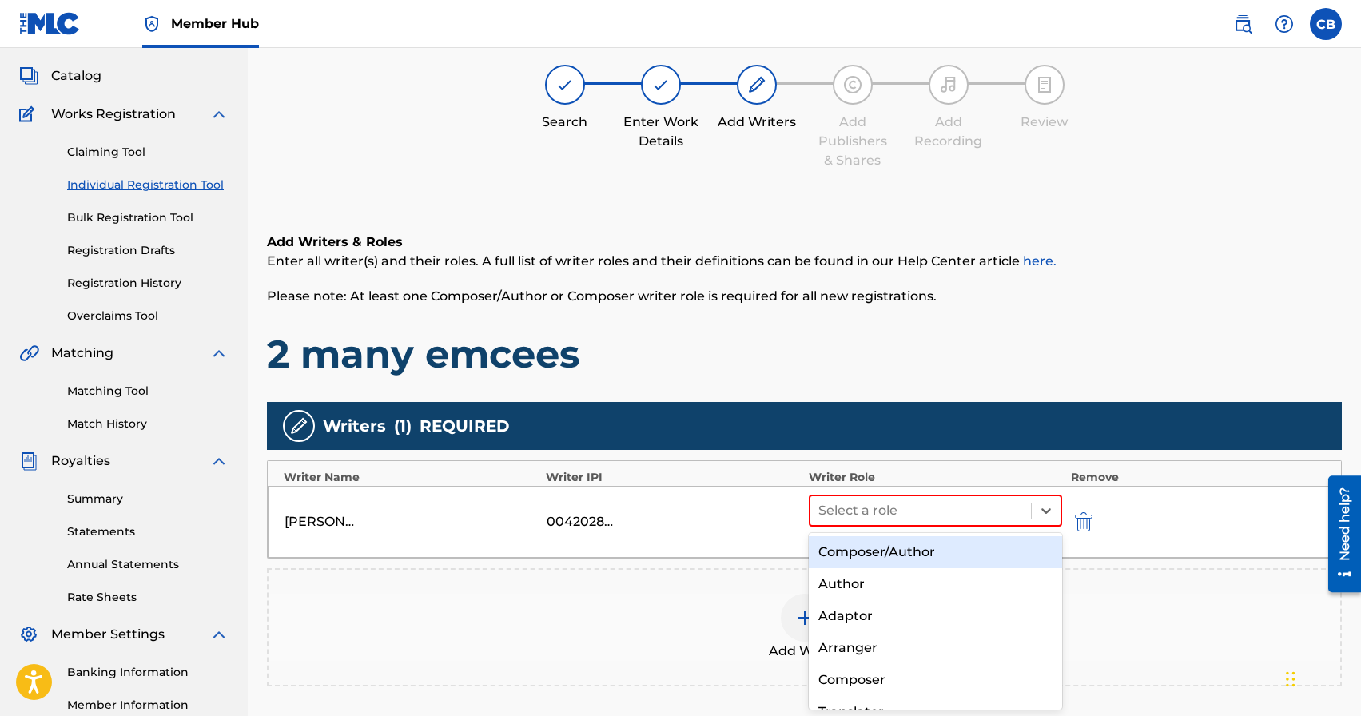
click at [864, 553] on div "Composer/Author" at bounding box center [936, 552] width 254 height 32
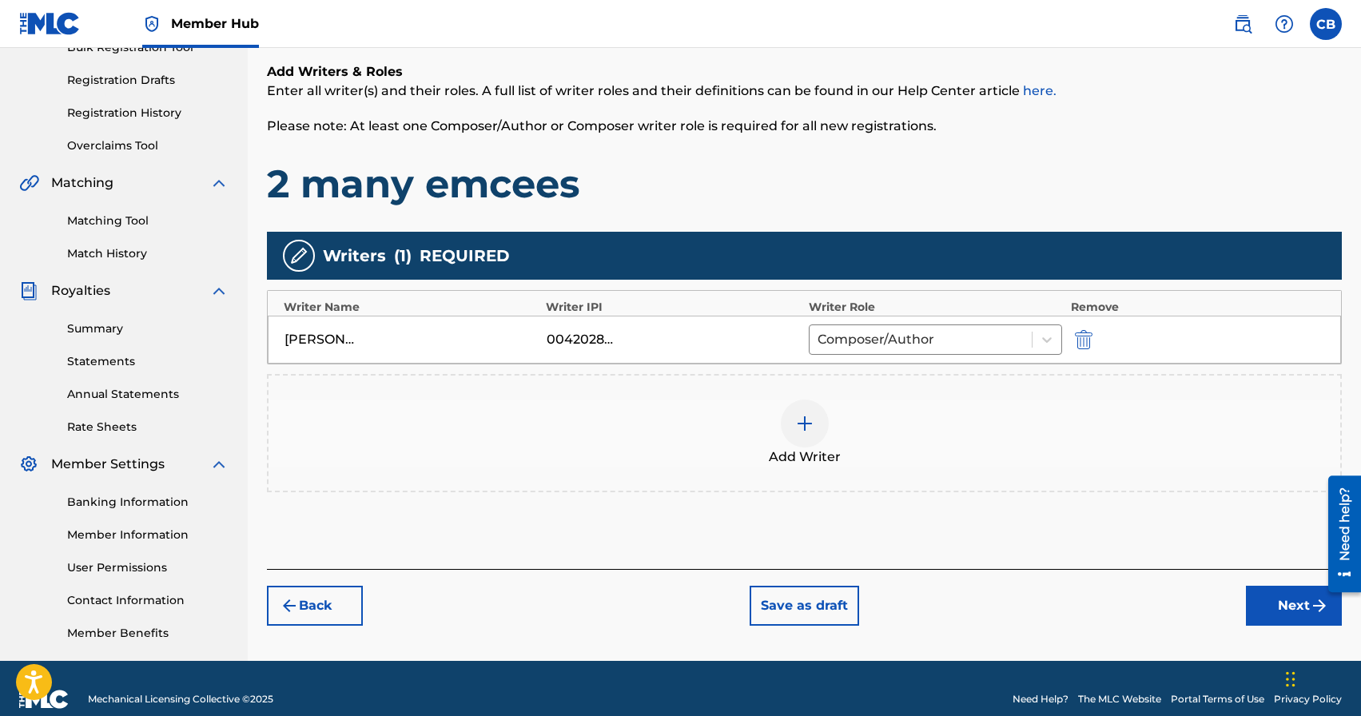
scroll to position [275, 0]
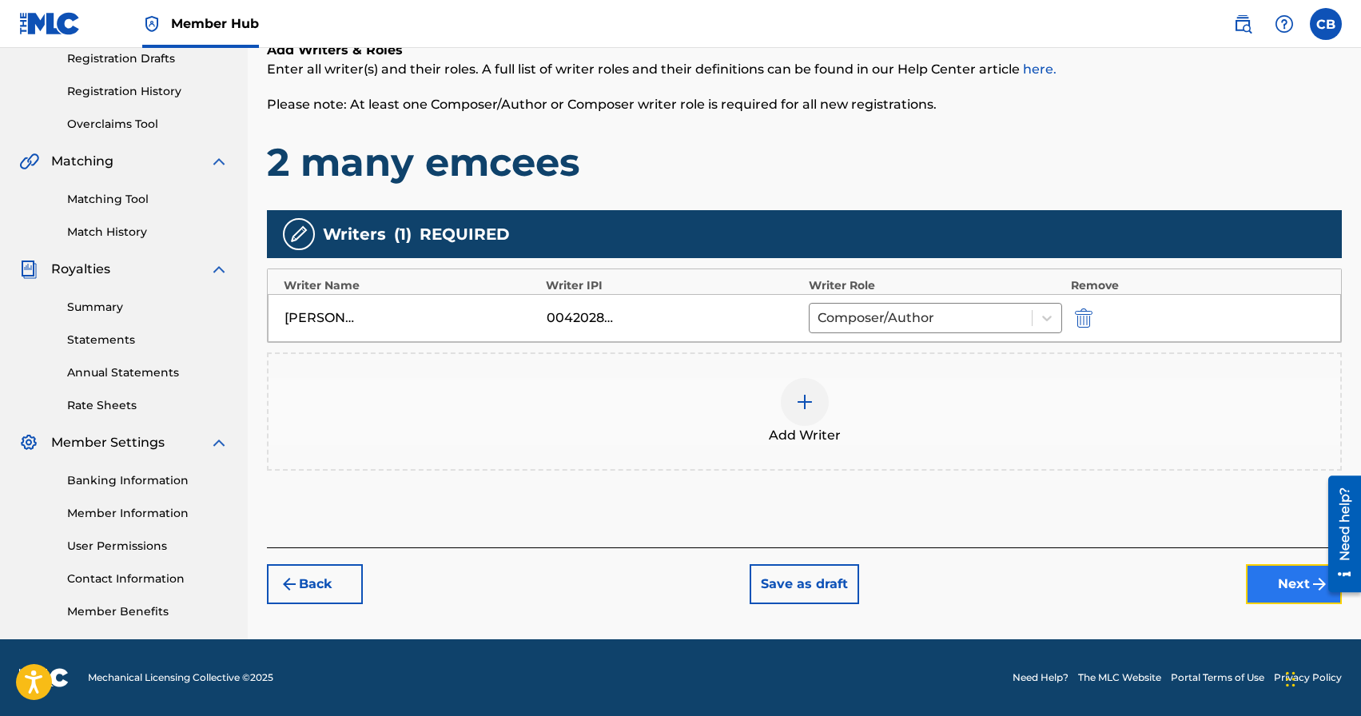
click at [1289, 599] on button "Next" at bounding box center [1294, 584] width 96 height 40
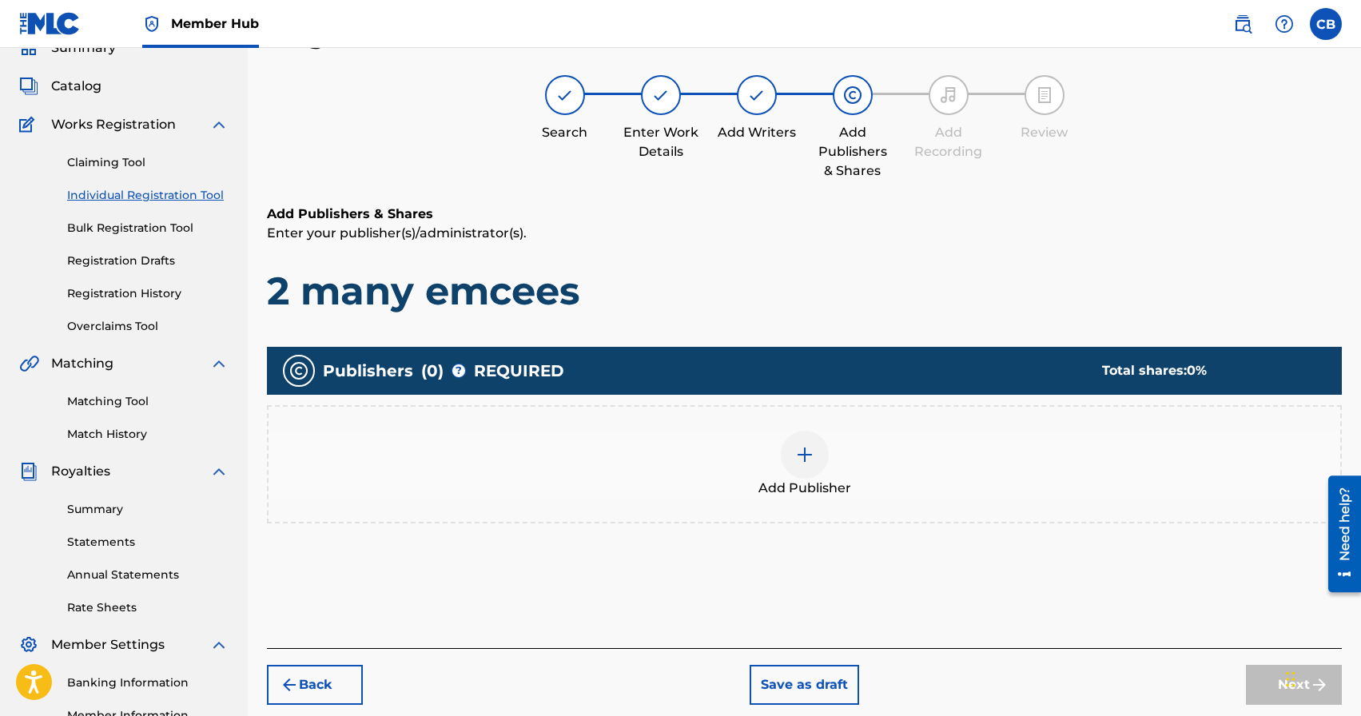
scroll to position [72, 0]
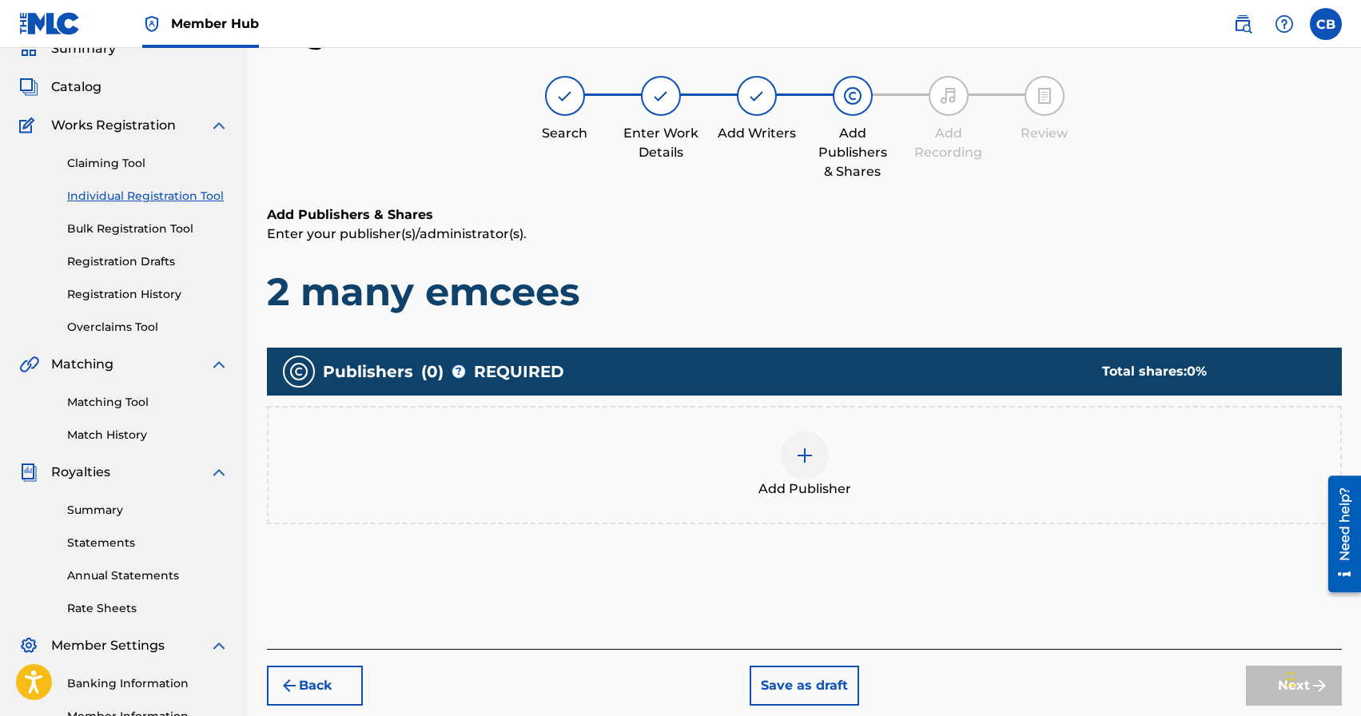
click at [807, 448] on img at bounding box center [804, 455] width 19 height 19
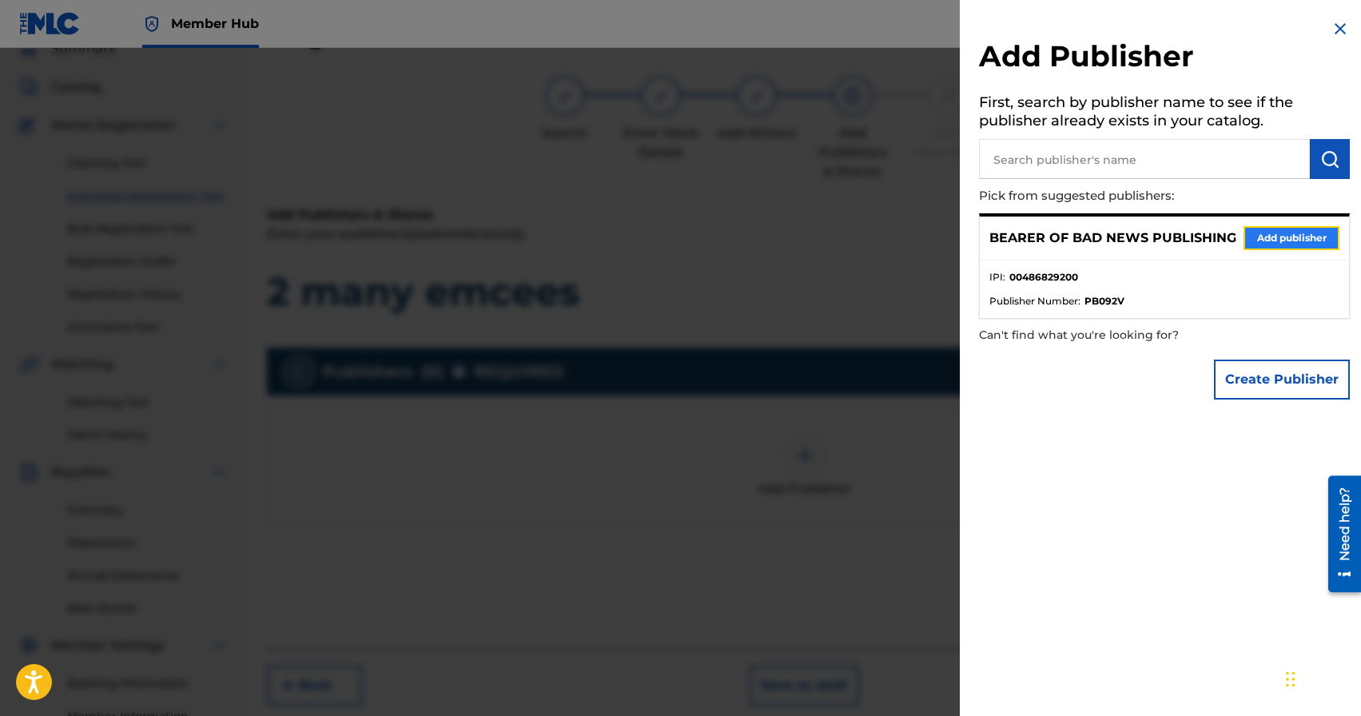
click at [1269, 236] on button "Add publisher" at bounding box center [1292, 238] width 96 height 24
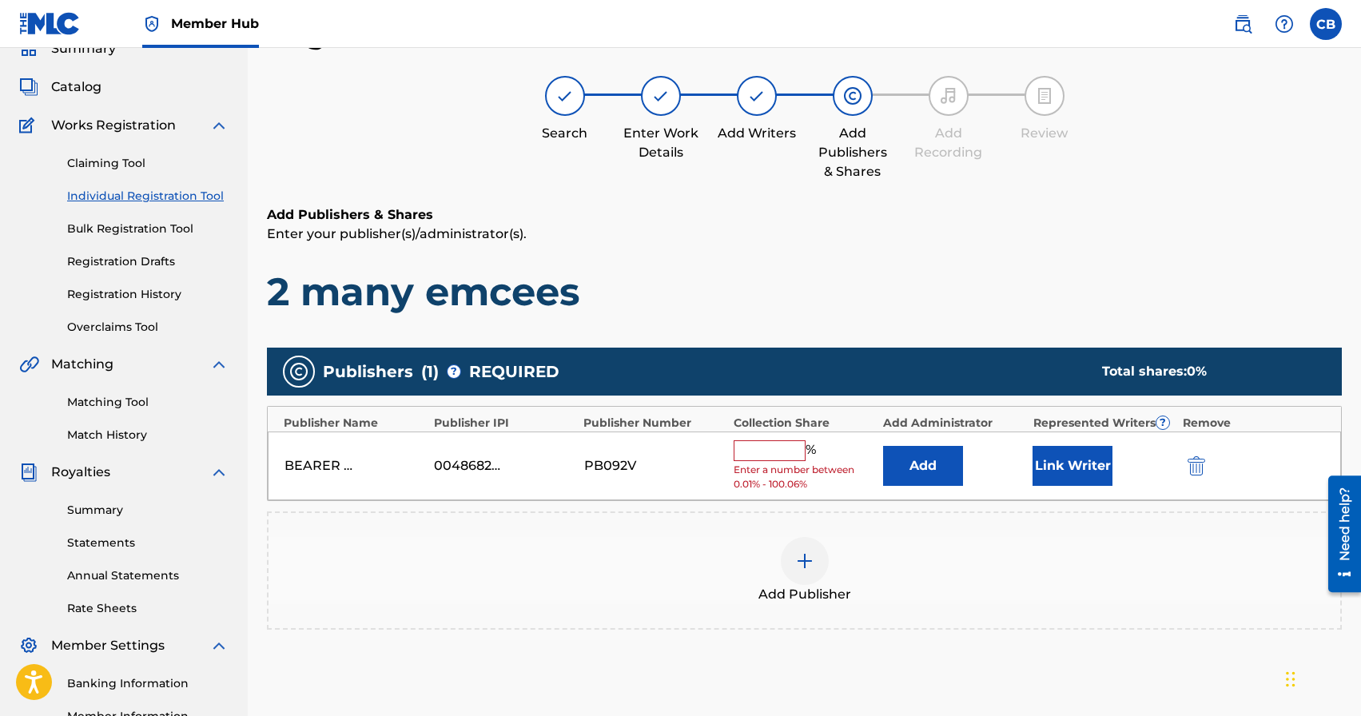
click at [765, 444] on input "text" at bounding box center [770, 450] width 72 height 21
type input "100"
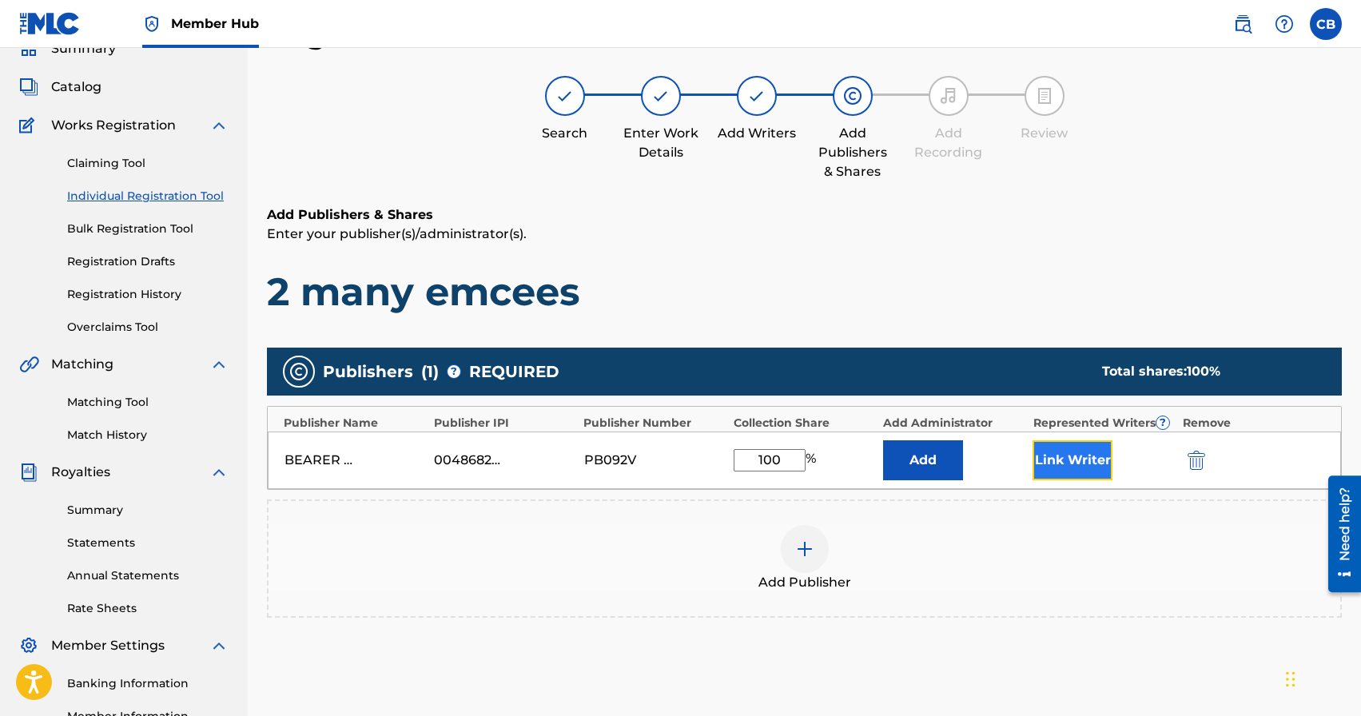
click at [1075, 467] on button "Link Writer" at bounding box center [1073, 460] width 80 height 40
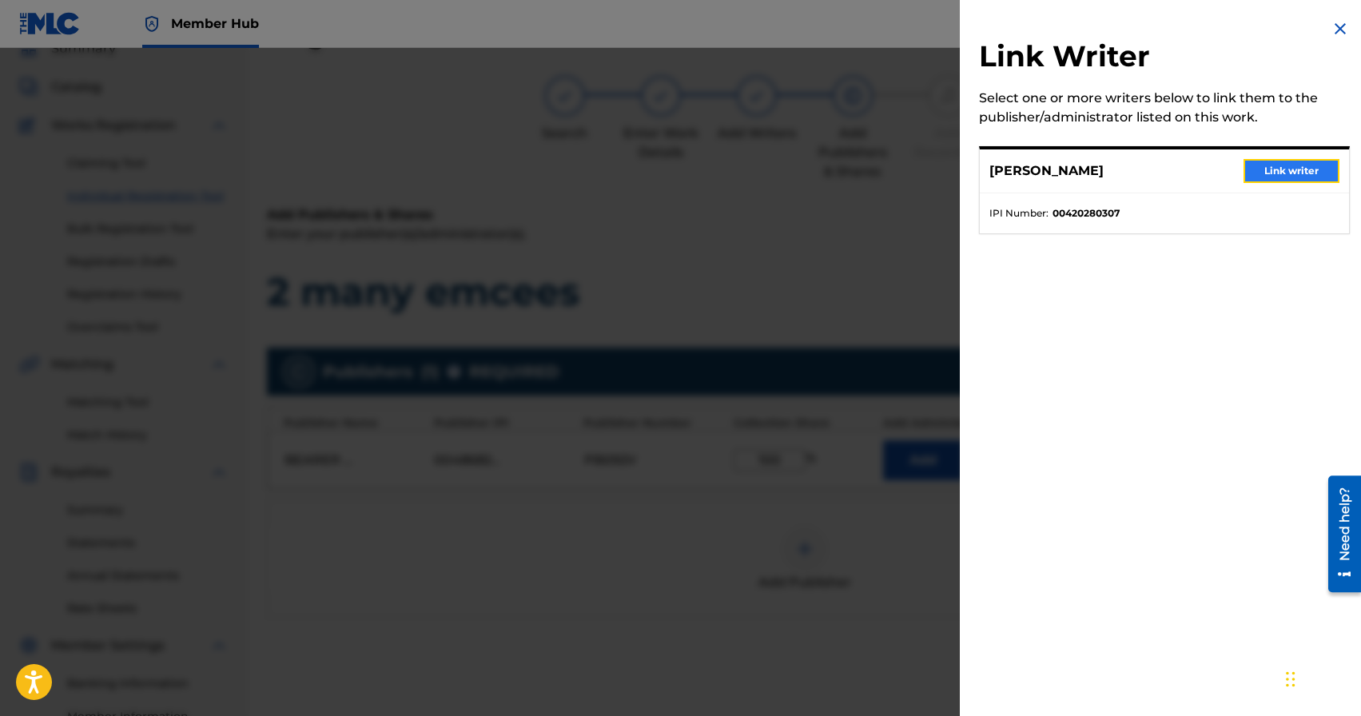
click at [1293, 179] on button "Link writer" at bounding box center [1292, 171] width 96 height 24
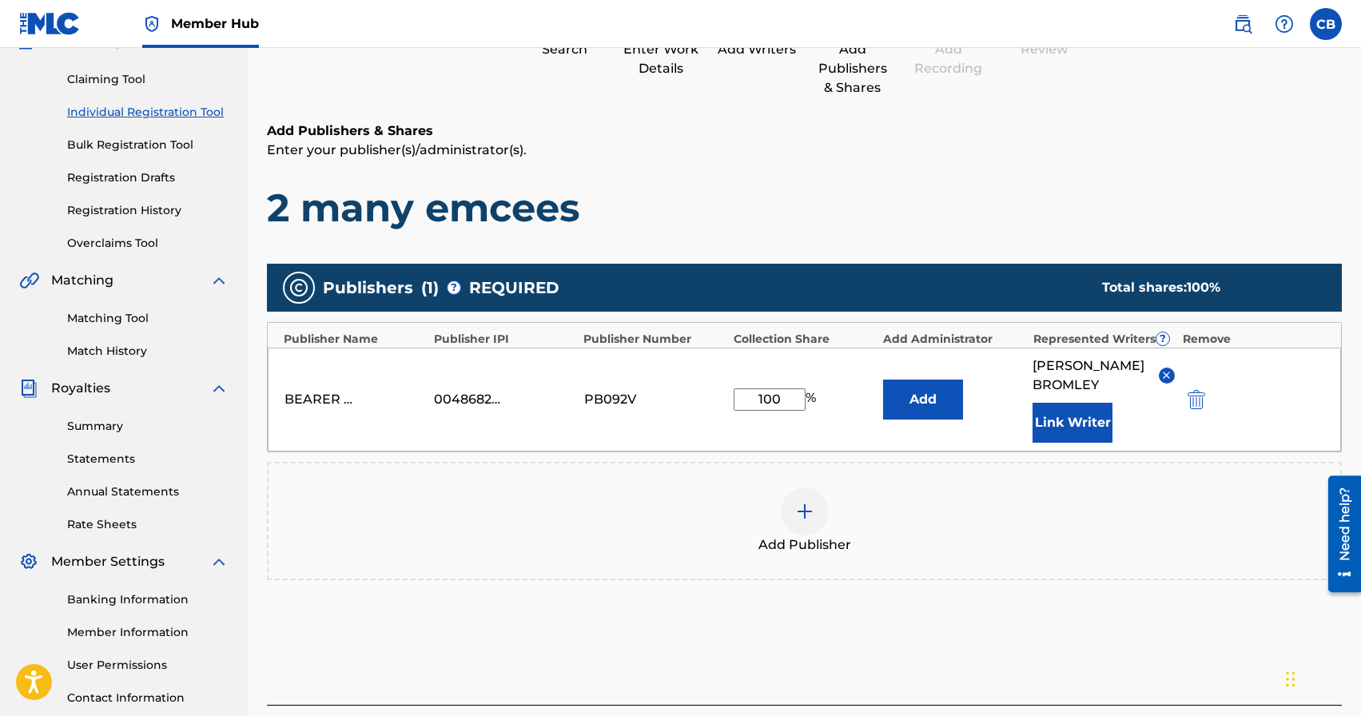
scroll to position [278, 0]
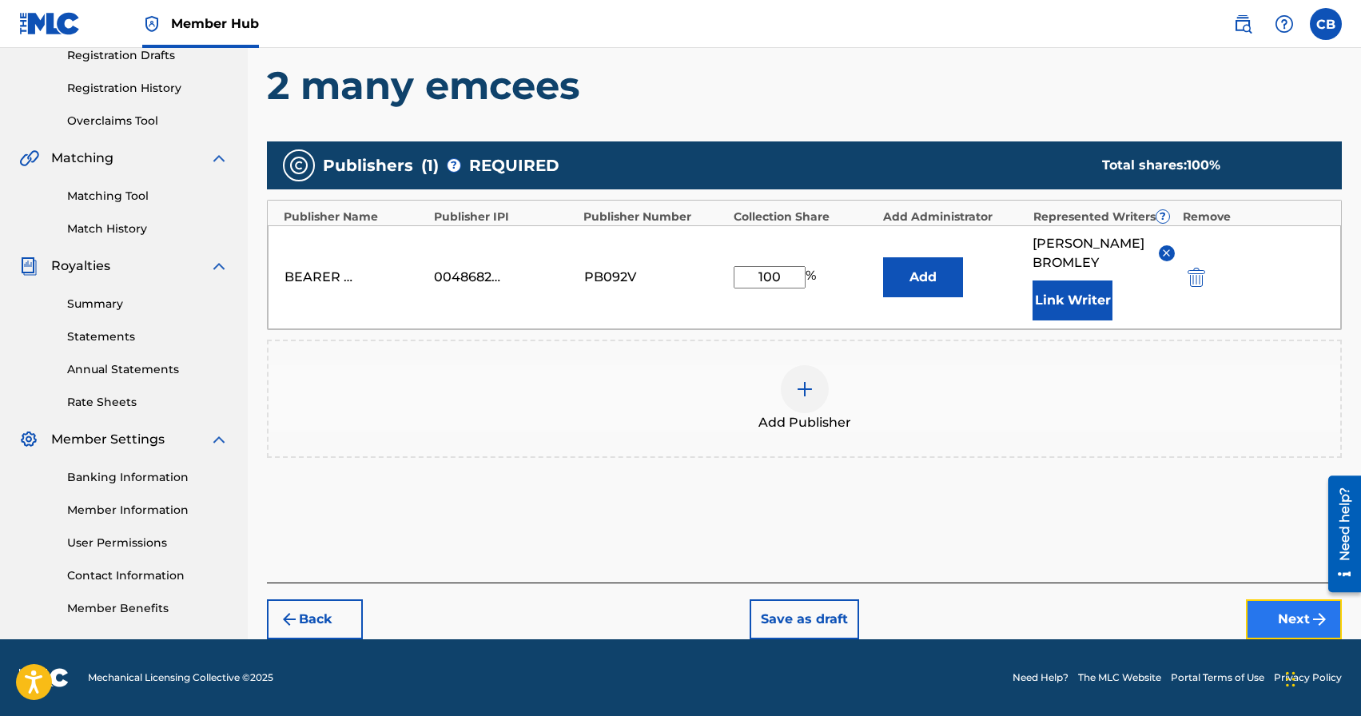
click at [1263, 607] on button "Next" at bounding box center [1294, 619] width 96 height 40
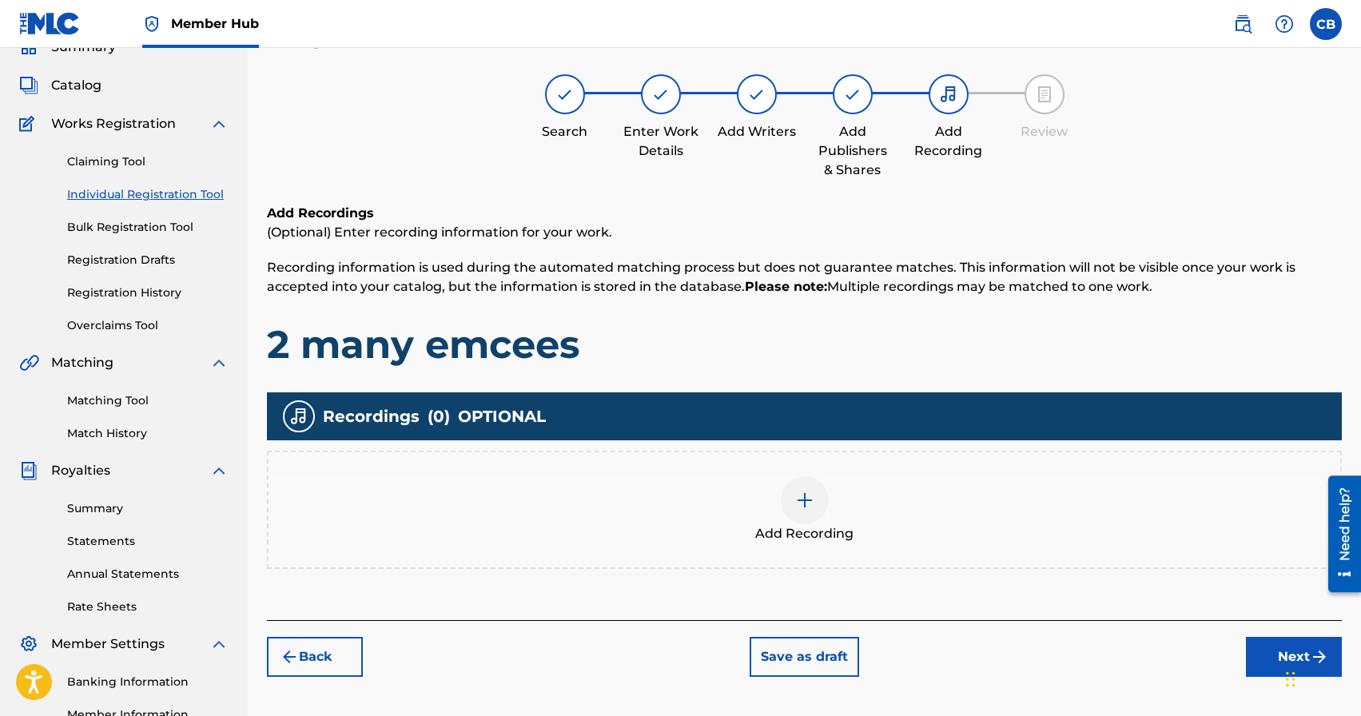
scroll to position [72, 0]
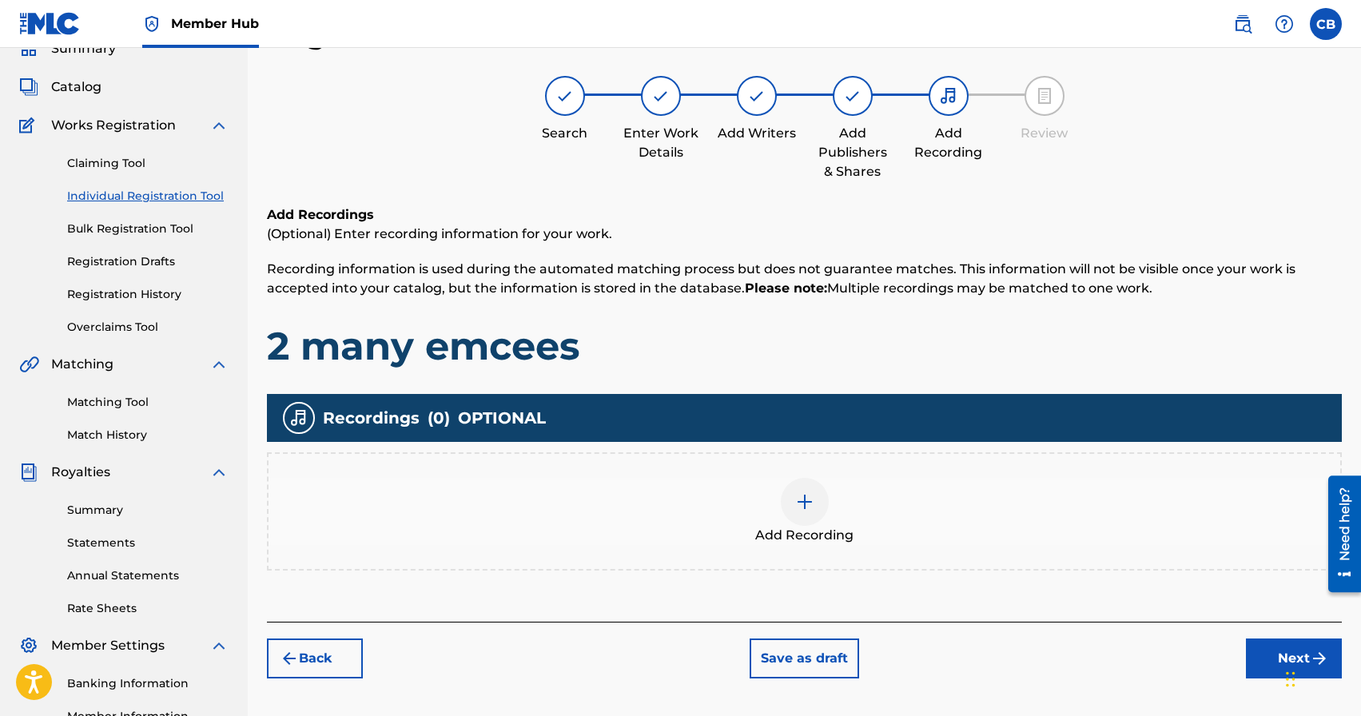
click at [802, 501] on img at bounding box center [804, 501] width 19 height 19
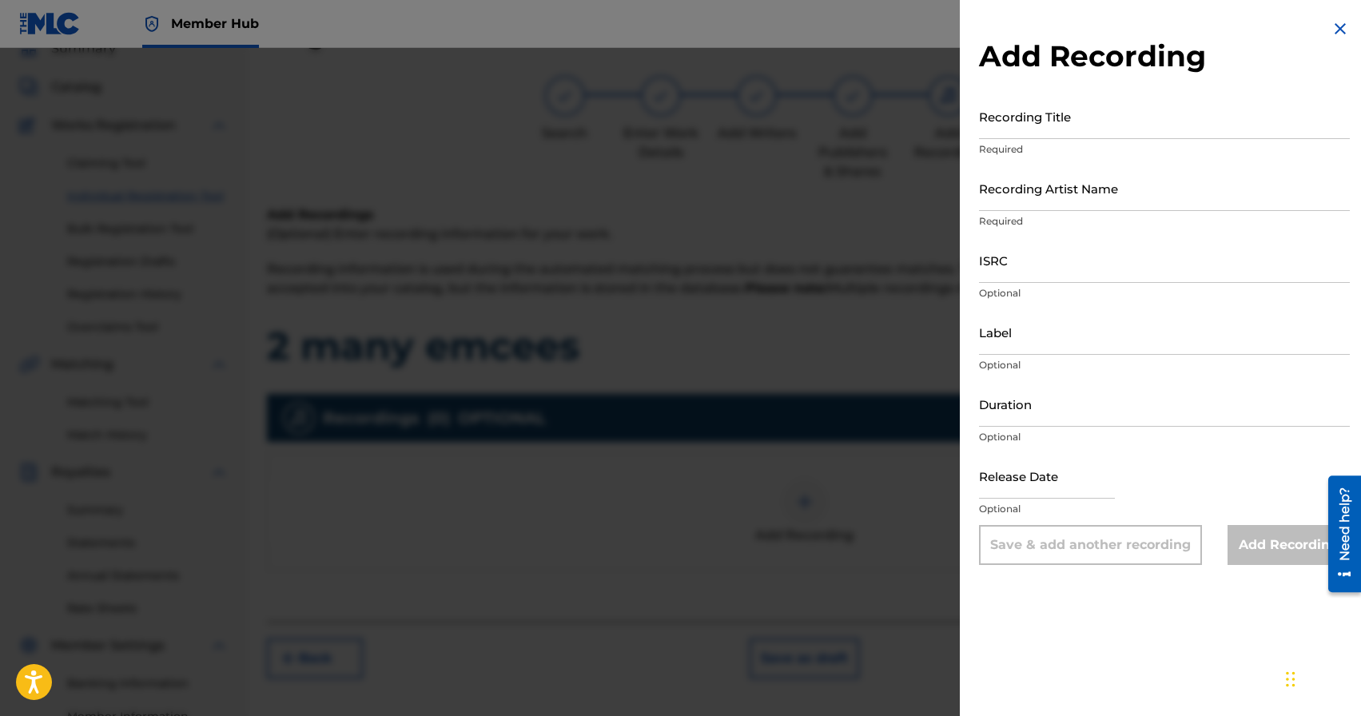
click at [794, 326] on div at bounding box center [680, 406] width 1361 height 716
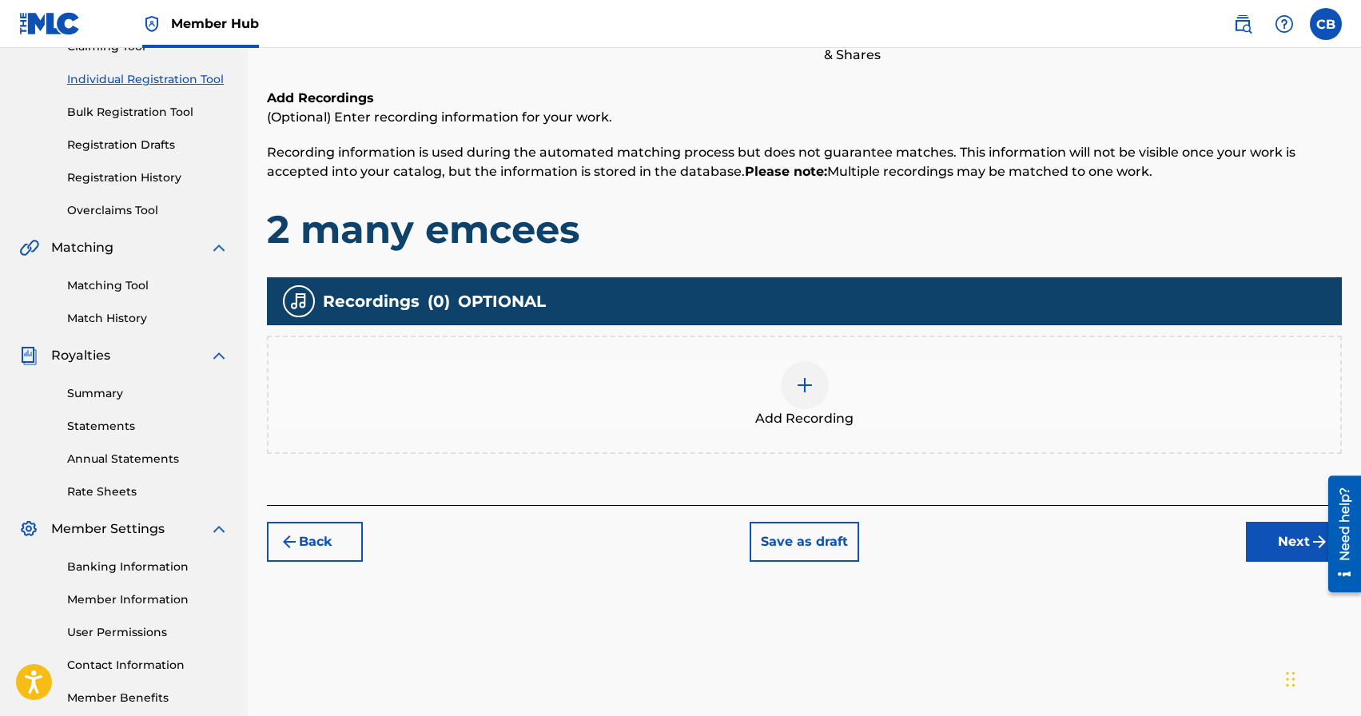
scroll to position [275, 0]
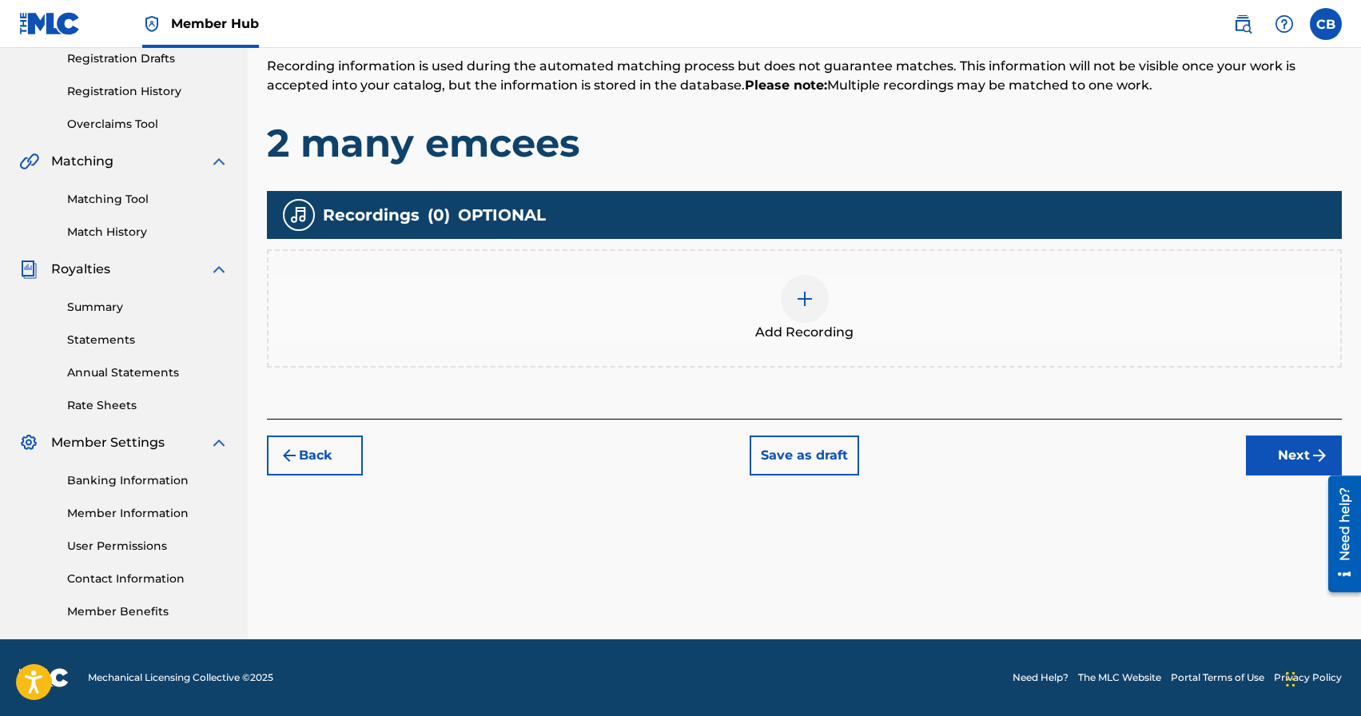
click at [314, 477] on div "Register Work Search Enter Work Details Add Writers Add Publishers & Shares Add…" at bounding box center [804, 226] width 1113 height 826
click at [329, 453] on button "Back" at bounding box center [315, 456] width 96 height 40
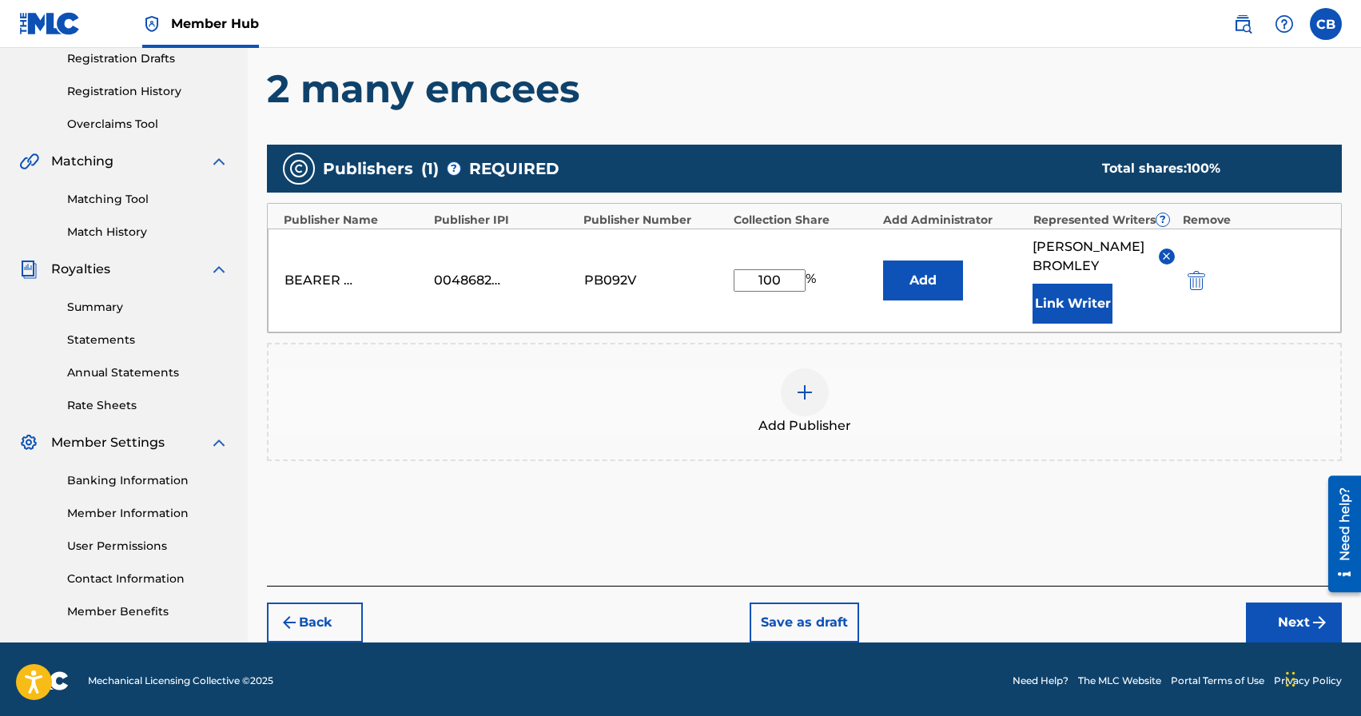
drag, startPoint x: 790, startPoint y: 272, endPoint x: 674, endPoint y: 283, distance: 116.4
click at [697, 273] on div "BEARER OF BAD NEWS PUBLISHING 00486829200 PB092V 100 % Add CHAD AARON BROMLEY L…" at bounding box center [804, 281] width 1073 height 104
type input "25"
click at [1287, 637] on button "Next" at bounding box center [1294, 623] width 96 height 40
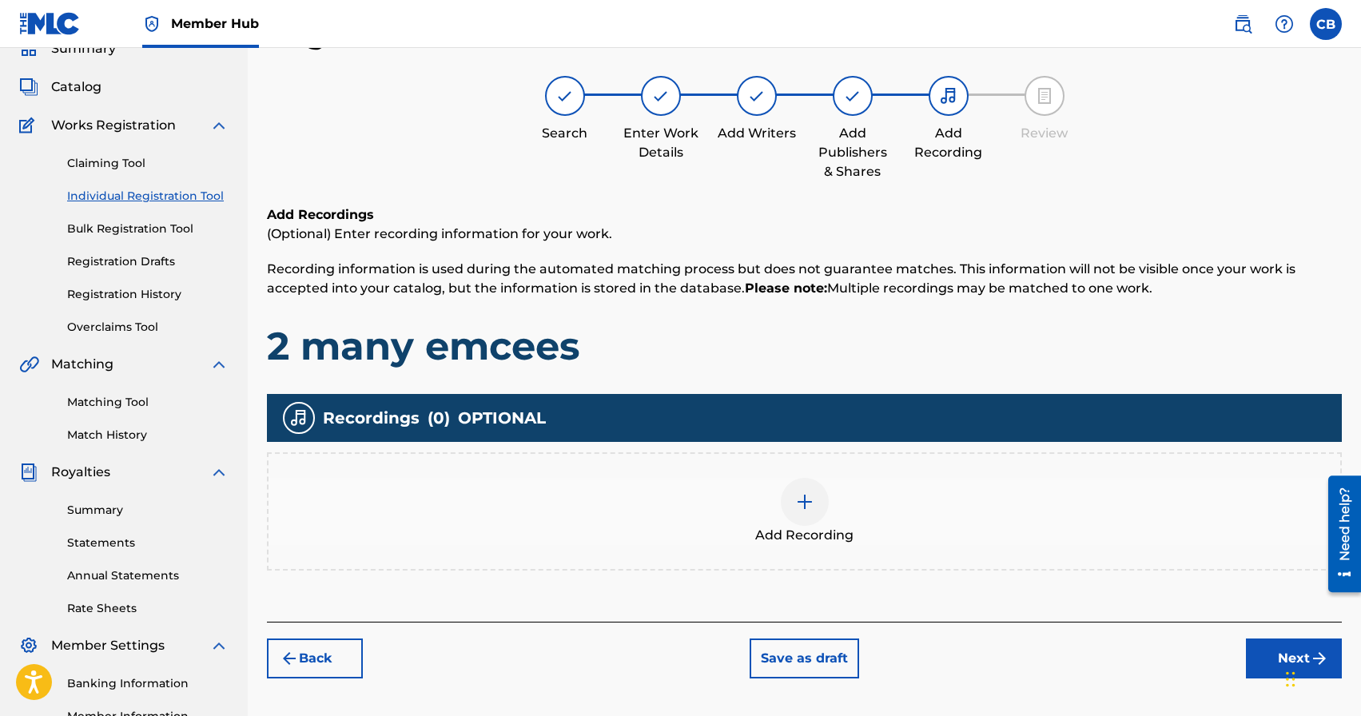
scroll to position [72, 0]
click at [803, 503] on img at bounding box center [804, 501] width 19 height 19
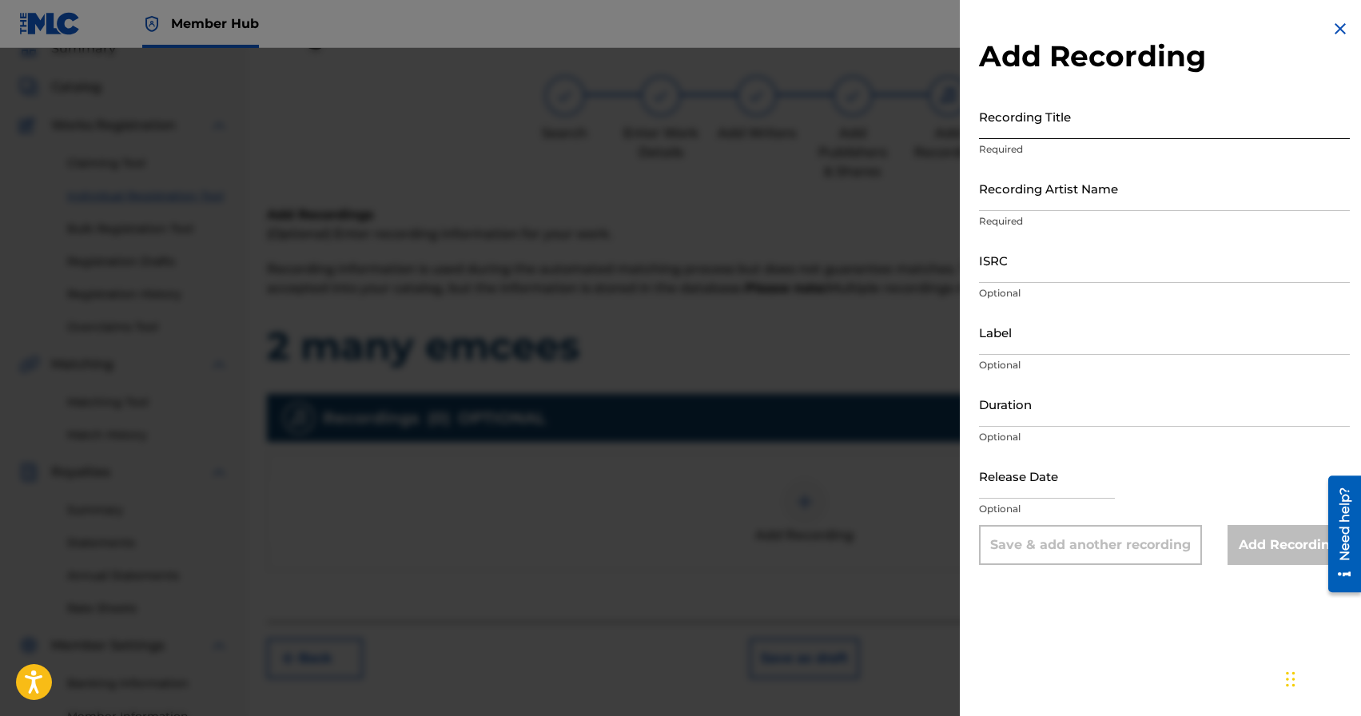
click at [1082, 130] on input "Recording Title" at bounding box center [1164, 117] width 371 height 46
type input "2 Many Emcees"
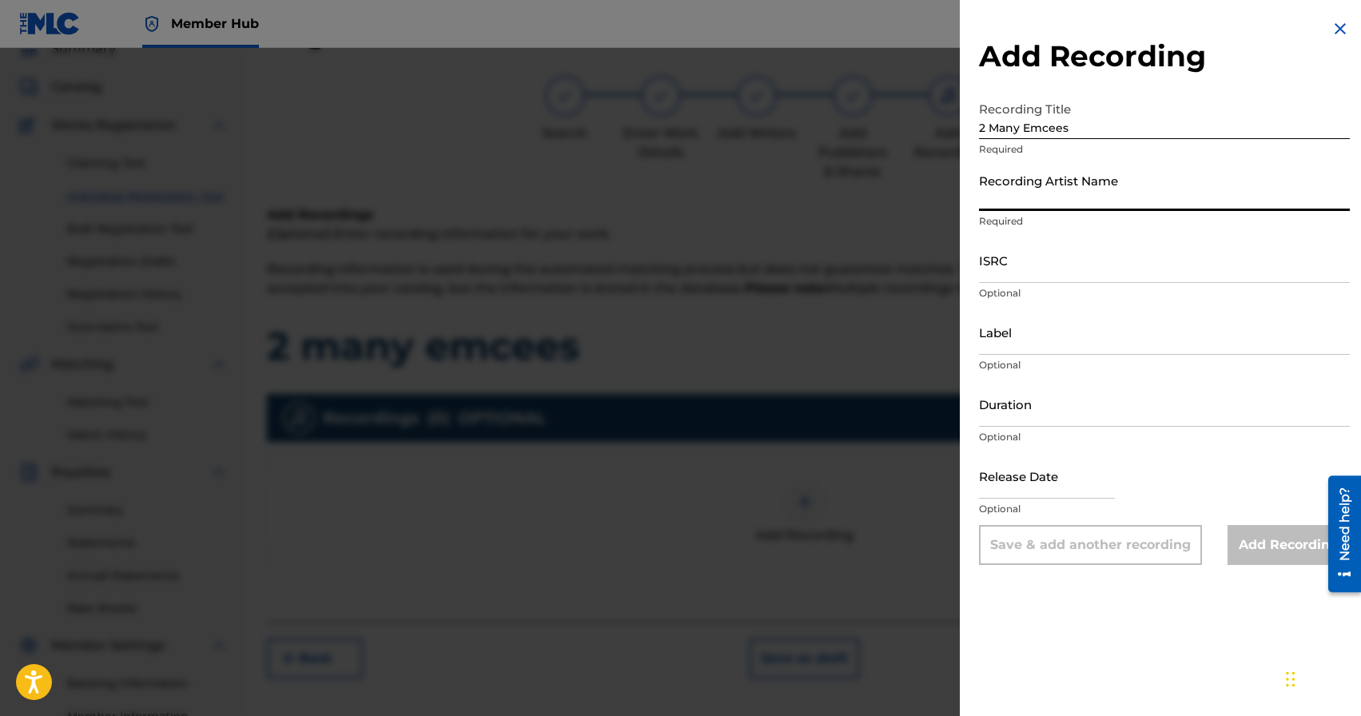
click at [1029, 203] on input "Recording Artist Name" at bounding box center [1164, 188] width 371 height 46
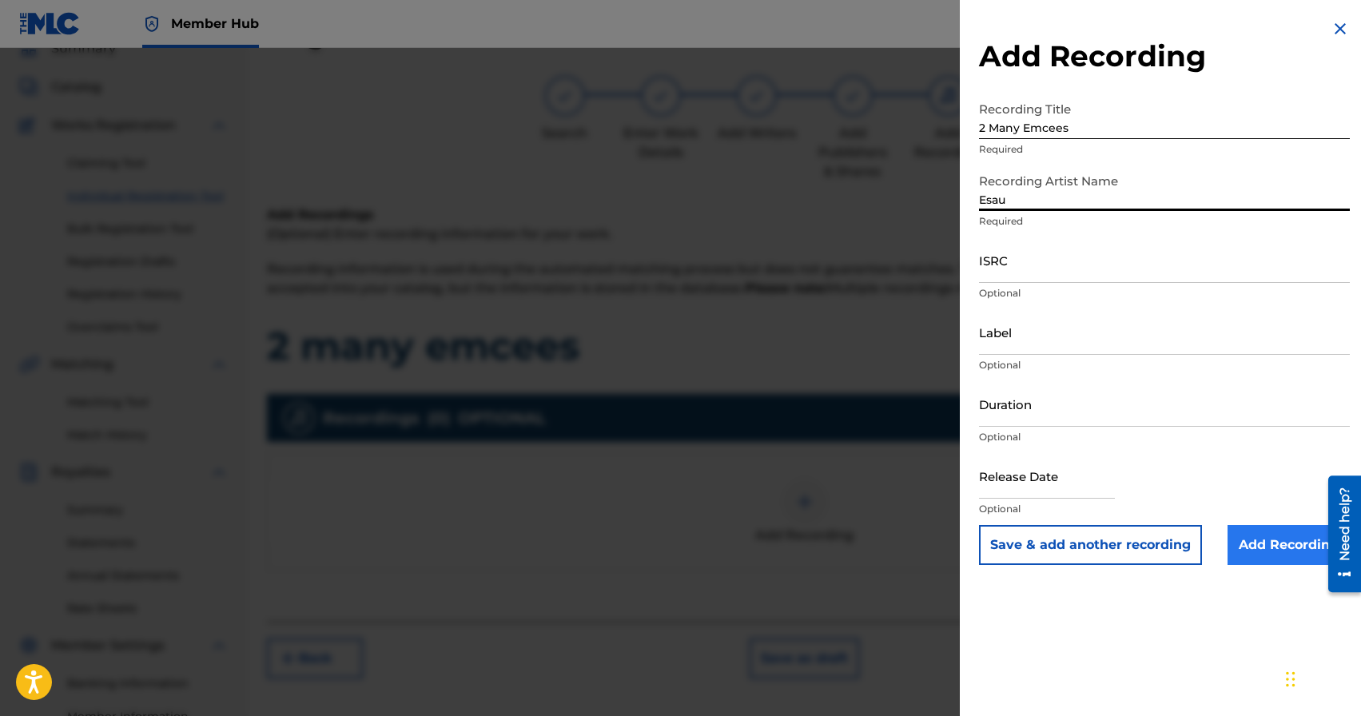
type input "Esau"
click at [1270, 543] on input "Add Recording" at bounding box center [1289, 545] width 122 height 40
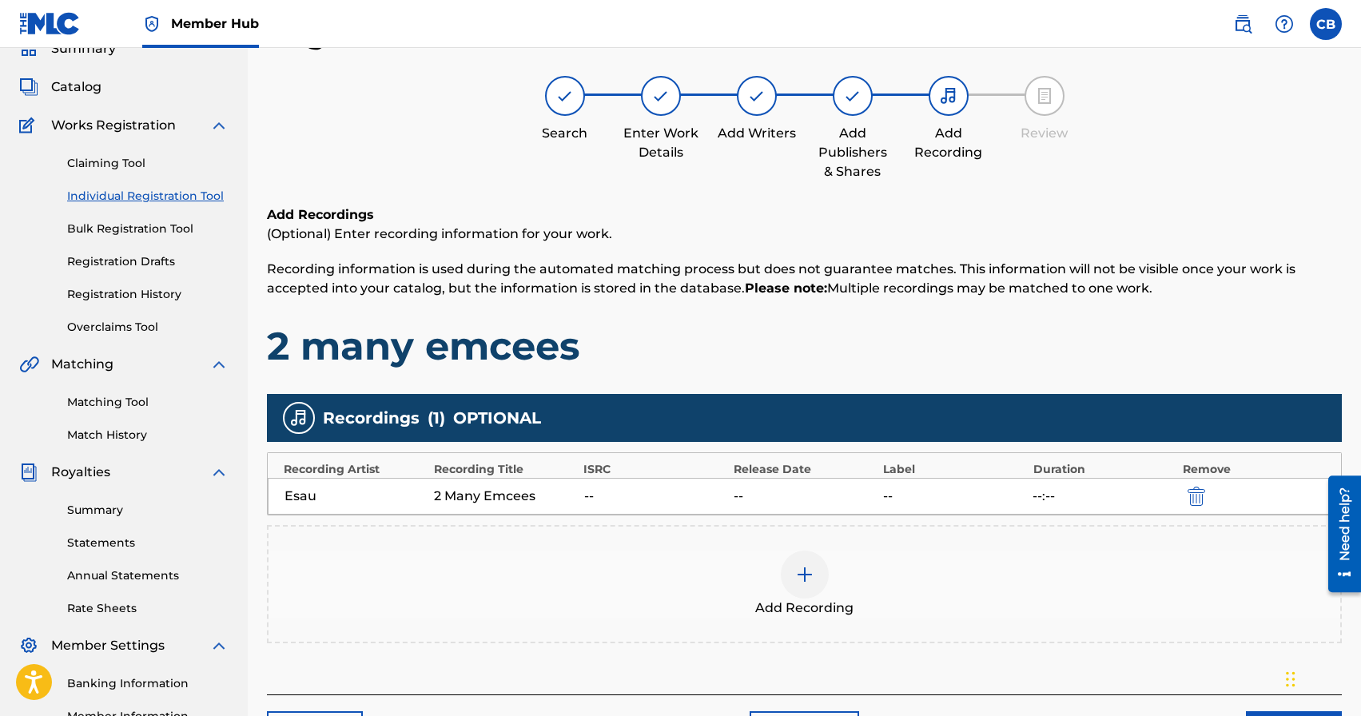
click at [1140, 358] on h1 "2 many emcees" at bounding box center [804, 346] width 1075 height 48
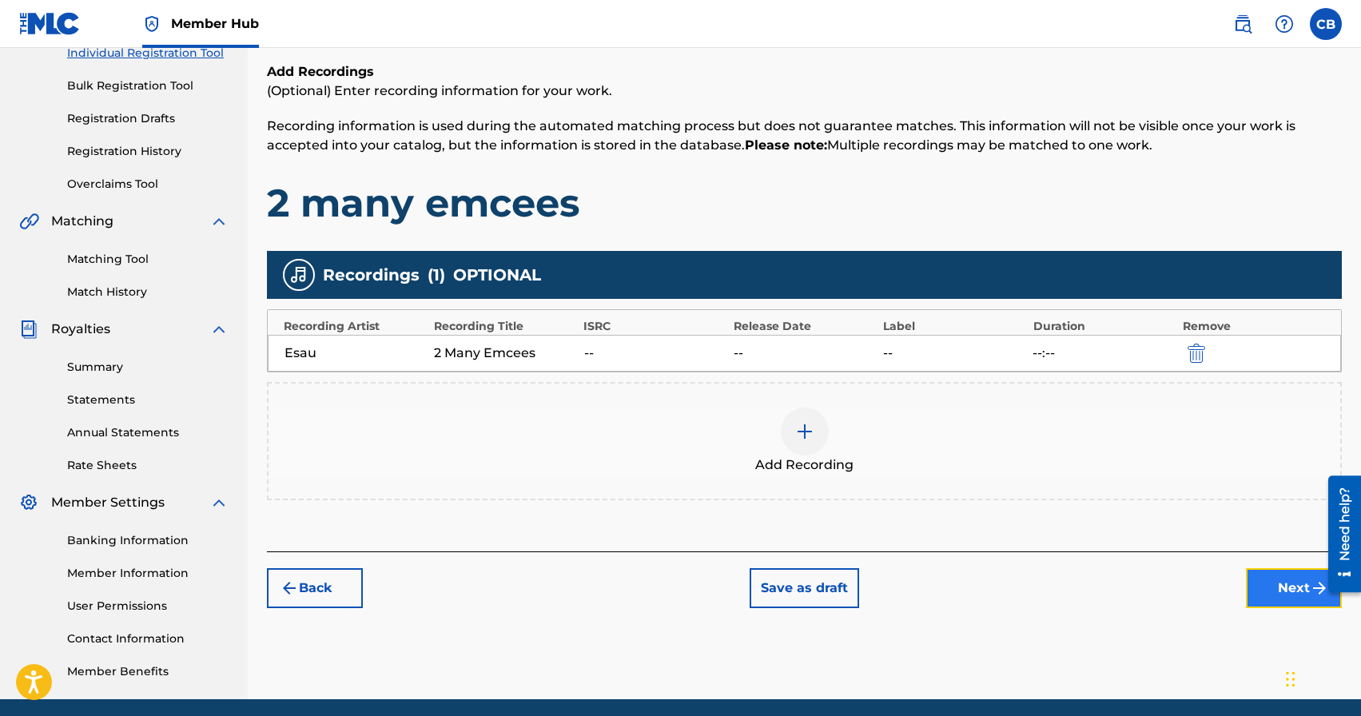
click at [1278, 589] on button "Next" at bounding box center [1294, 588] width 96 height 40
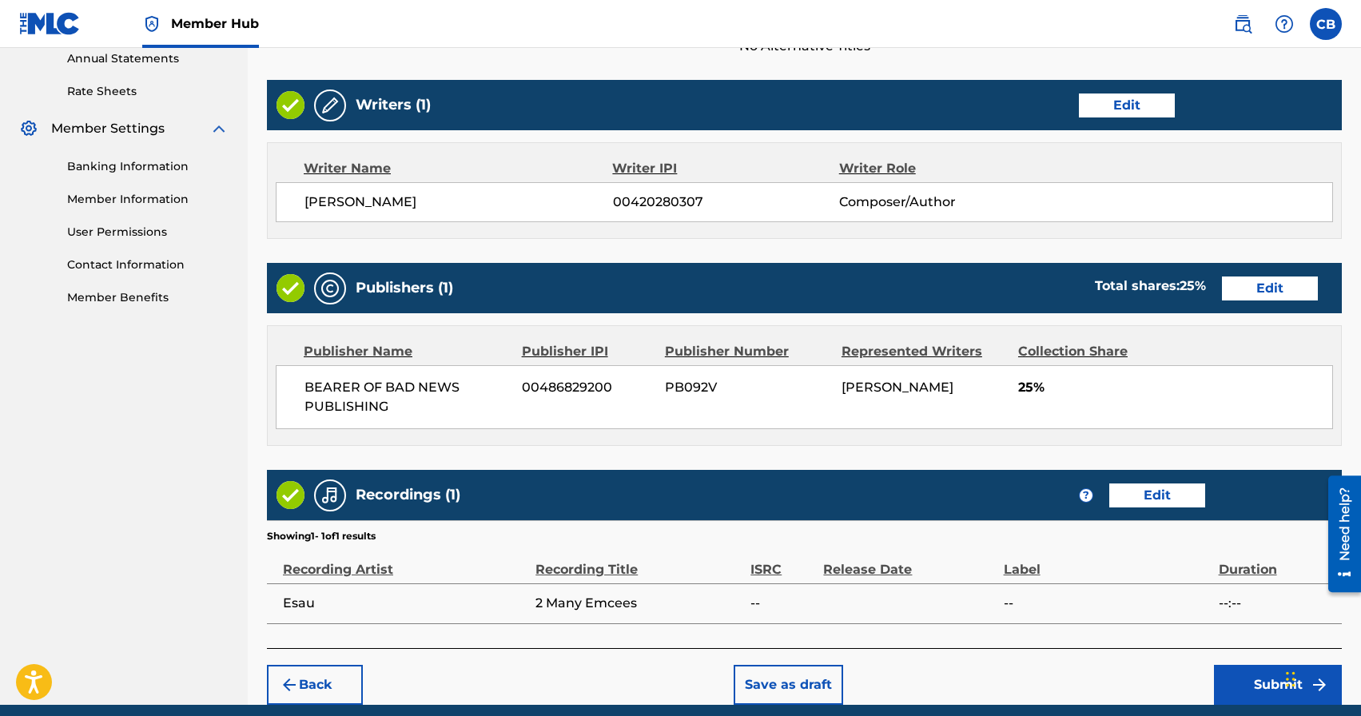
scroll to position [653, 0]
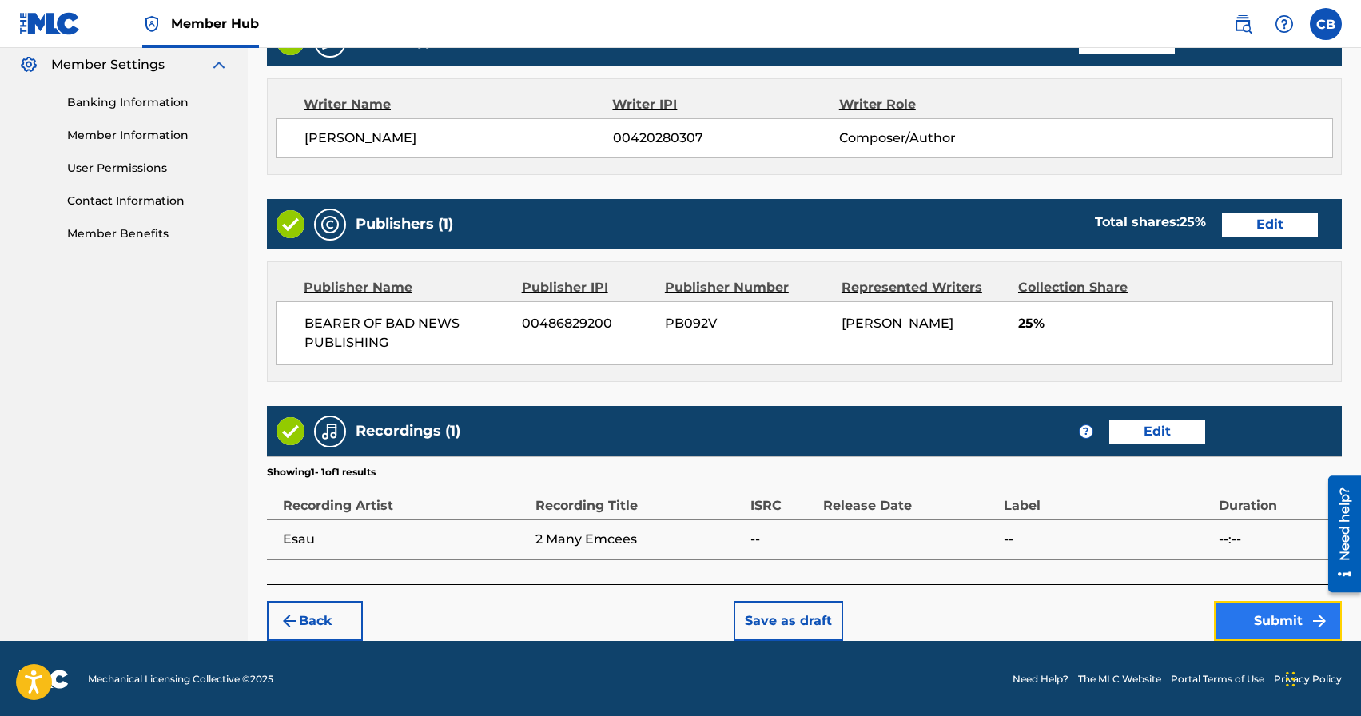
click at [1271, 630] on button "Submit" at bounding box center [1278, 621] width 128 height 40
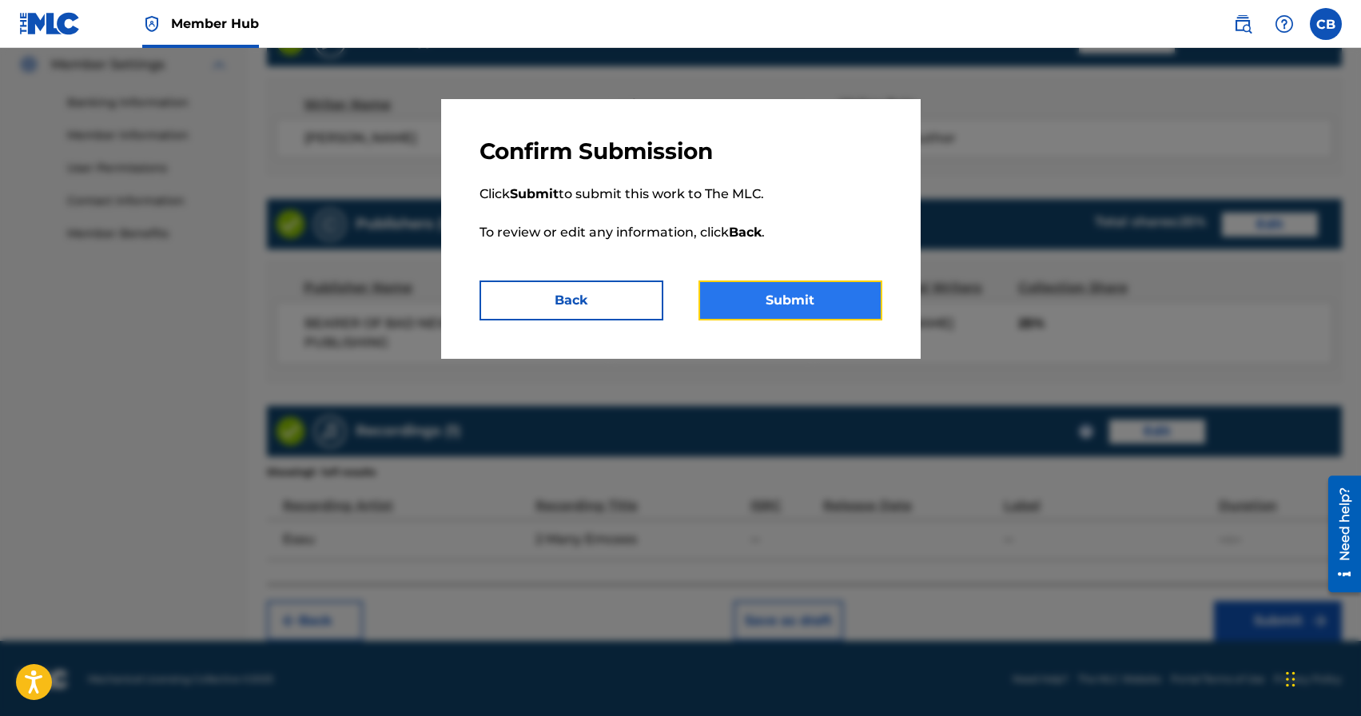
click at [781, 301] on button "Submit" at bounding box center [790, 301] width 184 height 40
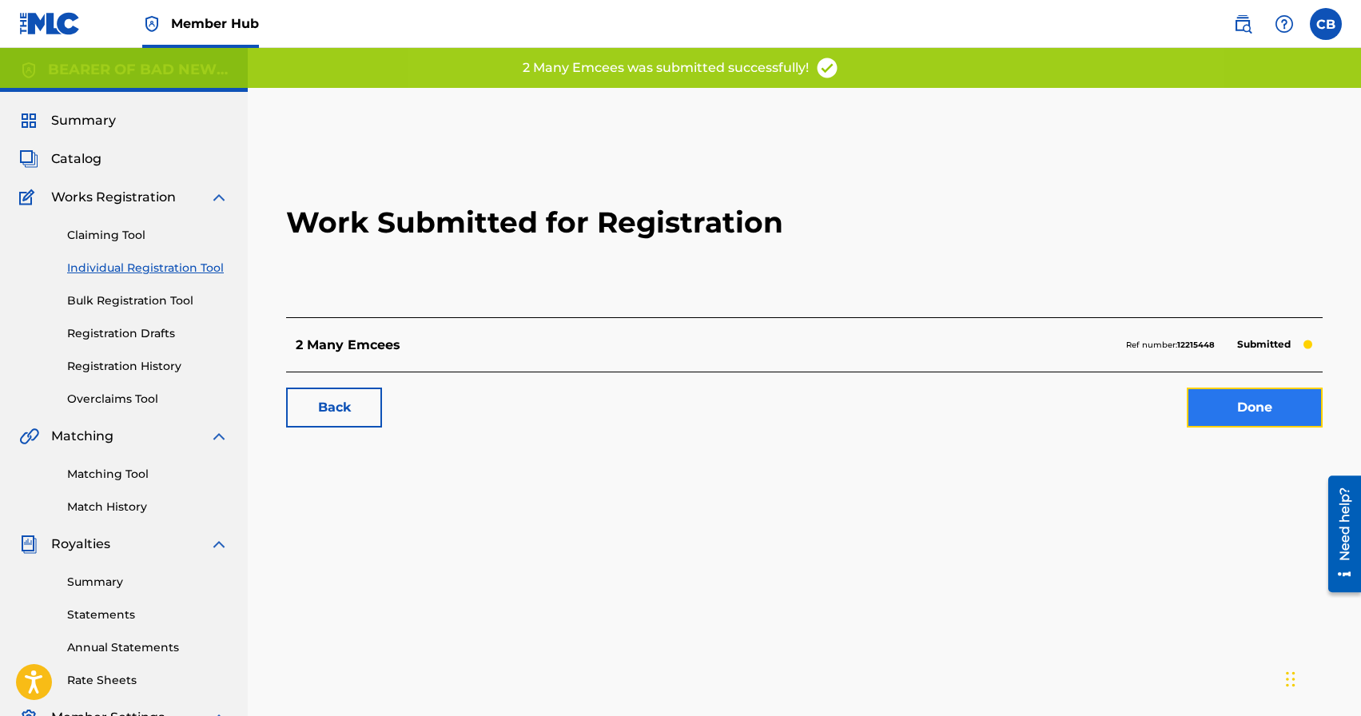
click at [1263, 421] on link "Done" at bounding box center [1255, 408] width 136 height 40
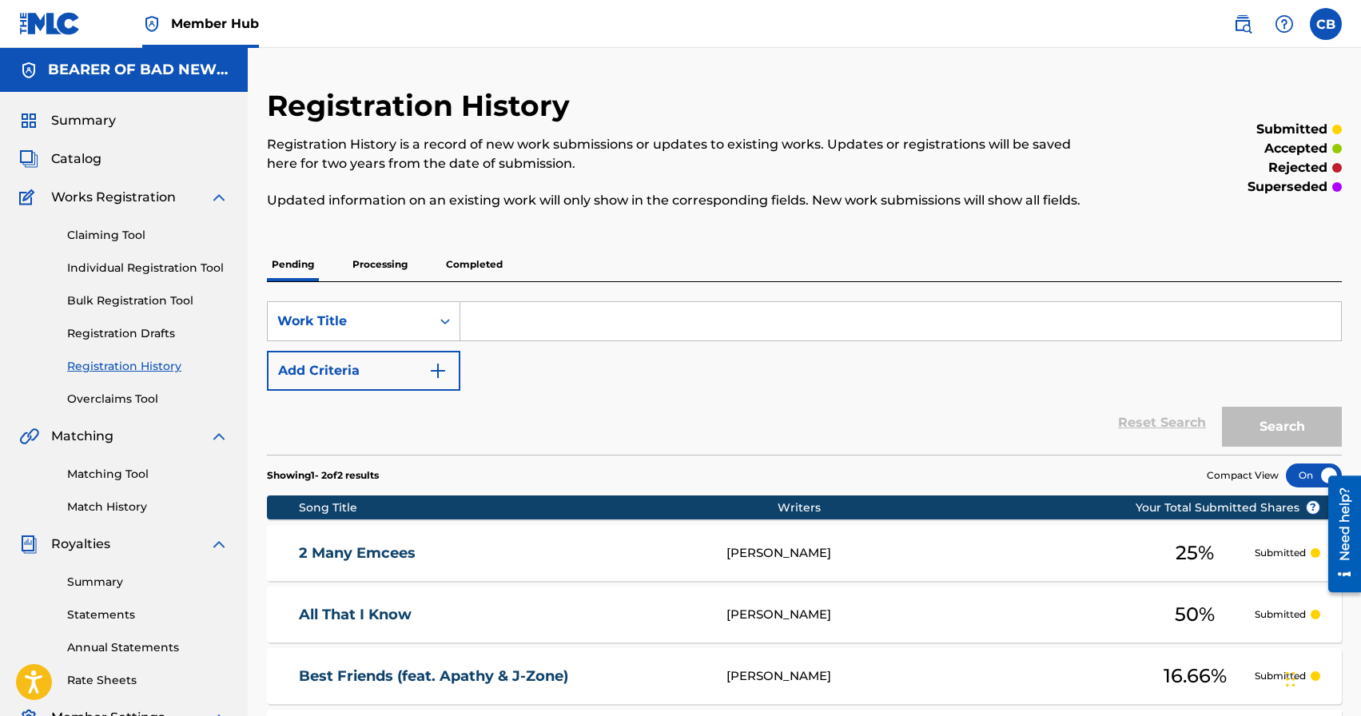
click at [957, 274] on div "Pending Processing Completed" at bounding box center [804, 265] width 1075 height 34
click at [160, 263] on link "Individual Registration Tool" at bounding box center [147, 268] width 161 height 17
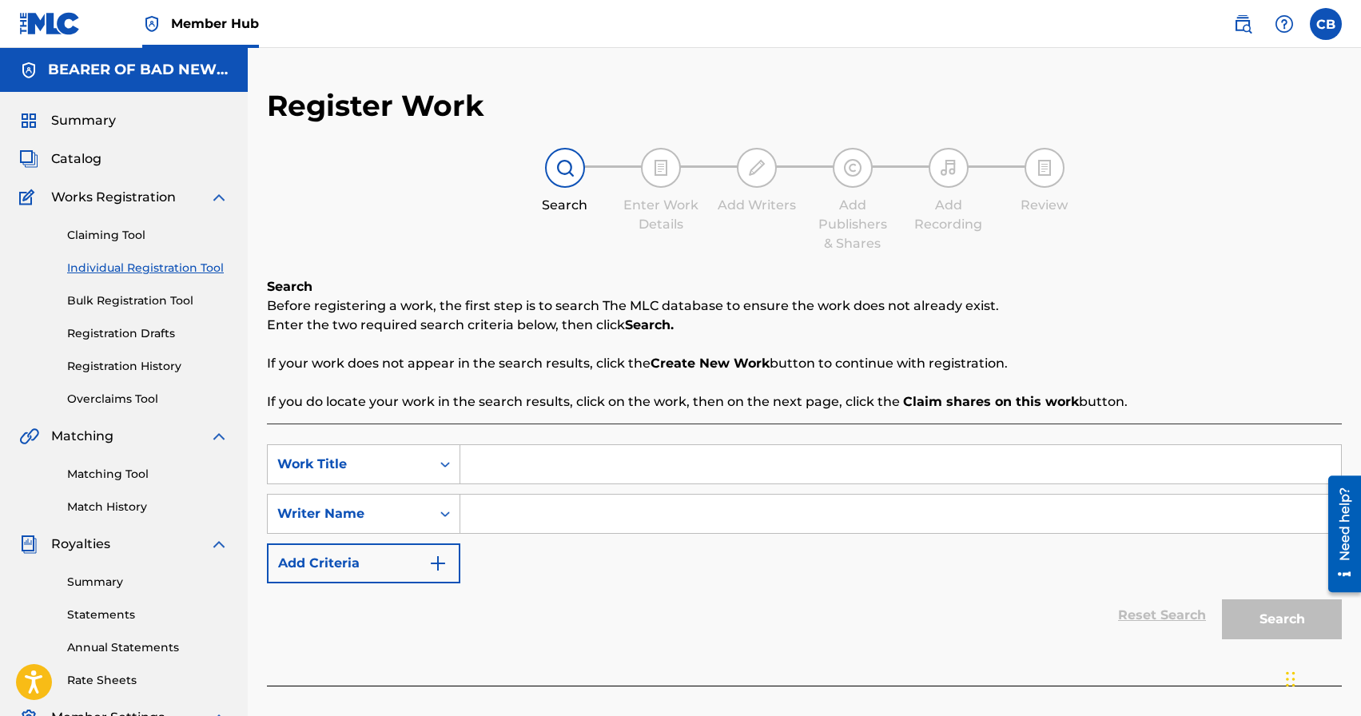
click at [603, 464] on input "Search Form" at bounding box center [900, 464] width 881 height 38
type input "Ikonik Pharaohs"
paste input "[PERSON_NAME]"
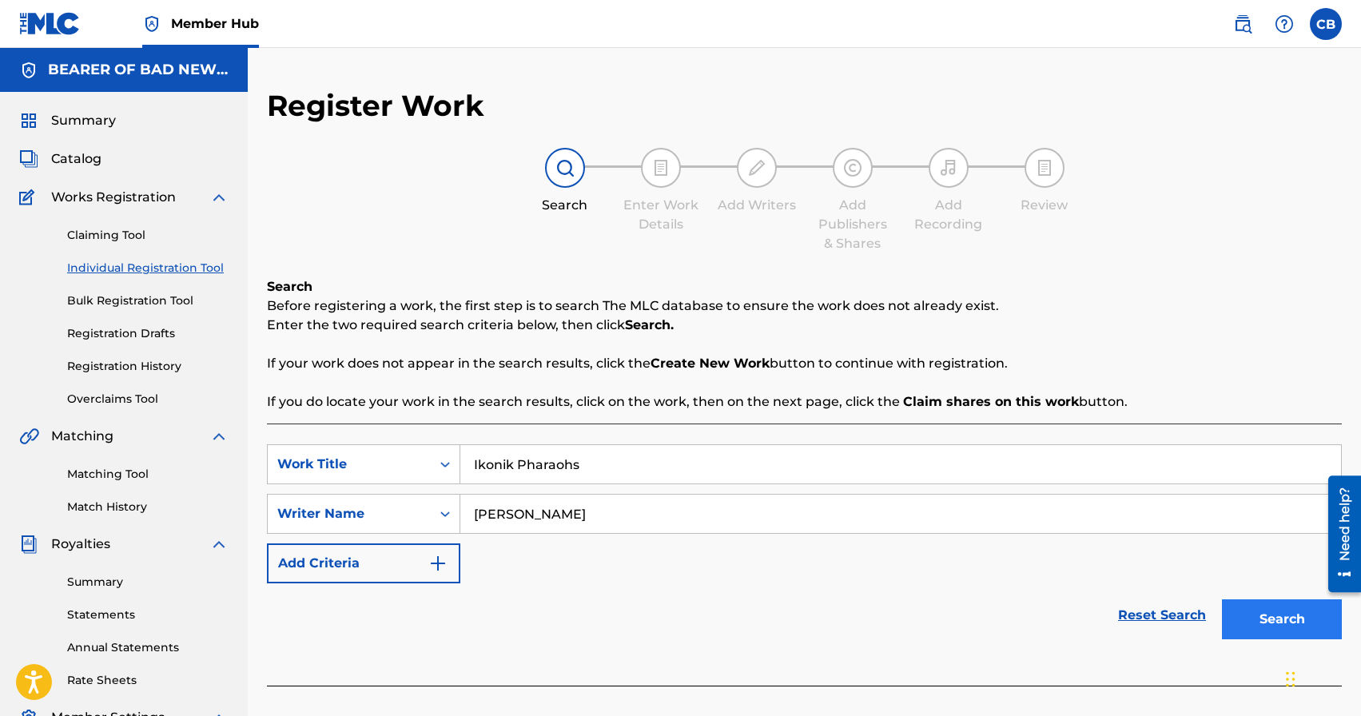
type input "[PERSON_NAME]"
click at [1284, 627] on button "Search" at bounding box center [1282, 619] width 120 height 40
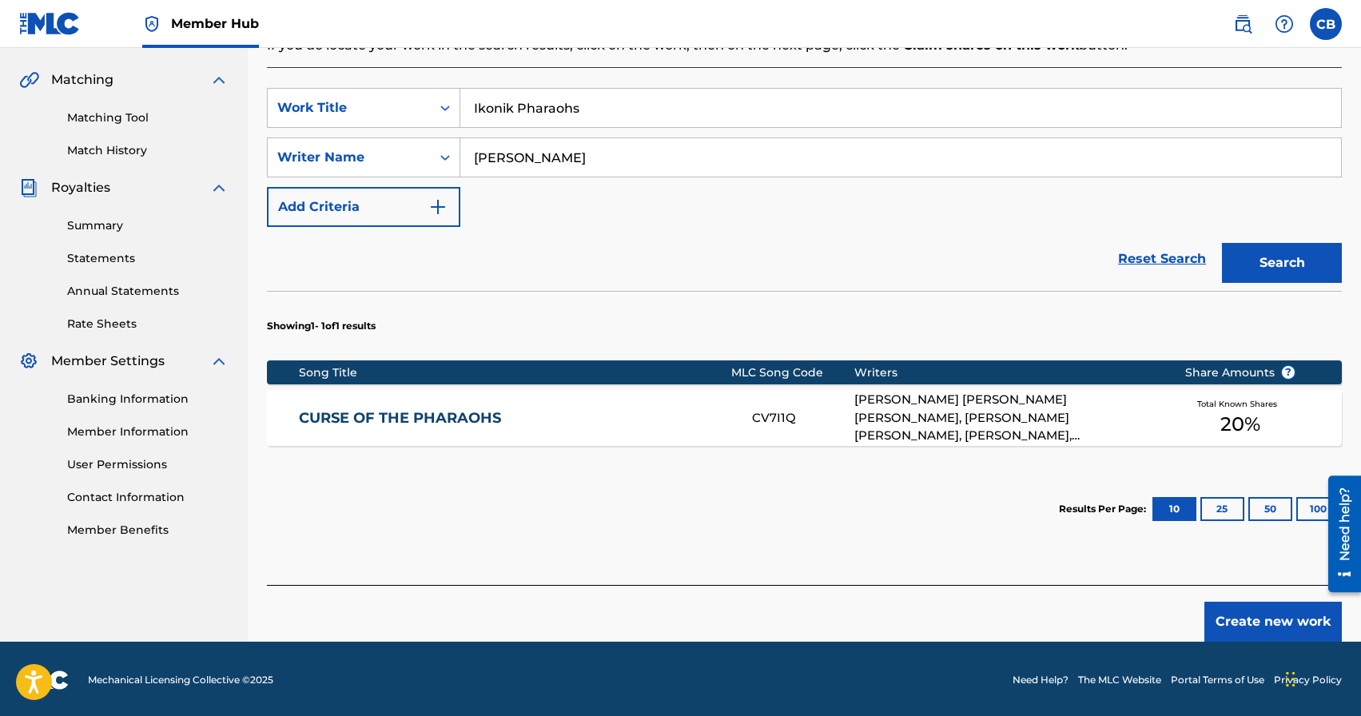
scroll to position [359, 0]
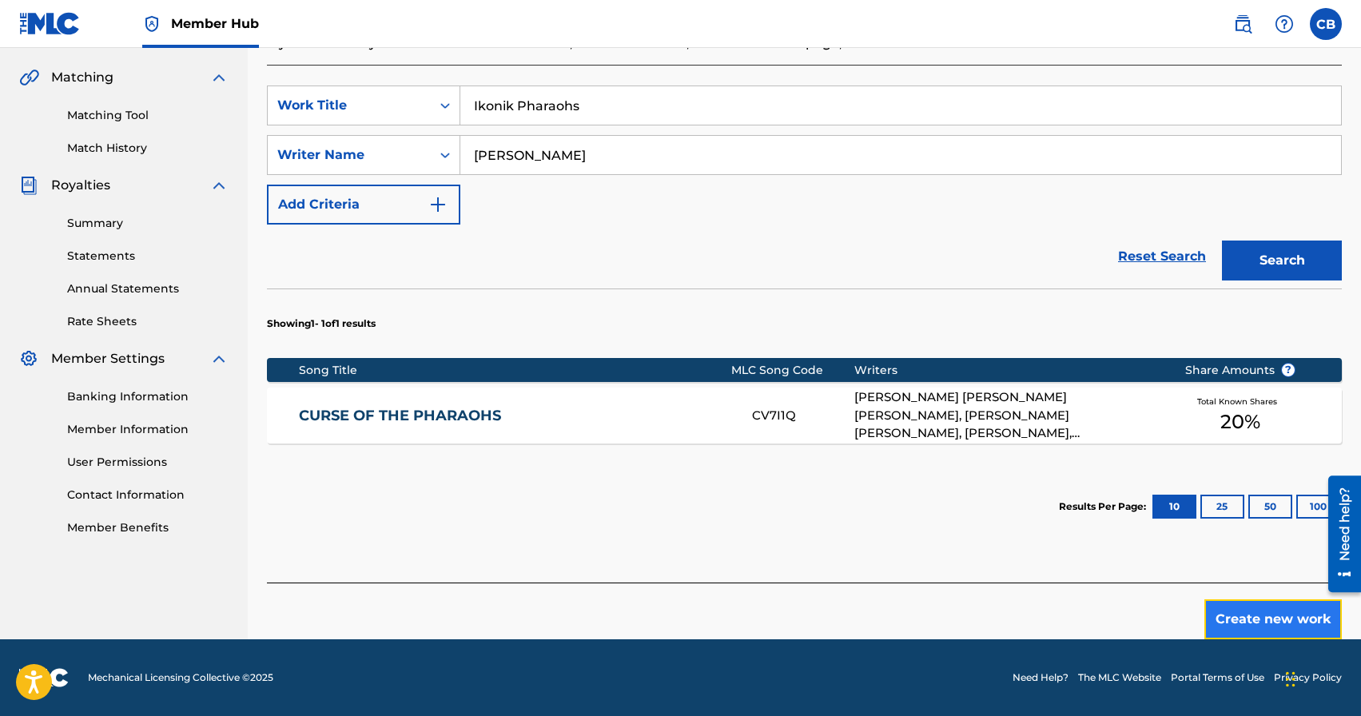
click at [1291, 607] on button "Create new work" at bounding box center [1272, 619] width 137 height 40
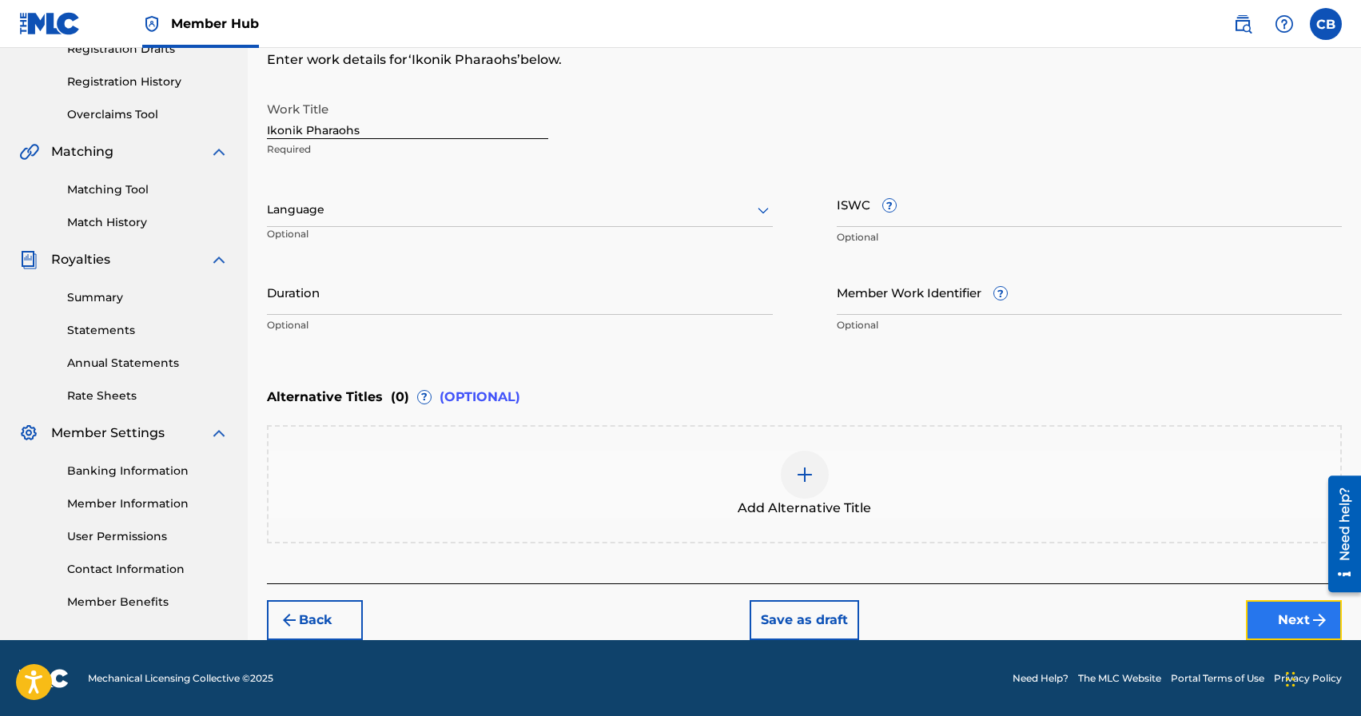
click at [1301, 625] on button "Next" at bounding box center [1294, 620] width 96 height 40
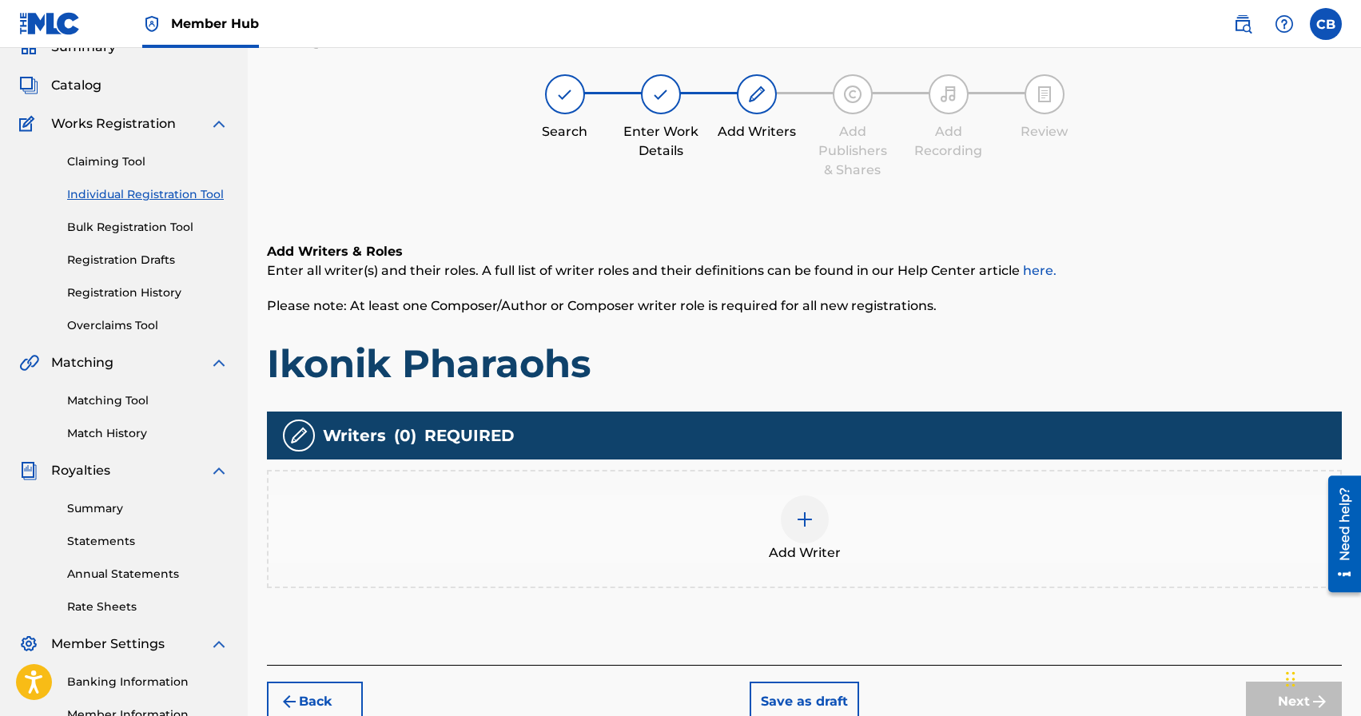
scroll to position [72, 0]
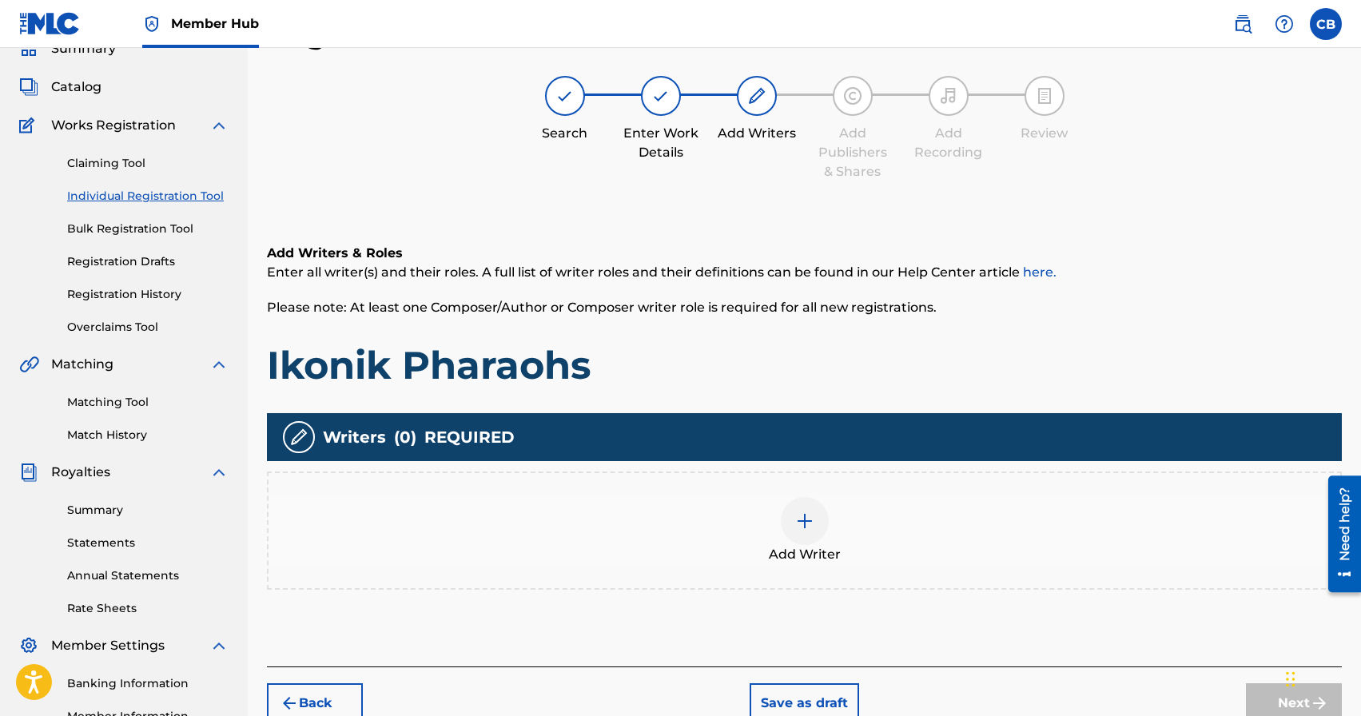
click at [810, 528] on img at bounding box center [804, 520] width 19 height 19
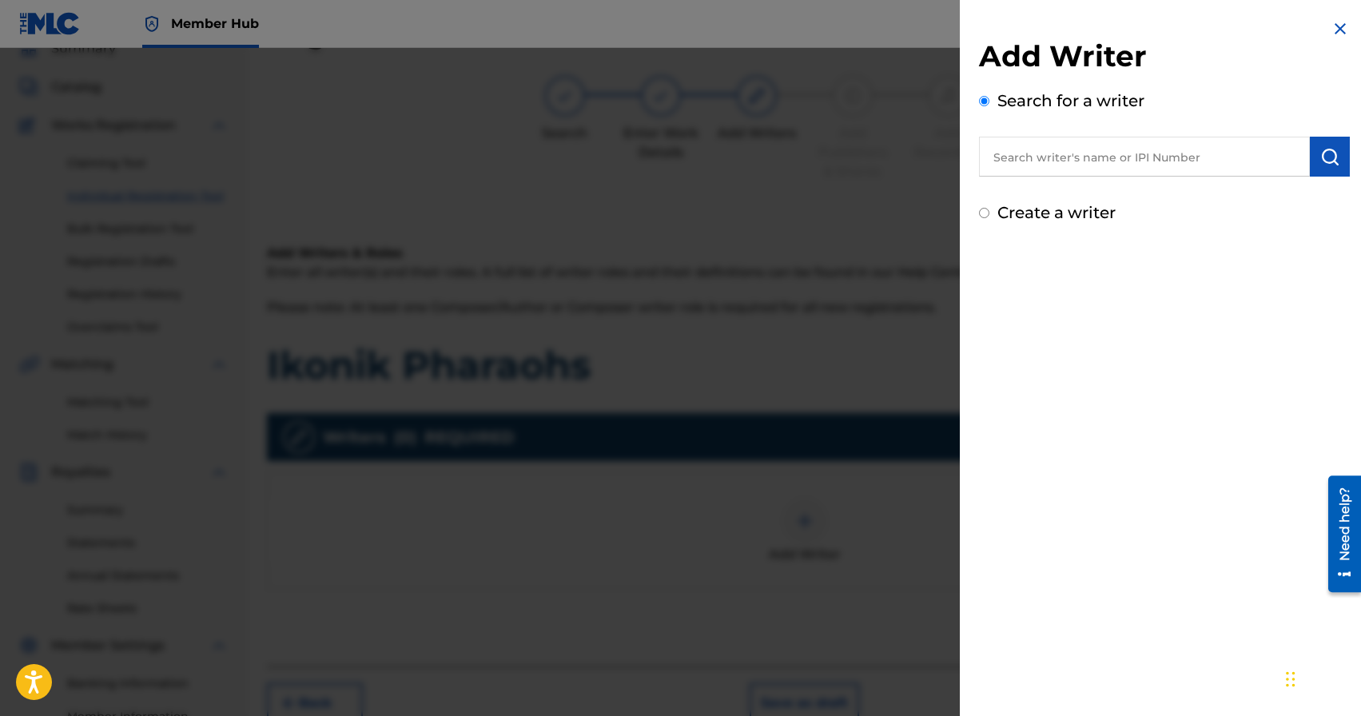
click at [1116, 149] on input "text" at bounding box center [1144, 157] width 331 height 40
type input "v"
paste input "[PERSON_NAME]"
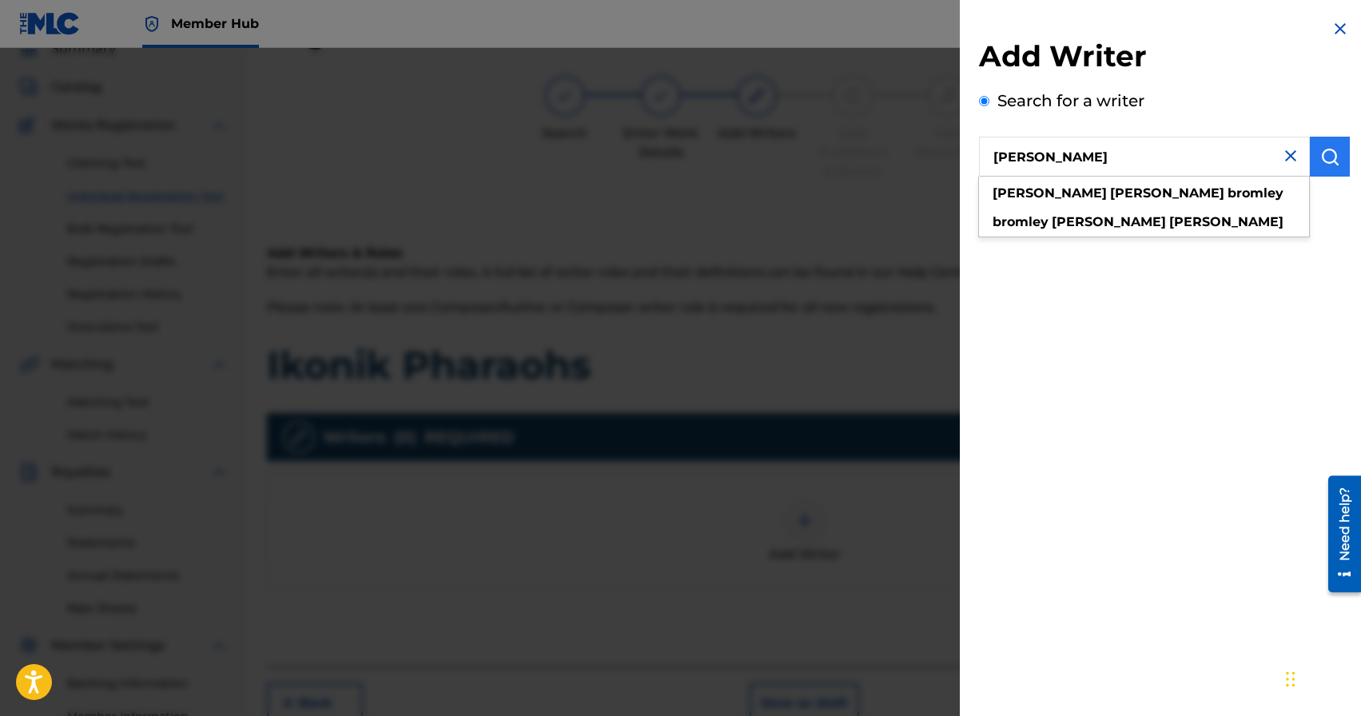
type input "[PERSON_NAME]"
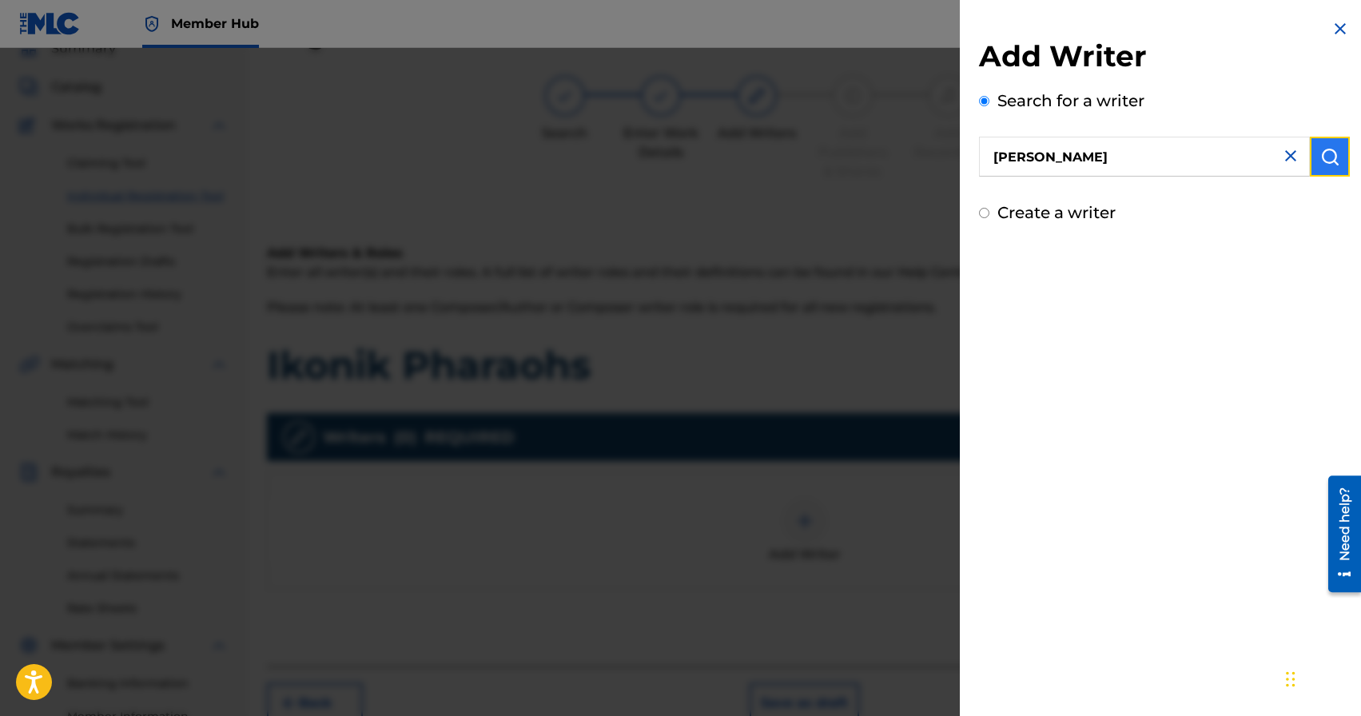
click at [1320, 157] on img "submit" at bounding box center [1329, 156] width 19 height 19
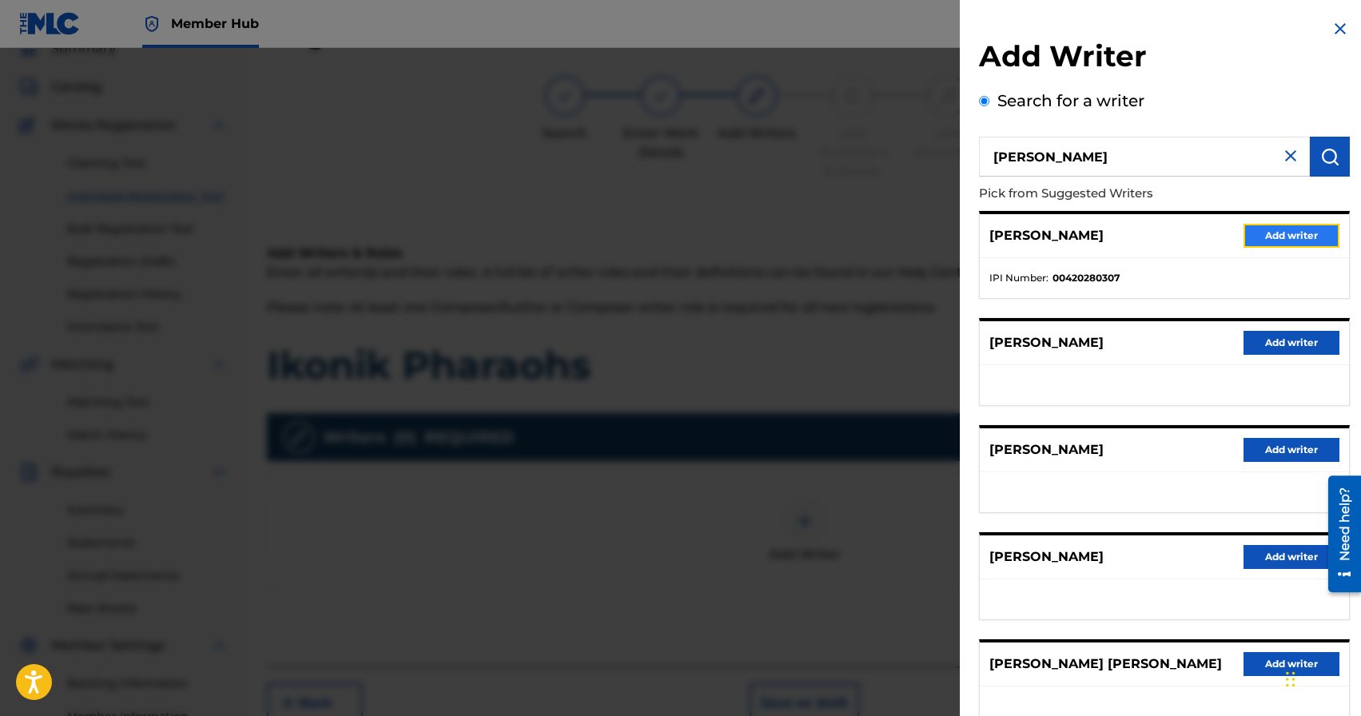
click at [1263, 236] on button "Add writer" at bounding box center [1292, 236] width 96 height 24
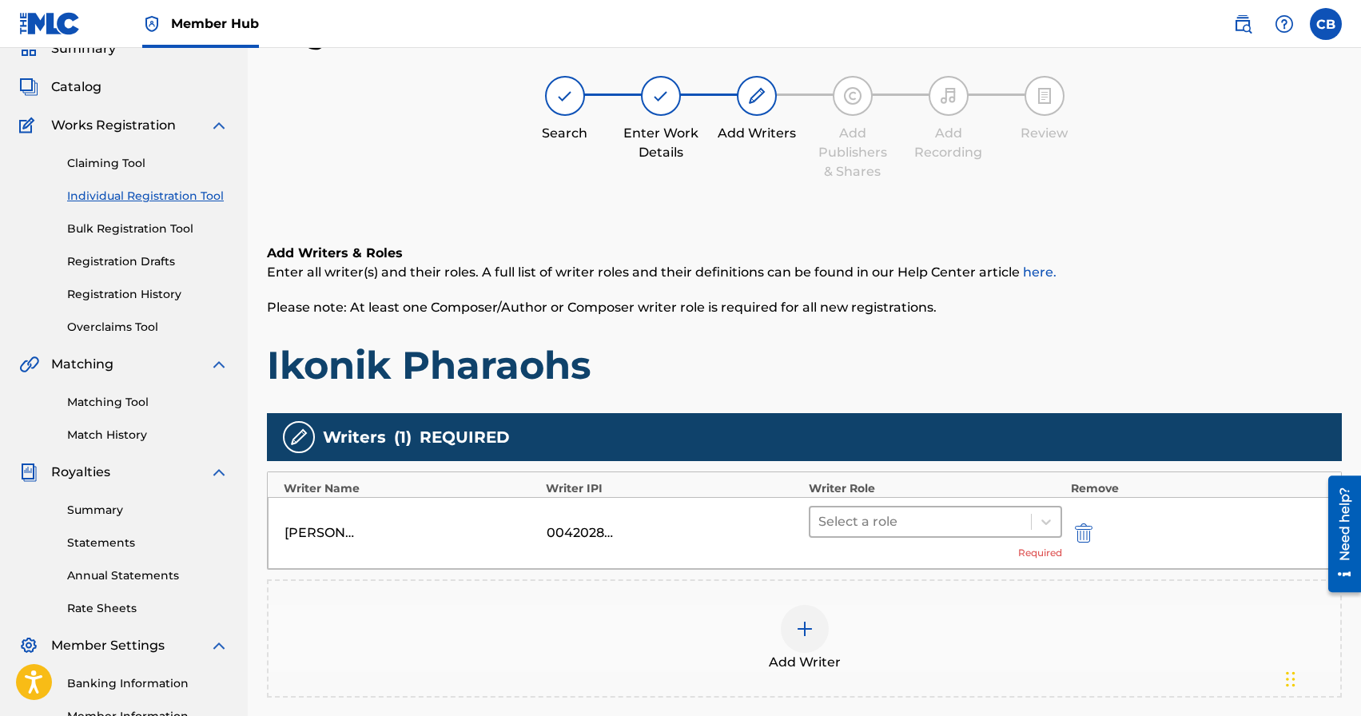
click at [895, 513] on div at bounding box center [920, 522] width 205 height 22
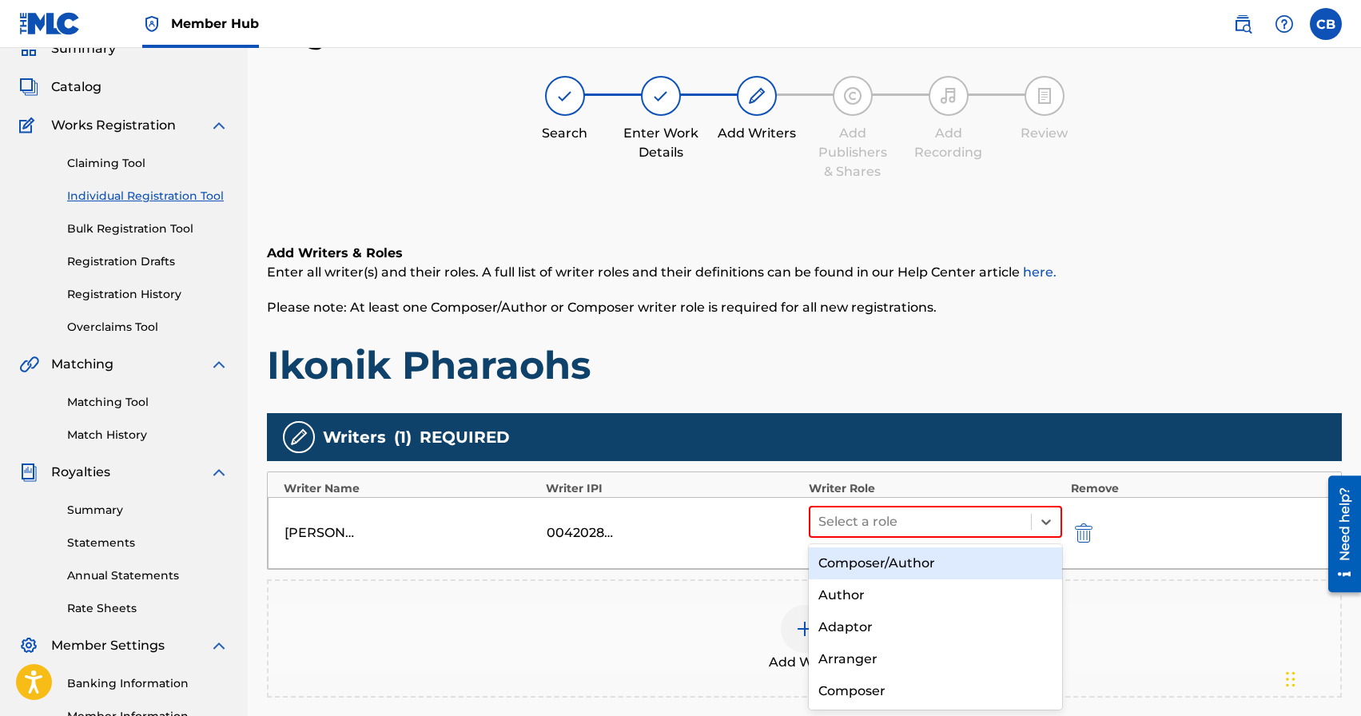
click at [881, 563] on div "Composer/Author" at bounding box center [936, 563] width 254 height 32
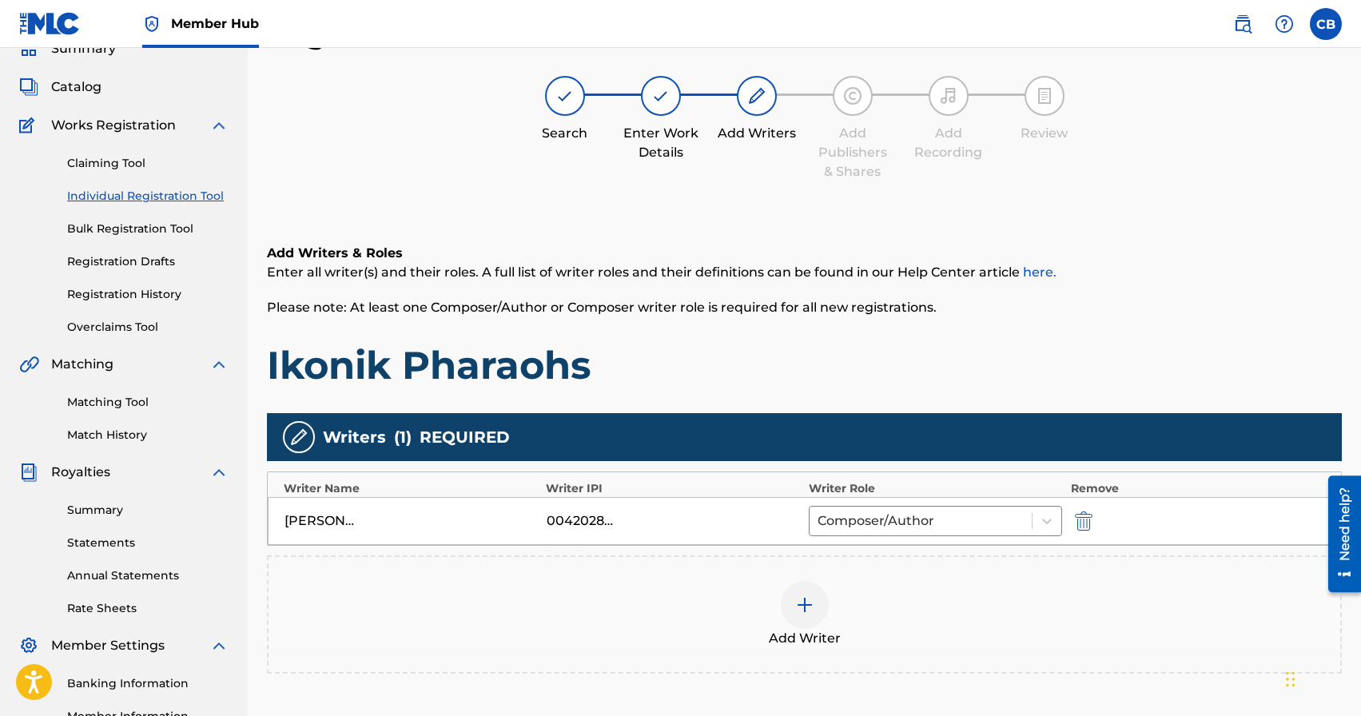
click at [1019, 400] on div "Add Writers & Roles Enter all writer(s) and their roles. A full list of writer …" at bounding box center [804, 477] width 1075 height 545
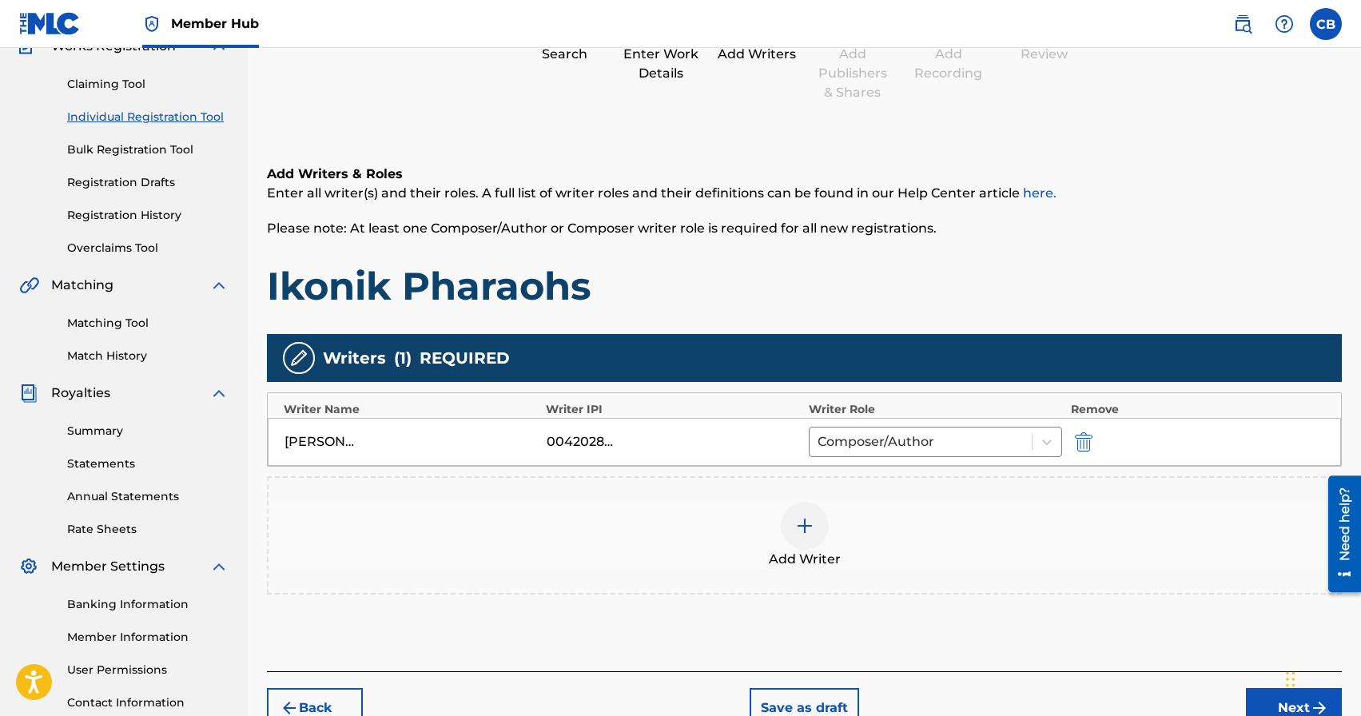
scroll to position [275, 0]
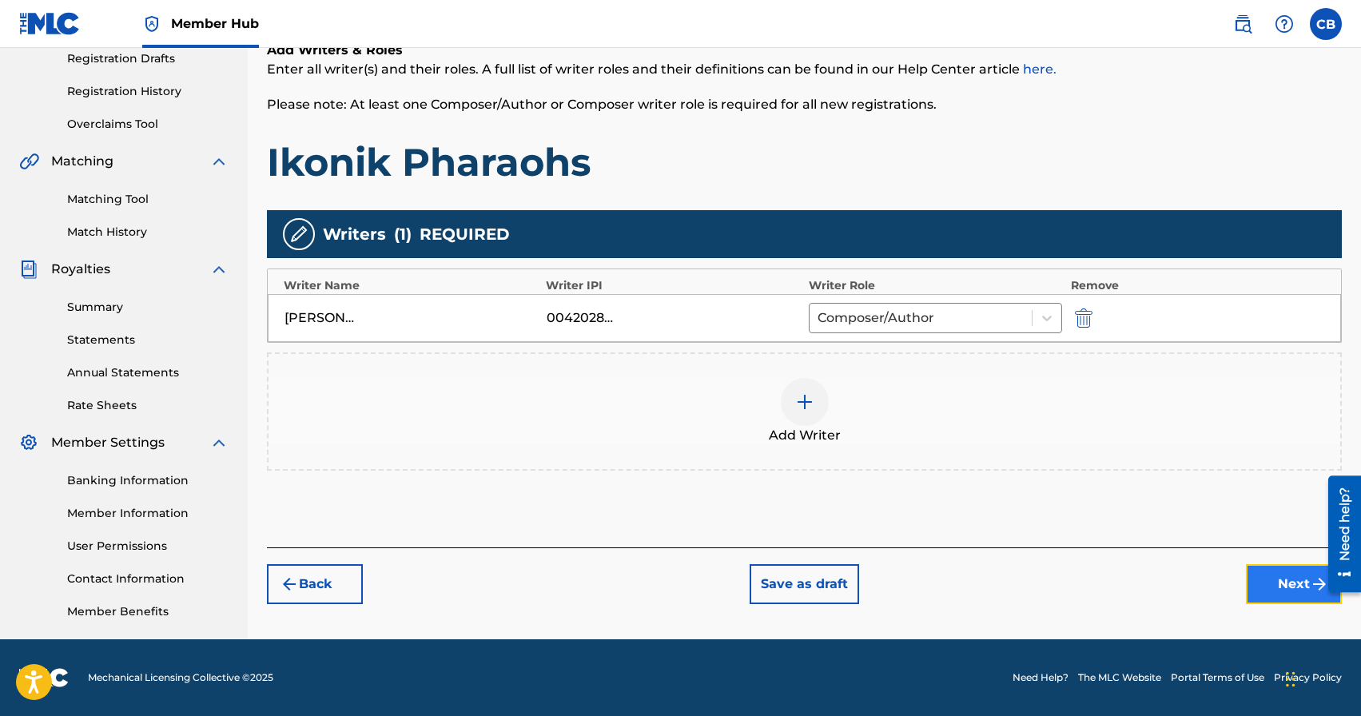
click at [1269, 587] on button "Next" at bounding box center [1294, 584] width 96 height 40
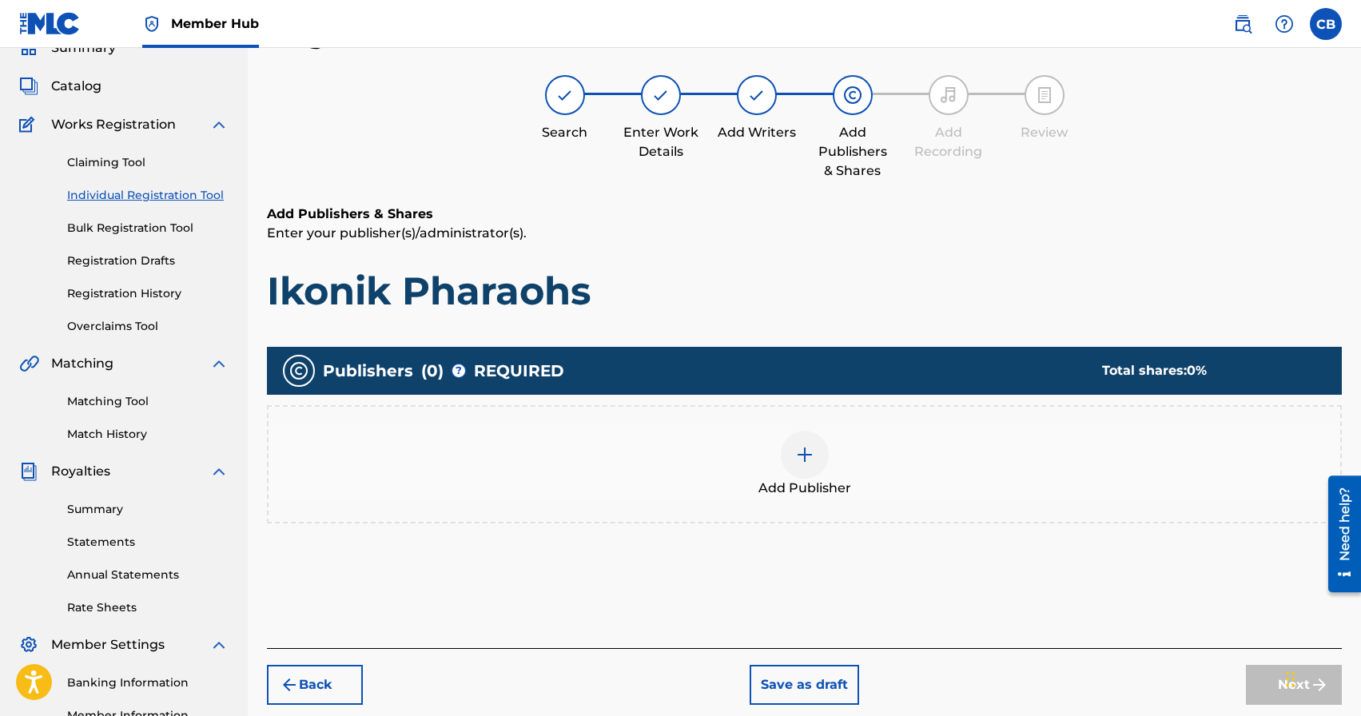
scroll to position [72, 0]
click at [795, 461] on img at bounding box center [804, 455] width 19 height 19
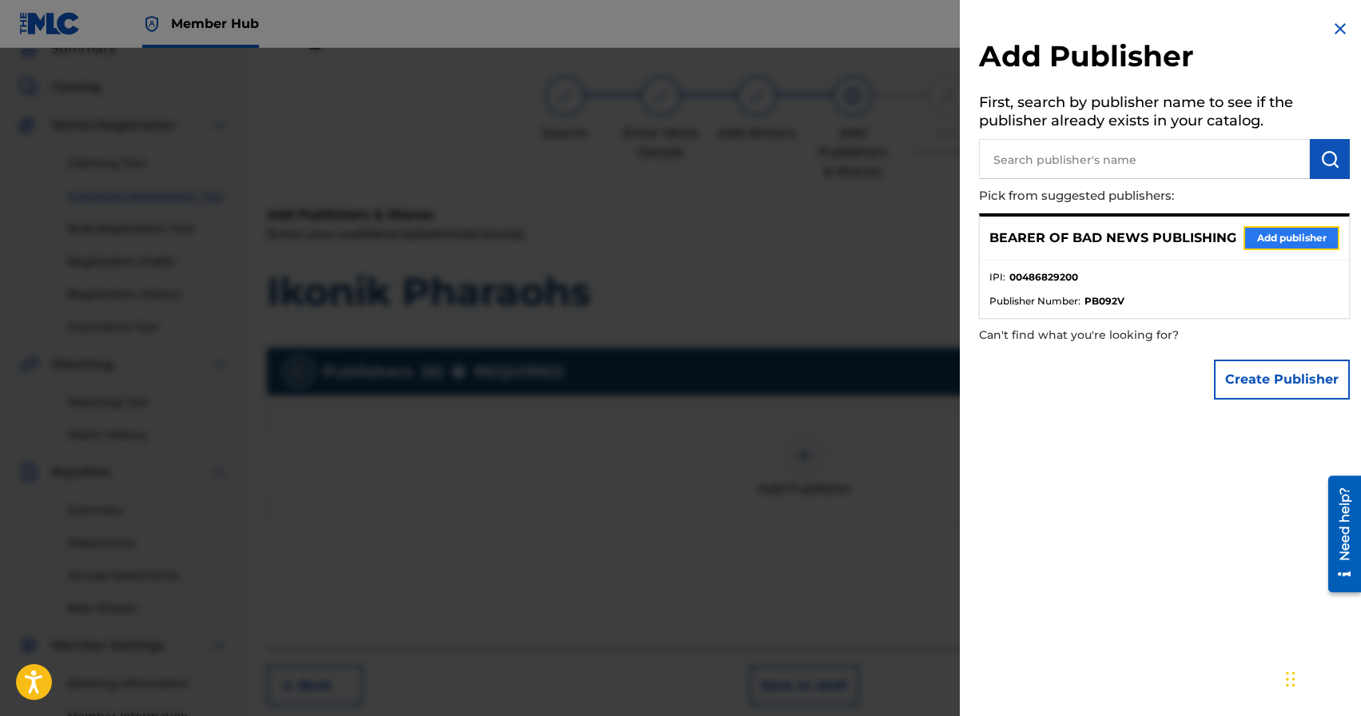
click at [1290, 240] on button "Add publisher" at bounding box center [1292, 238] width 96 height 24
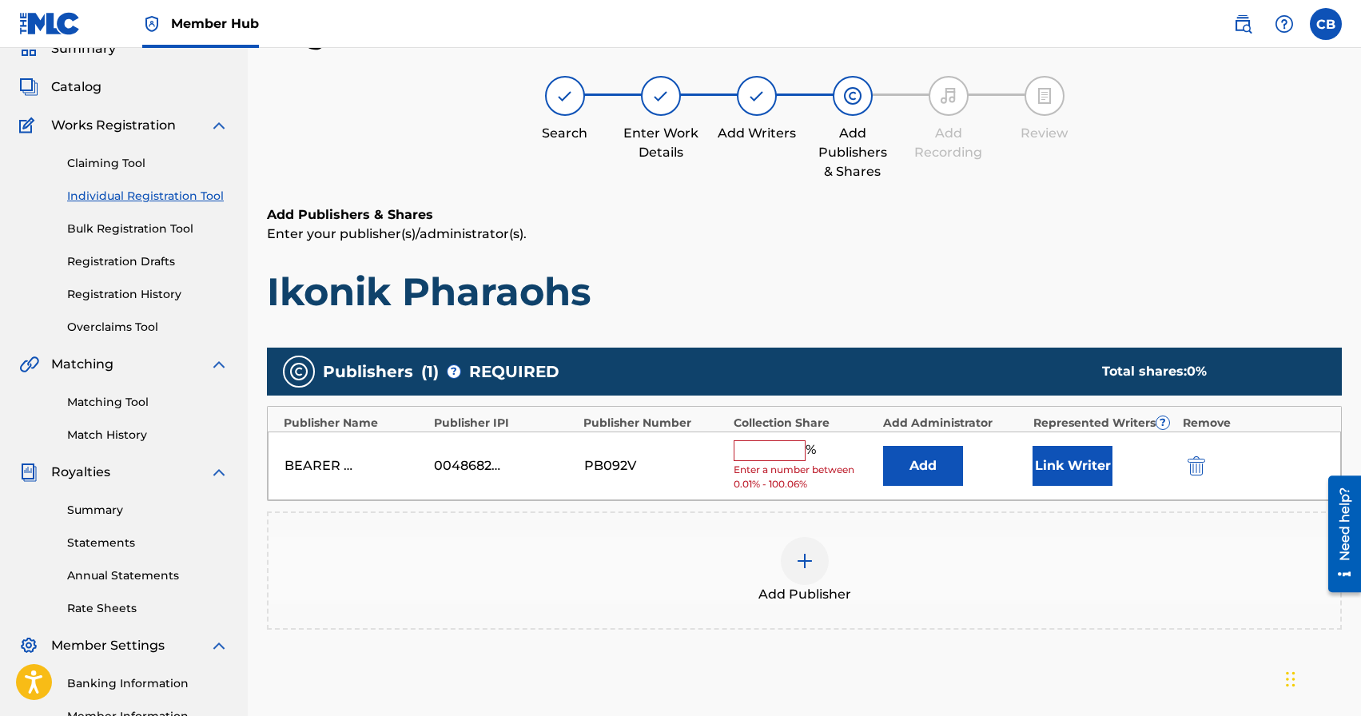
click at [760, 452] on input "text" at bounding box center [770, 450] width 72 height 21
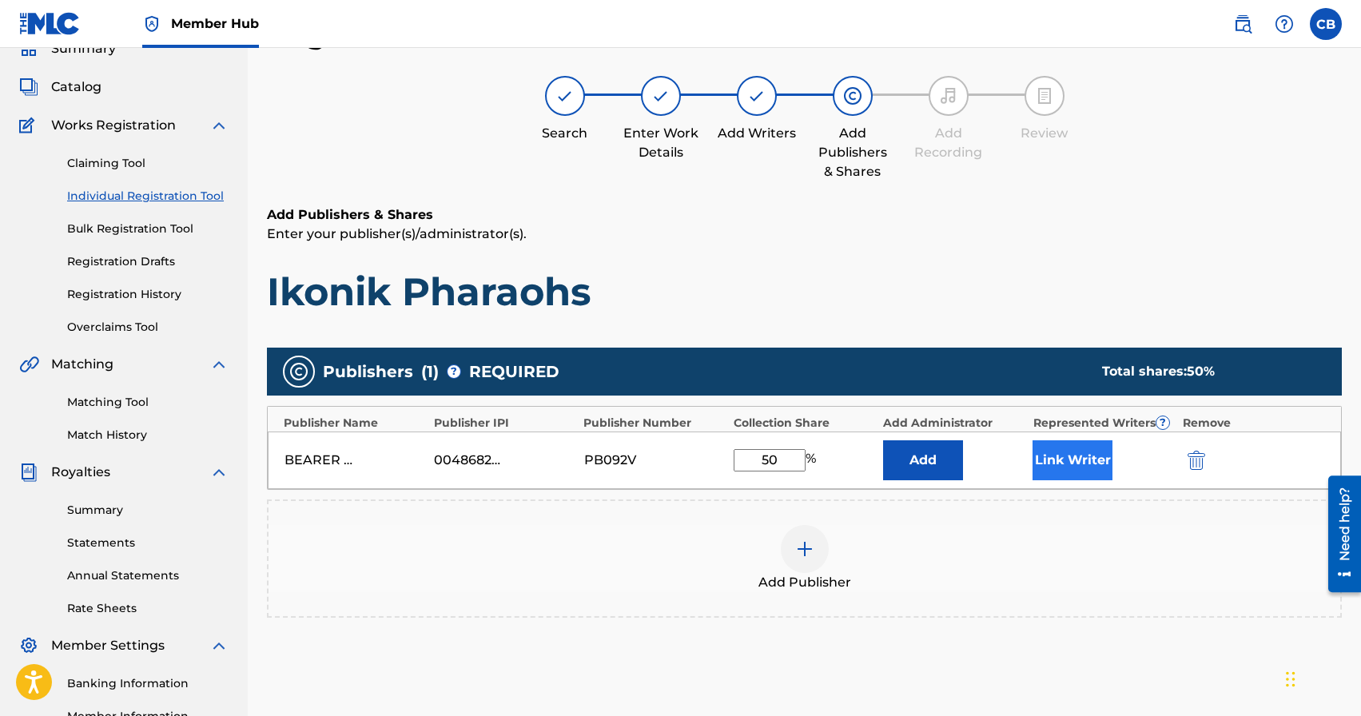
type input "50"
click at [1067, 457] on button "Link Writer" at bounding box center [1073, 460] width 80 height 40
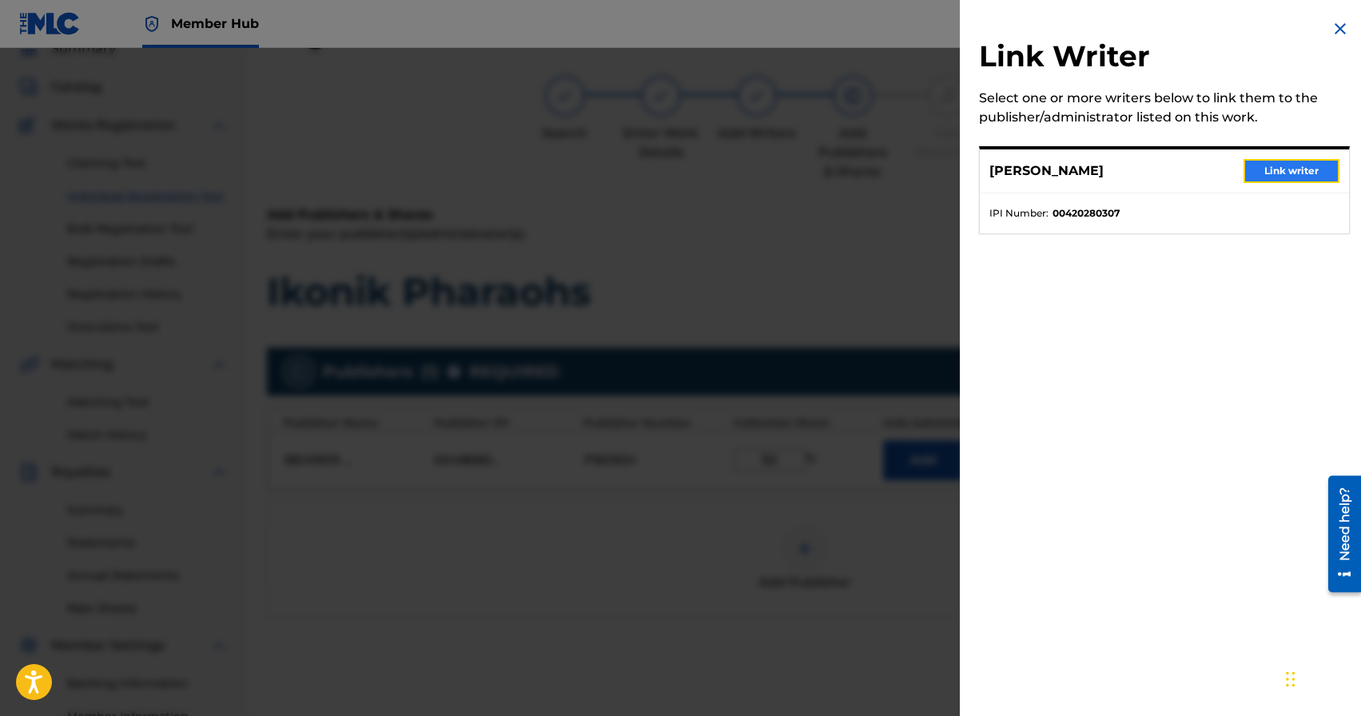
click at [1309, 174] on button "Link writer" at bounding box center [1292, 171] width 96 height 24
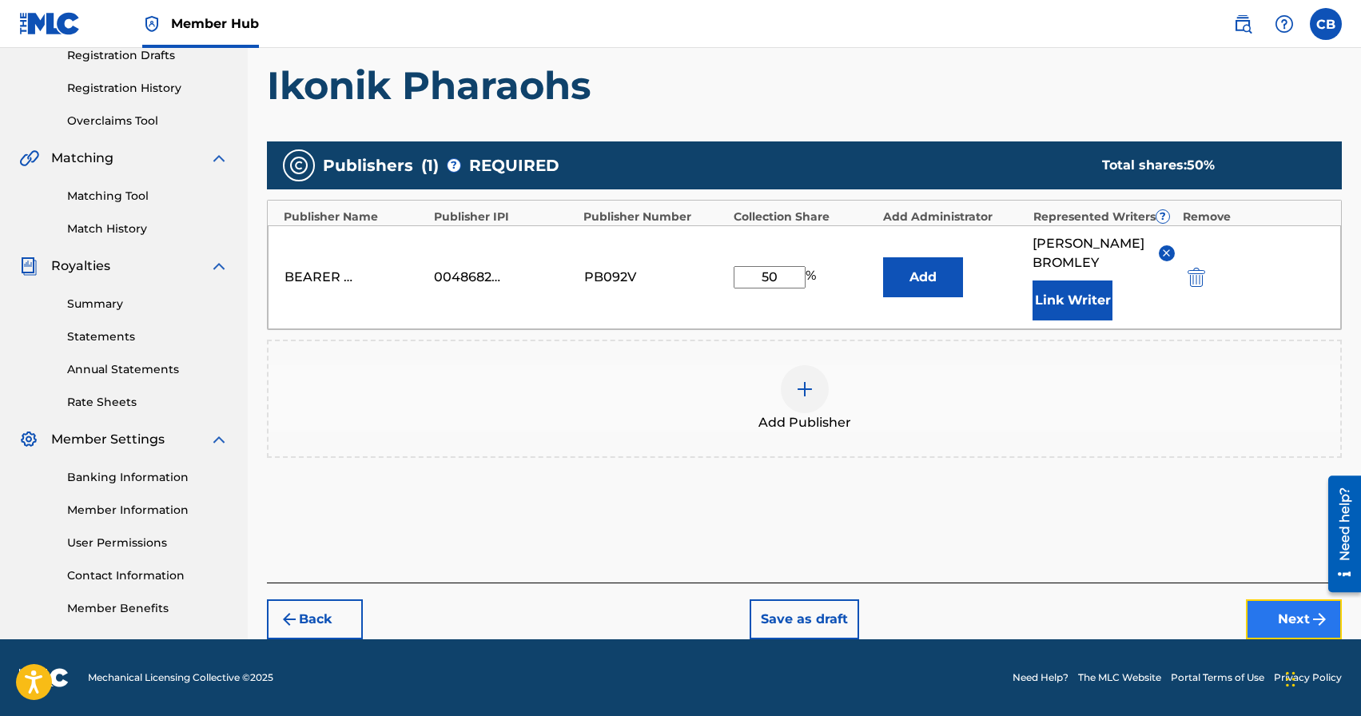
click at [1292, 617] on button "Next" at bounding box center [1294, 619] width 96 height 40
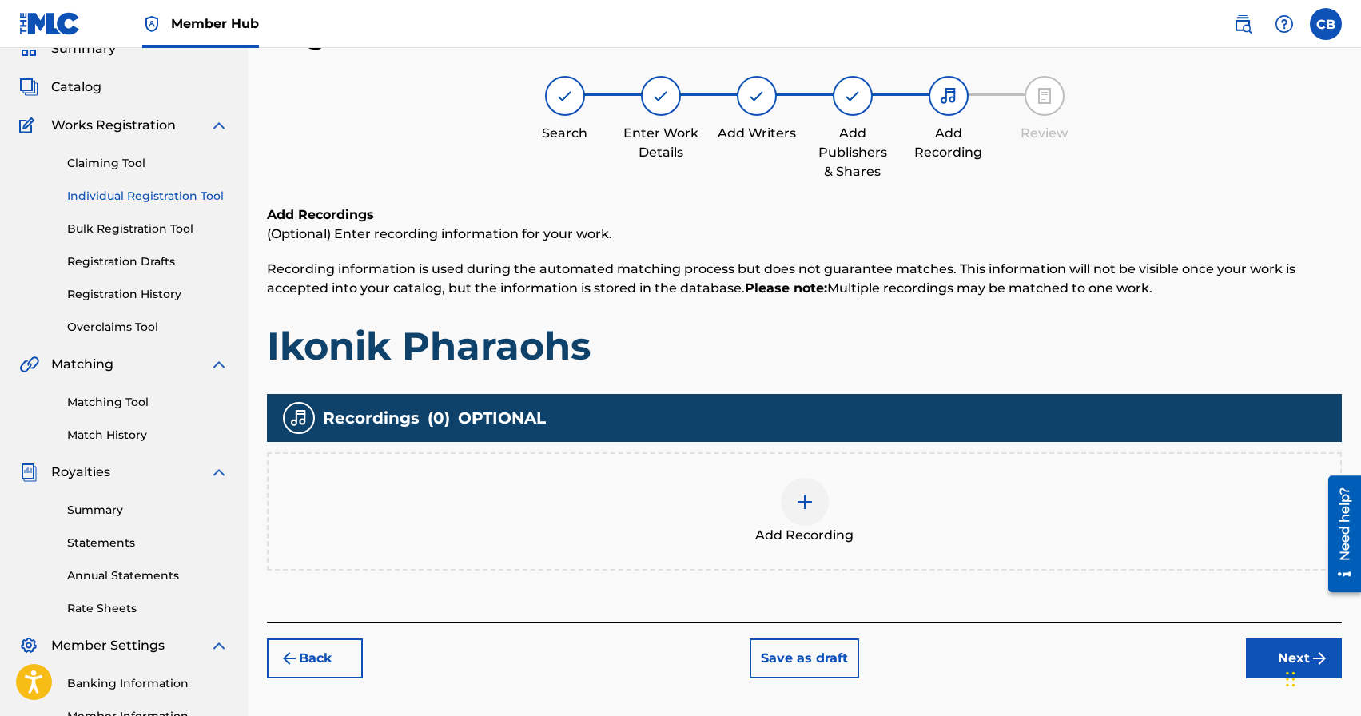
click at [817, 507] on div at bounding box center [805, 502] width 48 height 48
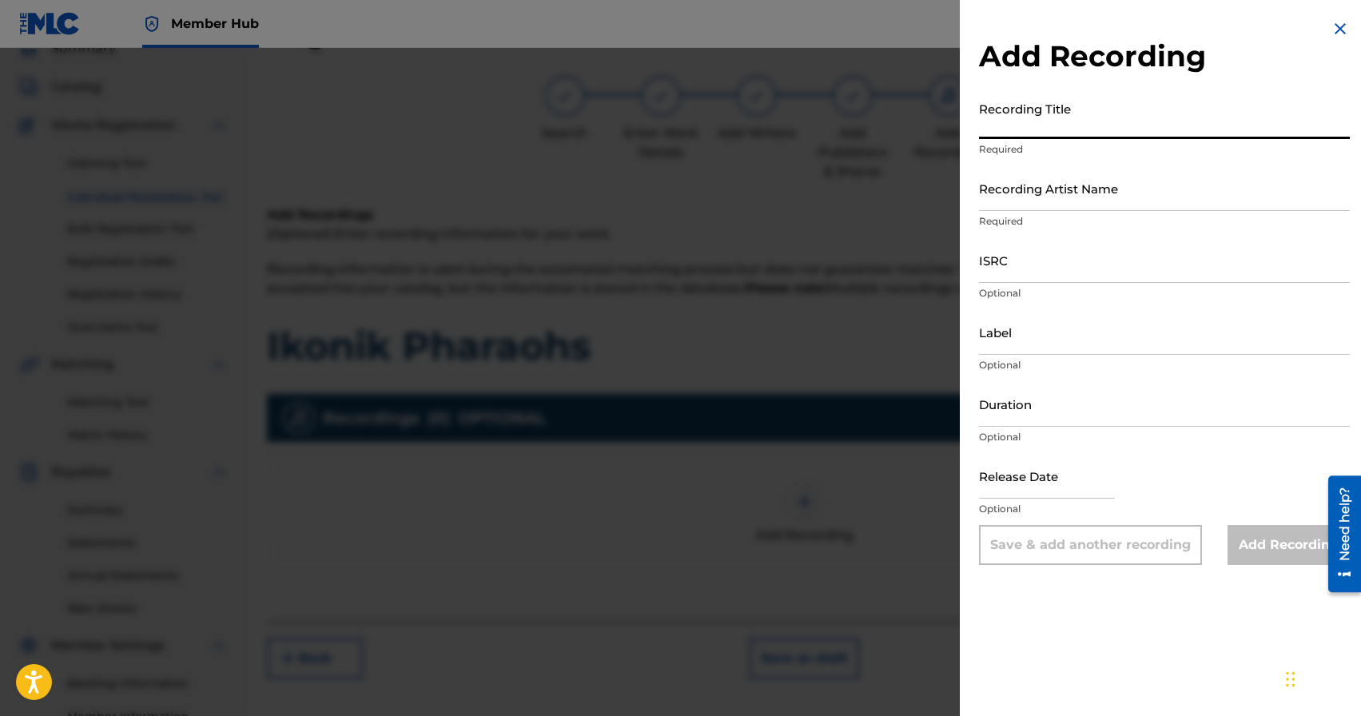
click at [1052, 136] on input "Recording Title" at bounding box center [1164, 117] width 371 height 46
type input "Ikonik Pharaohs"
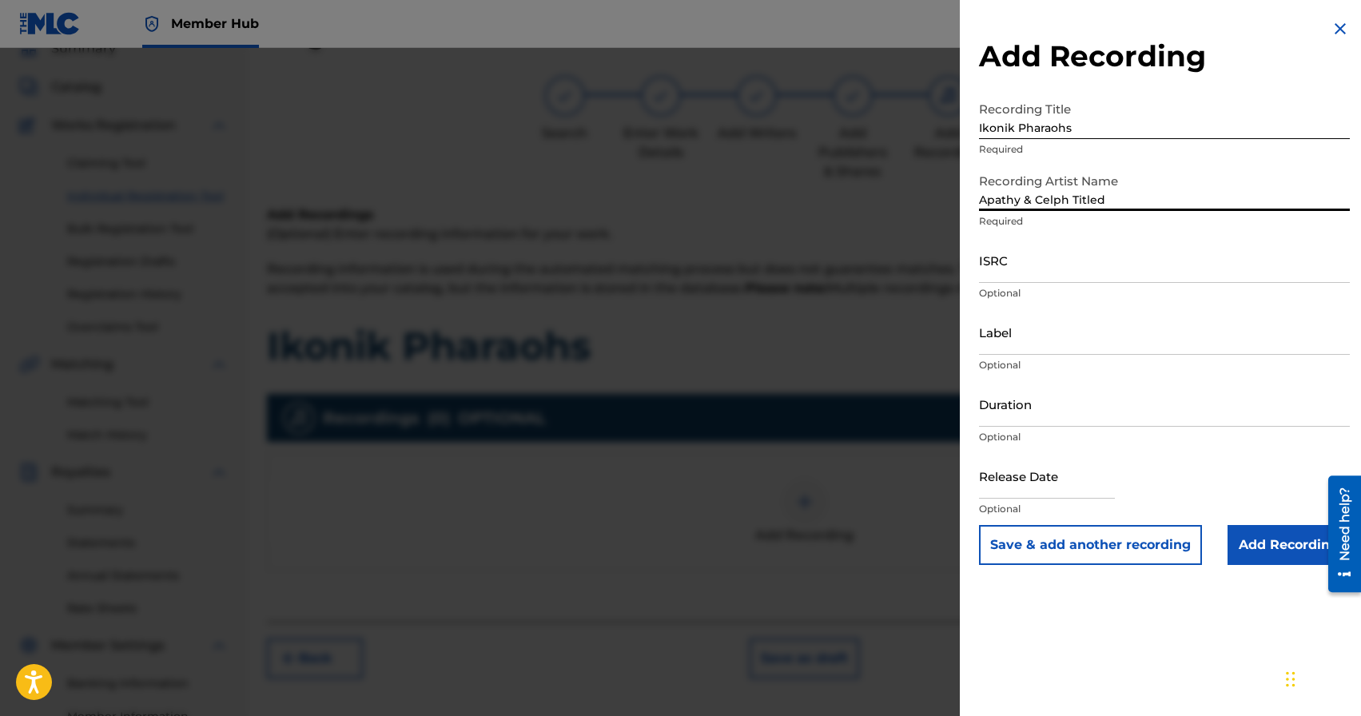
type input "Apathy & Celph Titled"
click at [1052, 136] on input "Ikonik Pharaohs" at bounding box center [1164, 117] width 371 height 46
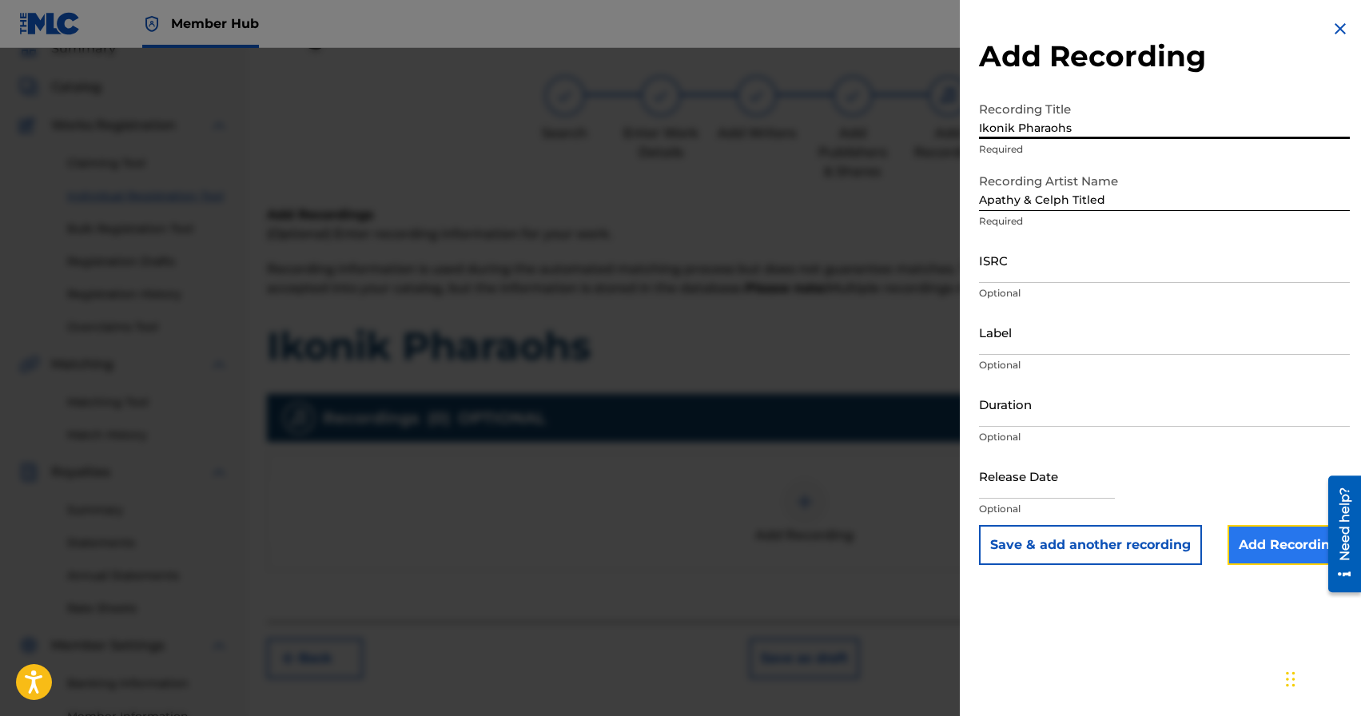
click at [1281, 551] on input "Add Recording" at bounding box center [1289, 545] width 122 height 40
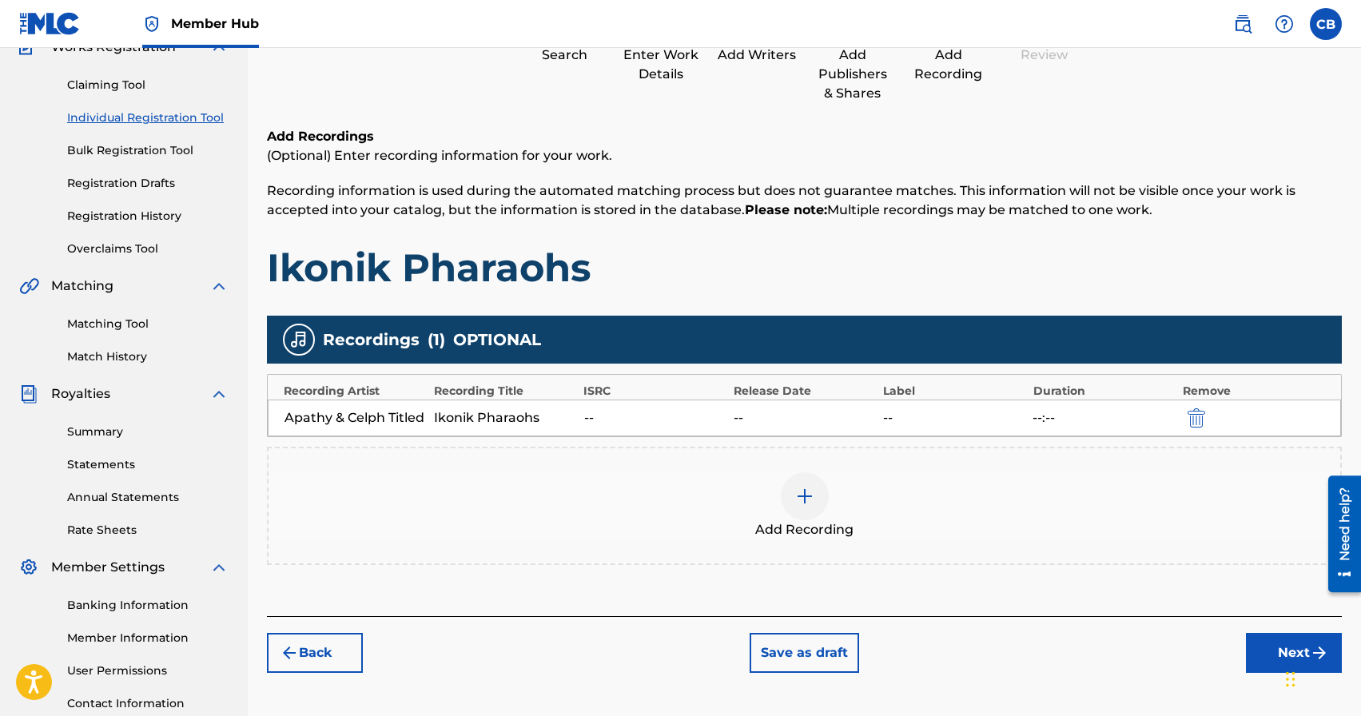
scroll to position [275, 0]
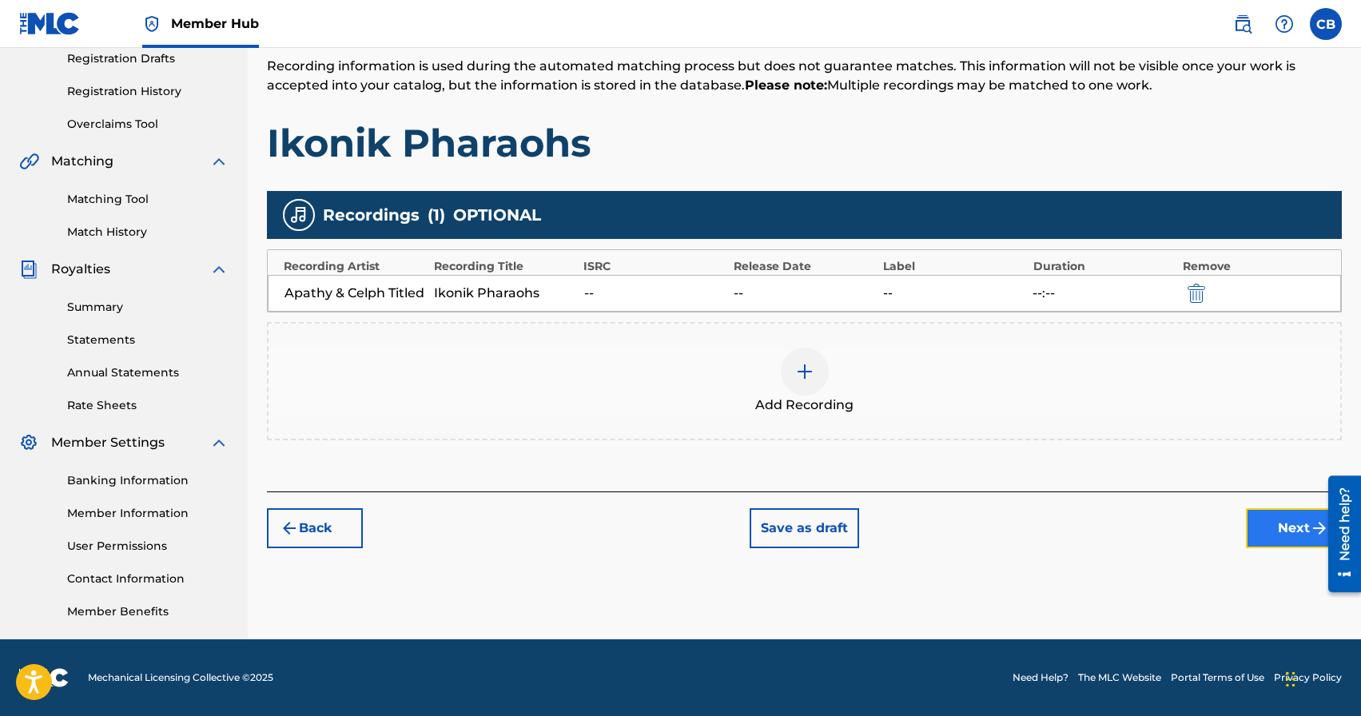
click at [1291, 530] on button "Next" at bounding box center [1294, 528] width 96 height 40
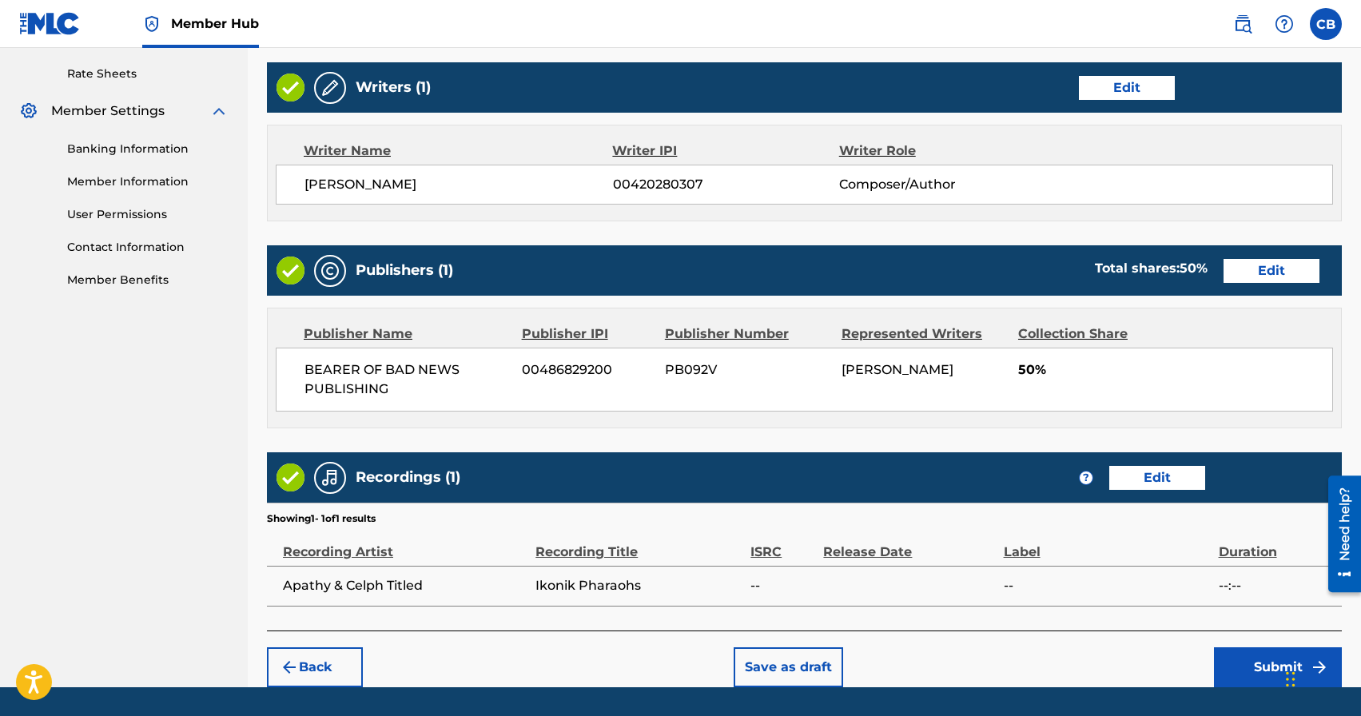
click at [992, 514] on section "Showing 1 - 1 of 1 results" at bounding box center [804, 514] width 1075 height 23
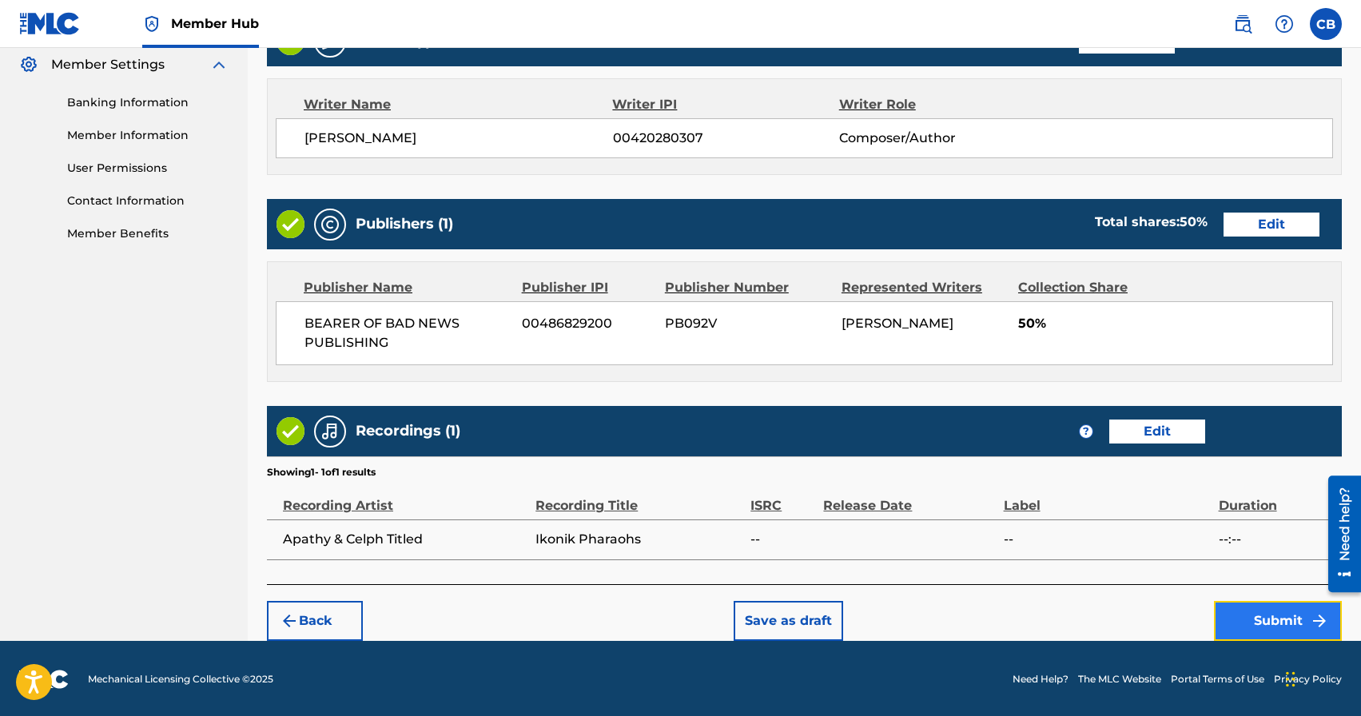
click at [1248, 615] on button "Submit" at bounding box center [1278, 621] width 128 height 40
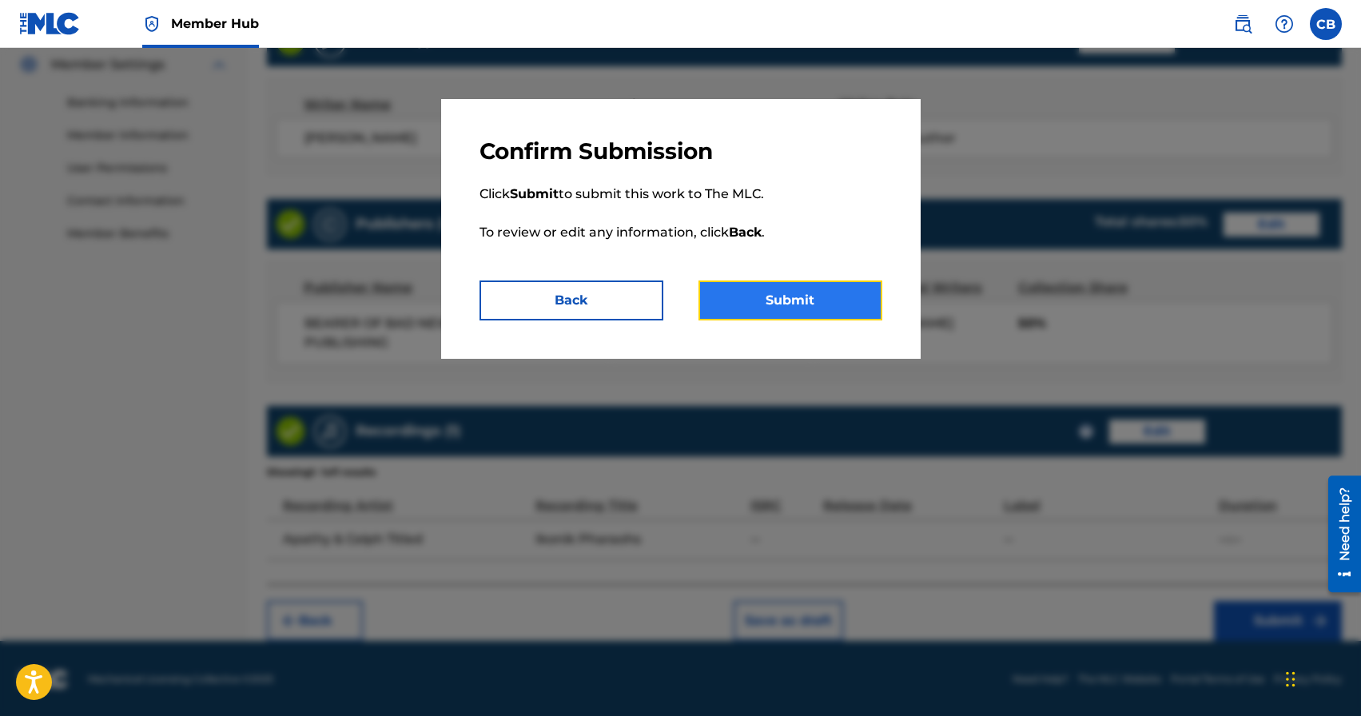
click at [783, 296] on button "Submit" at bounding box center [790, 301] width 184 height 40
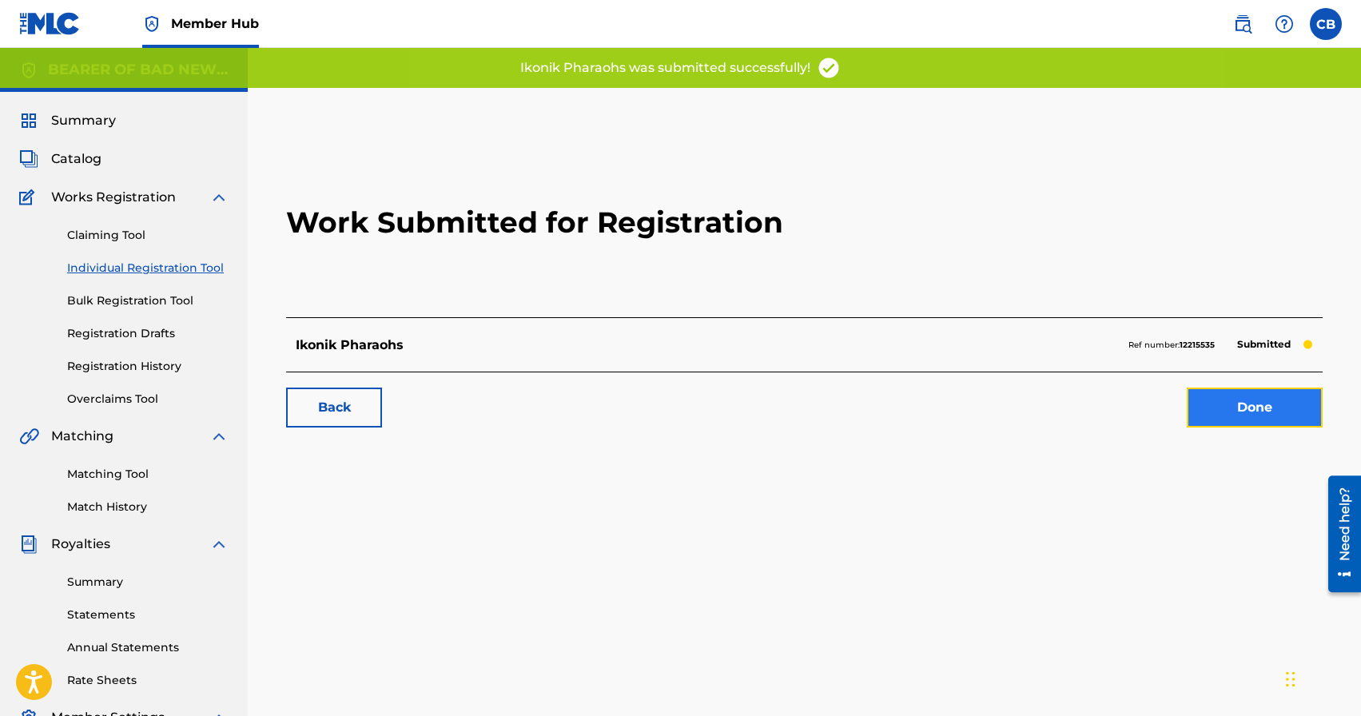
click at [1256, 418] on link "Done" at bounding box center [1255, 408] width 136 height 40
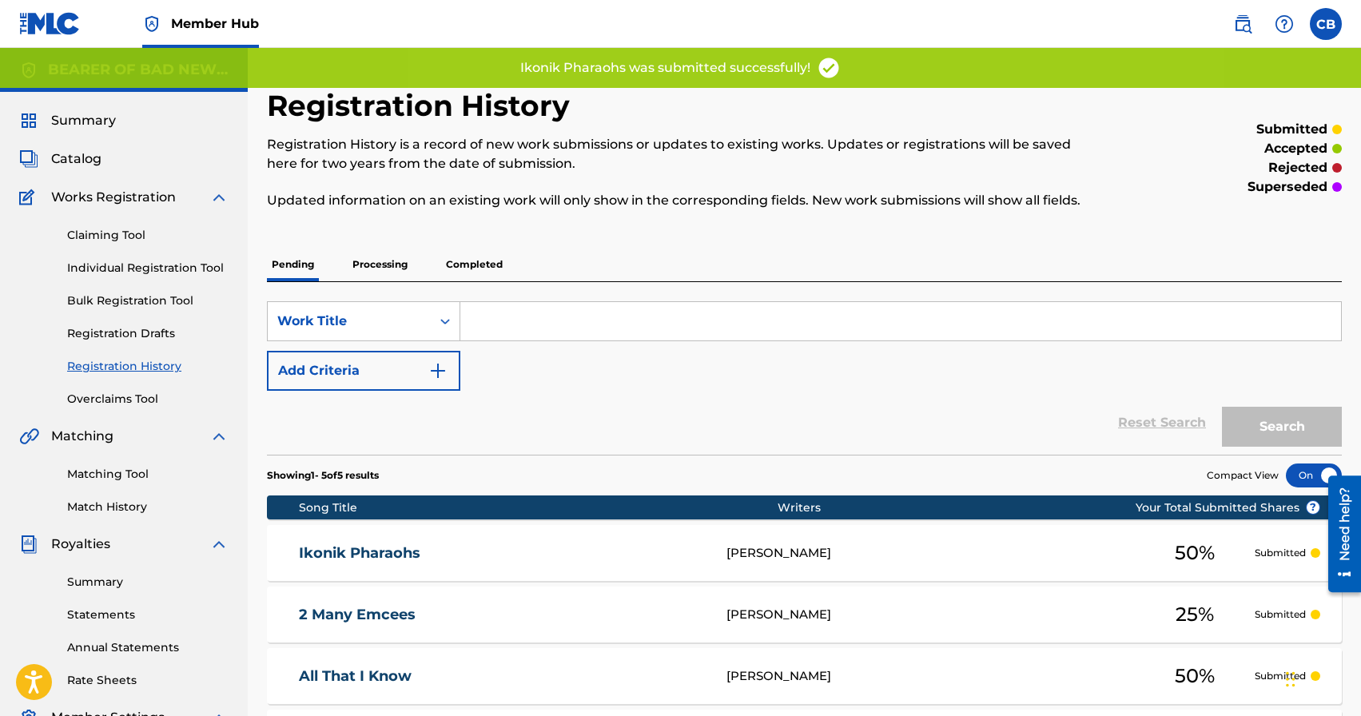
click at [933, 389] on div "SearchWithCriteria3ae28e4e-128c-4549-930e-73b62bb7c6a8 Work Title Add Criteria" at bounding box center [804, 346] width 1075 height 90
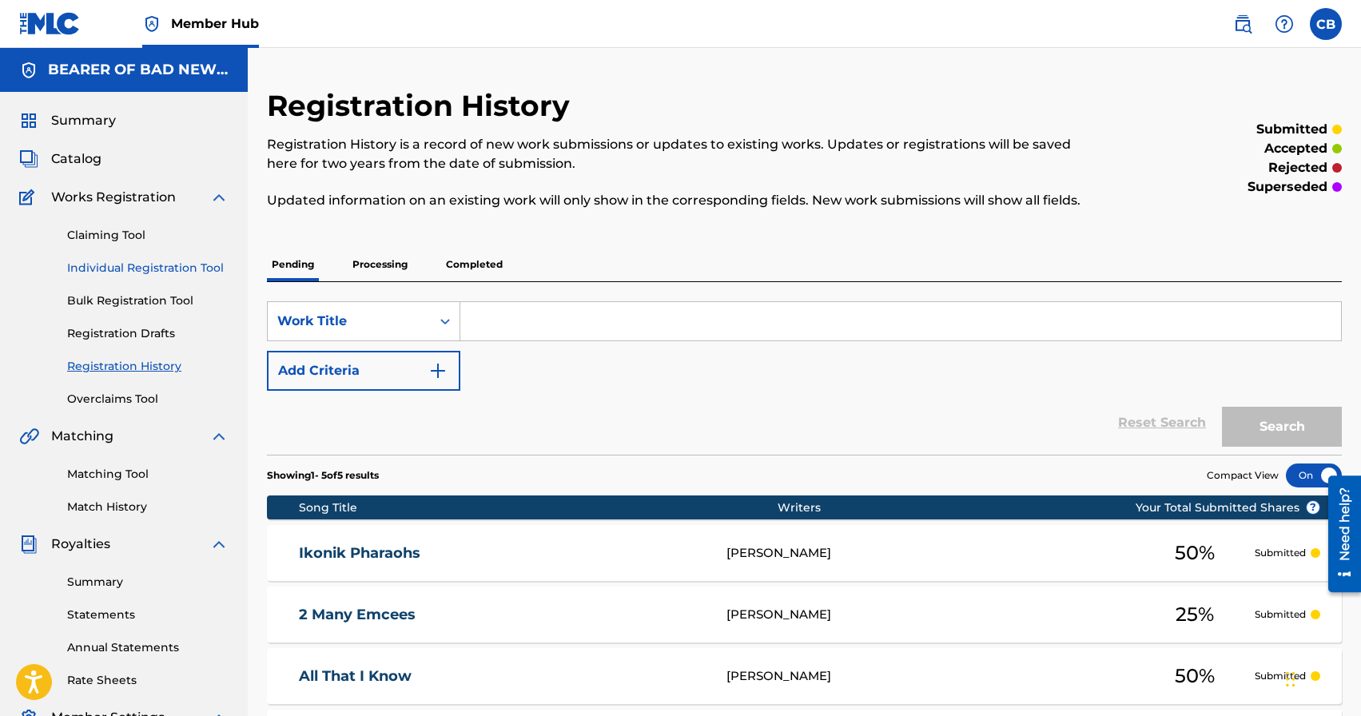
click at [150, 268] on link "Individual Registration Tool" at bounding box center [147, 268] width 161 height 17
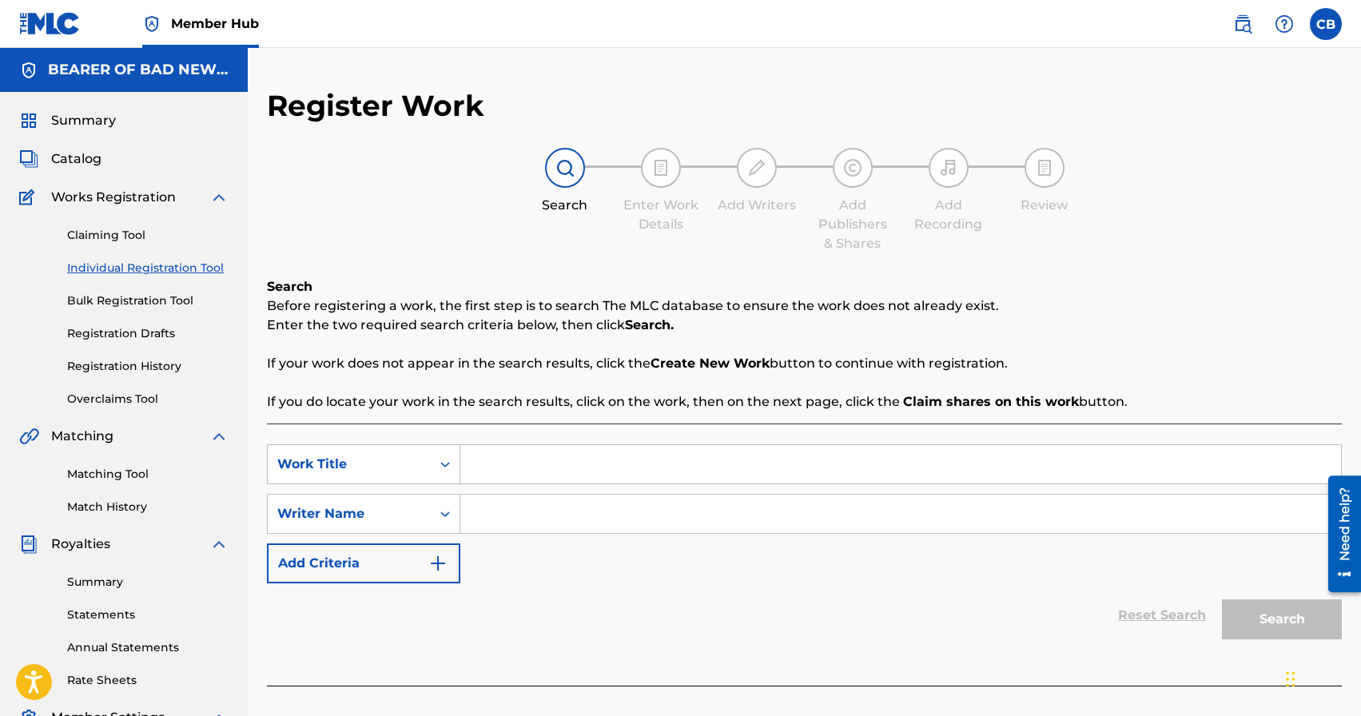
click at [540, 476] on input "Search Form" at bounding box center [900, 464] width 881 height 38
type input "No One Mourns The Wicked"
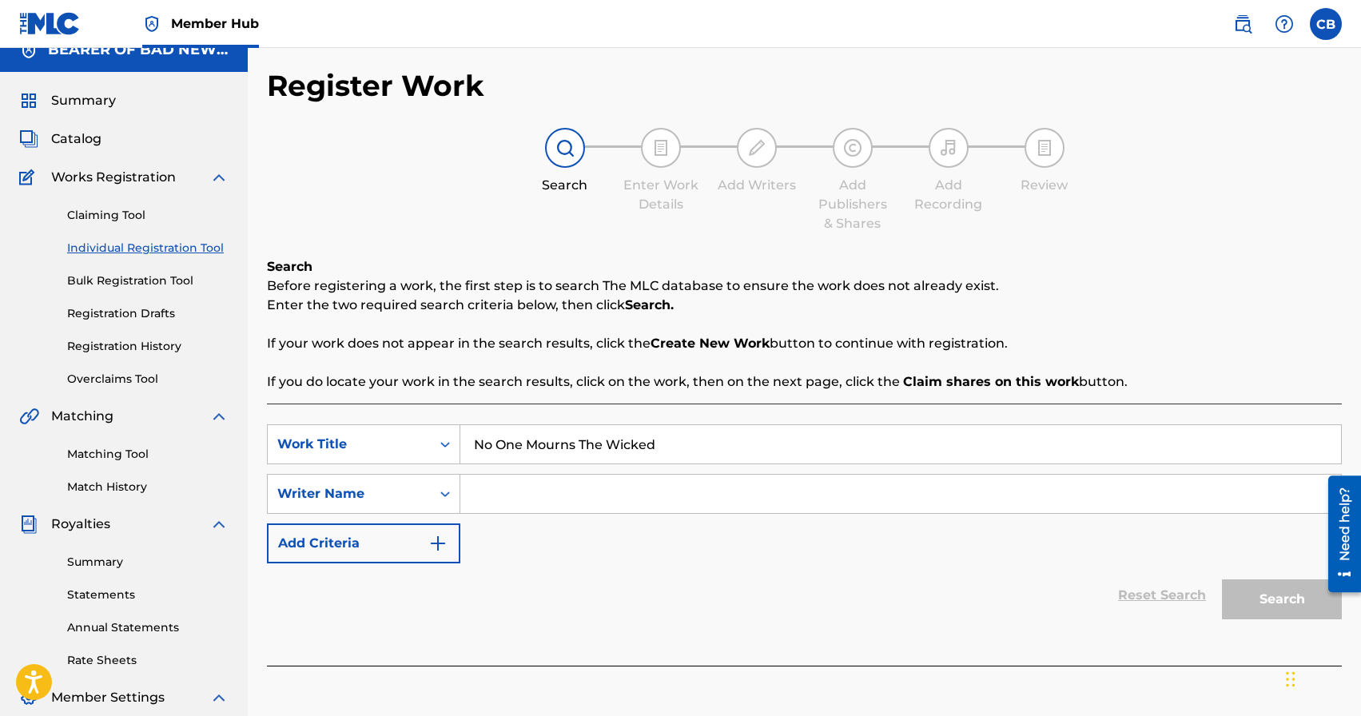
click at [650, 492] on input "Search Form" at bounding box center [900, 494] width 881 height 38
paste input "[PERSON_NAME]"
type input "[PERSON_NAME]"
click at [1272, 608] on button "Search" at bounding box center [1282, 599] width 120 height 40
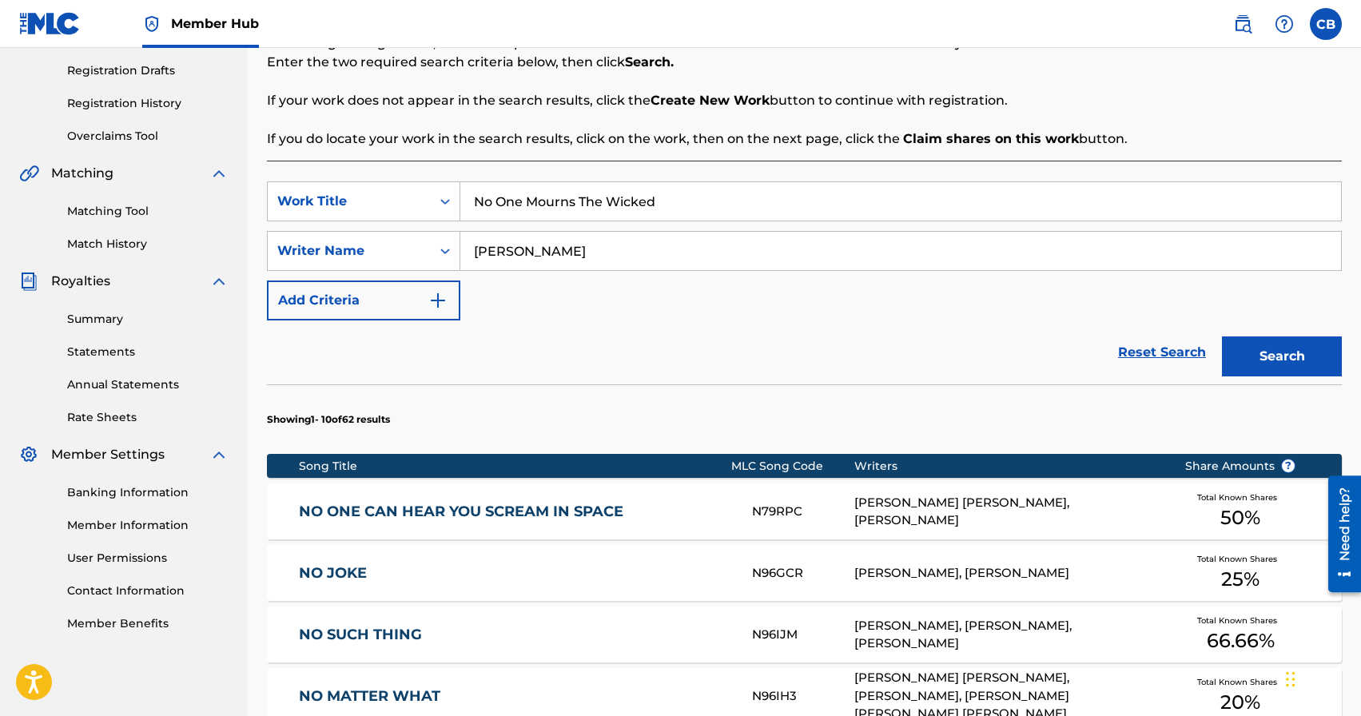
scroll to position [146, 0]
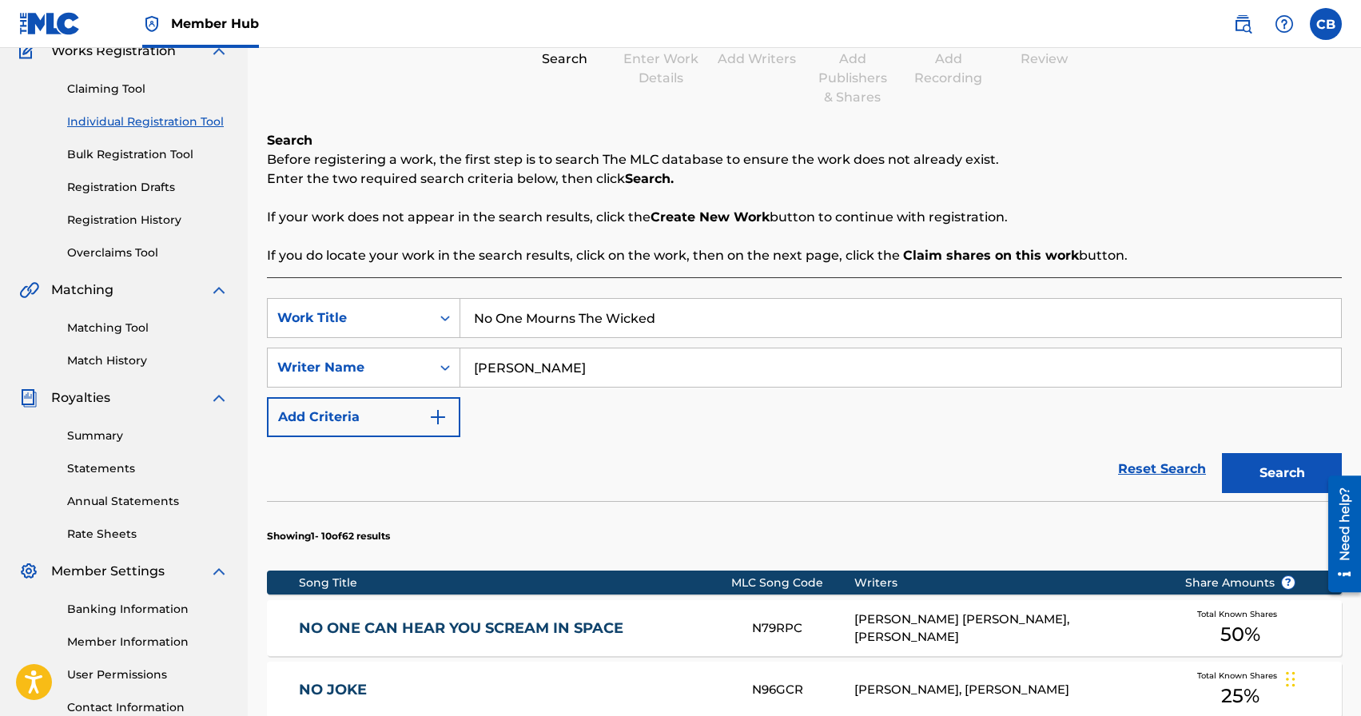
click at [847, 433] on div "SearchWithCriteria99cea66e-a655-4b67-8798-f815c8d735ec Work Title No One Mourns…" at bounding box center [804, 367] width 1075 height 139
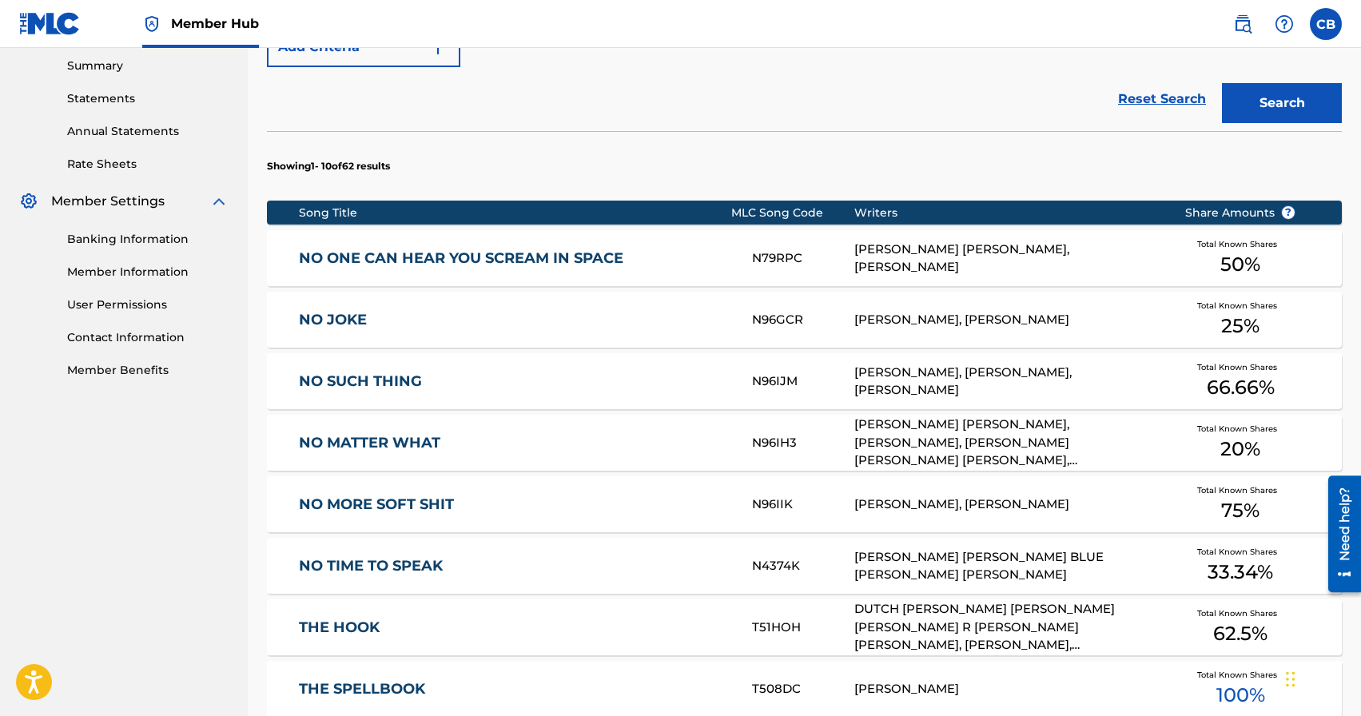
scroll to position [920, 0]
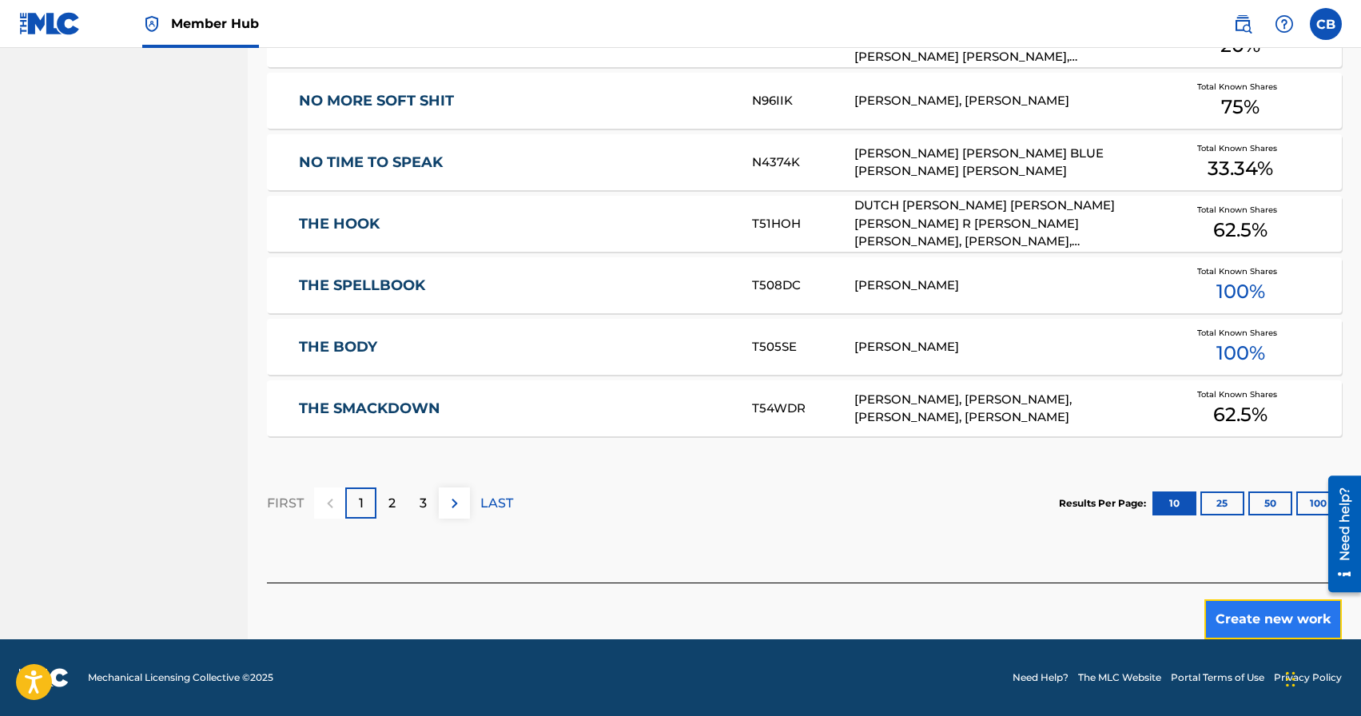
click at [1255, 630] on button "Create new work" at bounding box center [1272, 619] width 137 height 40
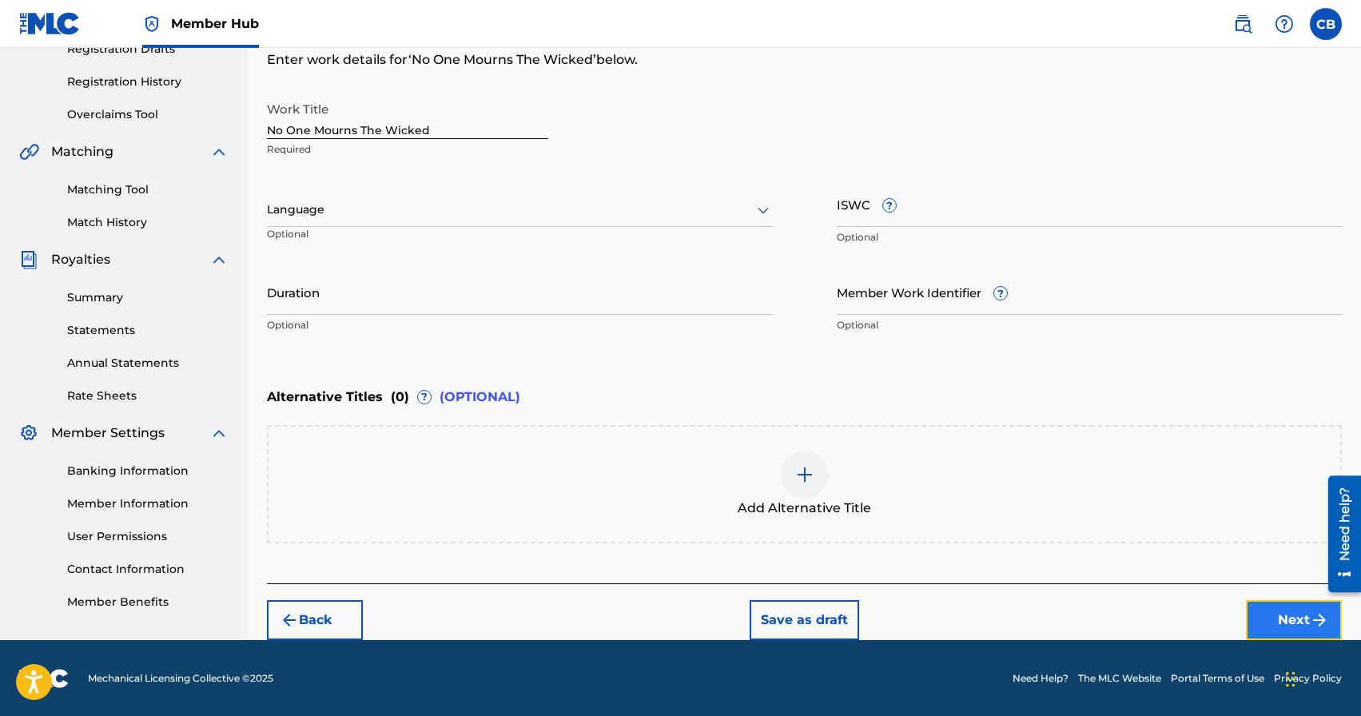
click at [1297, 608] on button "Next" at bounding box center [1294, 620] width 96 height 40
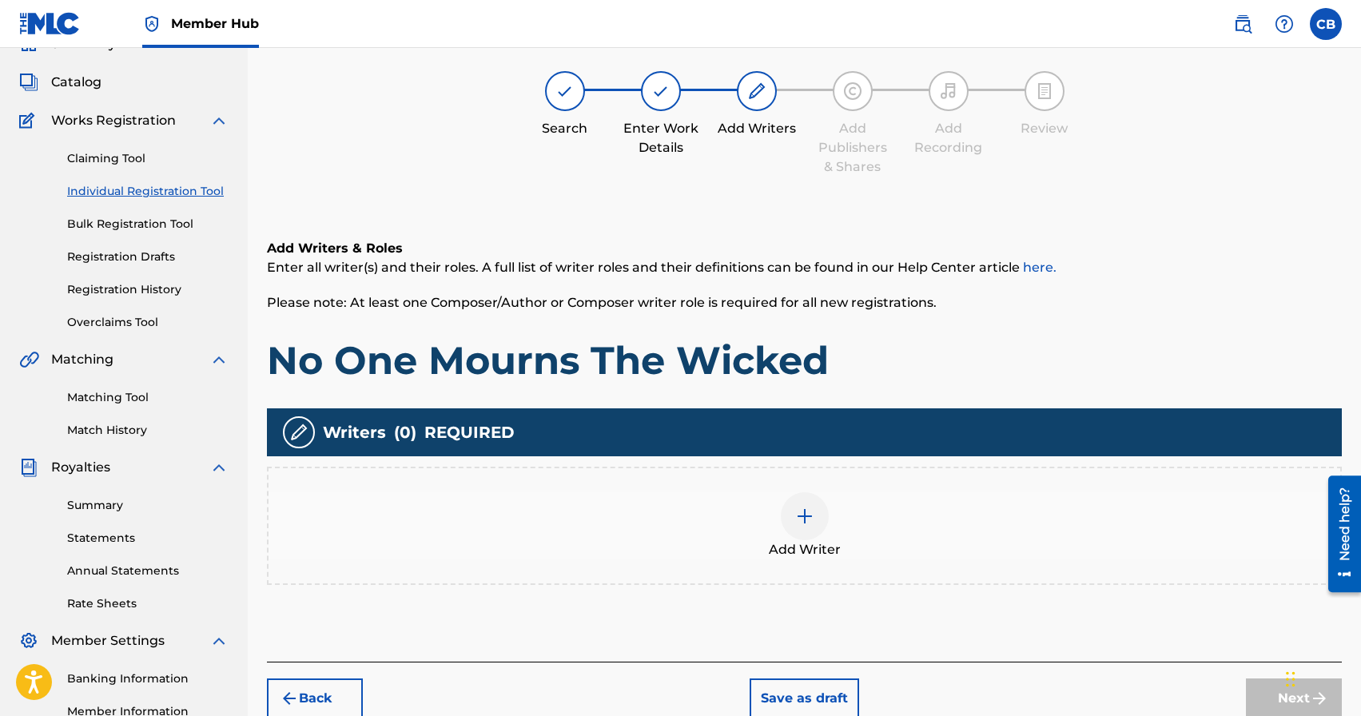
scroll to position [72, 0]
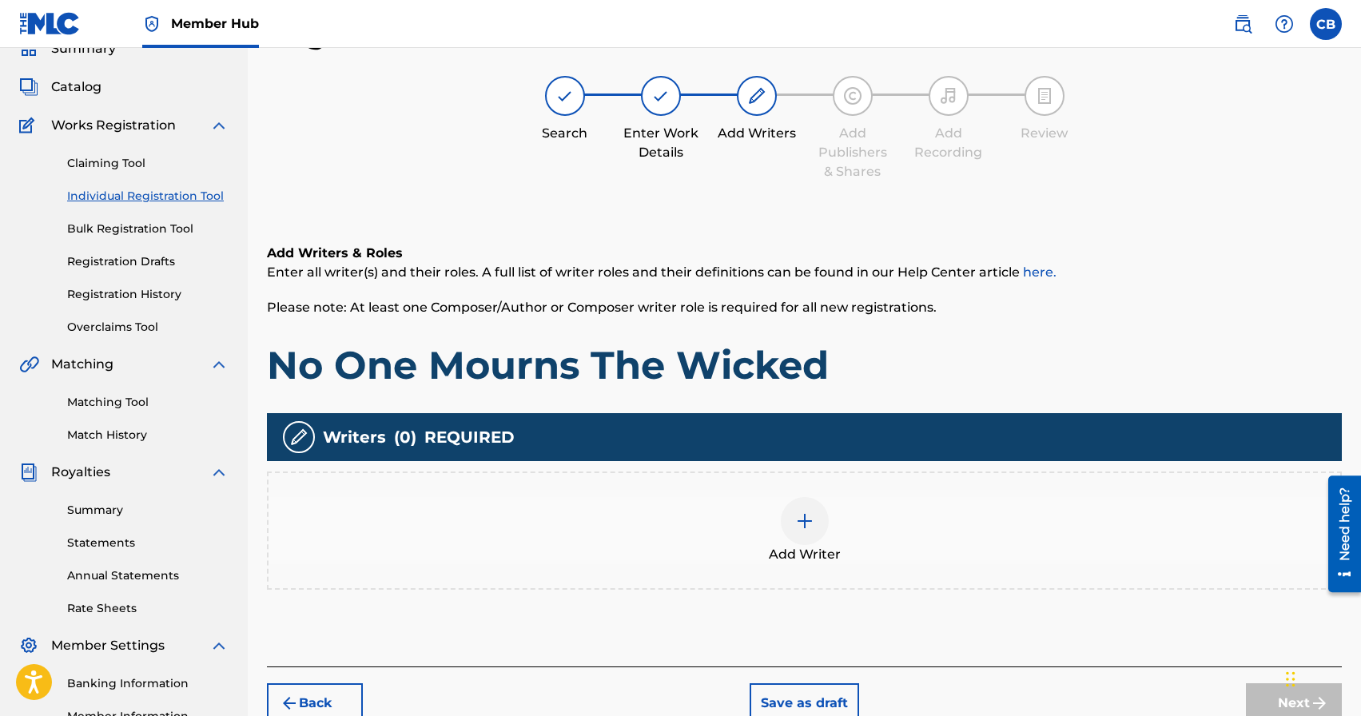
click at [787, 516] on div at bounding box center [805, 521] width 48 height 48
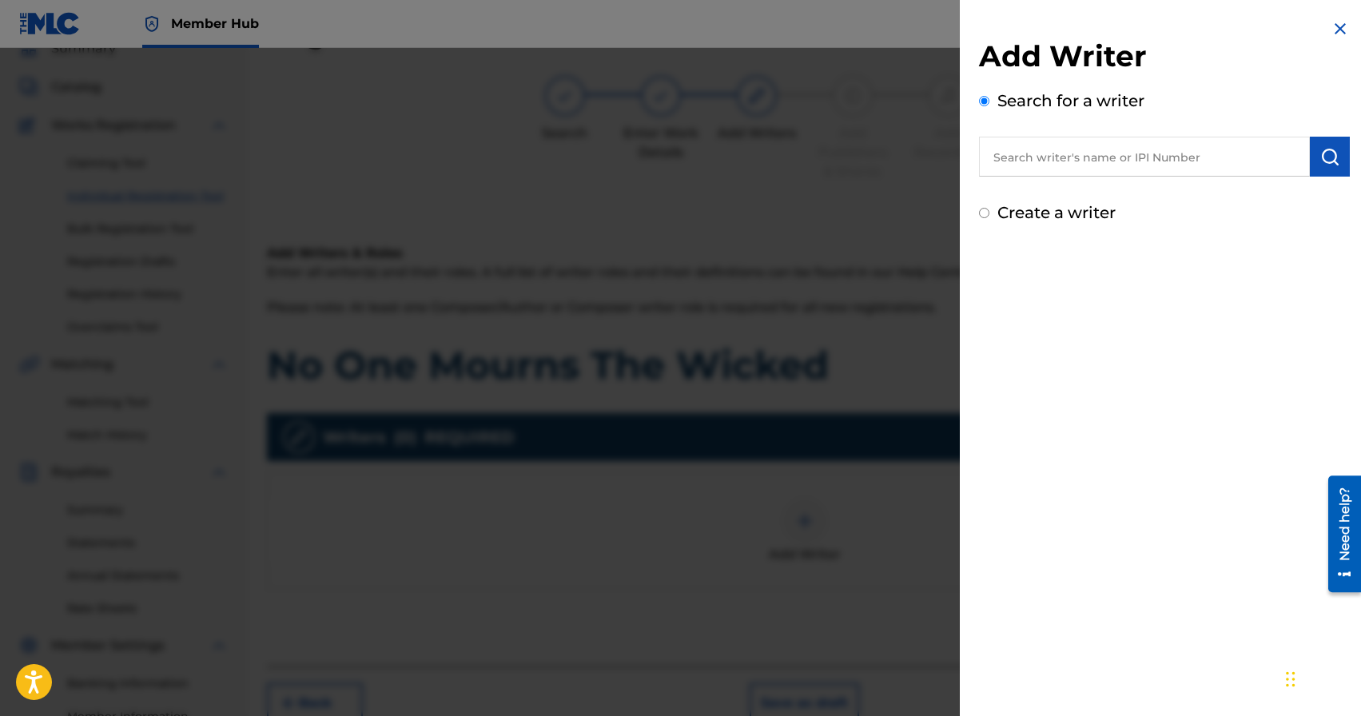
click at [1098, 152] on input "text" at bounding box center [1144, 157] width 331 height 40
click at [1082, 155] on input "text" at bounding box center [1144, 157] width 331 height 40
paste input "[PERSON_NAME]"
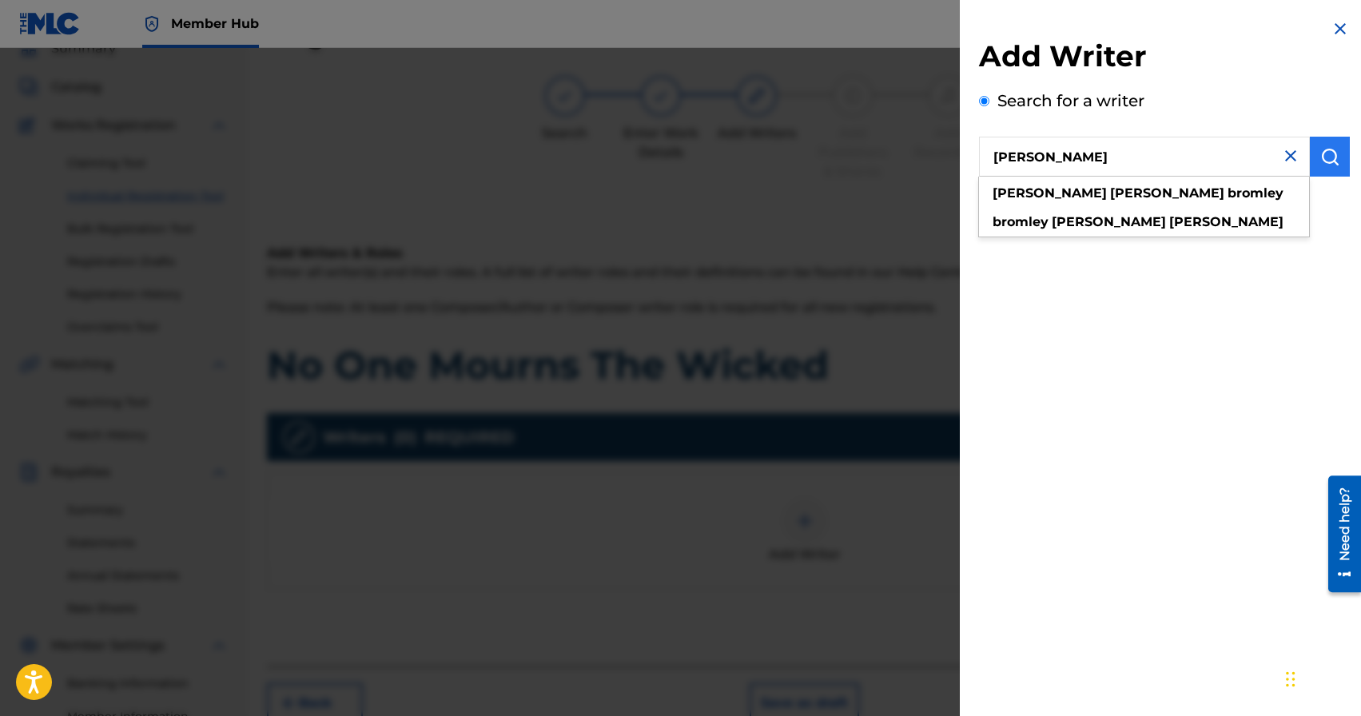
type input "[PERSON_NAME]"
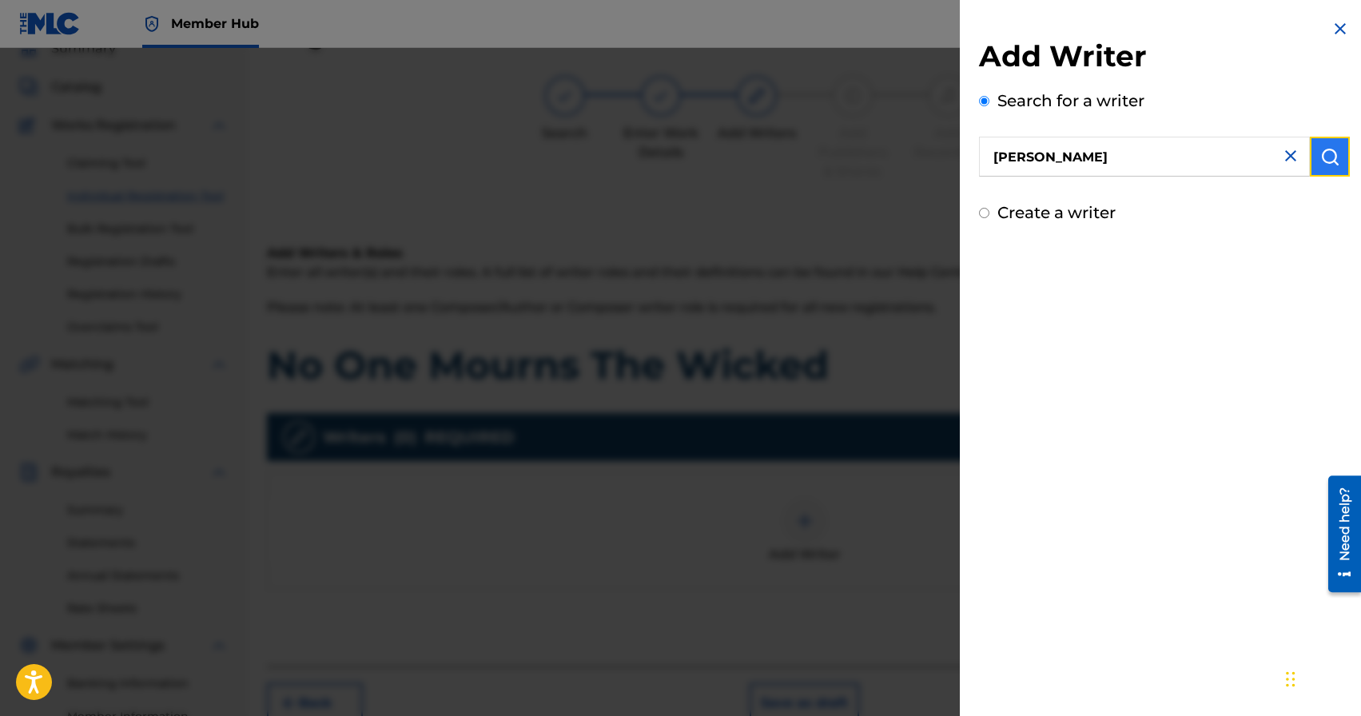
click at [1322, 159] on img "submit" at bounding box center [1329, 156] width 19 height 19
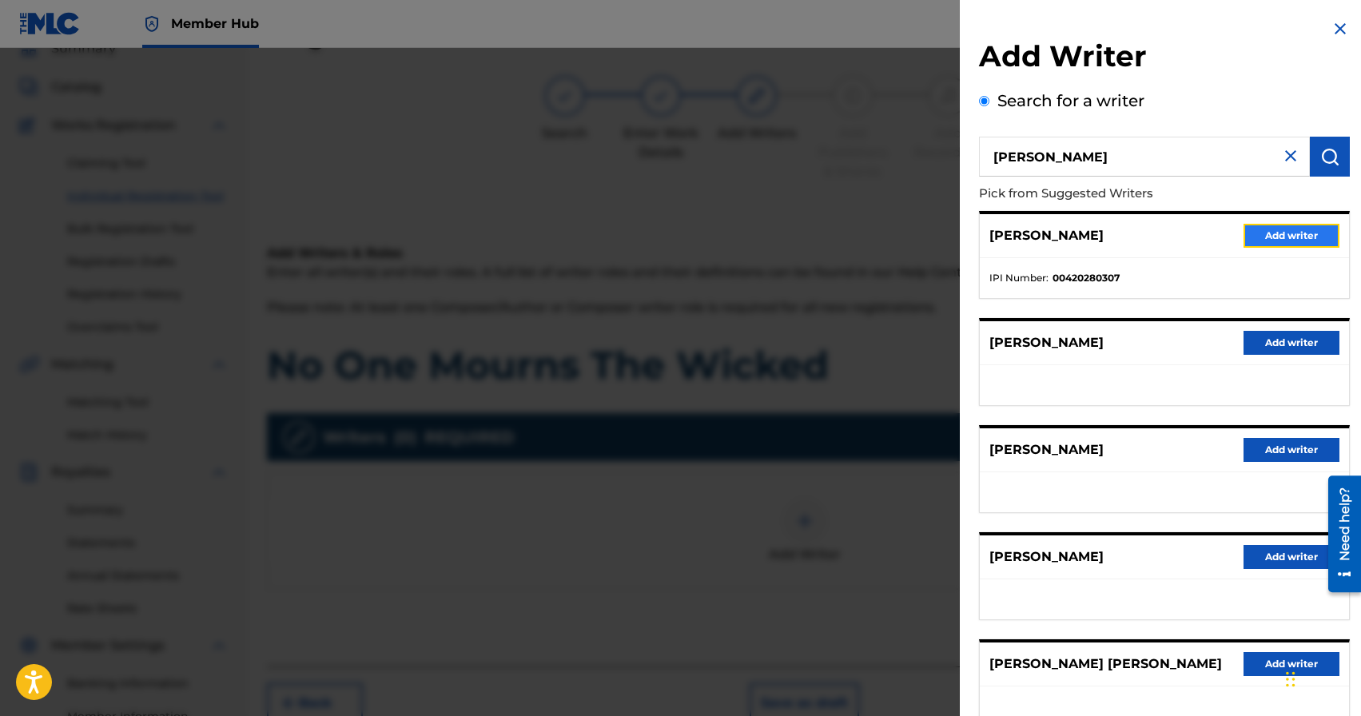
click at [1279, 236] on button "Add writer" at bounding box center [1292, 236] width 96 height 24
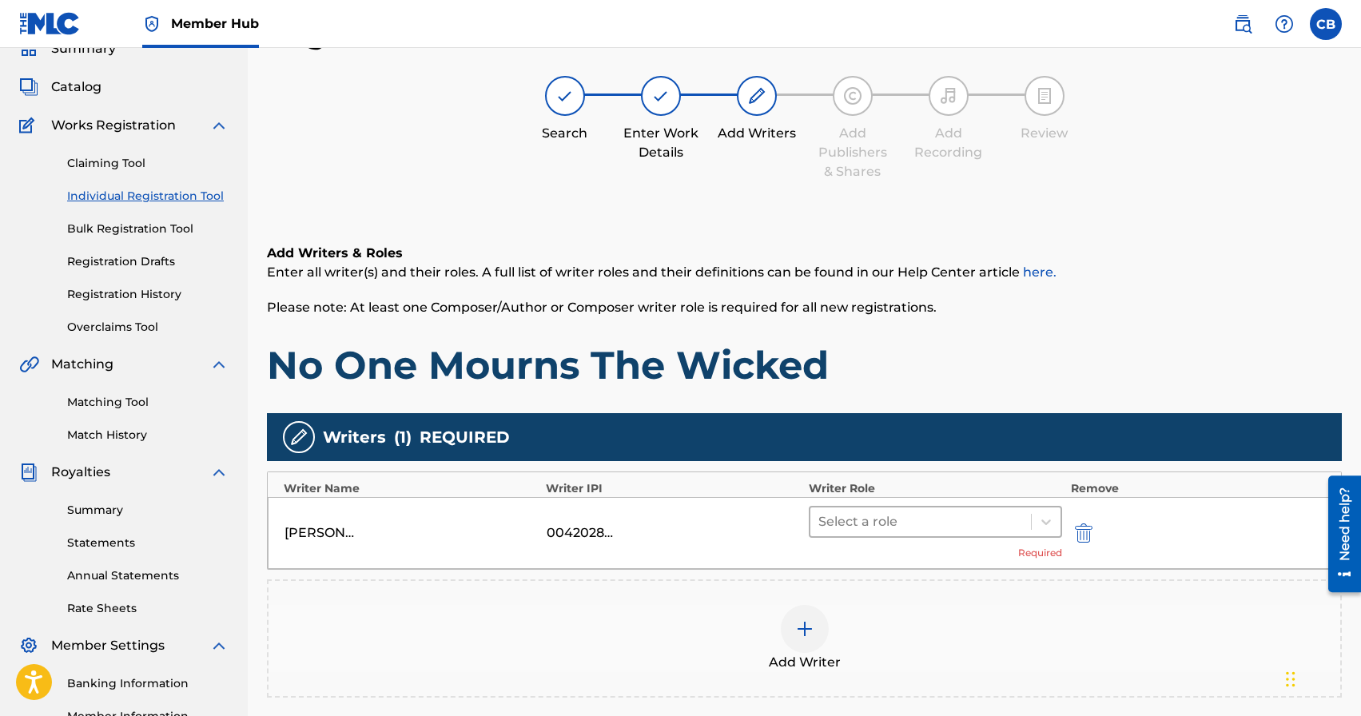
click at [907, 530] on div at bounding box center [920, 522] width 205 height 22
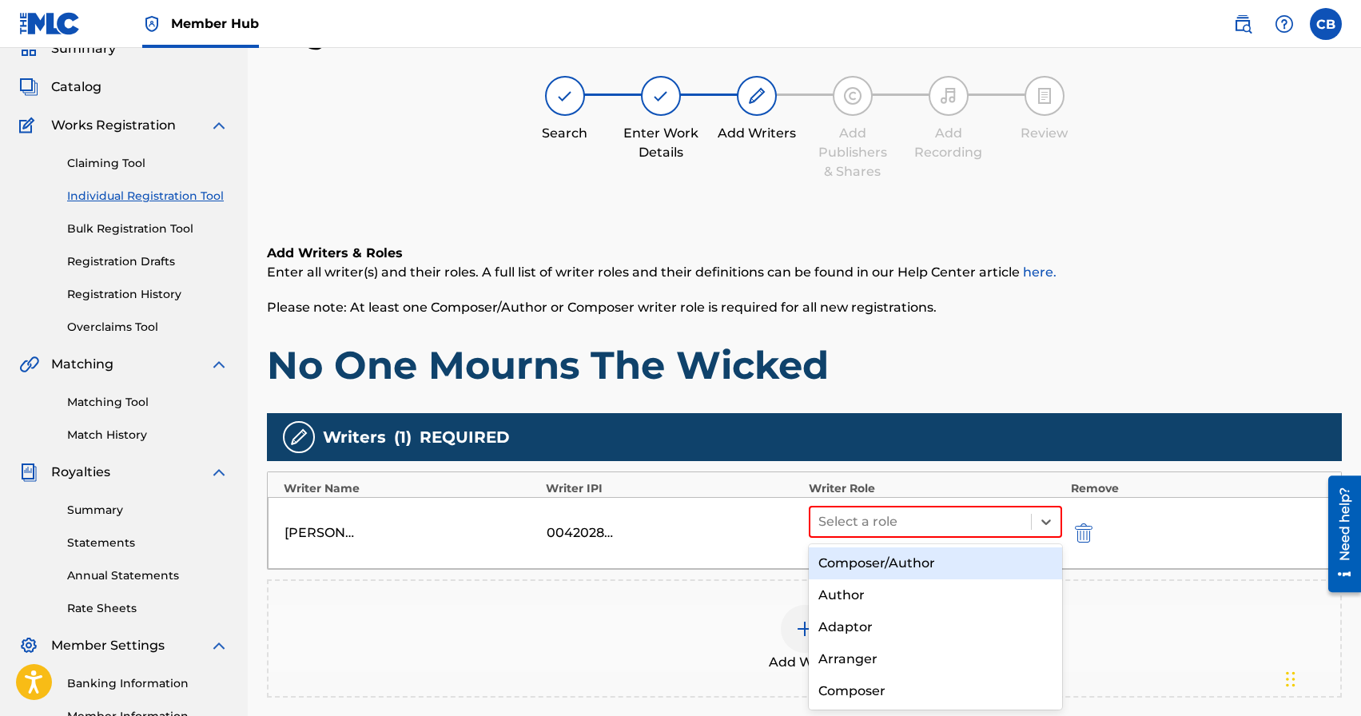
click at [901, 562] on div "Composer/Author" at bounding box center [936, 563] width 254 height 32
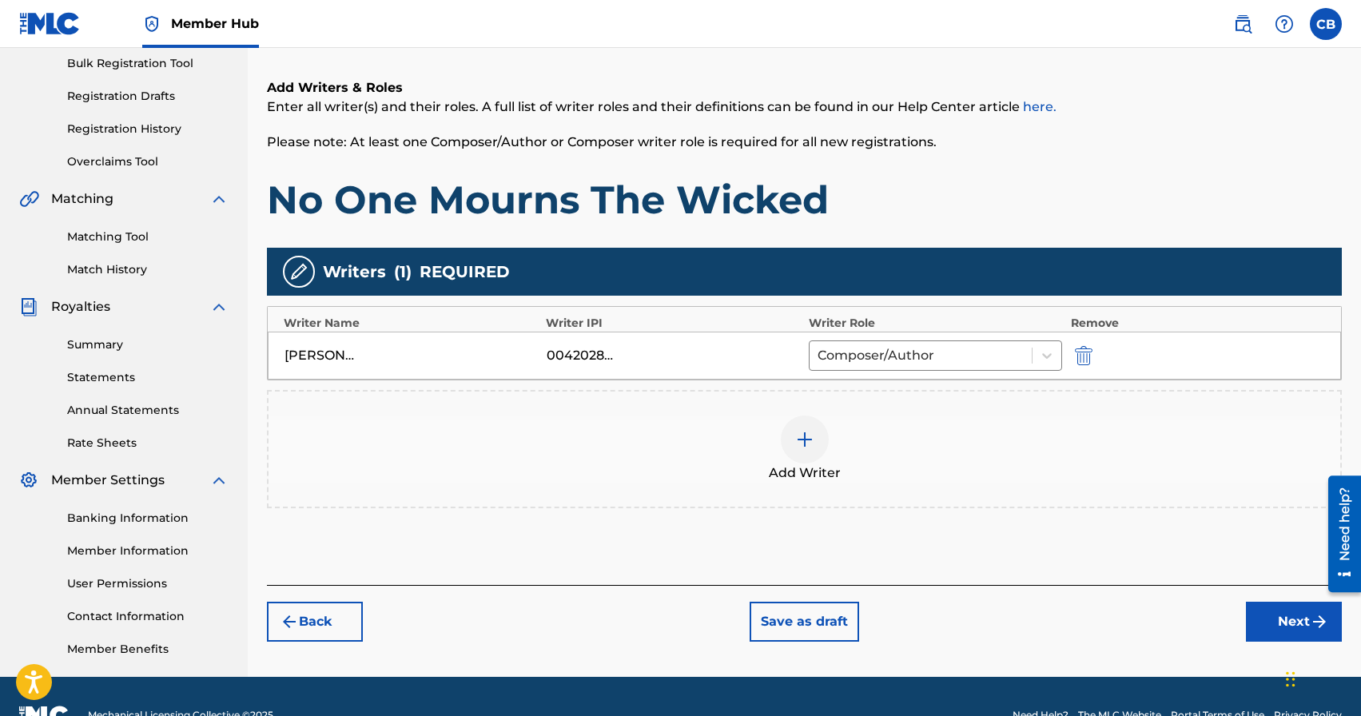
scroll to position [275, 0]
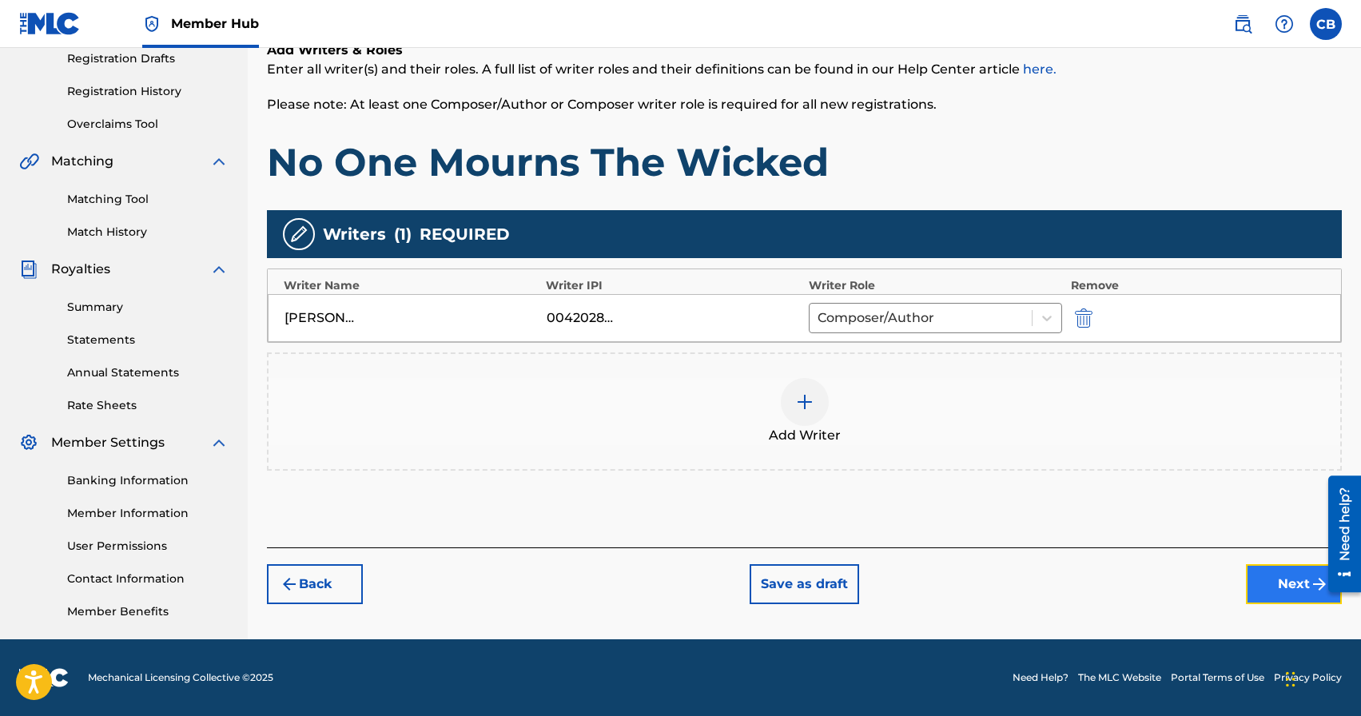
click at [1295, 589] on button "Next" at bounding box center [1294, 584] width 96 height 40
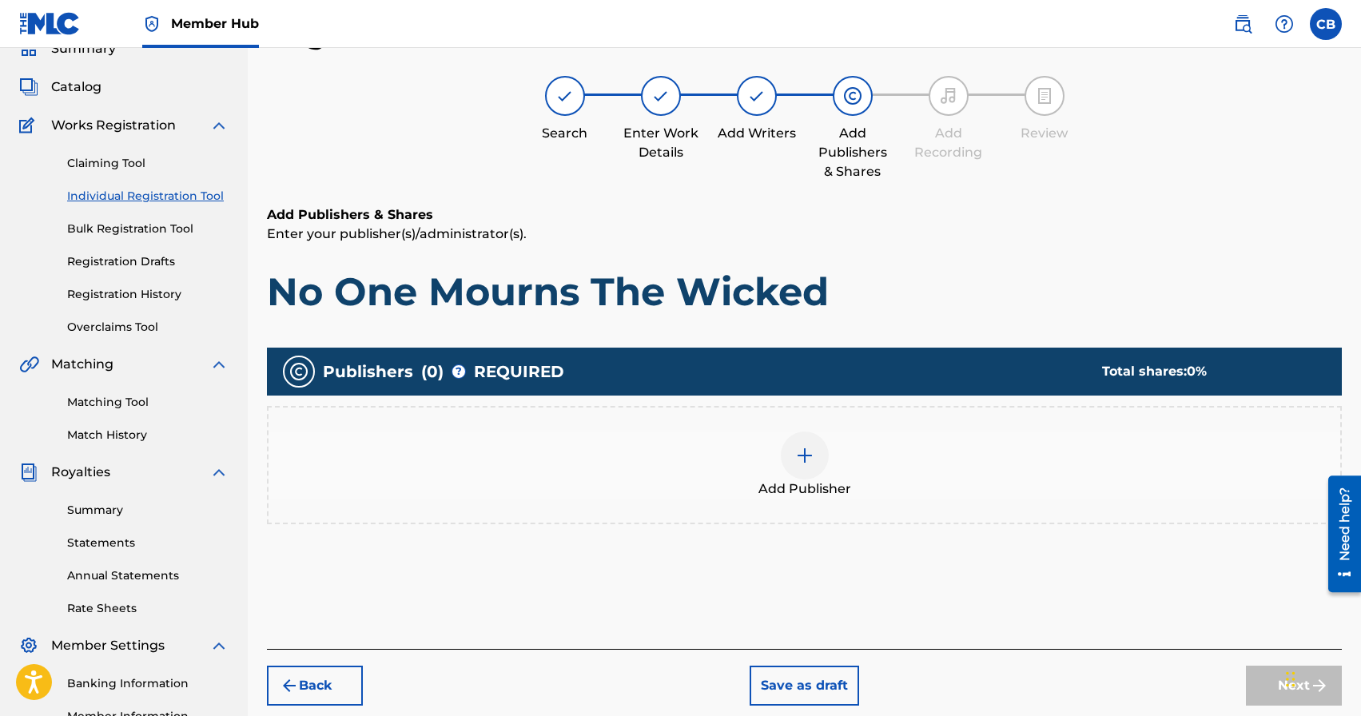
scroll to position [72, 0]
click at [807, 457] on img at bounding box center [804, 455] width 19 height 19
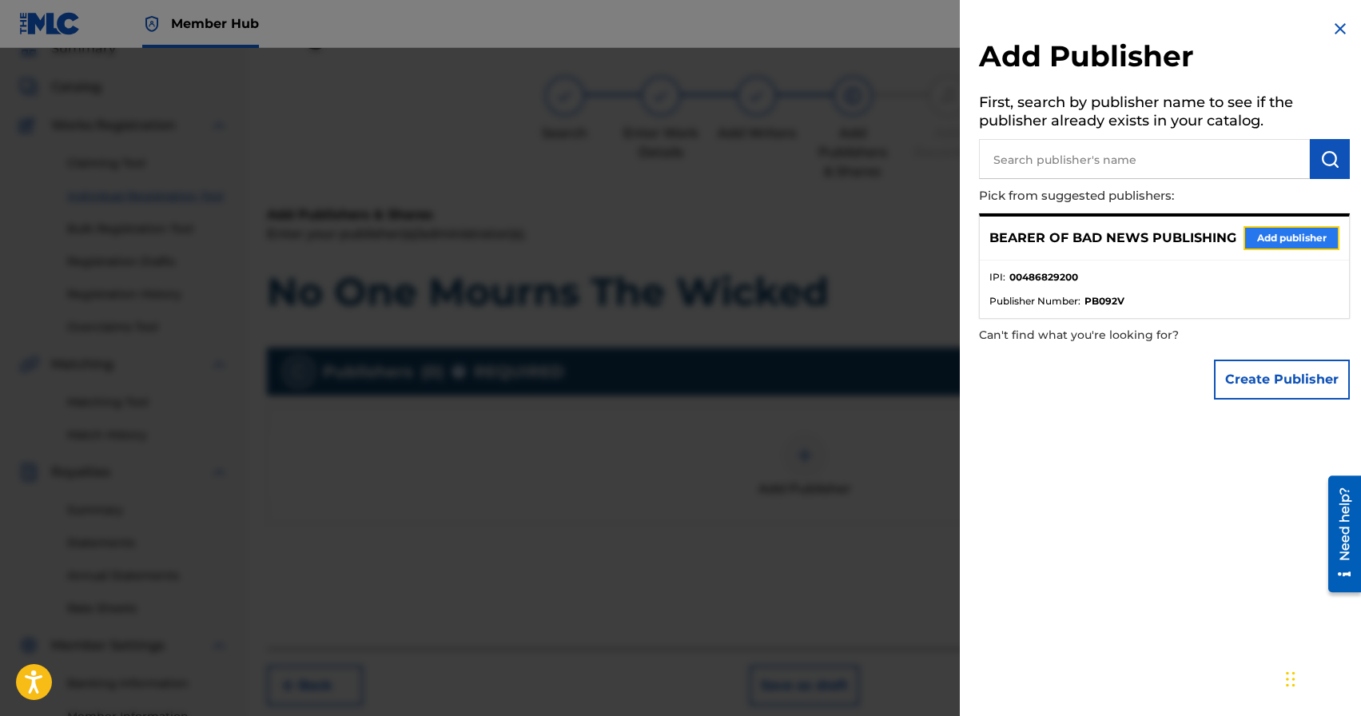
click at [1274, 241] on button "Add publisher" at bounding box center [1292, 238] width 96 height 24
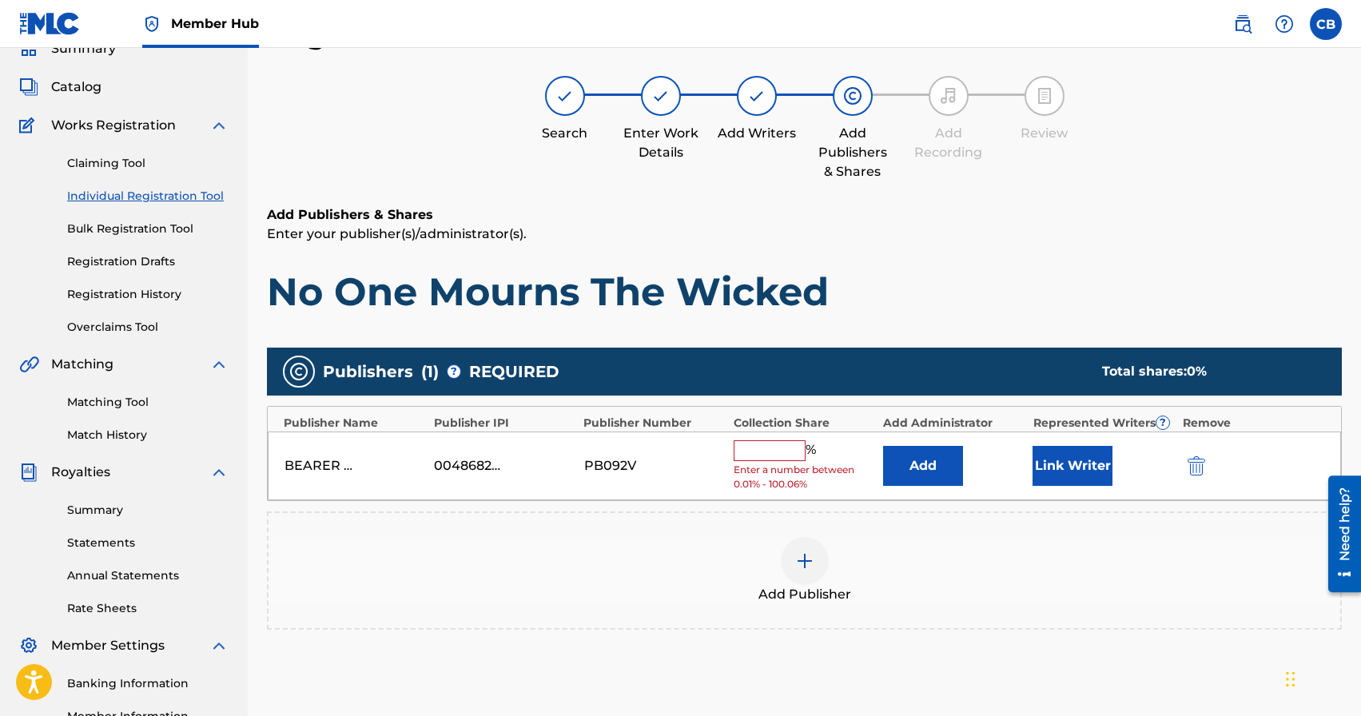
click at [768, 455] on input "text" at bounding box center [770, 450] width 72 height 21
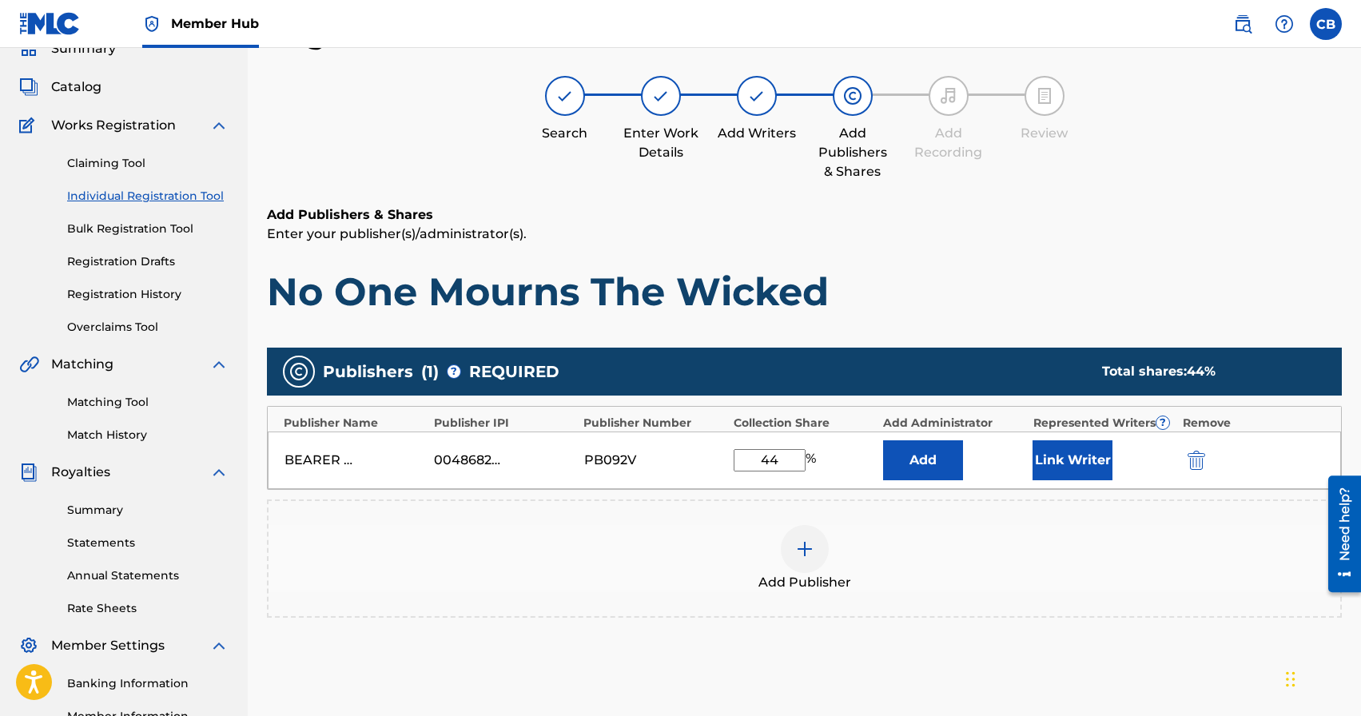
type input "4"
type input "33.33"
click at [1073, 462] on button "Link Writer" at bounding box center [1073, 460] width 80 height 40
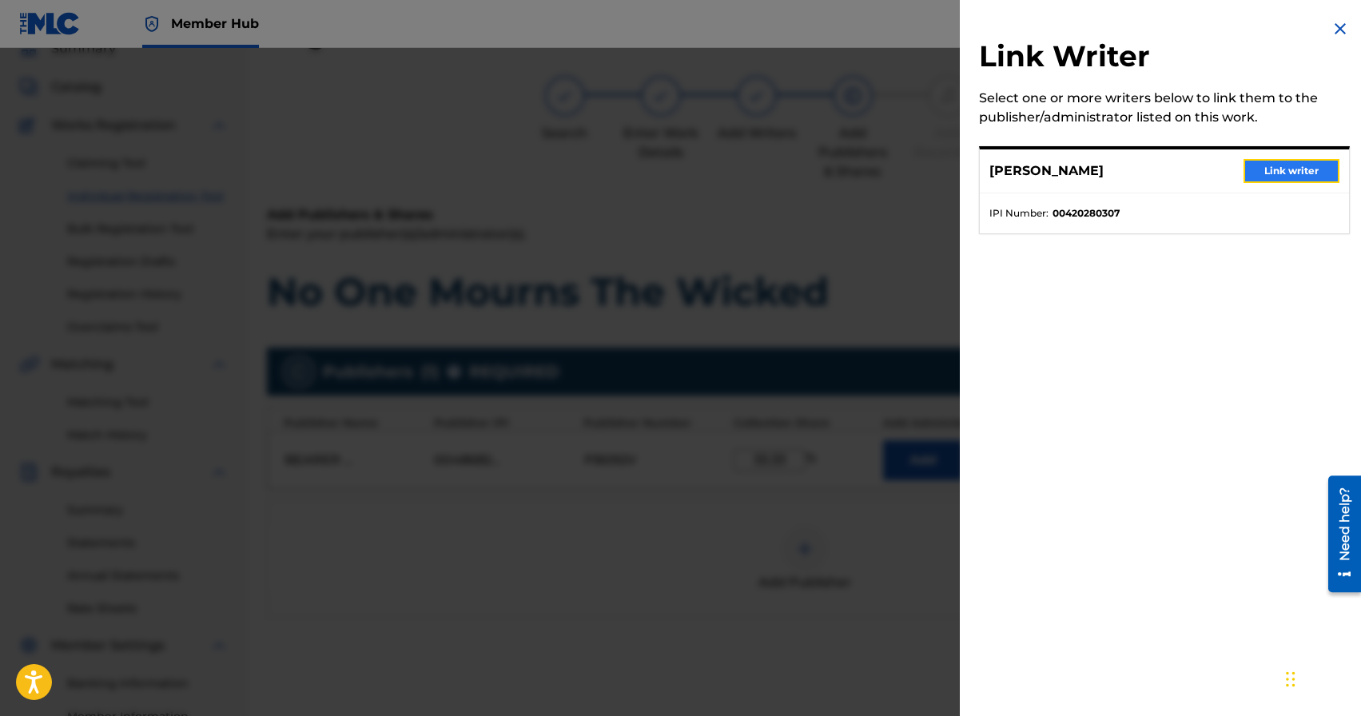
click at [1283, 177] on button "Link writer" at bounding box center [1292, 171] width 96 height 24
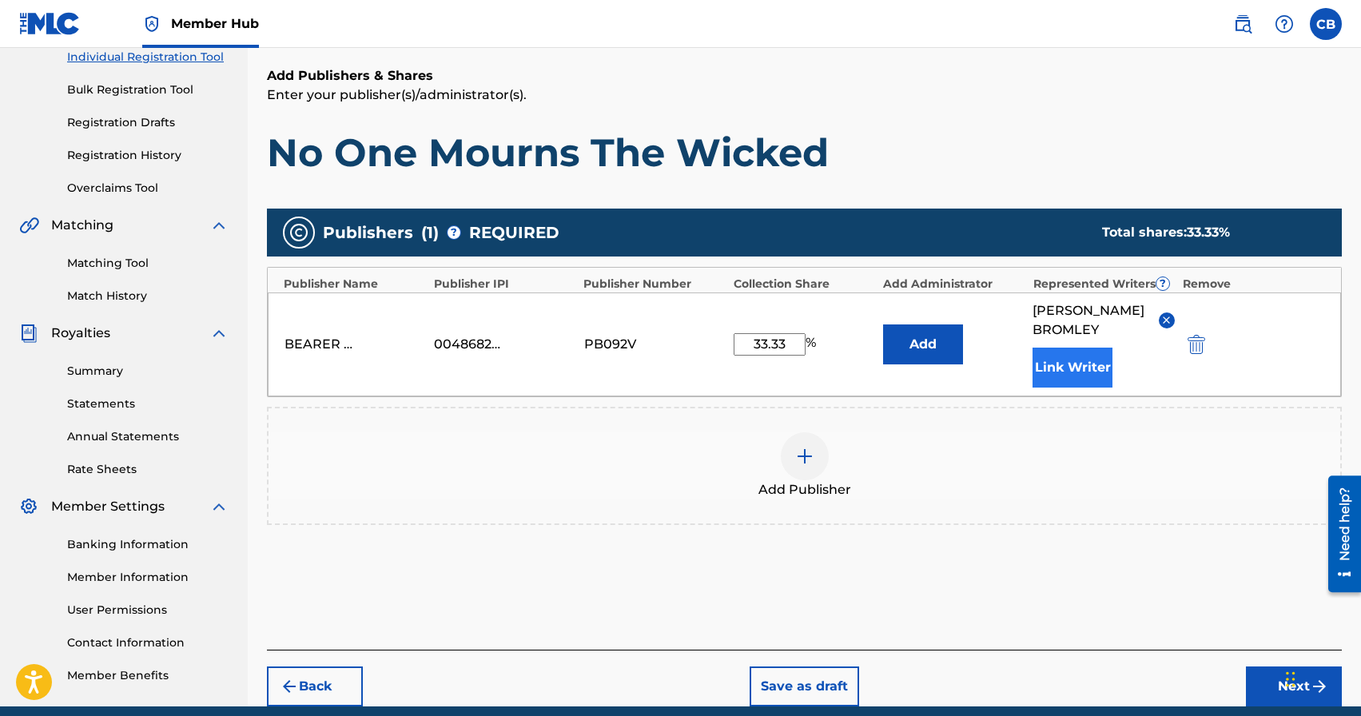
scroll to position [278, 0]
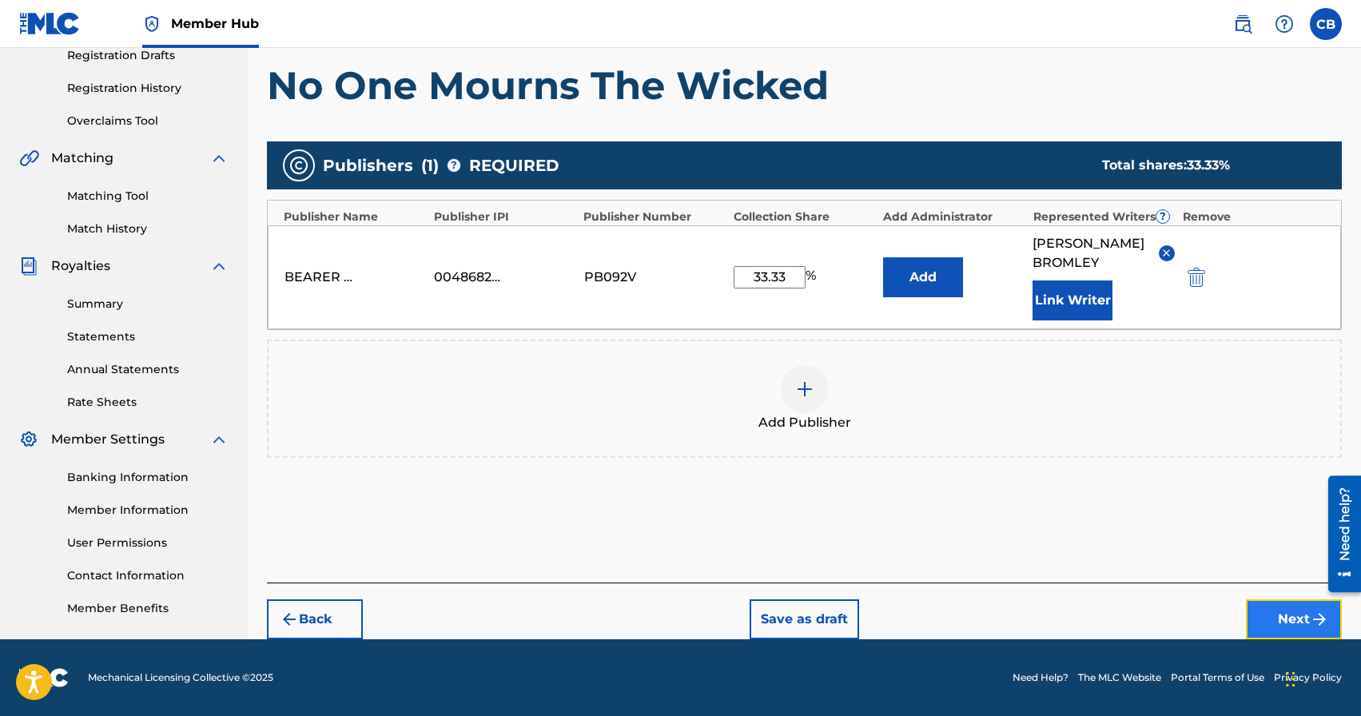
click at [1283, 622] on button "Next" at bounding box center [1294, 619] width 96 height 40
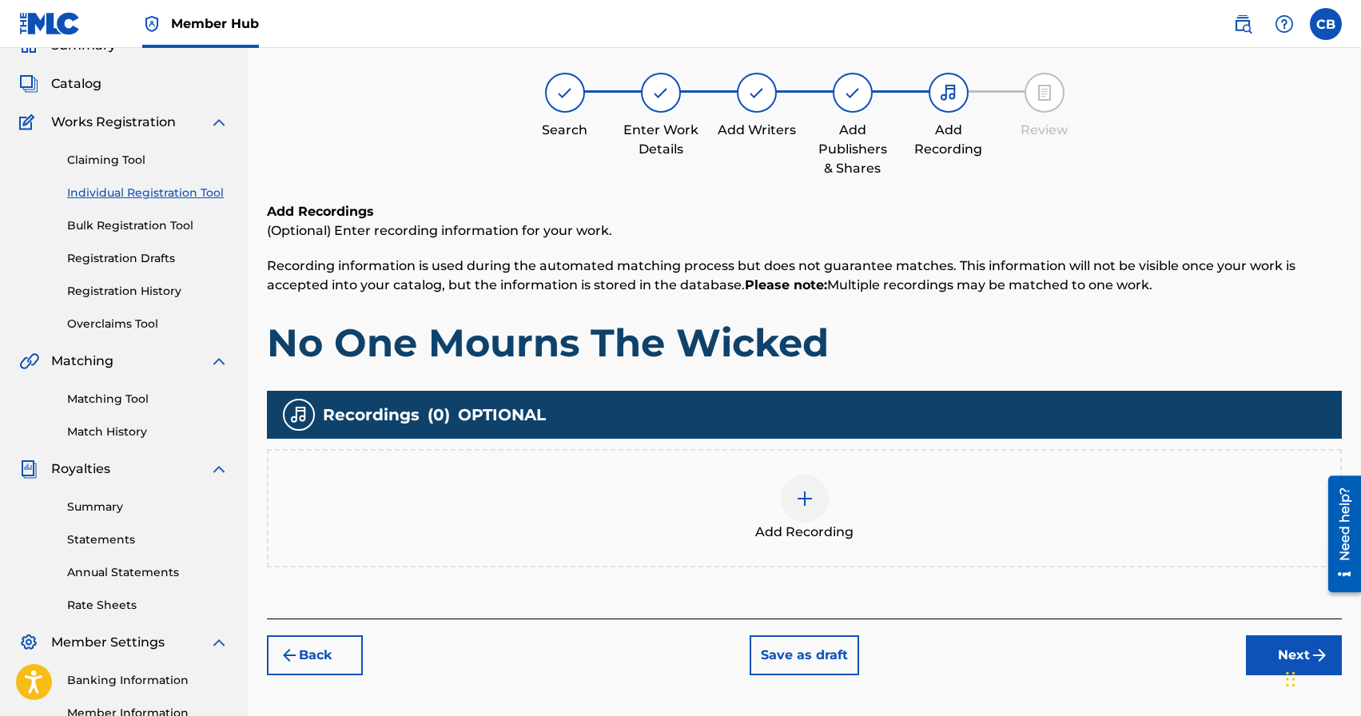
scroll to position [72, 0]
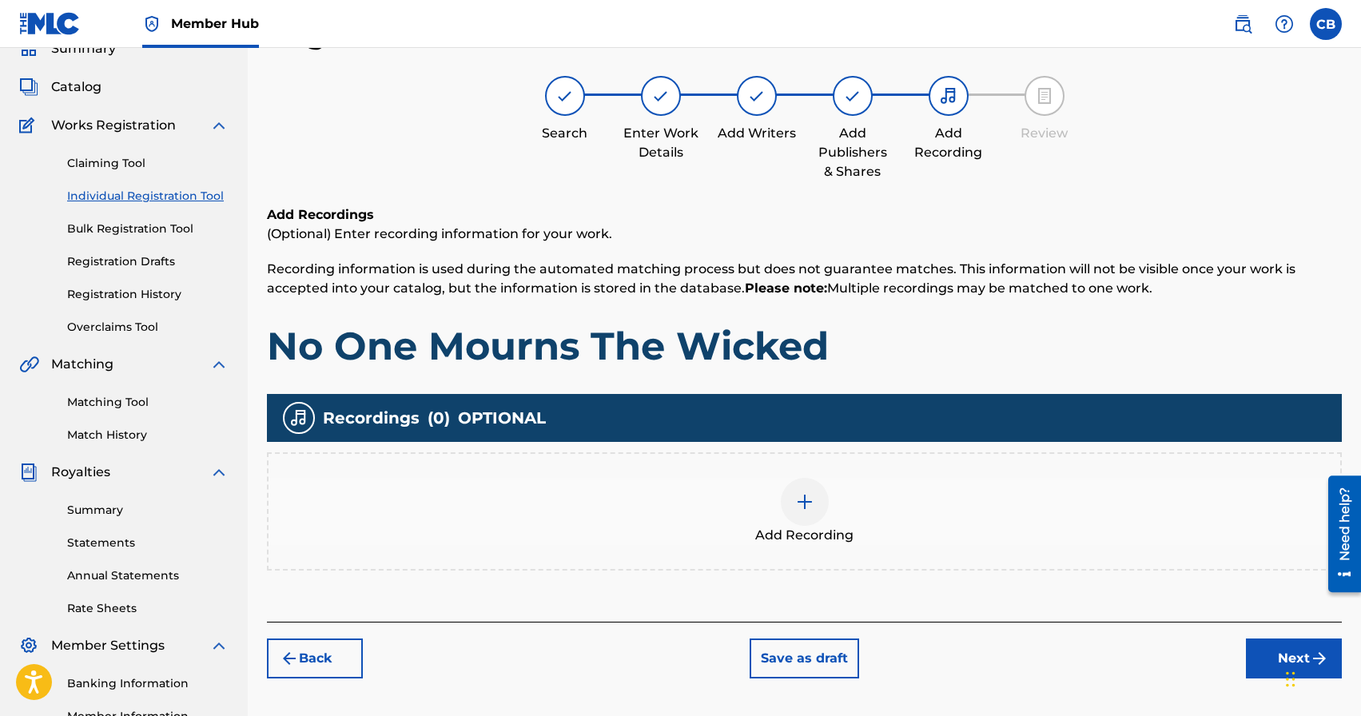
click at [815, 512] on div at bounding box center [805, 502] width 48 height 48
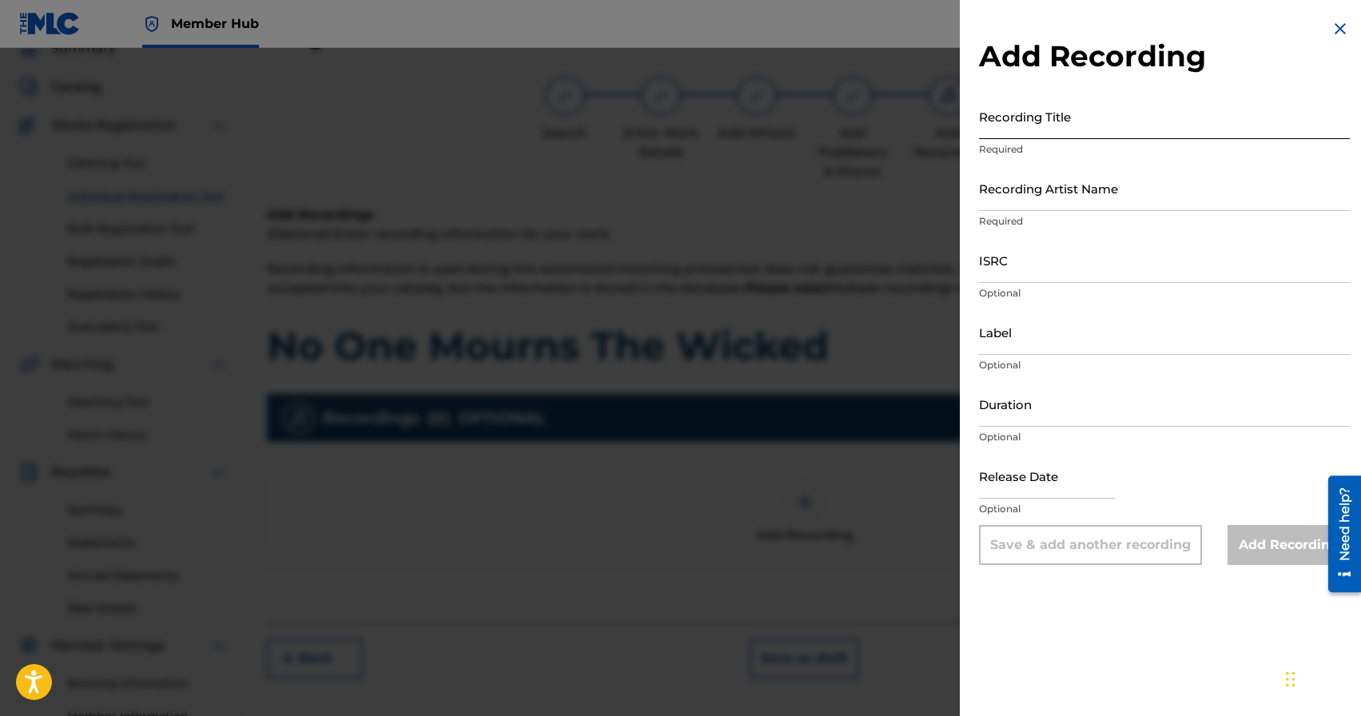
click at [1033, 122] on input "Recording Title" at bounding box center [1164, 117] width 371 height 46
type input "No One Mourns The Wicked"
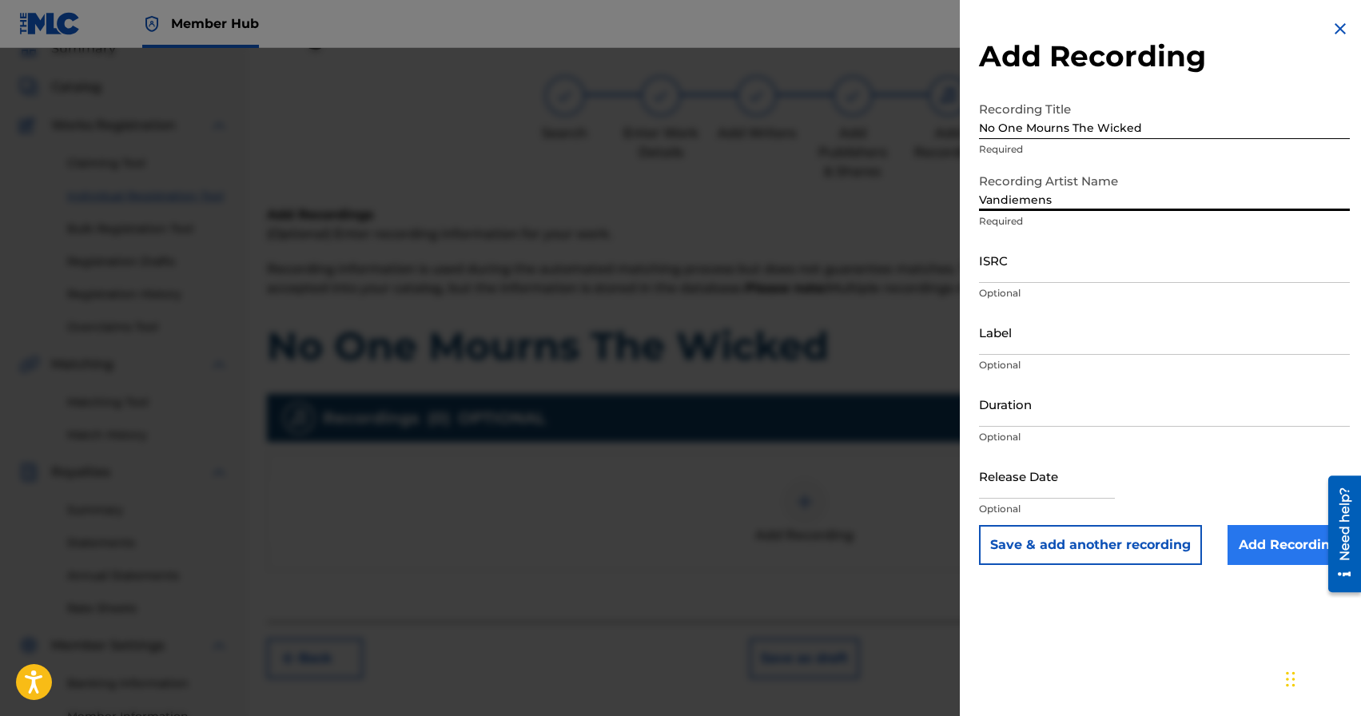
type input "Vandiemens"
click at [1269, 551] on input "Add Recording" at bounding box center [1289, 545] width 122 height 40
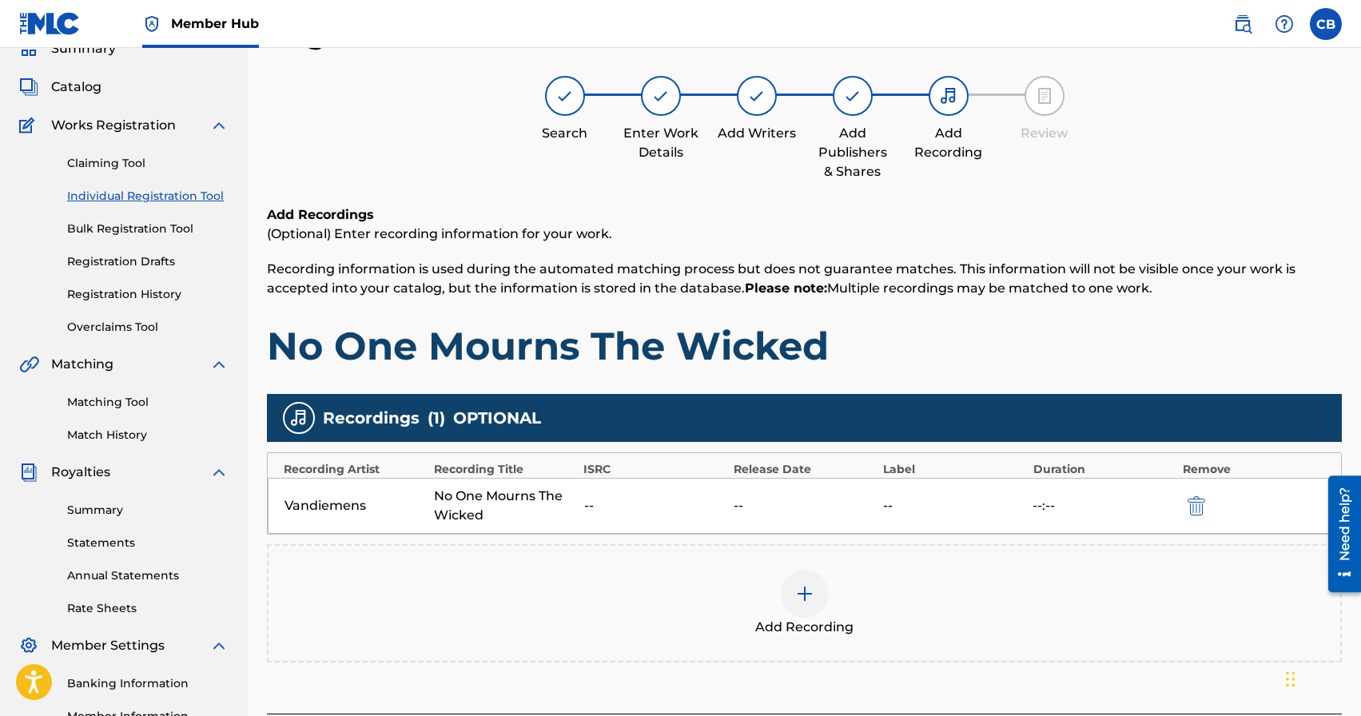
scroll to position [275, 0]
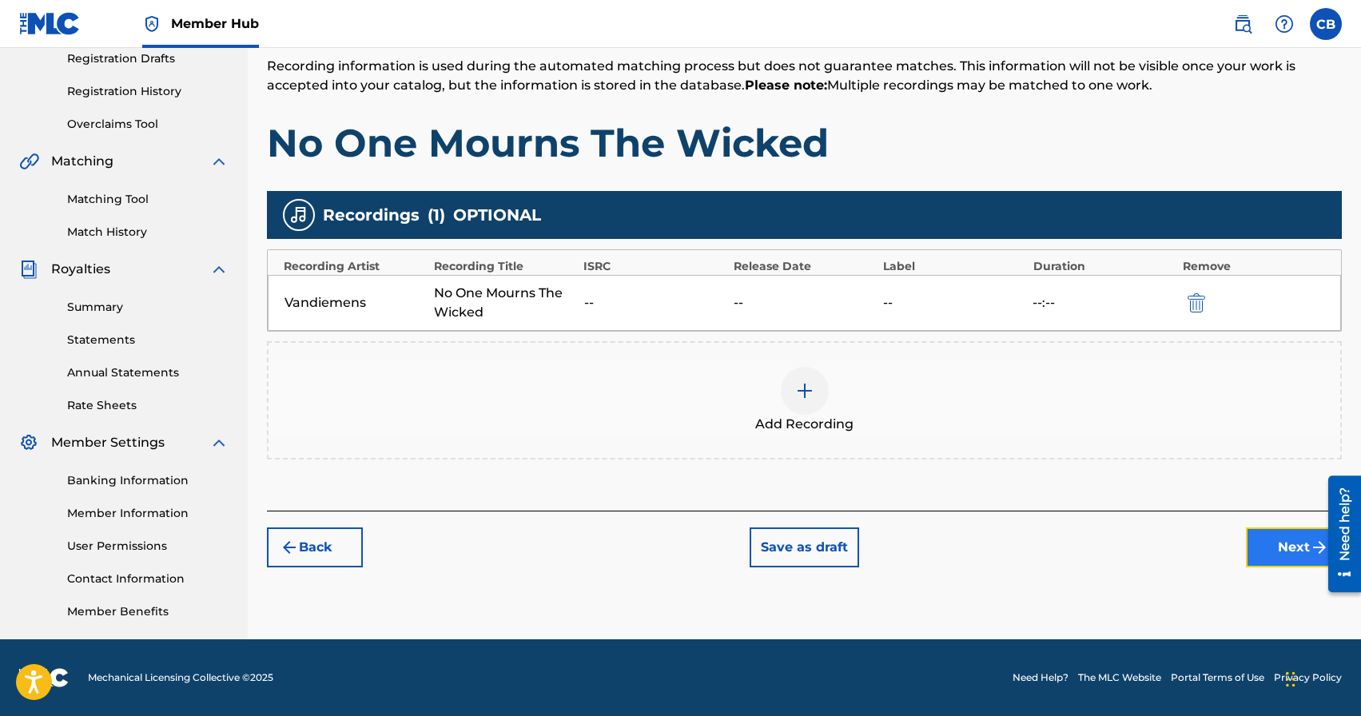
click at [1299, 557] on button "Next" at bounding box center [1294, 547] width 96 height 40
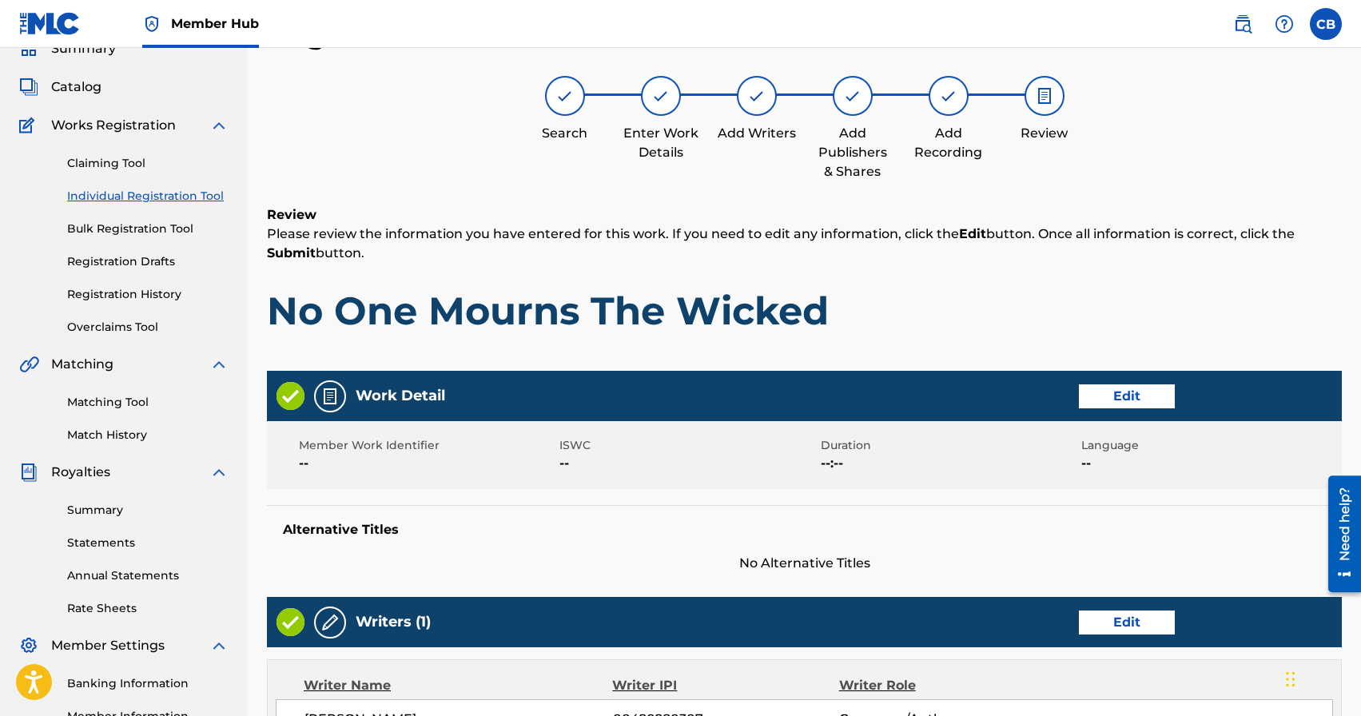
scroll to position [653, 0]
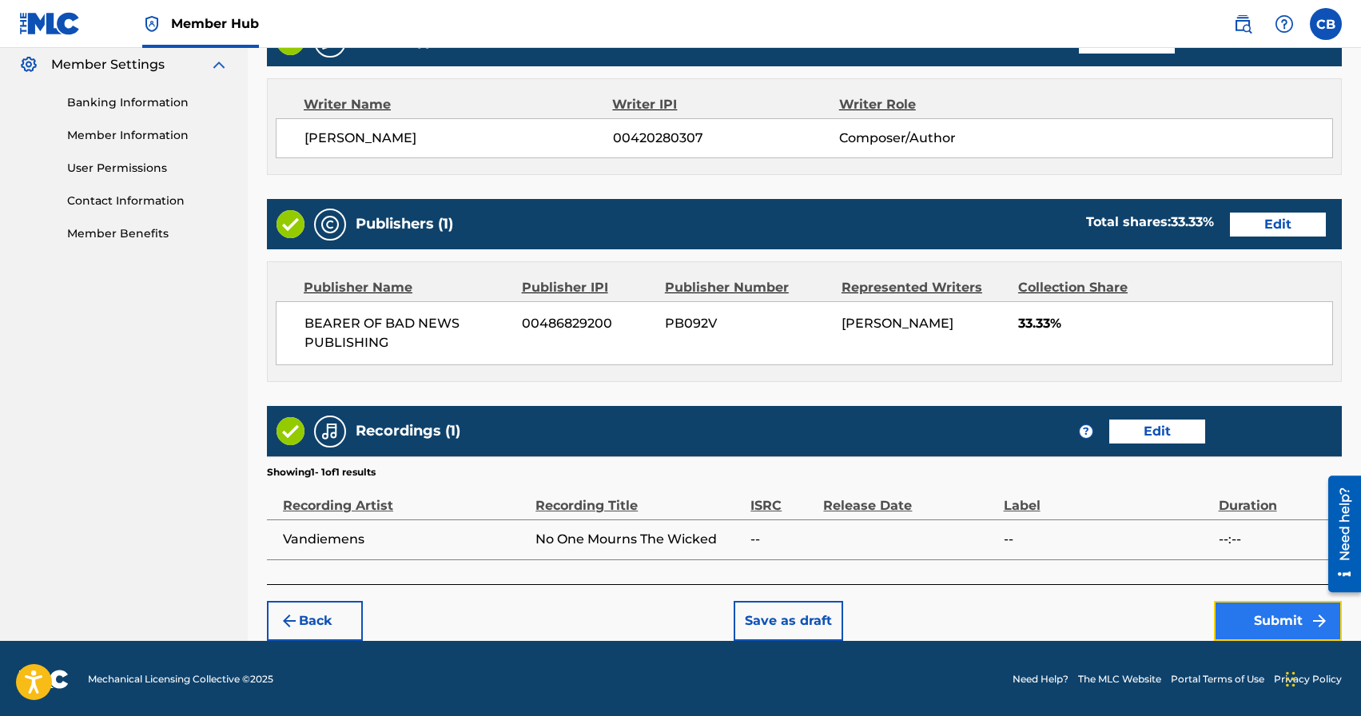
click at [1279, 625] on button "Submit" at bounding box center [1278, 621] width 128 height 40
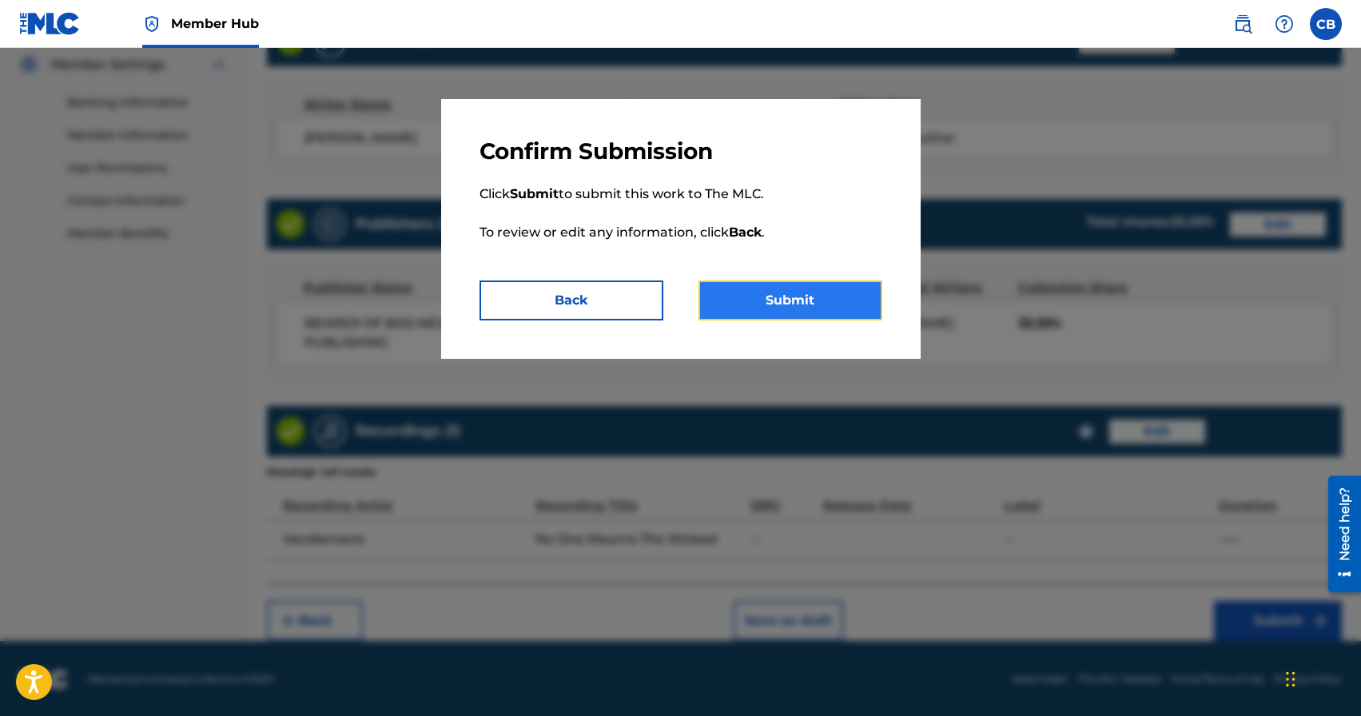
click at [806, 302] on button "Submit" at bounding box center [790, 301] width 184 height 40
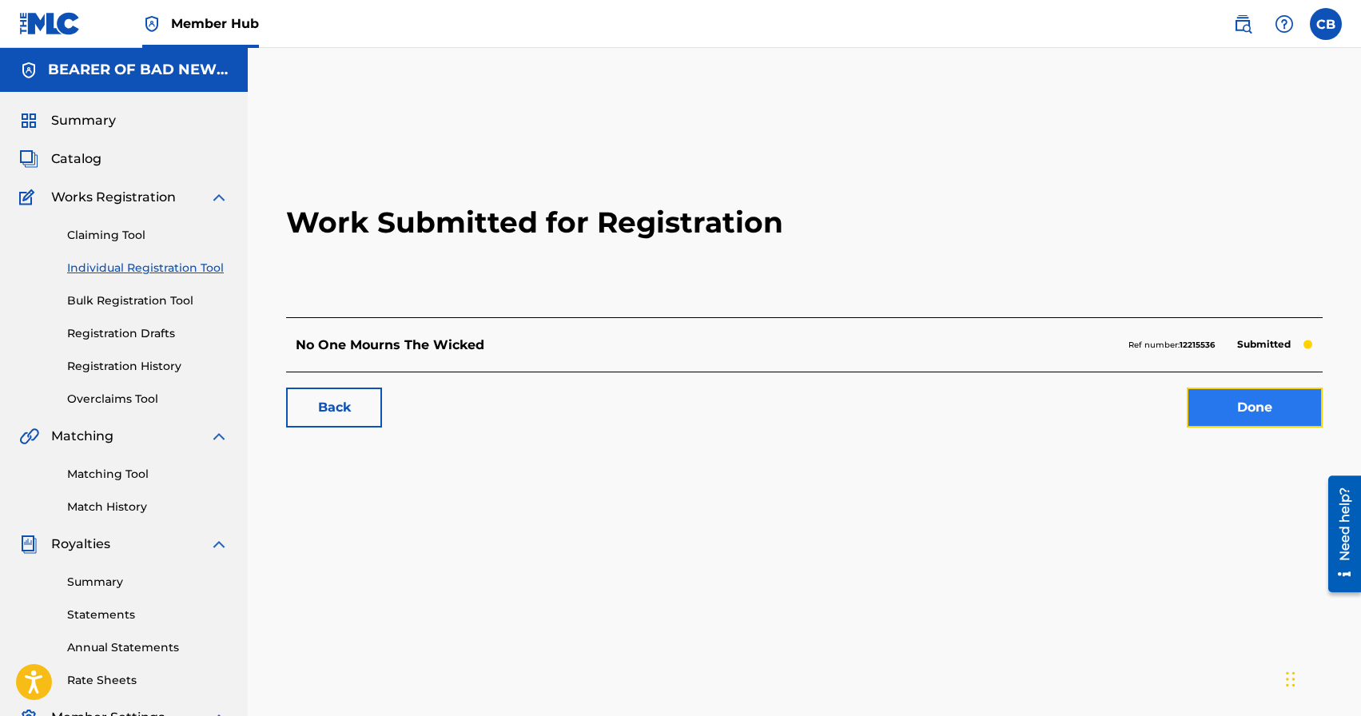
click at [1222, 400] on link "Done" at bounding box center [1255, 408] width 136 height 40
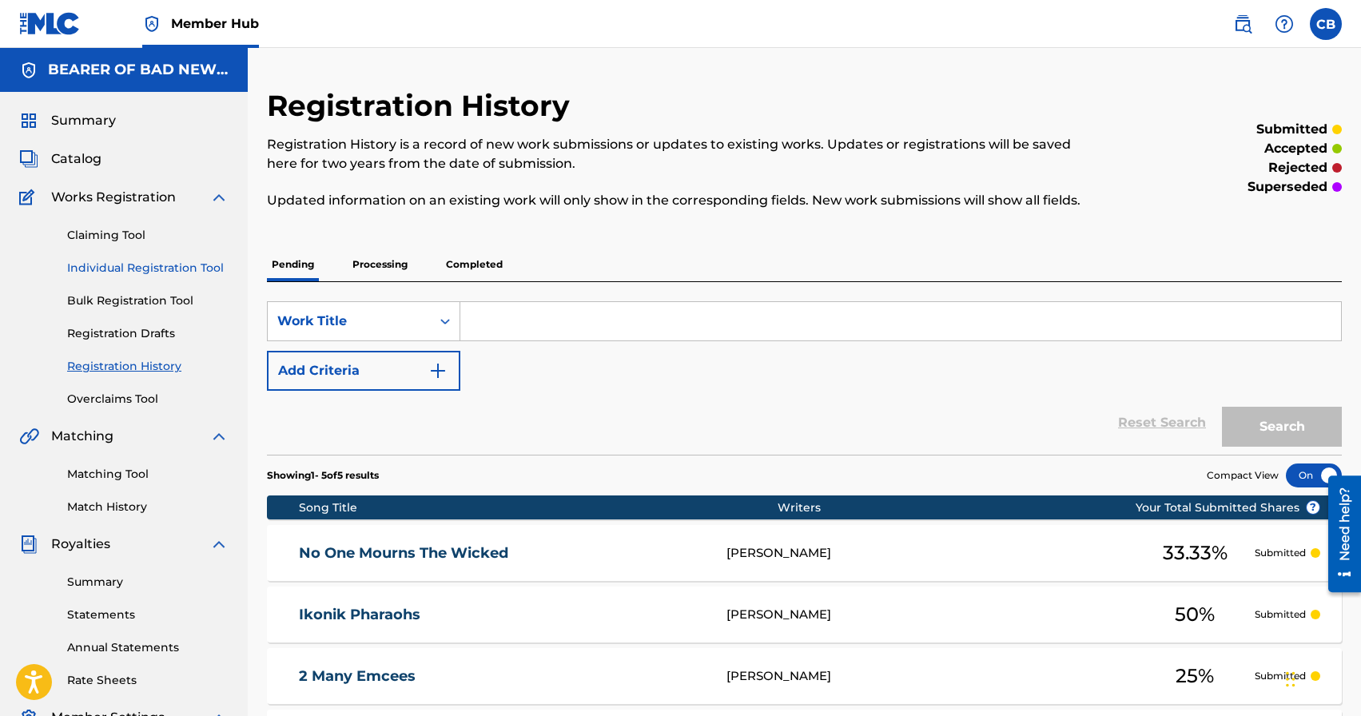
click at [138, 267] on link "Individual Registration Tool" at bounding box center [147, 268] width 161 height 17
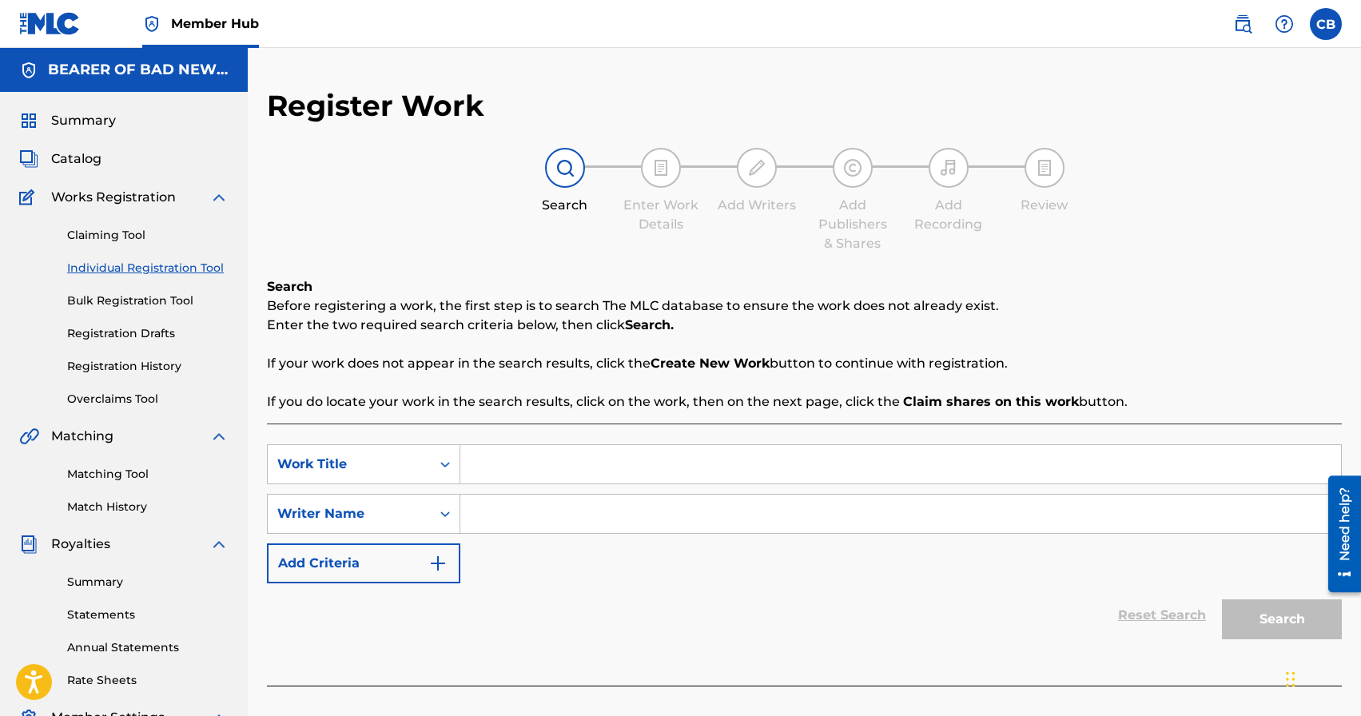
click at [529, 480] on input "Search Form" at bounding box center [900, 464] width 881 height 38
click at [539, 467] on input "Courage pt. 2" at bounding box center [900, 464] width 881 height 38
type input "Courage Pt. 2"
click at [581, 525] on input "Search Form" at bounding box center [900, 514] width 881 height 38
click at [594, 515] on input "Search Form" at bounding box center [900, 514] width 881 height 38
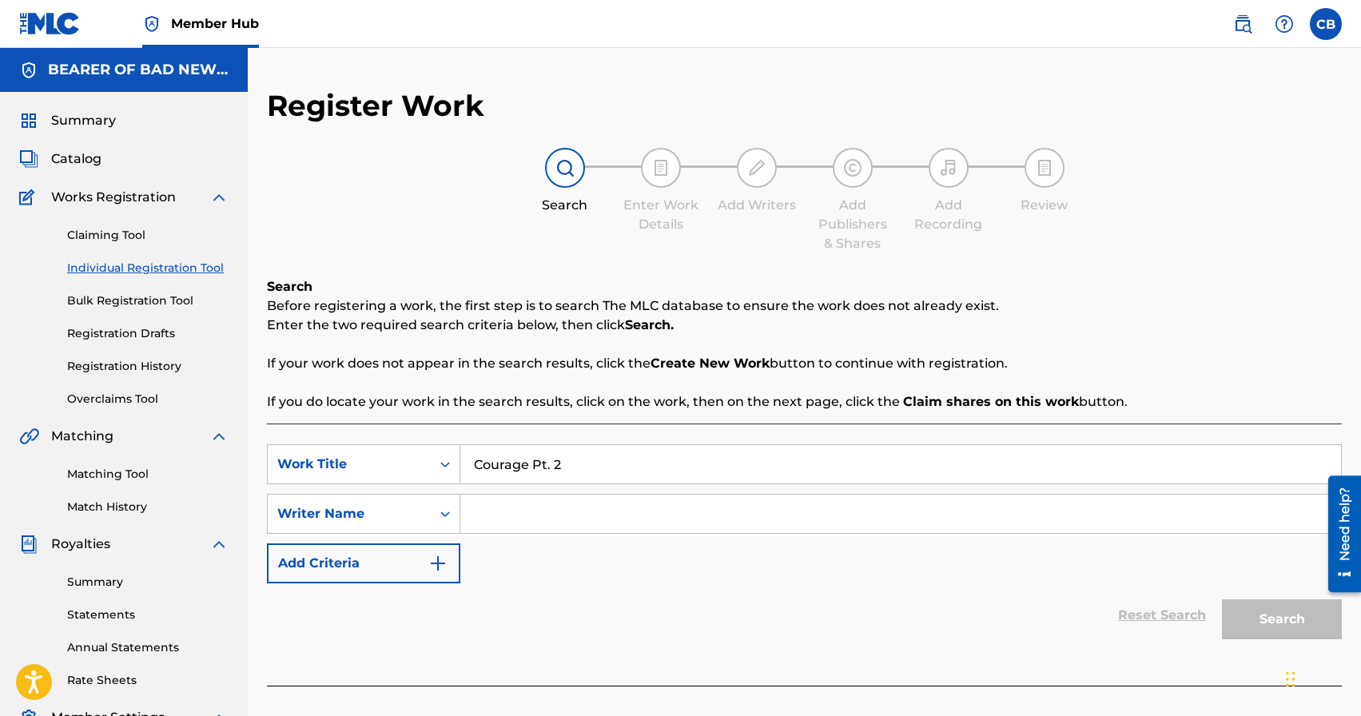
click at [586, 523] on input "Search Form" at bounding box center [900, 514] width 881 height 38
paste input "[PERSON_NAME]"
type input "[PERSON_NAME]"
click at [1298, 614] on button "Search" at bounding box center [1282, 619] width 120 height 40
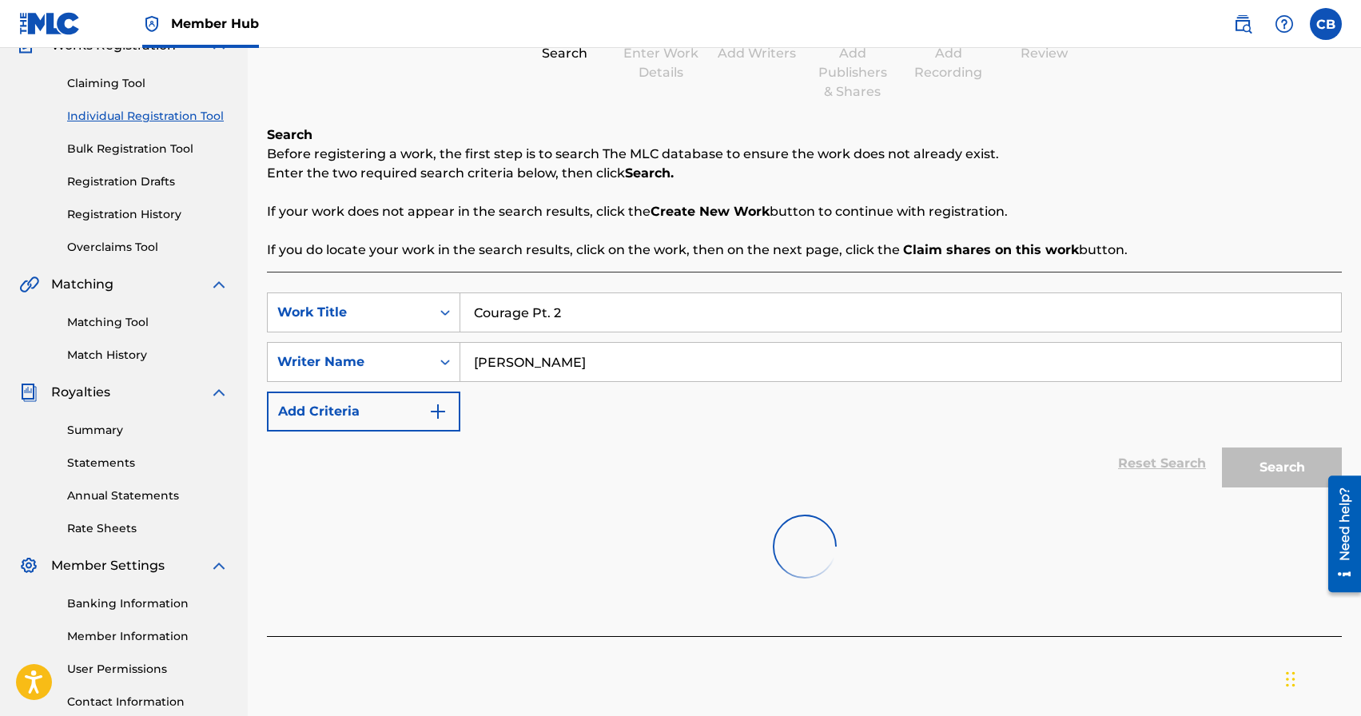
scroll to position [275, 0]
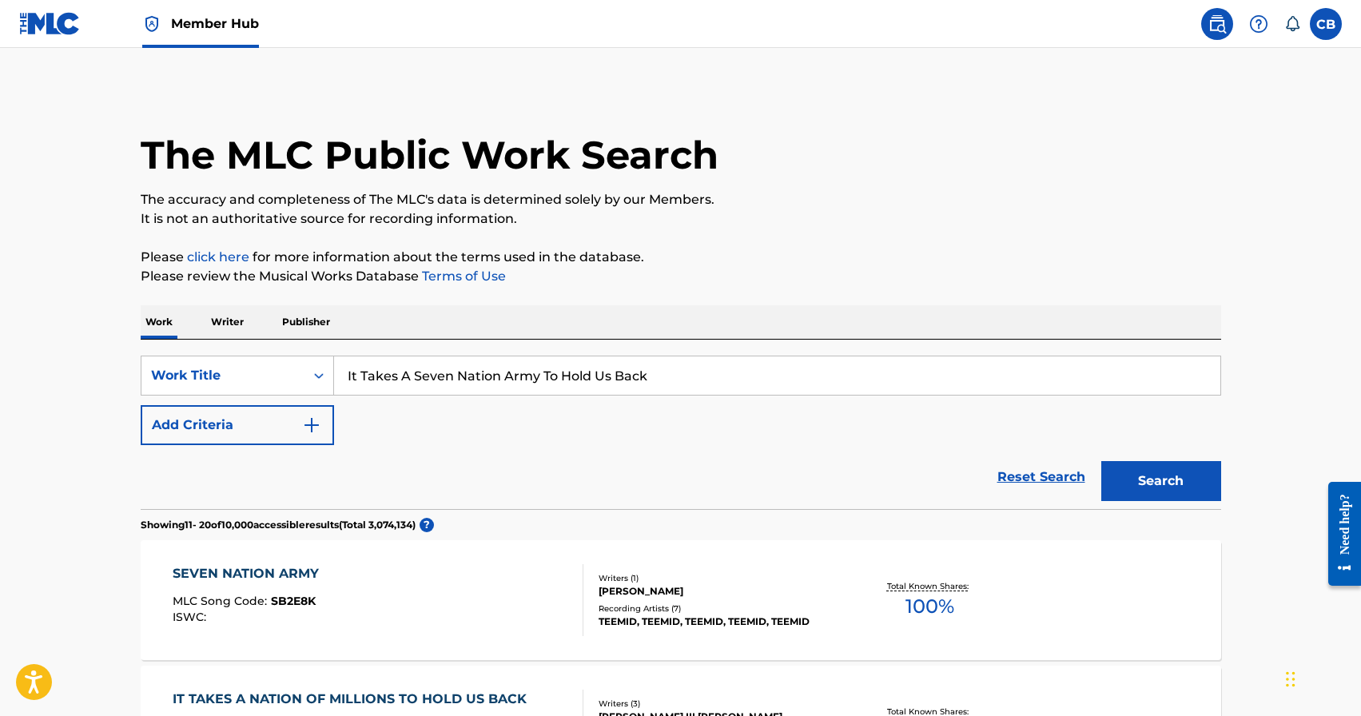
click at [690, 362] on input "It Takes A Seven Nation Army To Hold Us Back" at bounding box center [777, 375] width 886 height 38
type input "It Takes A Seven Nation Army"
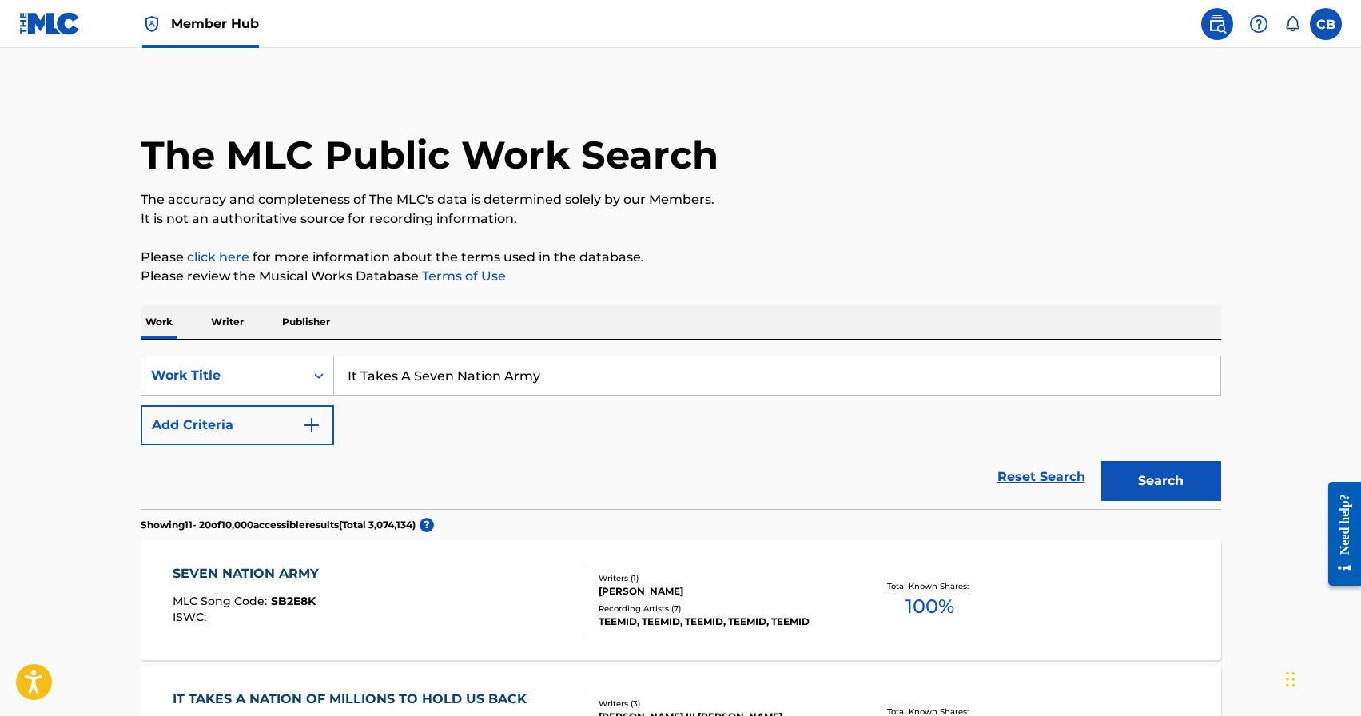
click at [1101, 461] on button "Search" at bounding box center [1161, 481] width 120 height 40
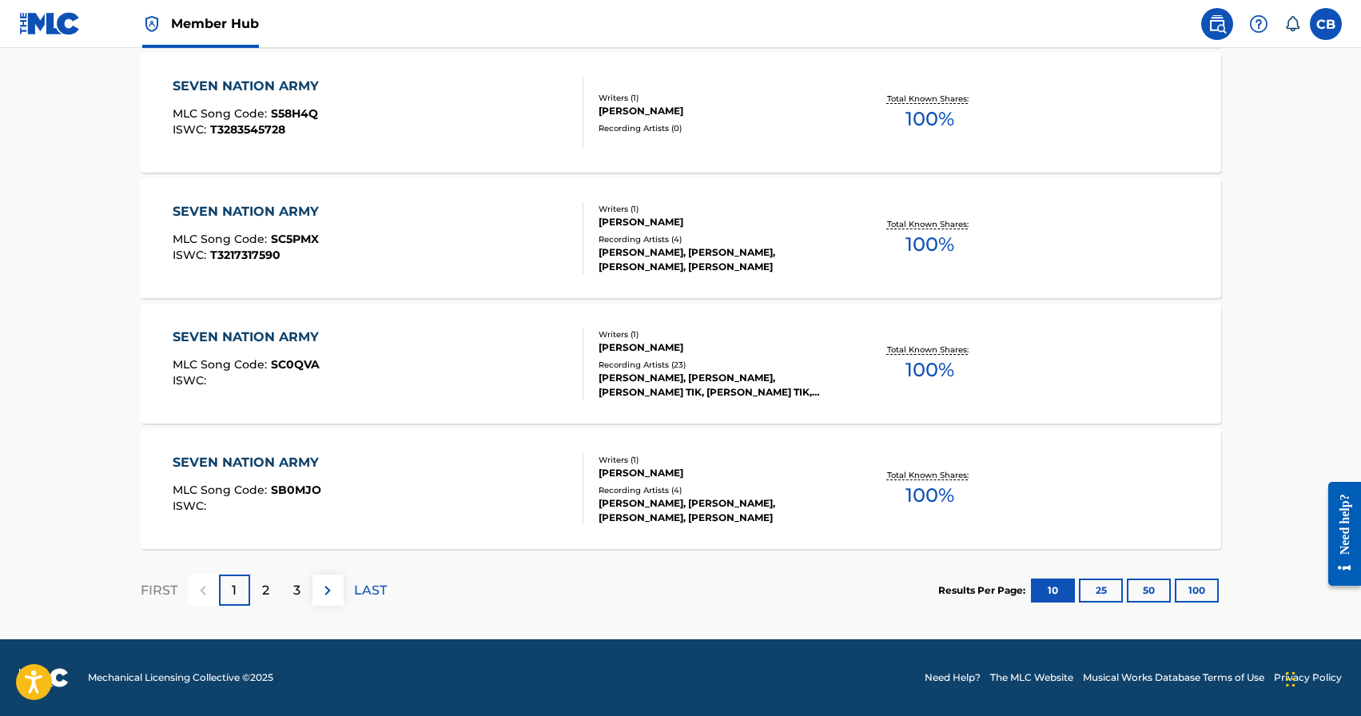
scroll to position [1240, 0]
click at [364, 590] on p "LAST" at bounding box center [370, 590] width 33 height 19
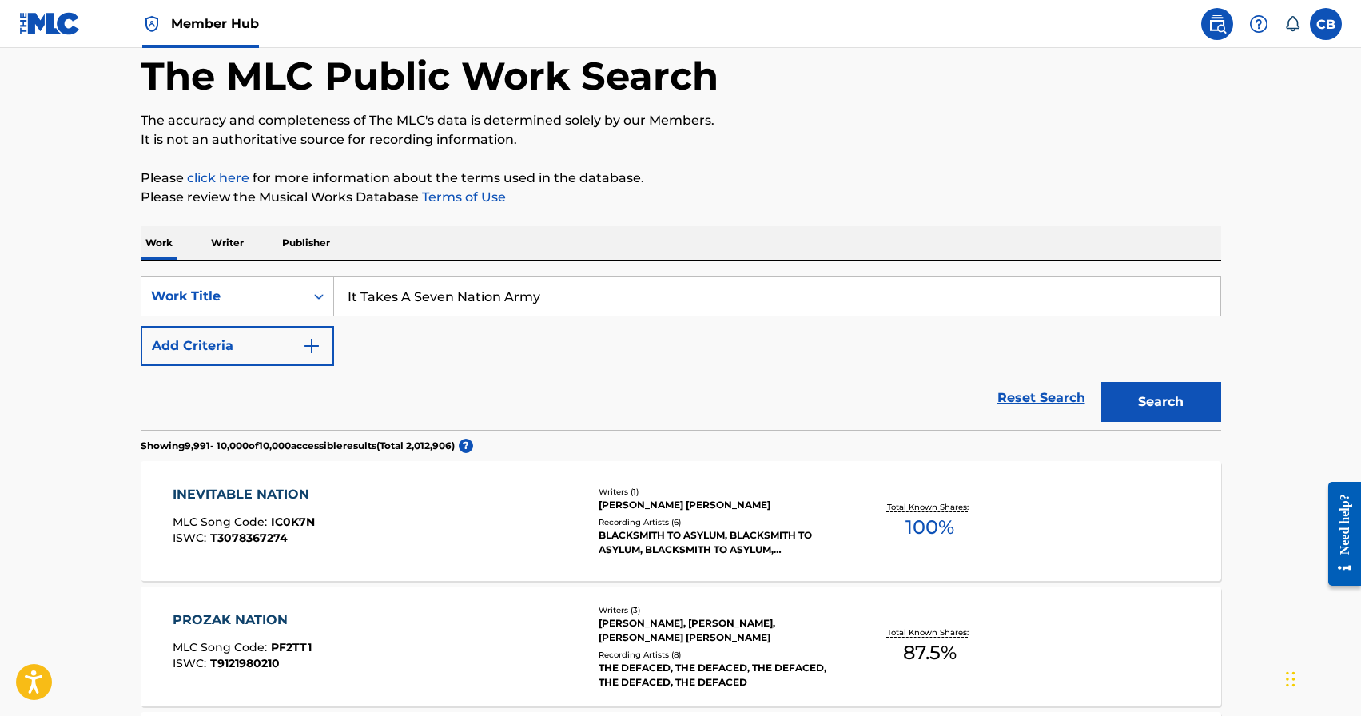
scroll to position [0, 0]
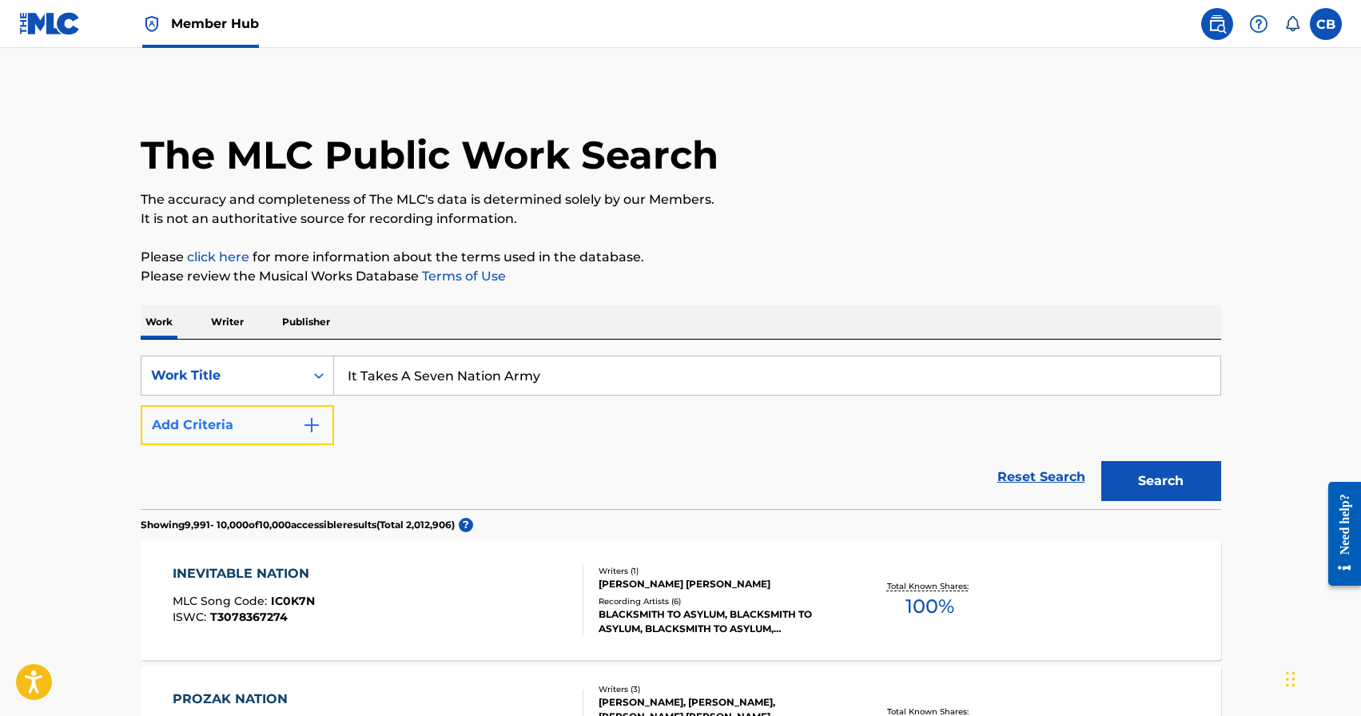
click at [315, 428] on img "Search Form" at bounding box center [311, 425] width 19 height 19
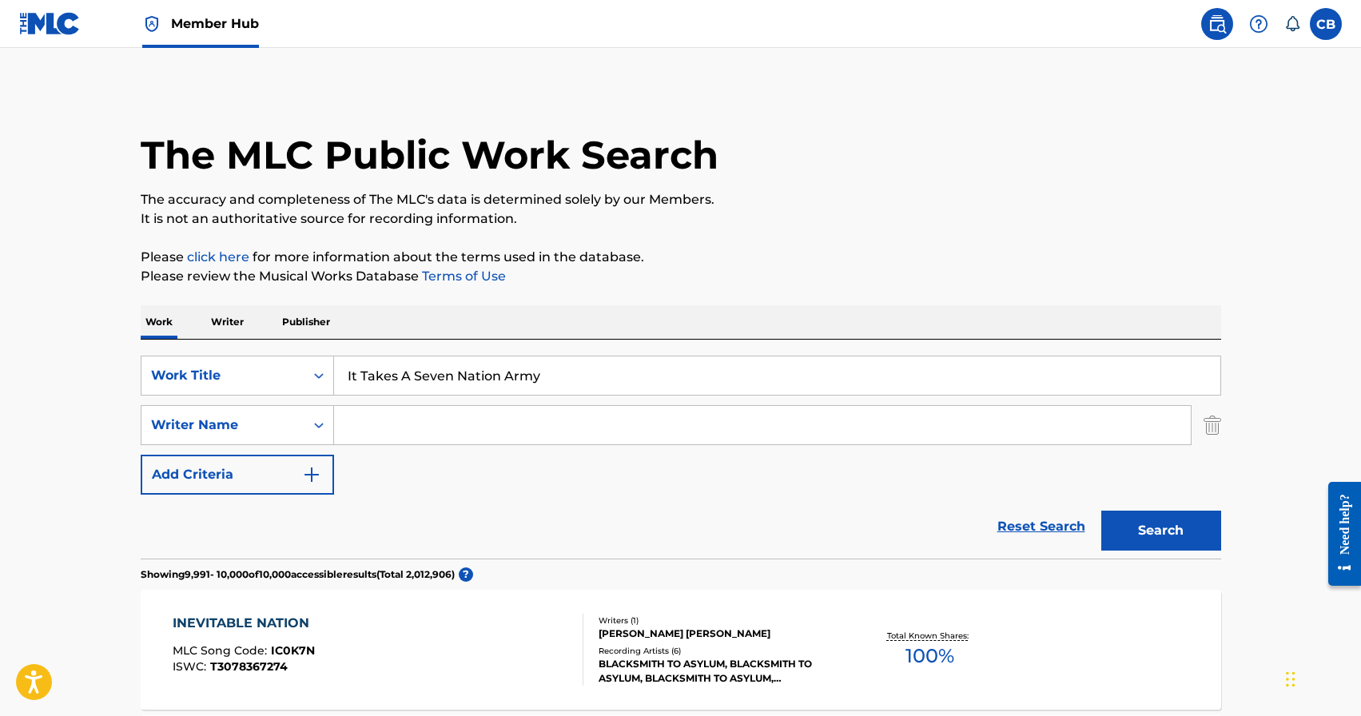
click at [436, 425] on input "Search Form" at bounding box center [762, 425] width 857 height 38
paste input "[PERSON_NAME]"
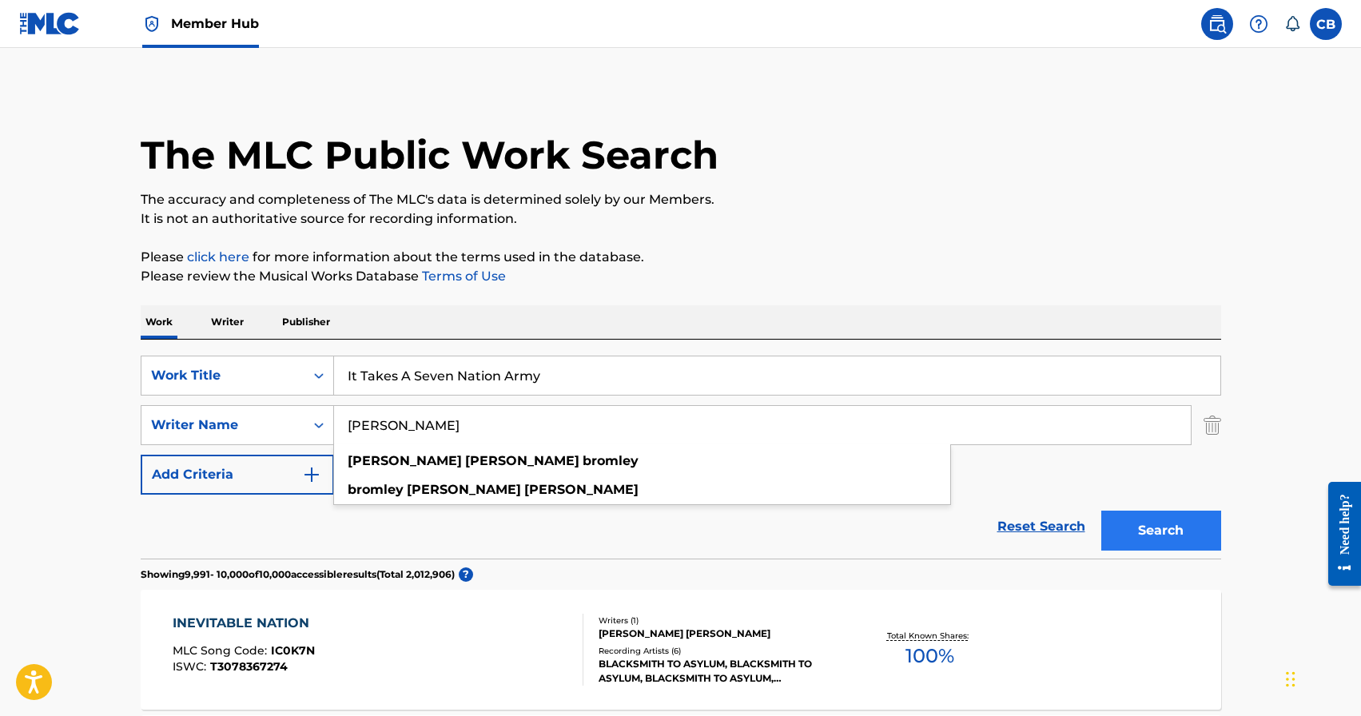
type input "[PERSON_NAME]"
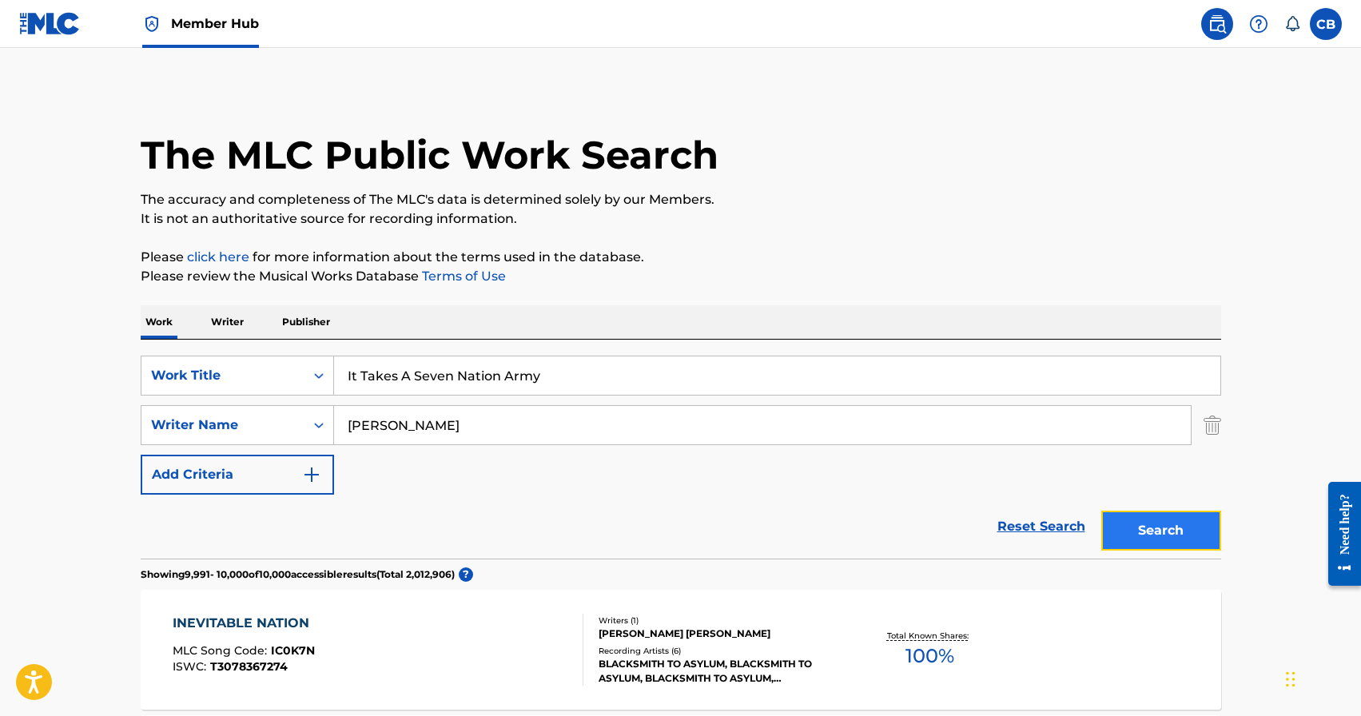
click at [1177, 534] on button "Search" at bounding box center [1161, 531] width 120 height 40
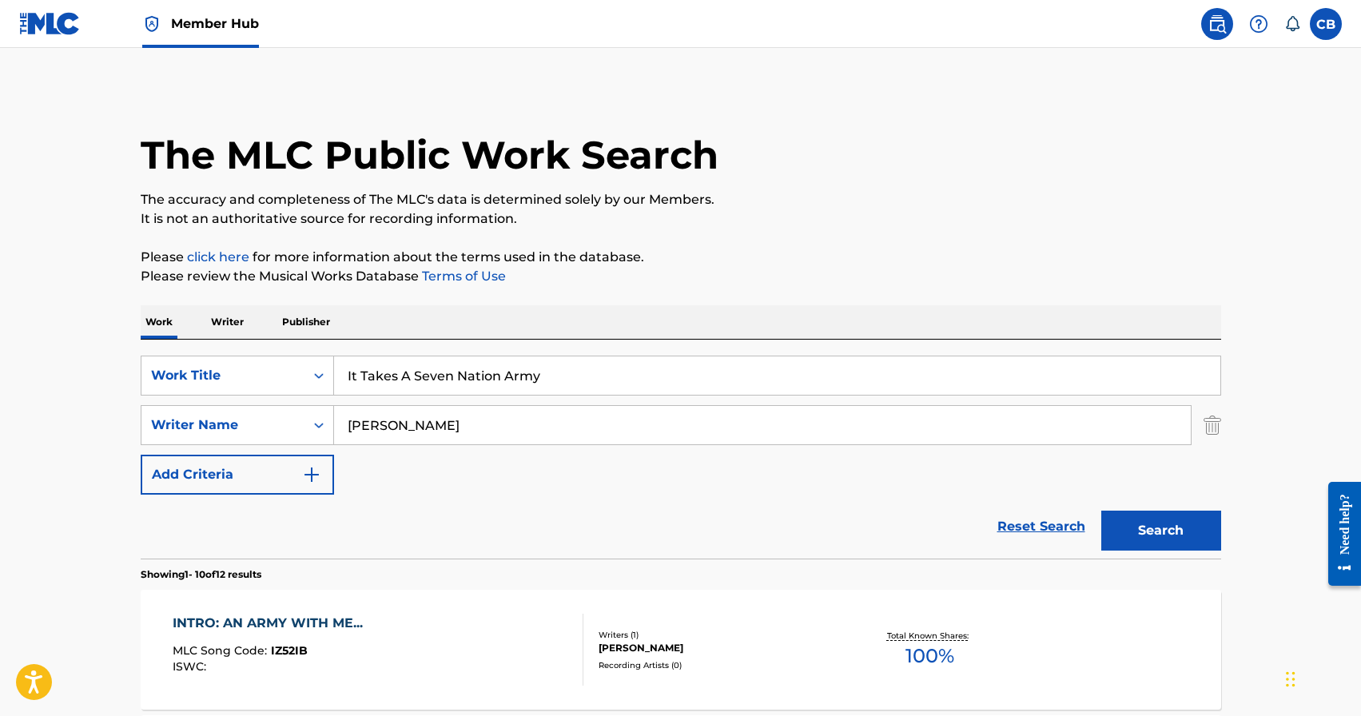
click at [581, 378] on input "It Takes A Seven Nation Army" at bounding box center [777, 375] width 886 height 38
type input "It Takes A Seven Nation Army To Hold Us Back"
click at [1101, 511] on button "Search" at bounding box center [1161, 531] width 120 height 40
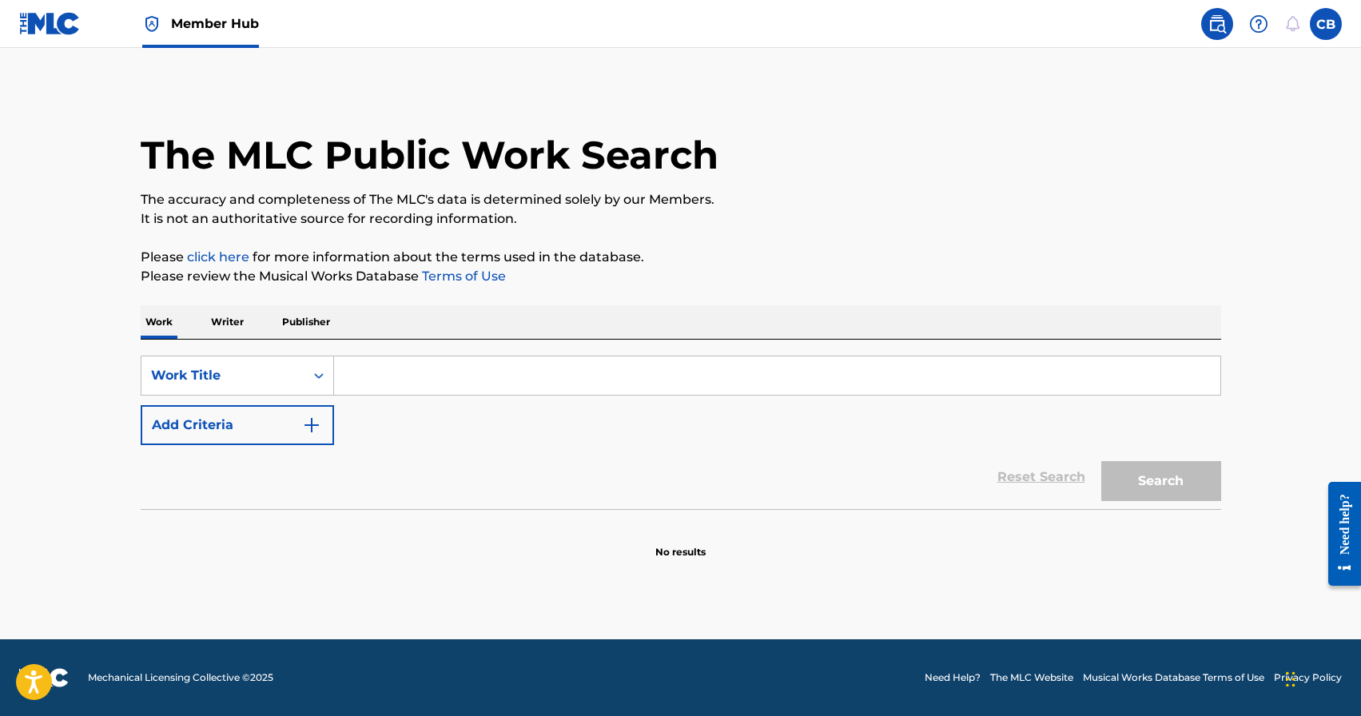
click at [530, 386] on input "Search Form" at bounding box center [777, 375] width 886 height 38
click at [414, 363] on input "Search Form" at bounding box center [777, 375] width 886 height 38
type input "2 many emcees"
click at [1101, 461] on button "Search" at bounding box center [1161, 481] width 120 height 40
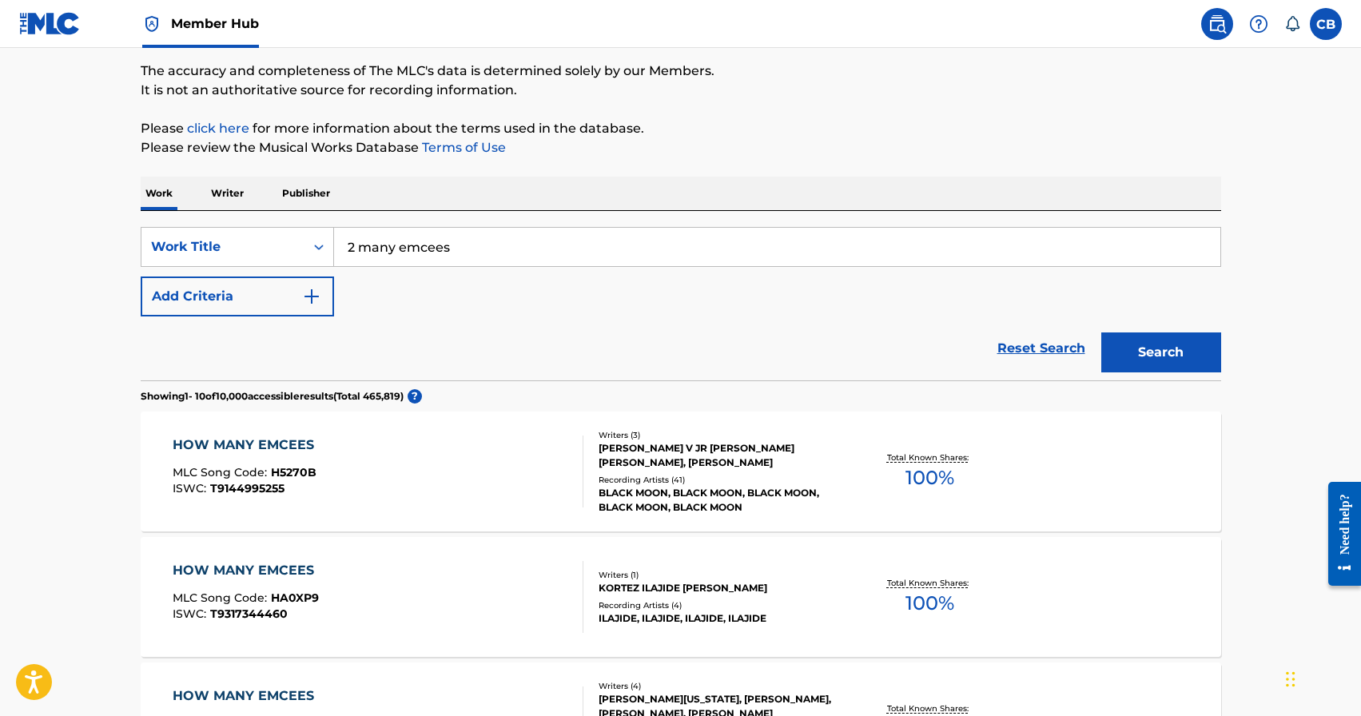
scroll to position [3, 0]
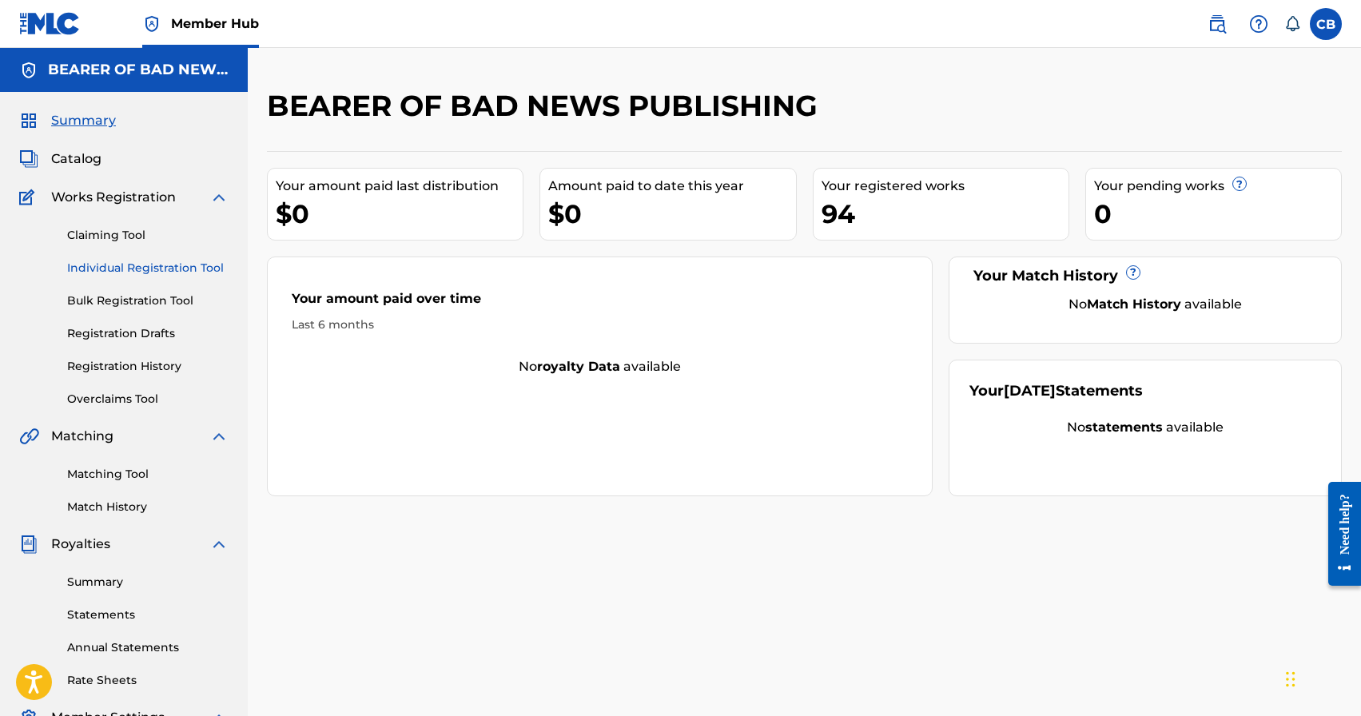
click at [145, 265] on link "Individual Registration Tool" at bounding box center [147, 268] width 161 height 17
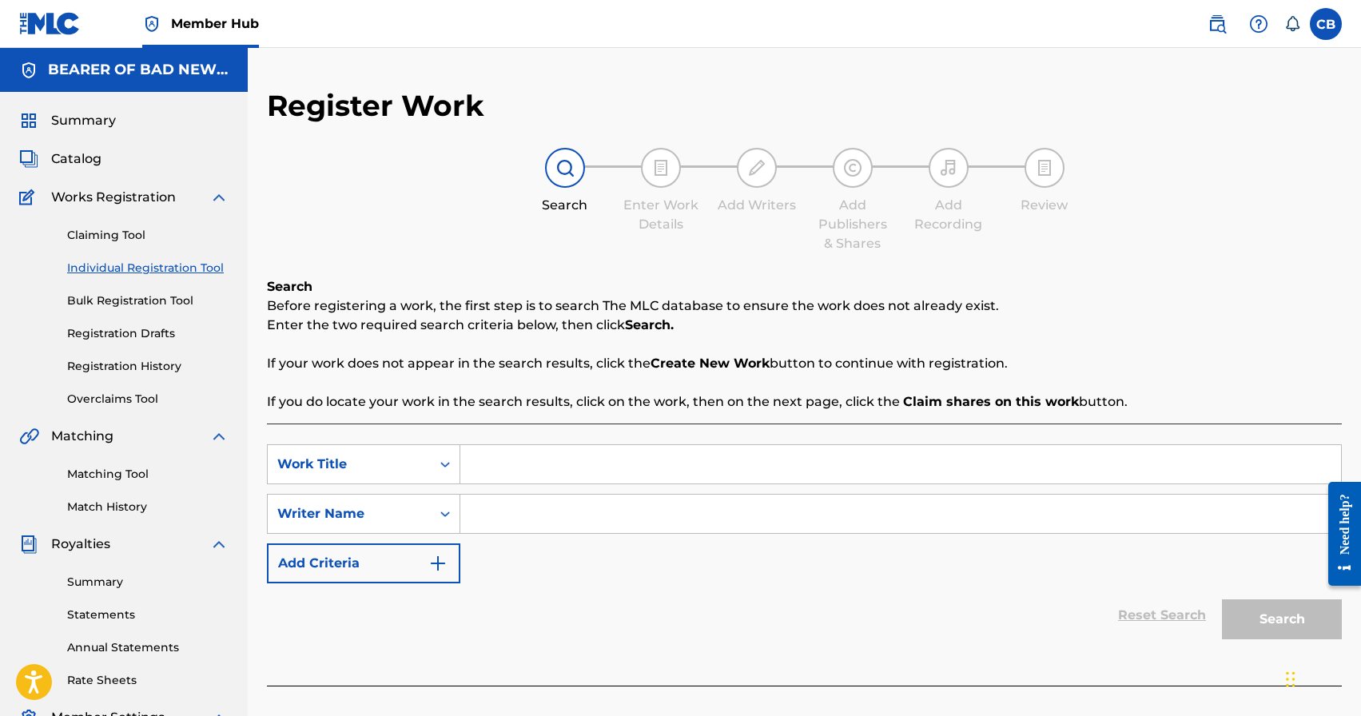
click at [522, 460] on input "Search Form" at bounding box center [900, 464] width 881 height 38
type input "Courage pt. 2"
paste input "[PERSON_NAME]"
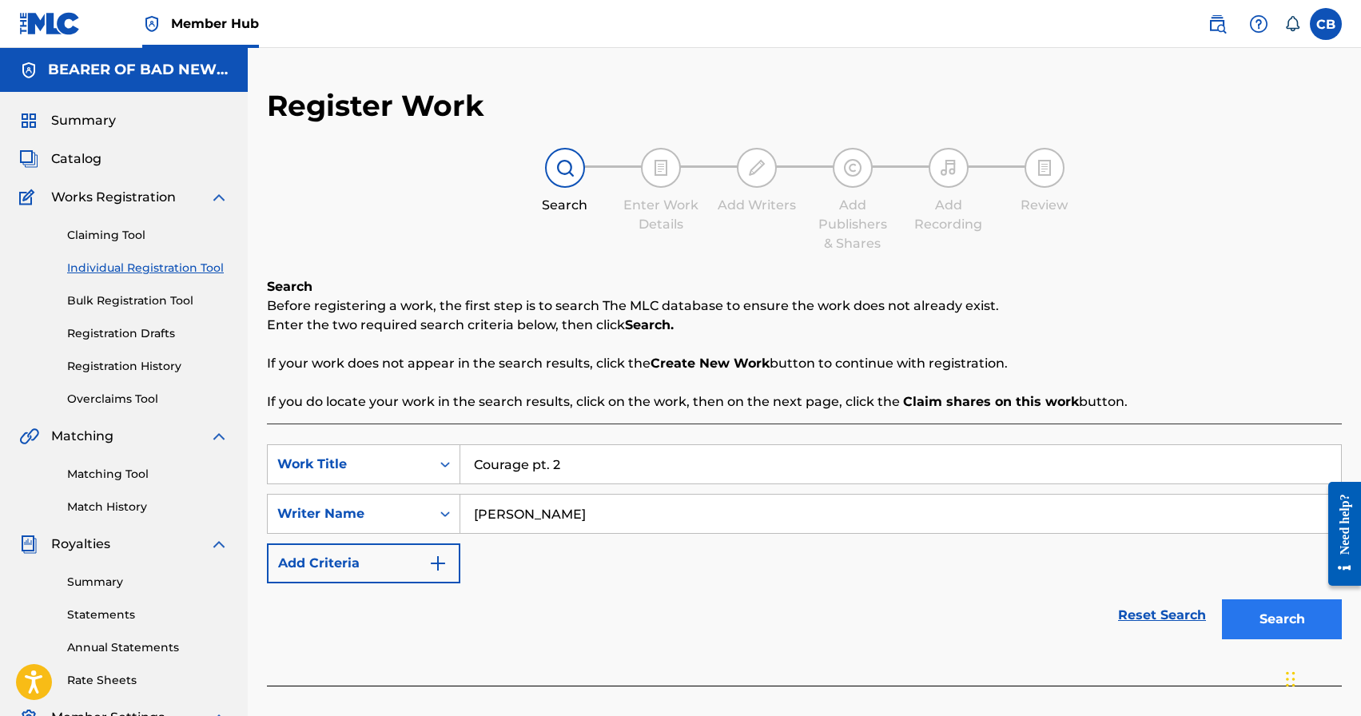
type input "[PERSON_NAME]"
click at [1261, 618] on button "Search" at bounding box center [1282, 619] width 120 height 40
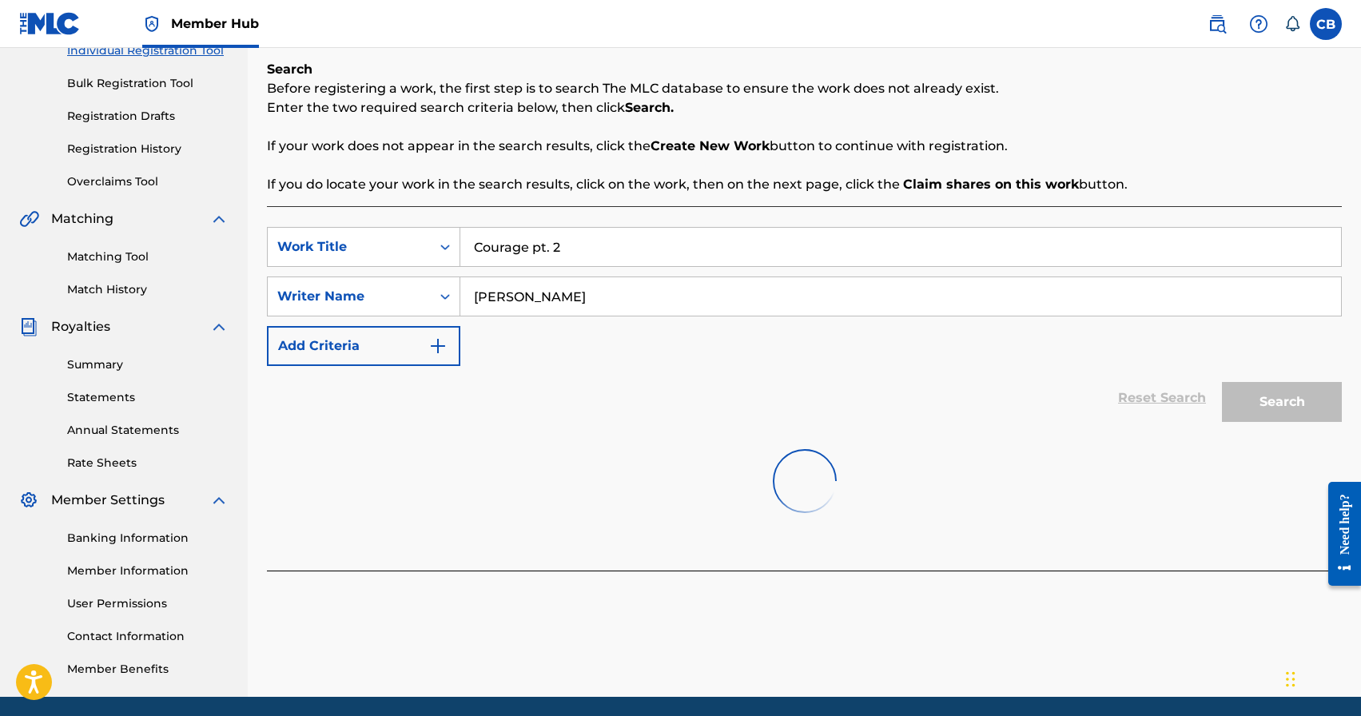
scroll to position [275, 0]
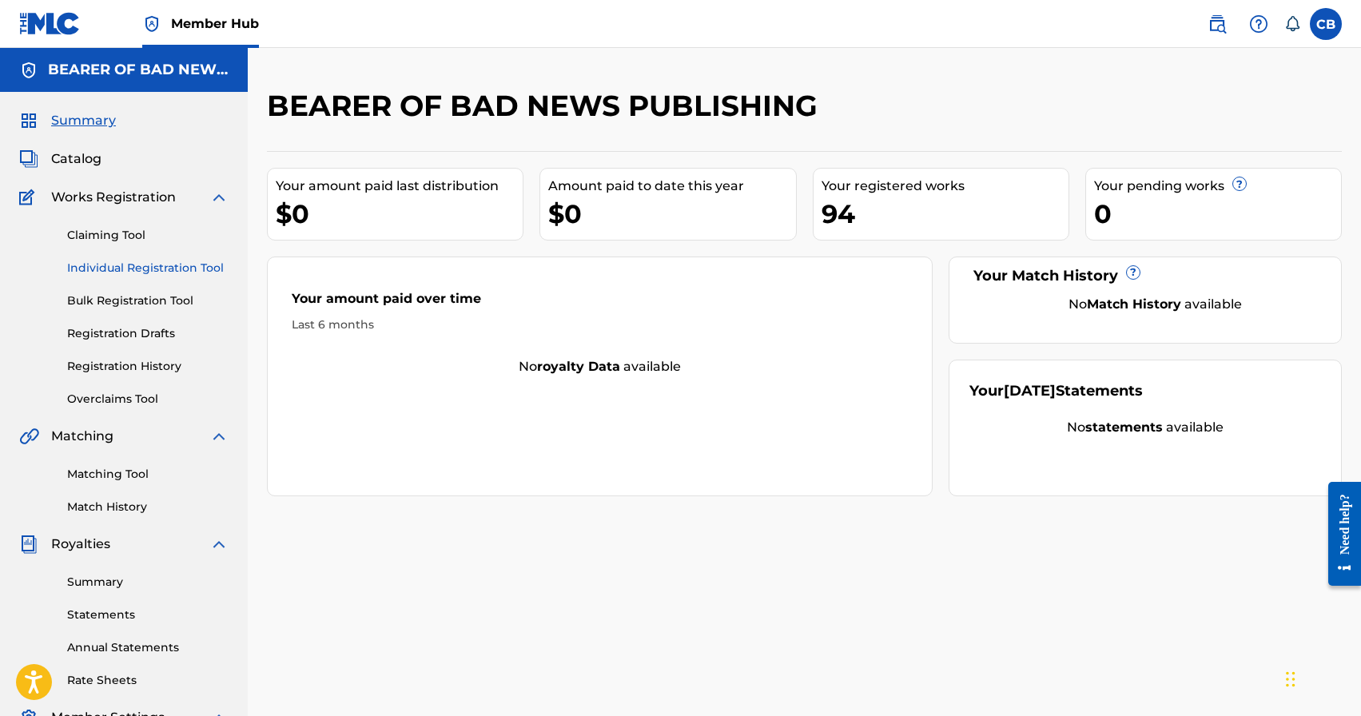
click at [173, 265] on link "Individual Registration Tool" at bounding box center [147, 268] width 161 height 17
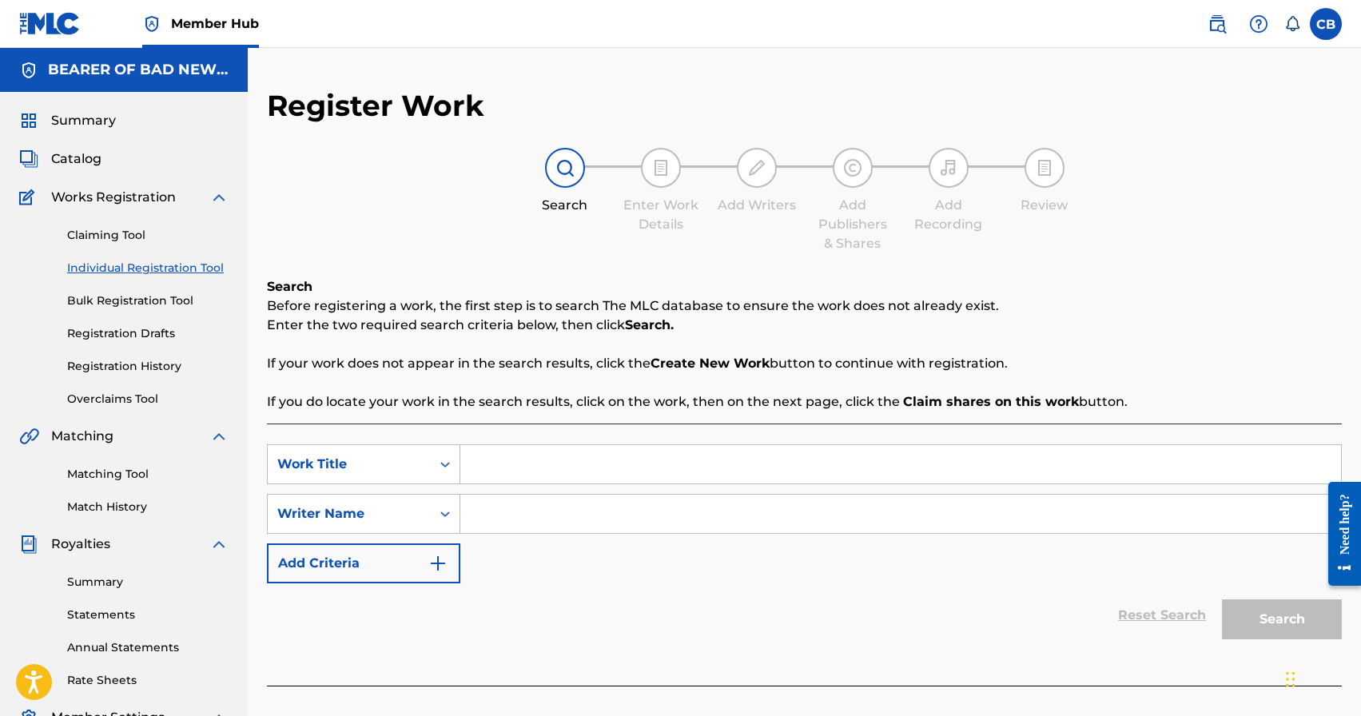
click at [577, 463] on input "Search Form" at bounding box center [900, 464] width 881 height 38
type input "Courage pt. 2"
paste input "[PERSON_NAME]"
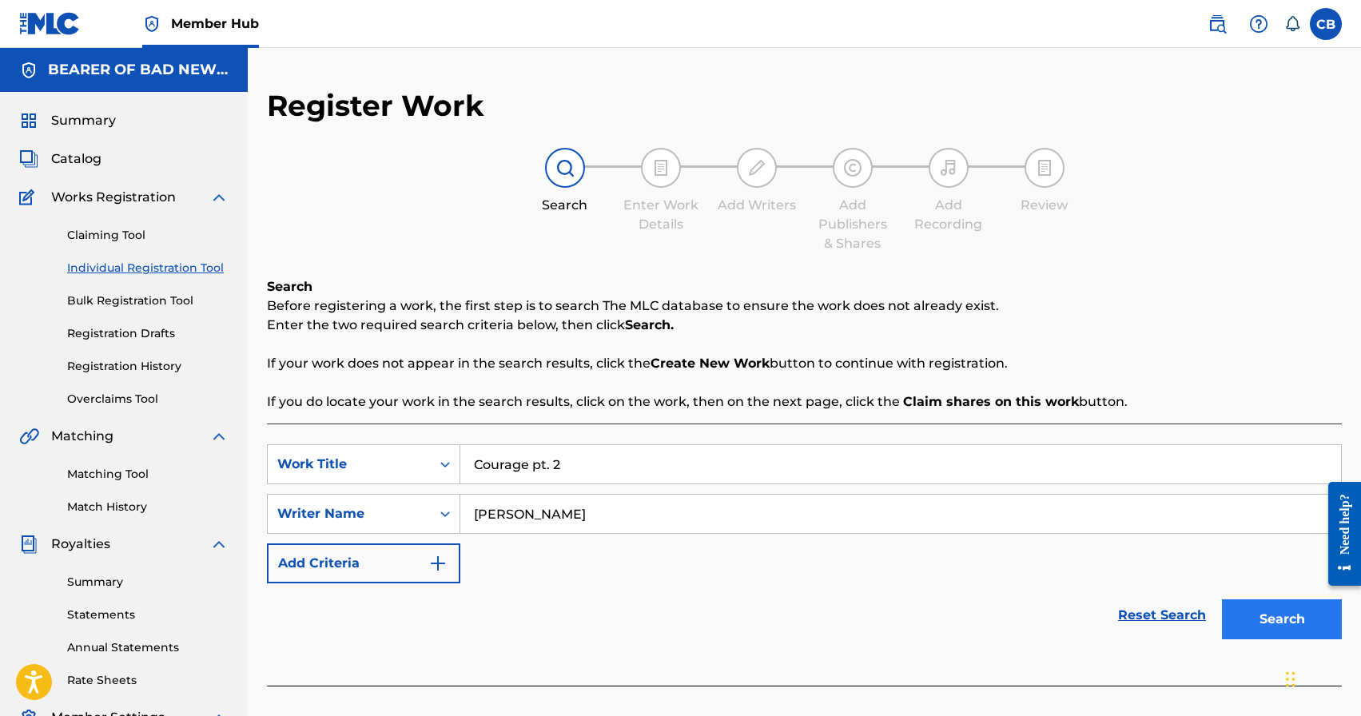
type input "[PERSON_NAME]"
click at [1286, 623] on button "Search" at bounding box center [1282, 619] width 120 height 40
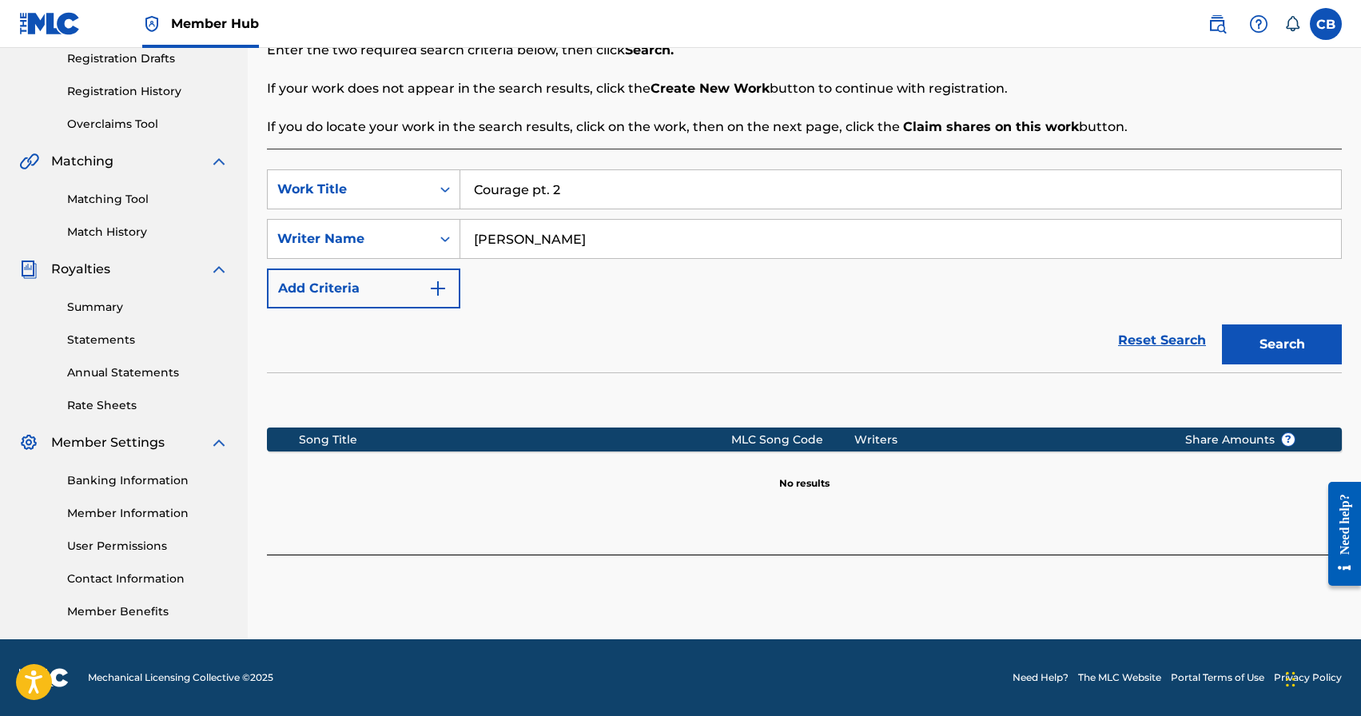
scroll to position [264, 0]
